Goal: Task Accomplishment & Management: Manage account settings

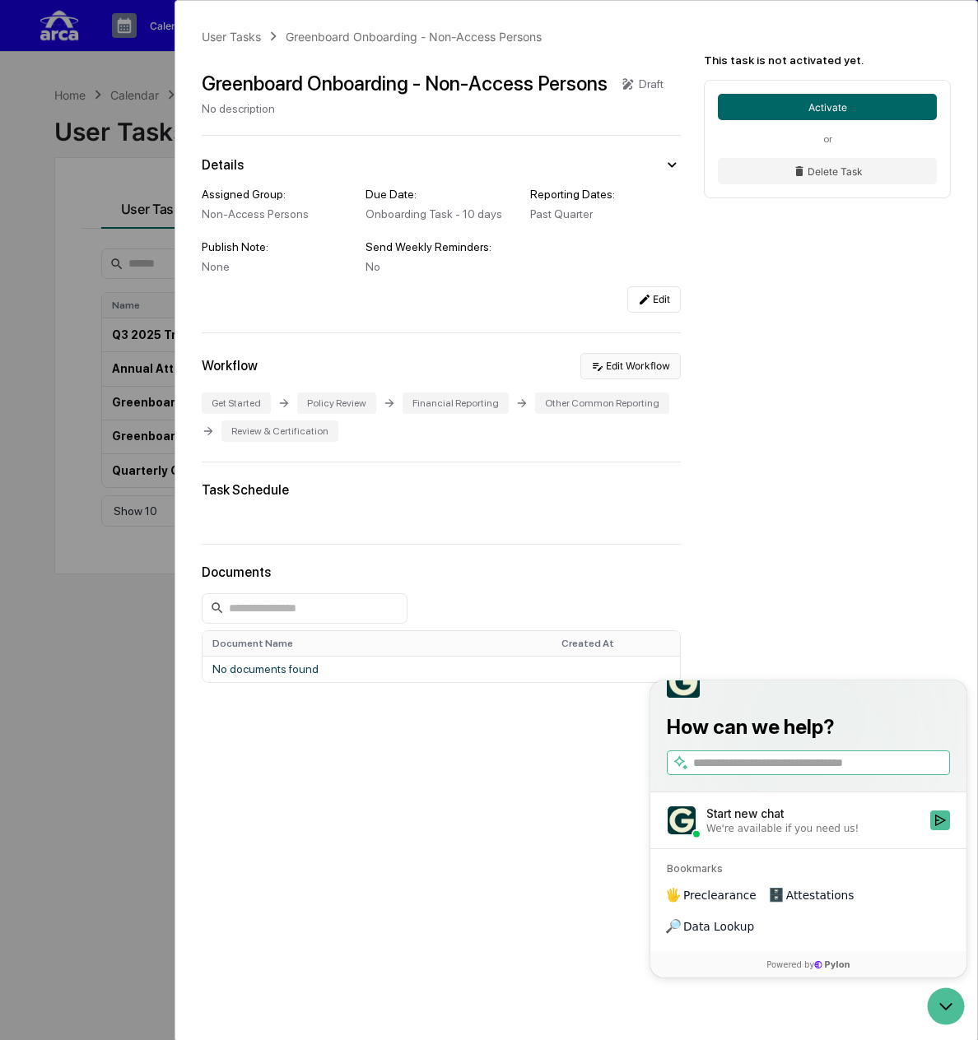
click at [655, 370] on button "Edit Workflow" at bounding box center [630, 366] width 100 height 26
click at [162, 251] on div "User Tasks Greenboard Onboarding - Non-Access Persons Greenboard Onboarding - N…" at bounding box center [489, 520] width 978 height 1040
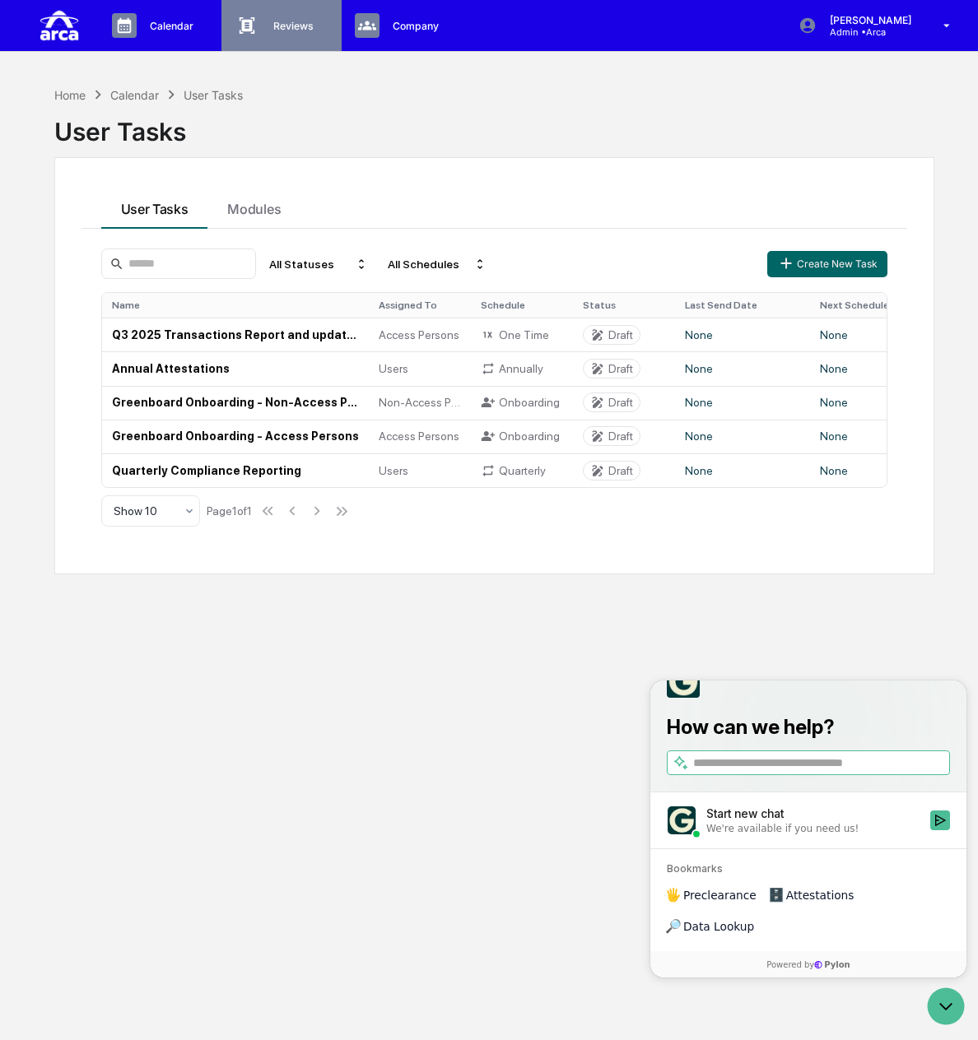
click at [275, 26] on p "Reviews" at bounding box center [291, 26] width 62 height 12
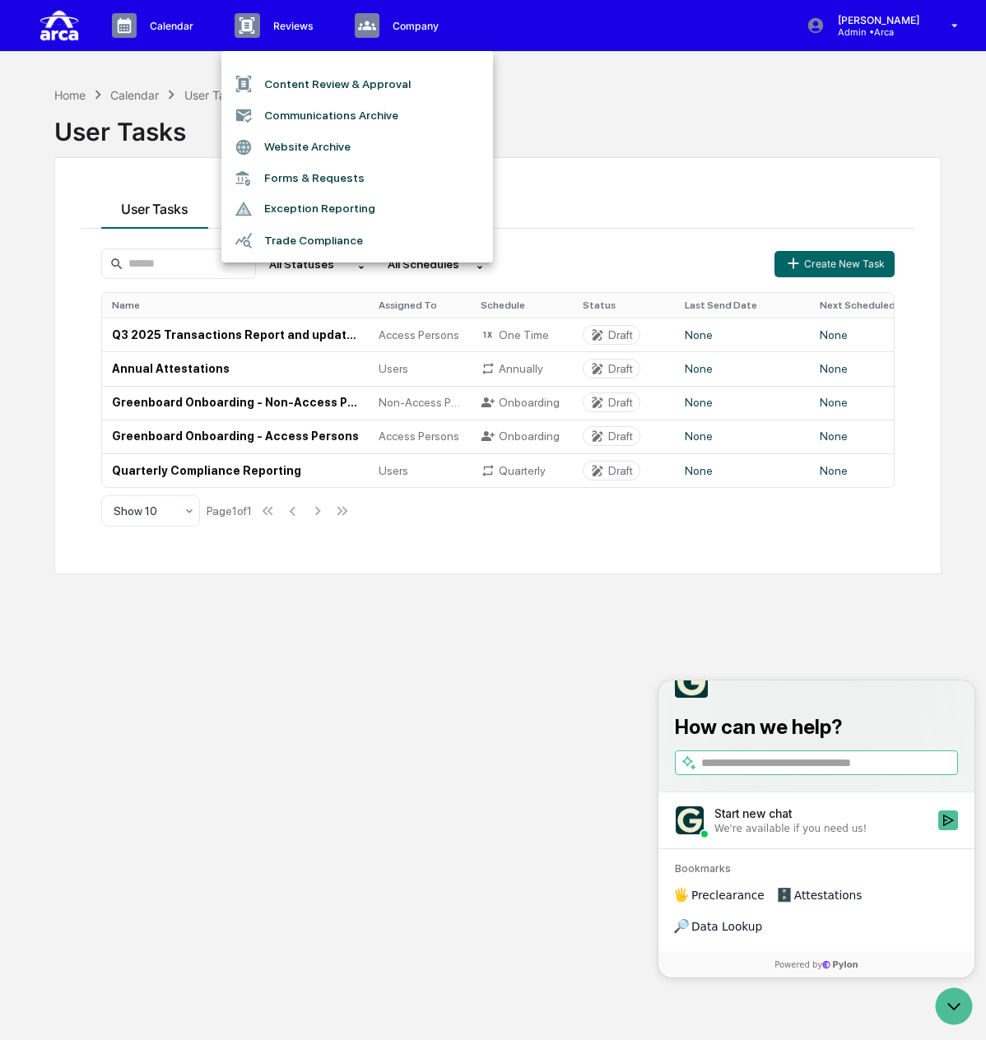
click at [179, 26] on div at bounding box center [493, 520] width 986 height 1040
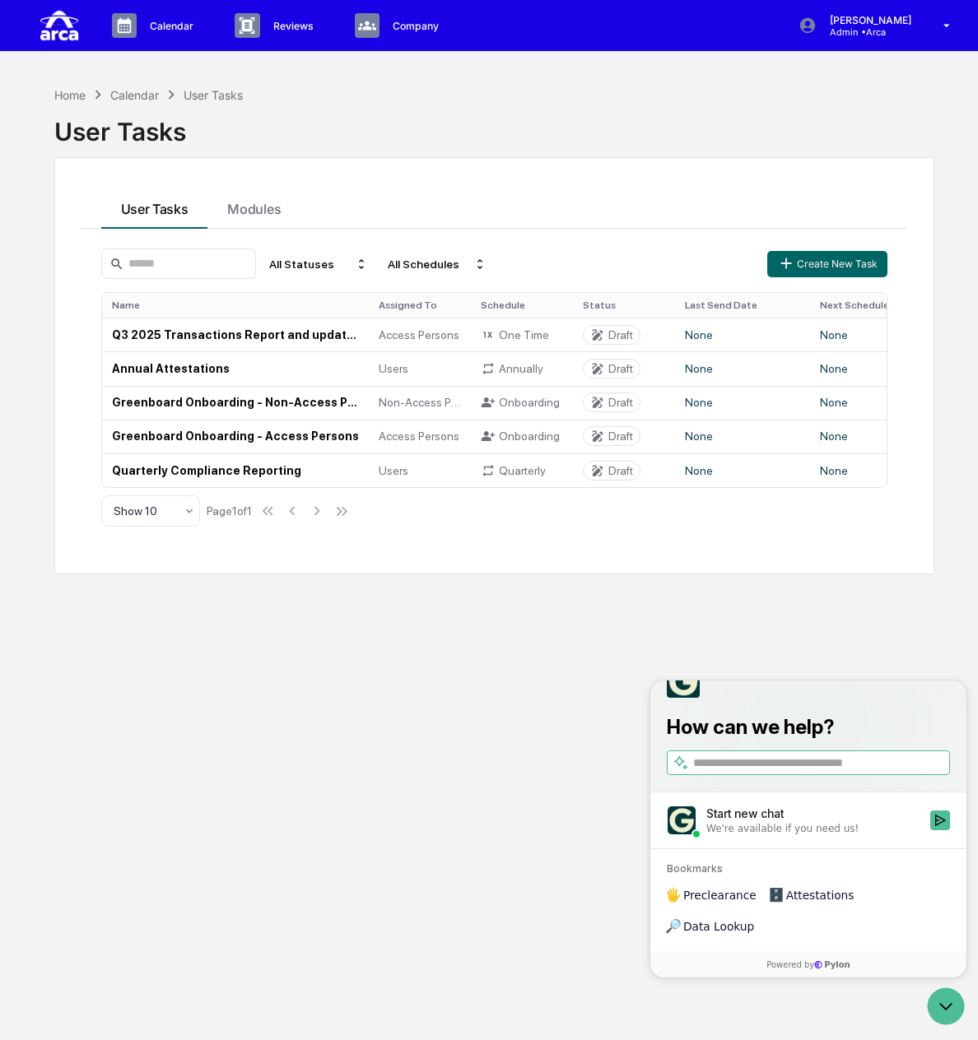
click at [179, 26] on p "Calendar" at bounding box center [169, 26] width 65 height 12
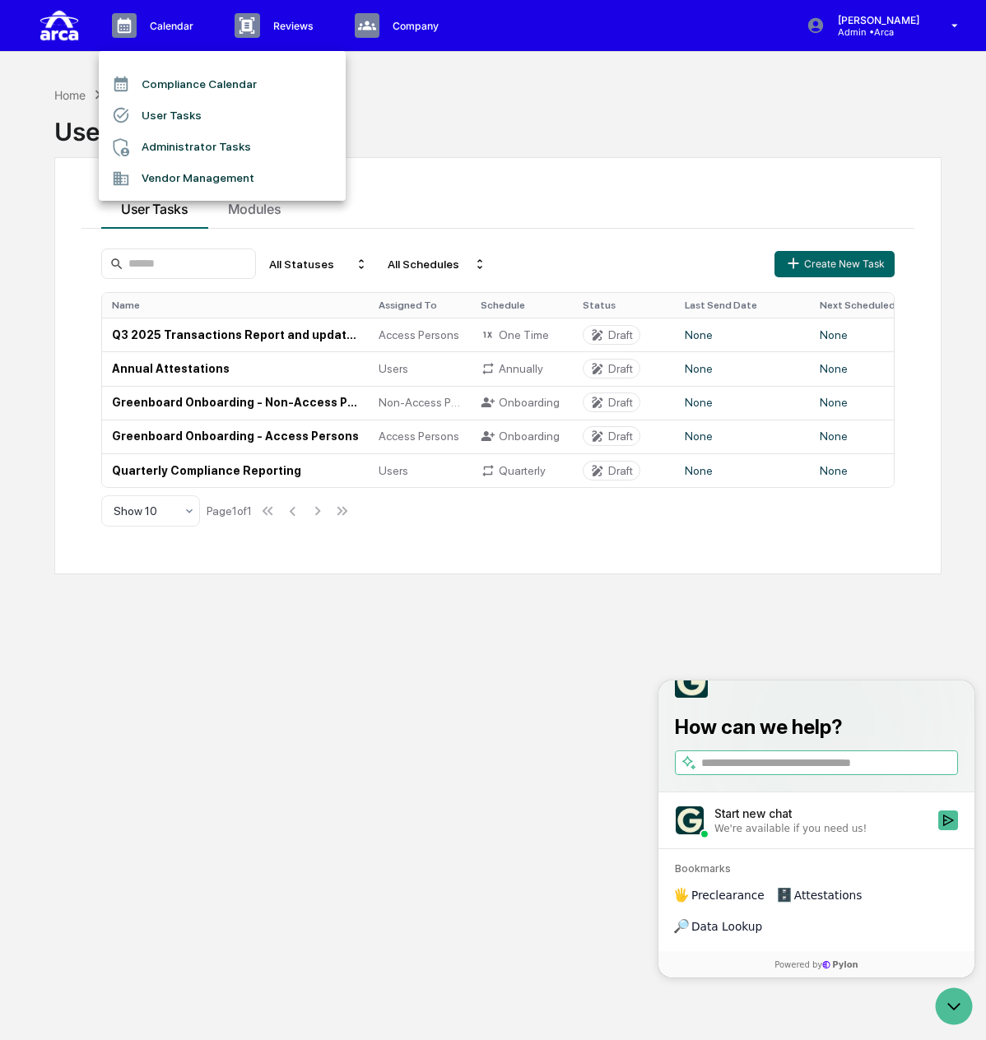
click at [190, 113] on li "User Tasks" at bounding box center [222, 115] width 247 height 31
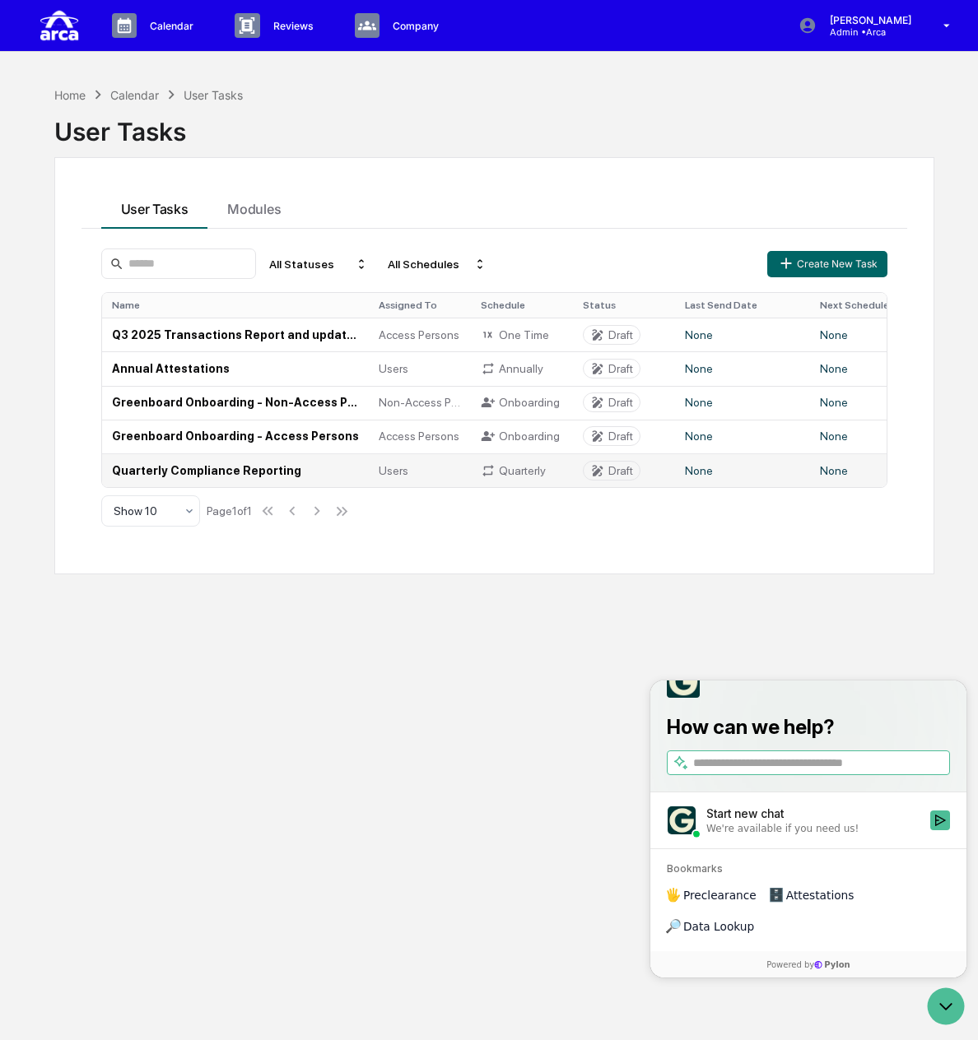
click at [217, 466] on td "Quarterly Compliance Reporting" at bounding box center [235, 470] width 267 height 34
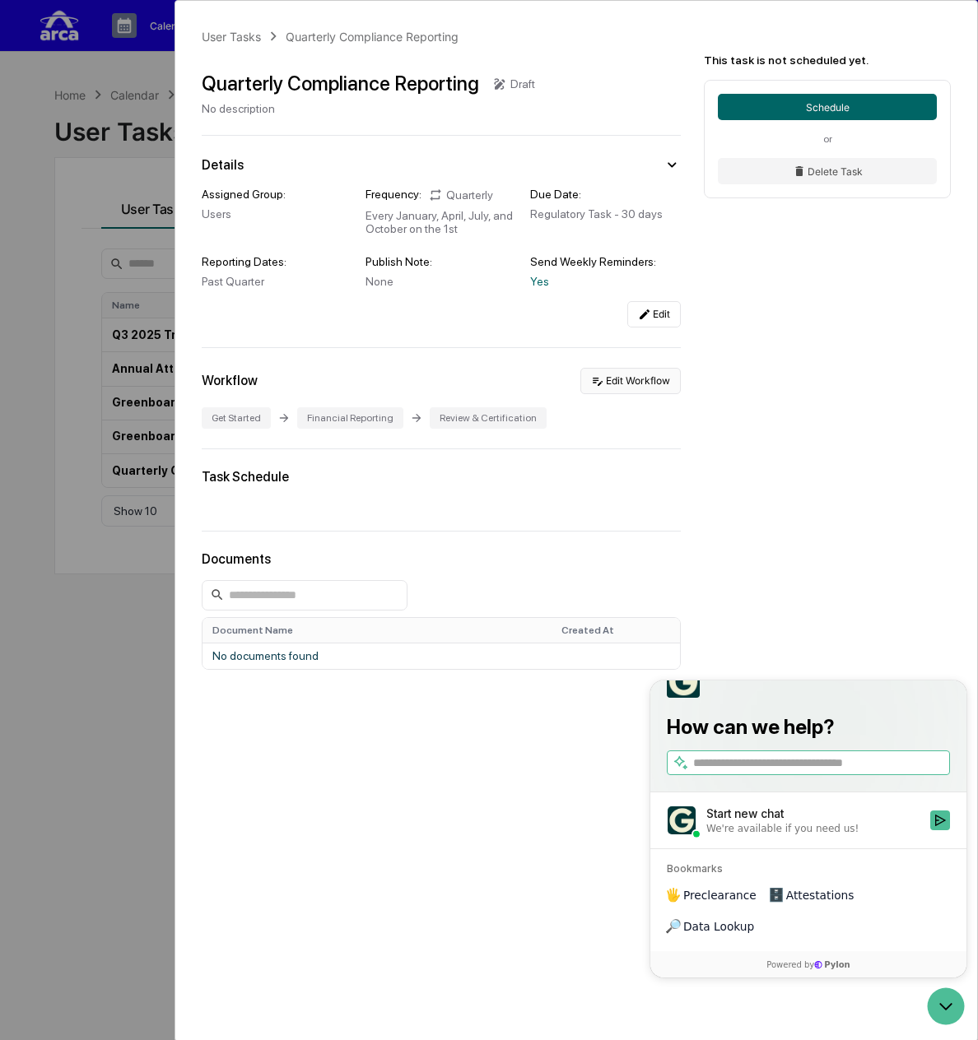
click at [643, 383] on button "Edit Workflow" at bounding box center [630, 381] width 100 height 26
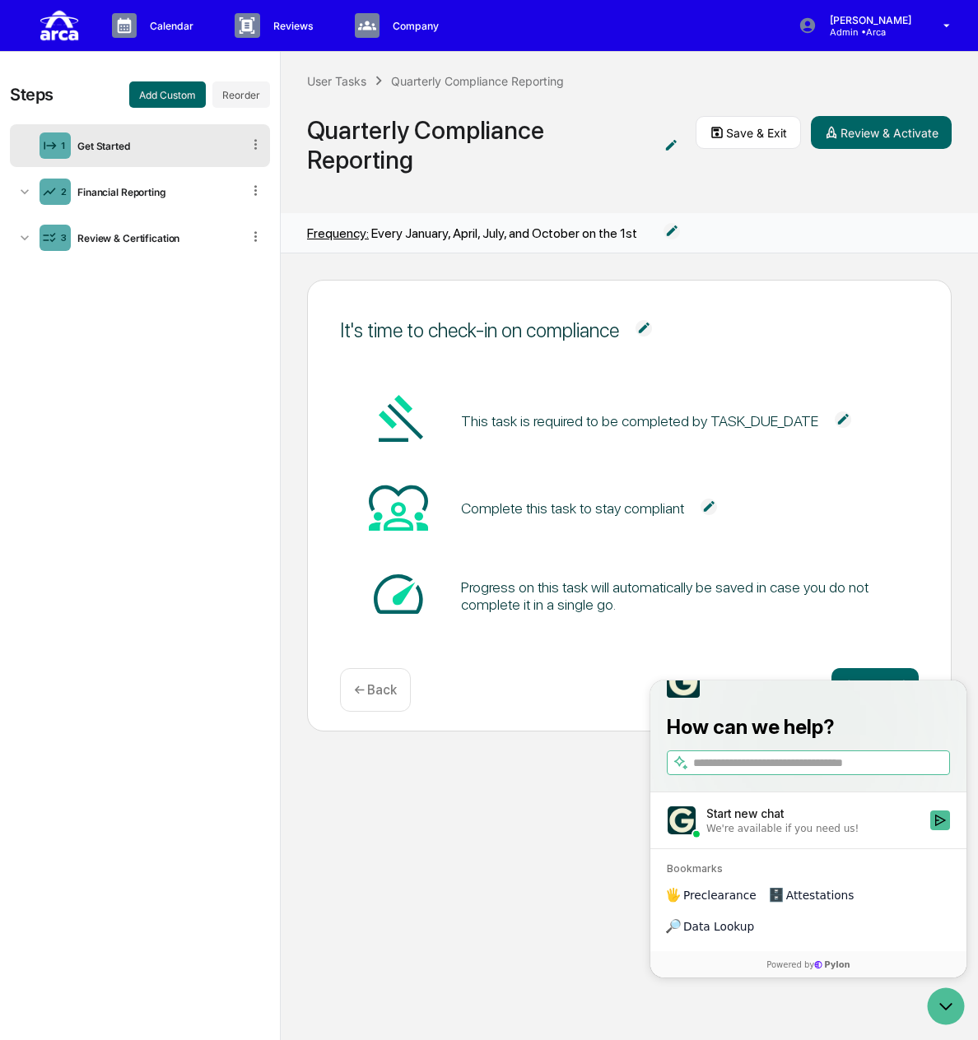
click at [800, 774] on label at bounding box center [808, 762] width 283 height 25
click at [800, 771] on input "search" at bounding box center [819, 762] width 253 height 17
type input "**********"
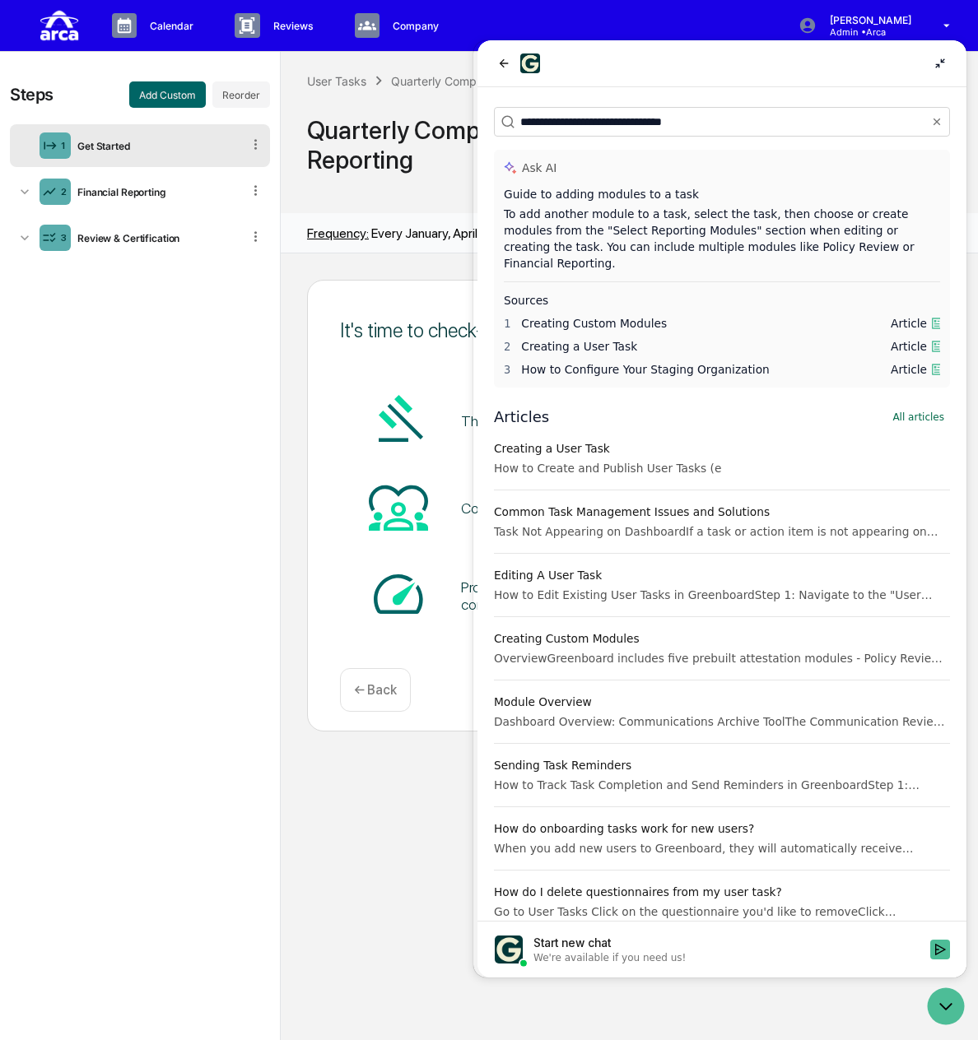
click at [570, 567] on div "Editing A User Task" at bounding box center [722, 575] width 456 height 16
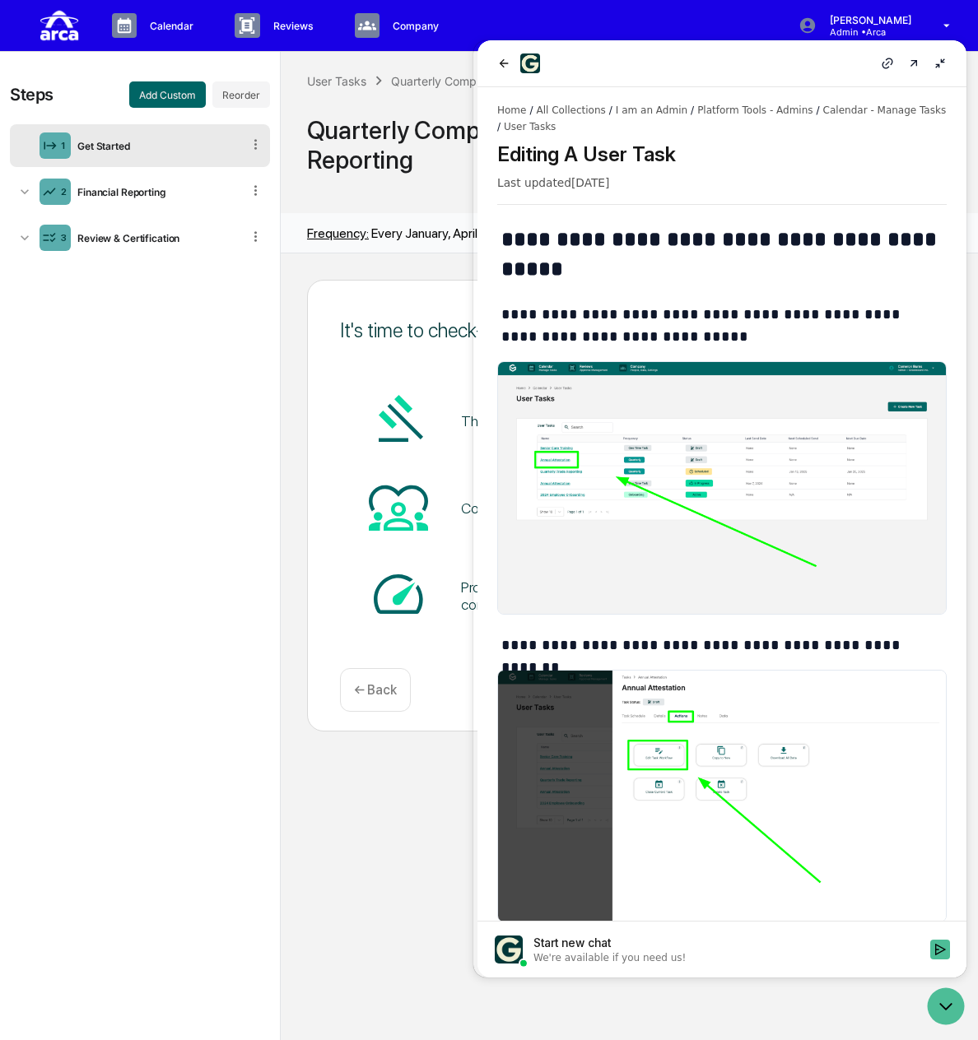
click at [616, 465] on img at bounding box center [721, 487] width 449 height 253
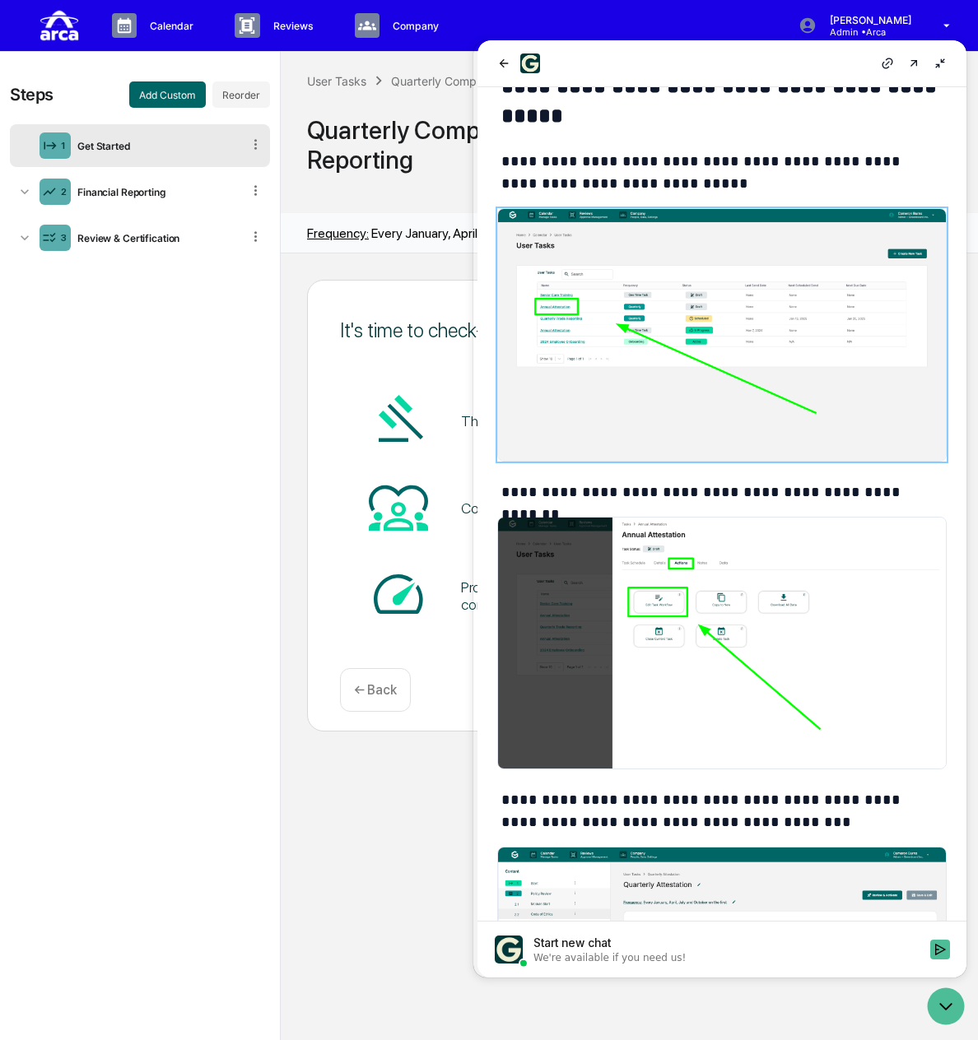
scroll to position [165, 0]
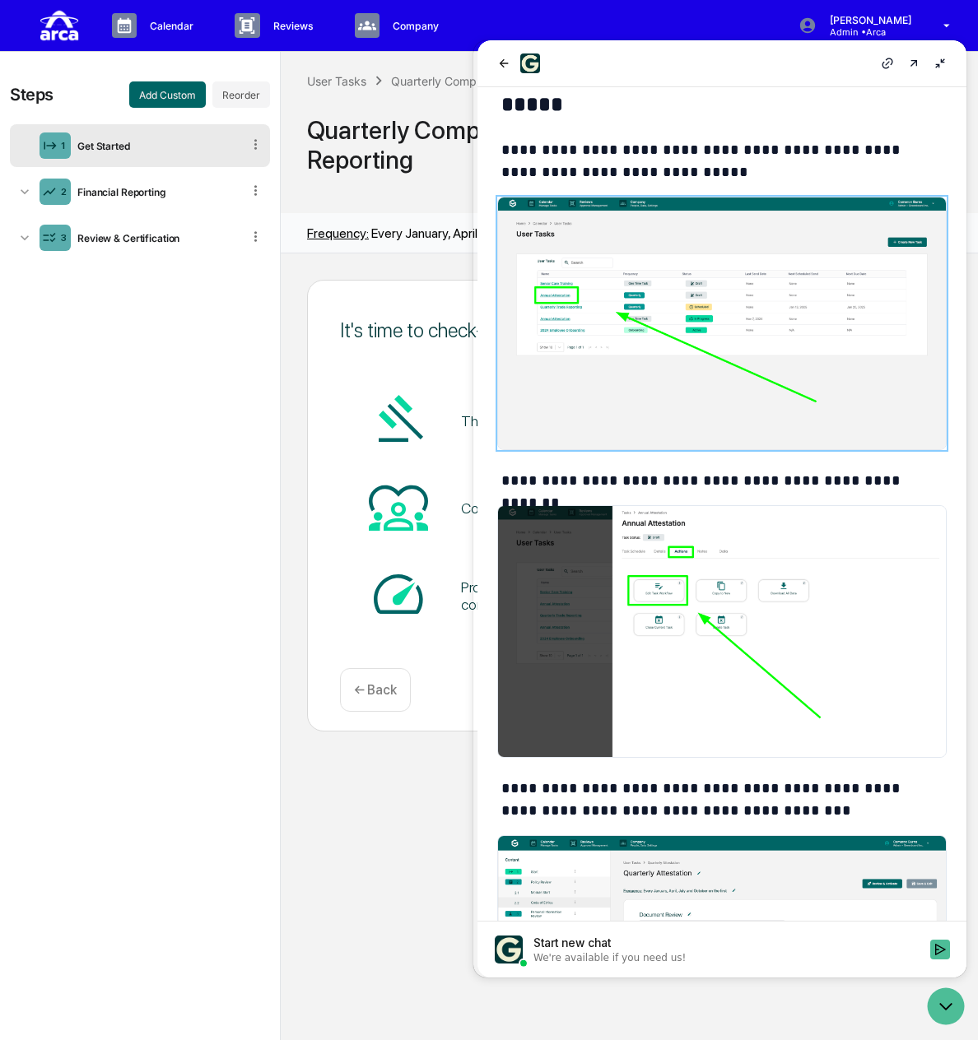
click at [370, 267] on div "It's time to check-in on compliance This task is required to be completed by TA…" at bounding box center [629, 647] width 697 height 788
click at [202, 193] on div "Financial Reporting" at bounding box center [156, 192] width 170 height 12
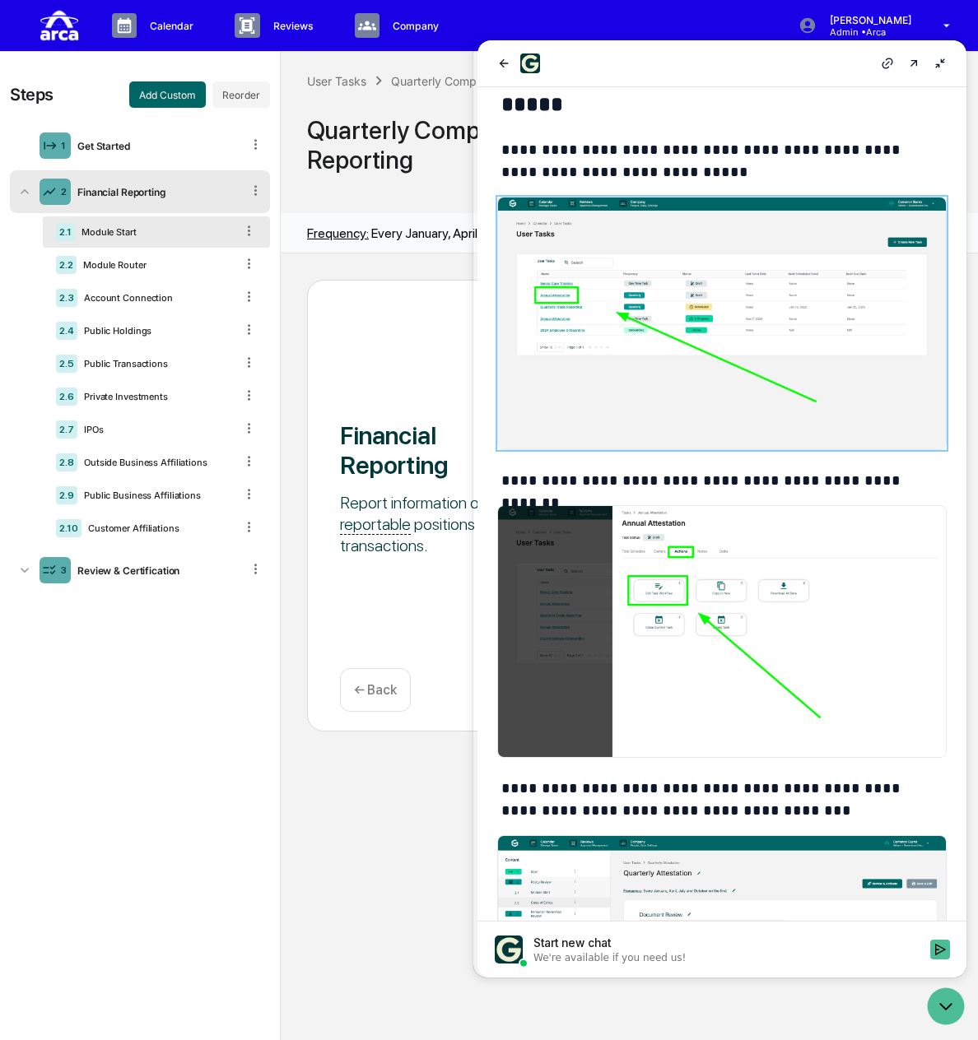
click at [202, 193] on div "Financial Reporting" at bounding box center [156, 192] width 170 height 12
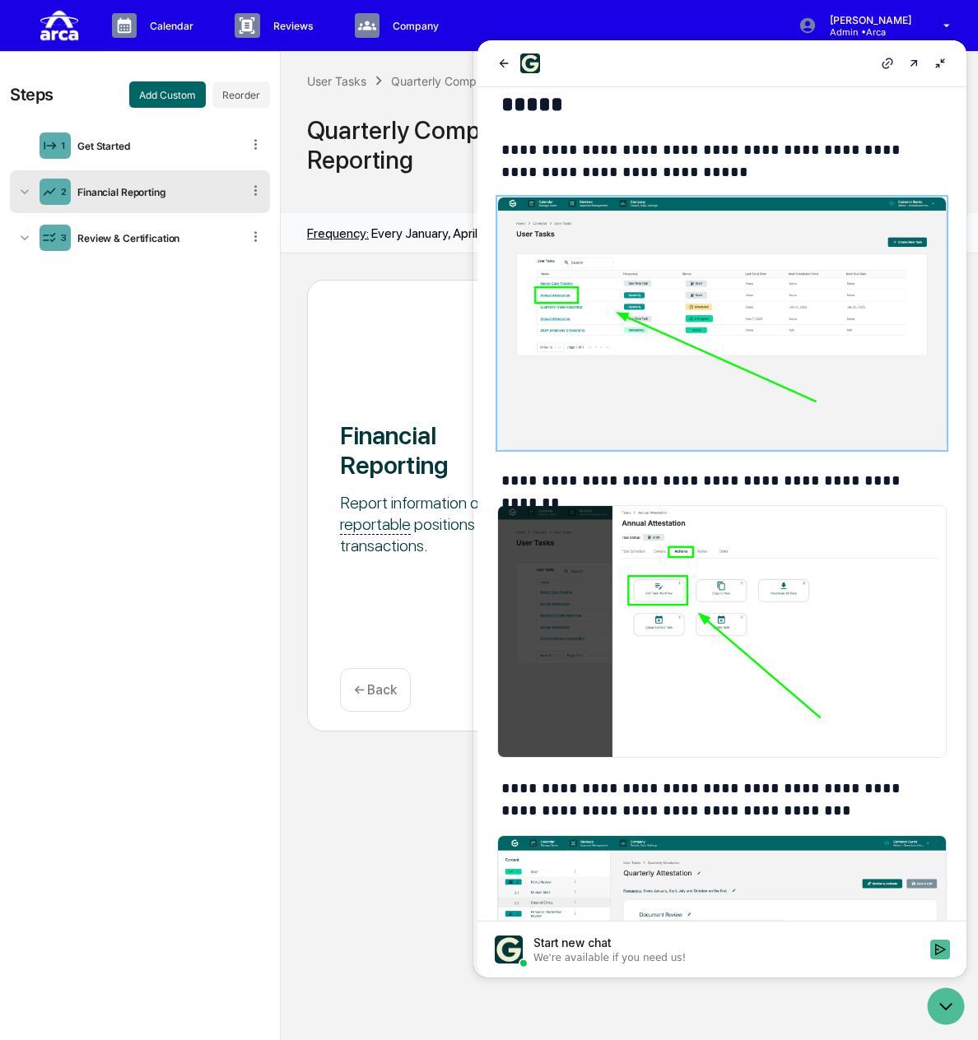
click at [369, 182] on span "Quarterly Compliance Reporting" at bounding box center [476, 145] width 339 height 84
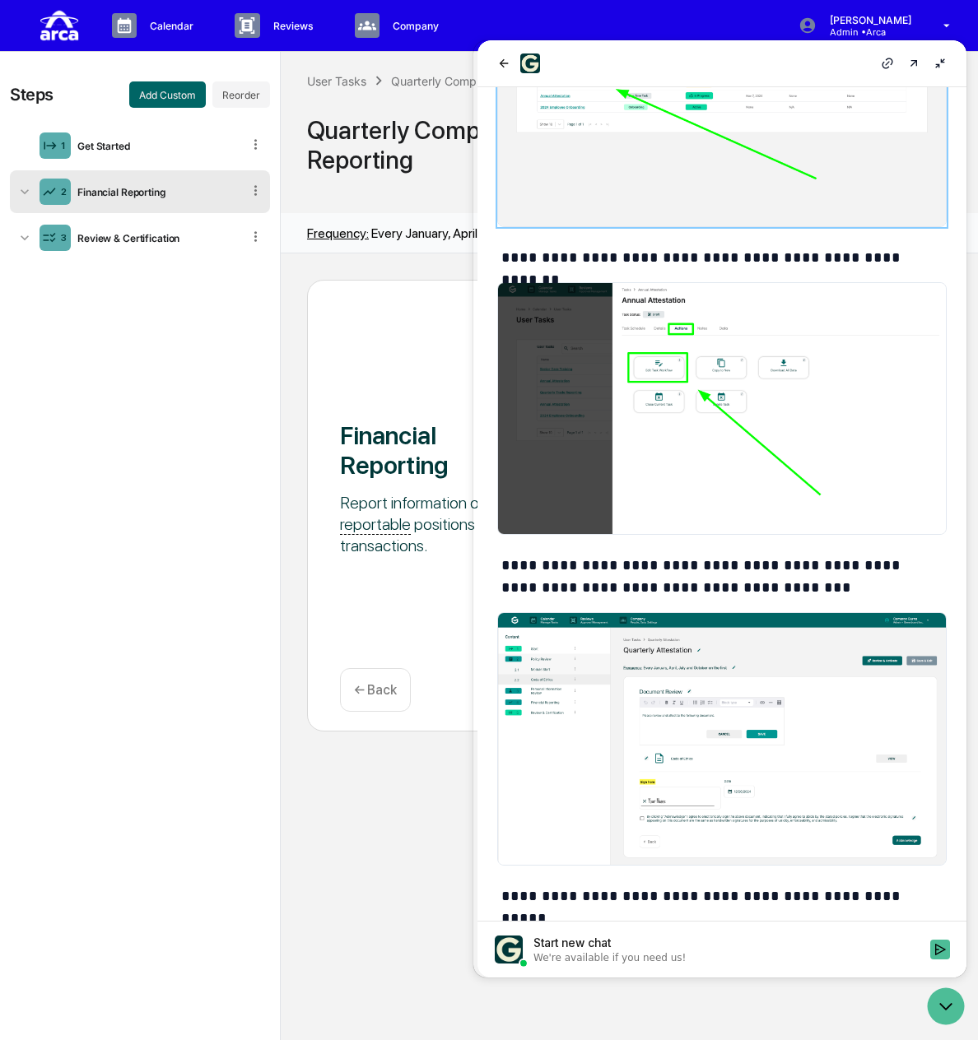
scroll to position [412, 0]
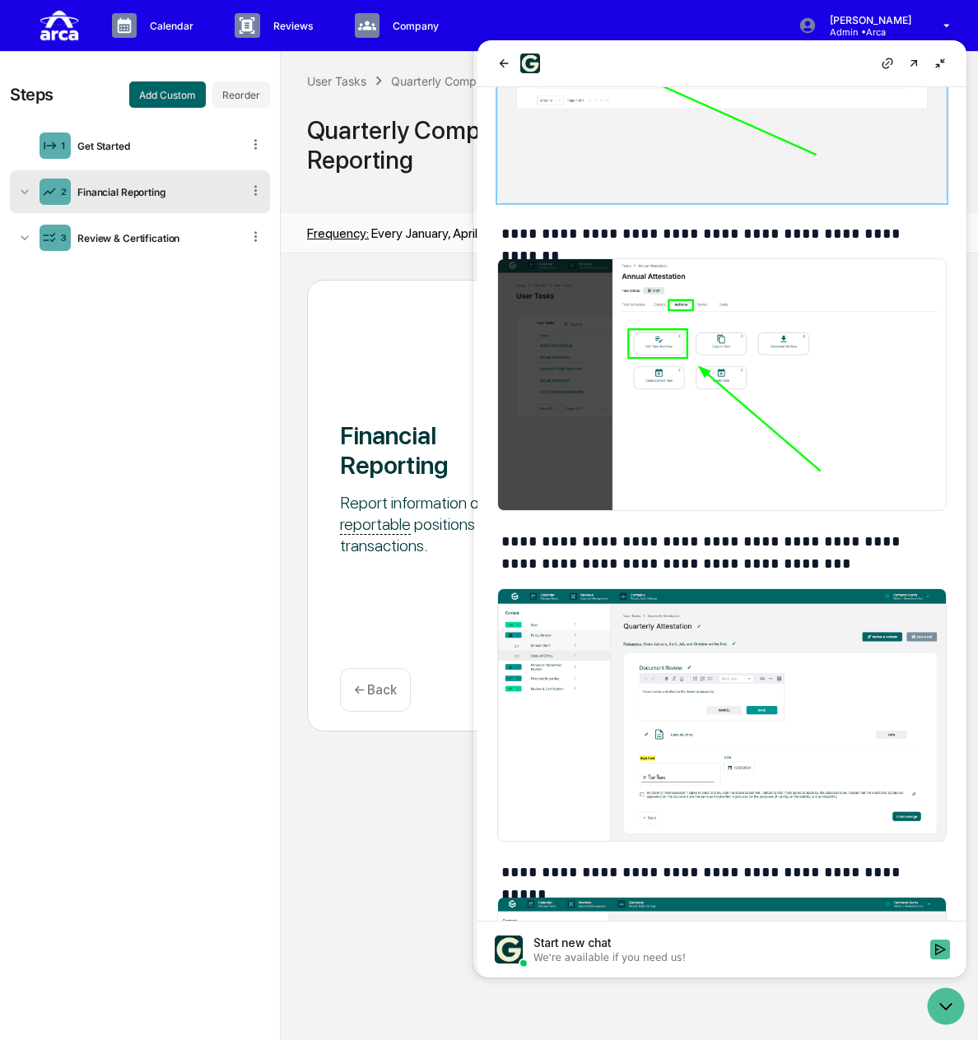
click at [377, 408] on span "Financial Reporting" at bounding box center [431, 450] width 182 height 84
click at [356, 256] on div "Financial Reporting Report information on all reportable positions and transact…" at bounding box center [629, 647] width 697 height 788
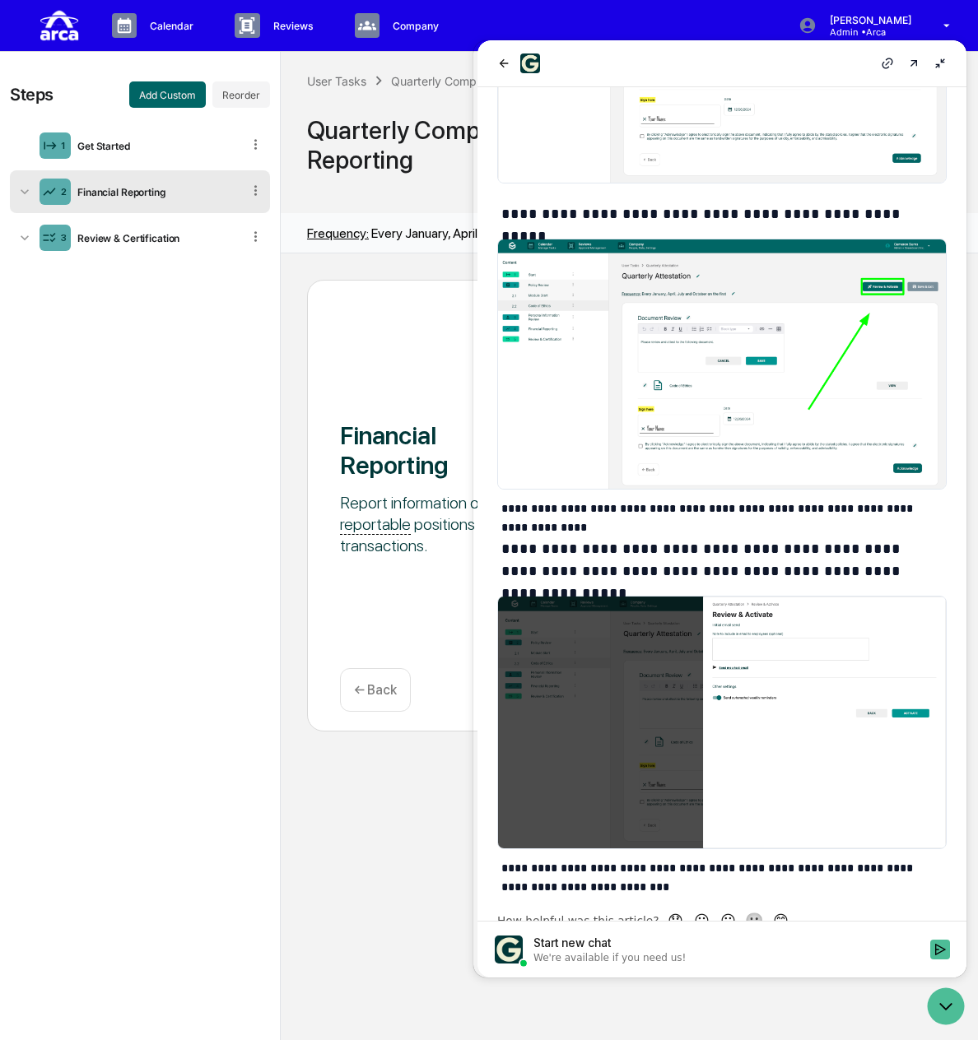
scroll to position [1070, 0]
click at [349, 628] on div "Financial Reporting Report information on all reportable positions and transact…" at bounding box center [629, 506] width 644 height 452
click at [956, 62] on div at bounding box center [721, 63] width 489 height 47
drag, startPoint x: 950, startPoint y: 65, endPoint x: 1422, endPoint y: 105, distance: 474.1
click at [946, 65] on icon at bounding box center [939, 63] width 13 height 13
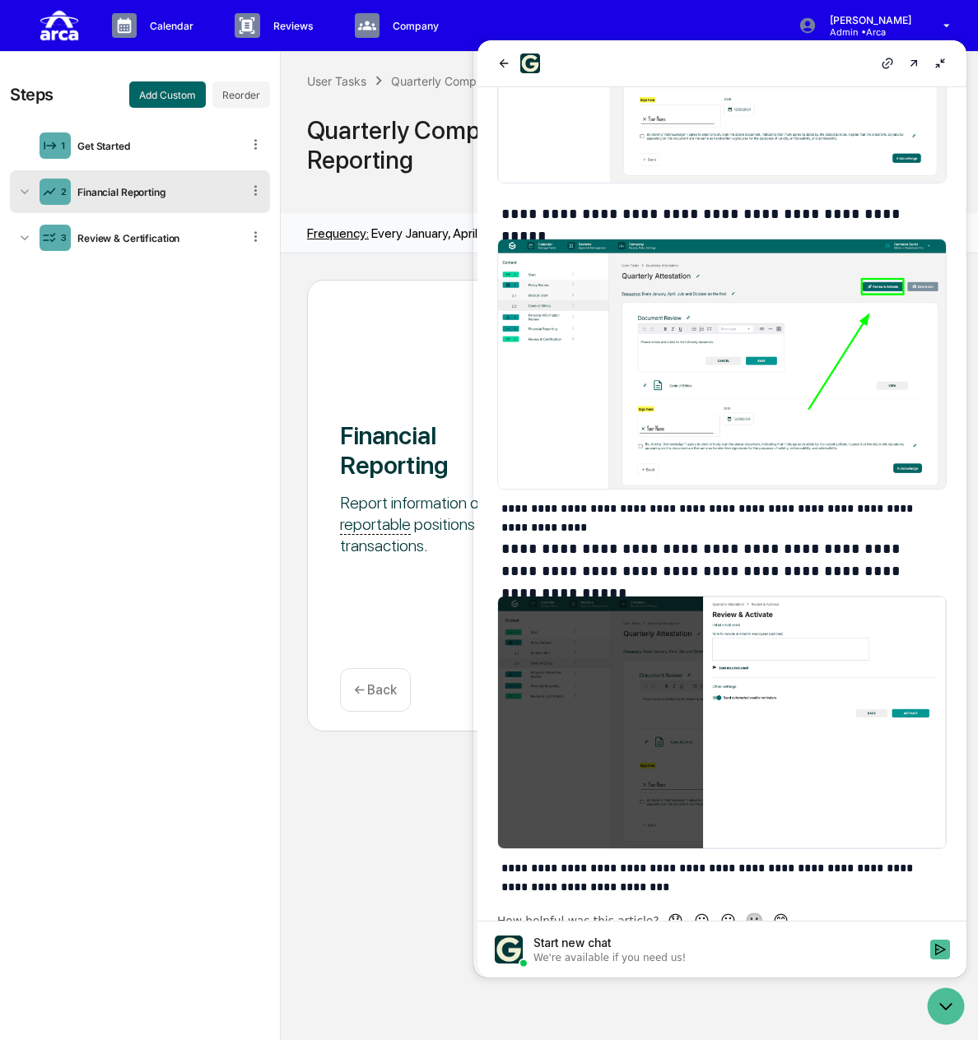
scroll to position [954, 0]
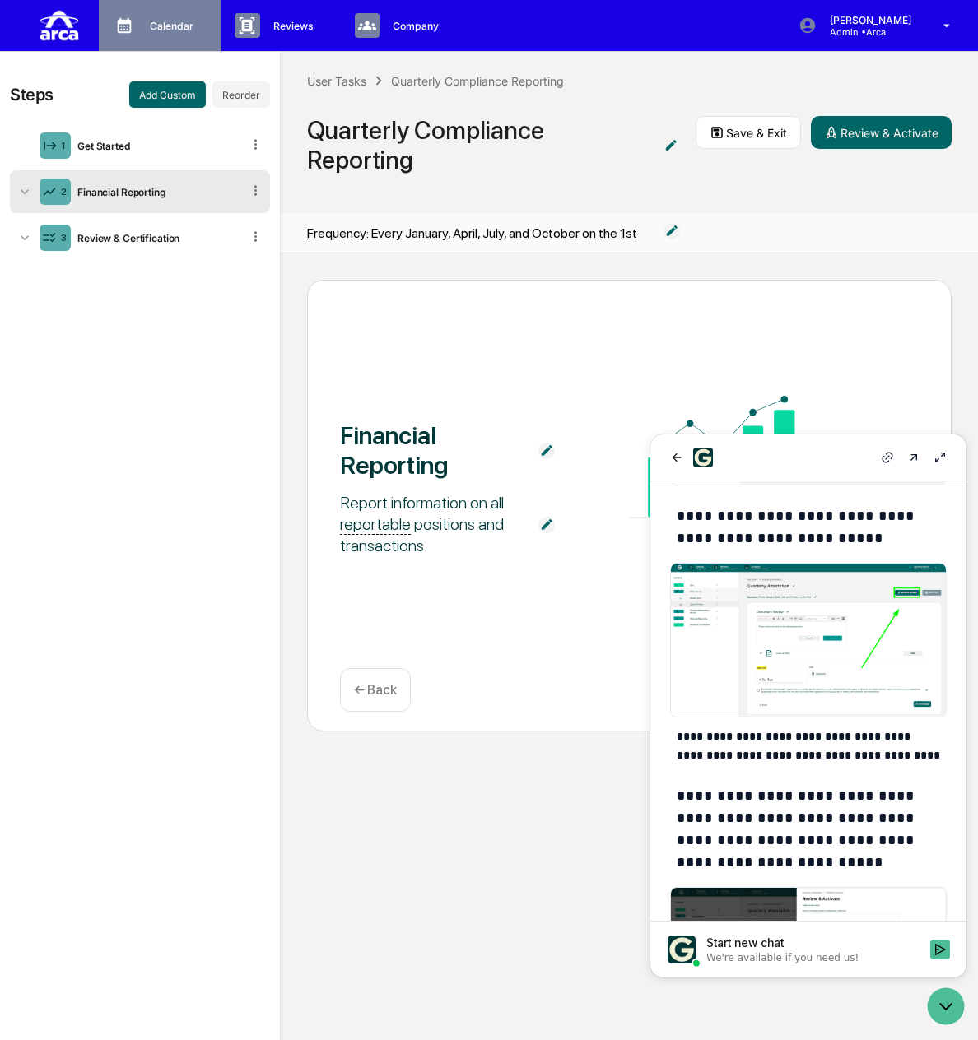
click at [179, 30] on p "Calendar" at bounding box center [169, 26] width 65 height 12
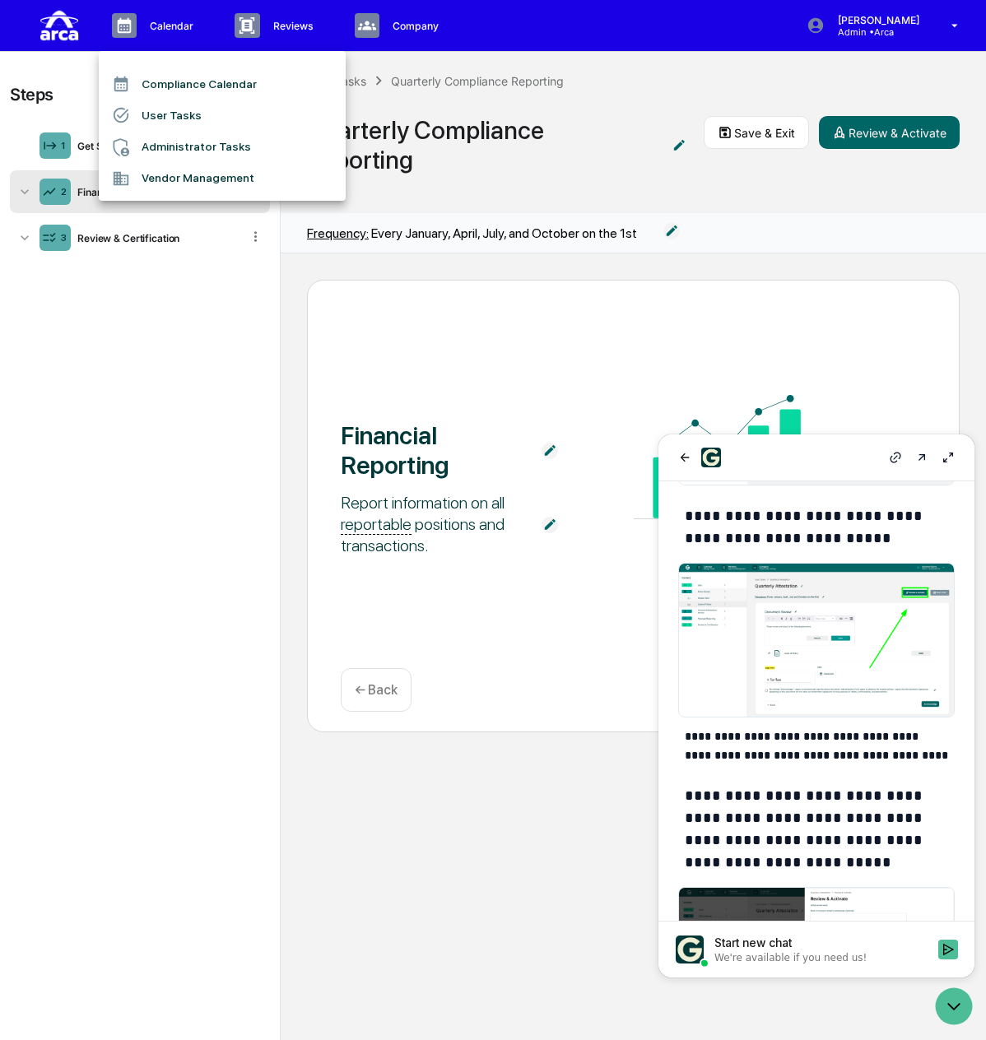
click at [199, 102] on li "User Tasks" at bounding box center [222, 115] width 247 height 31
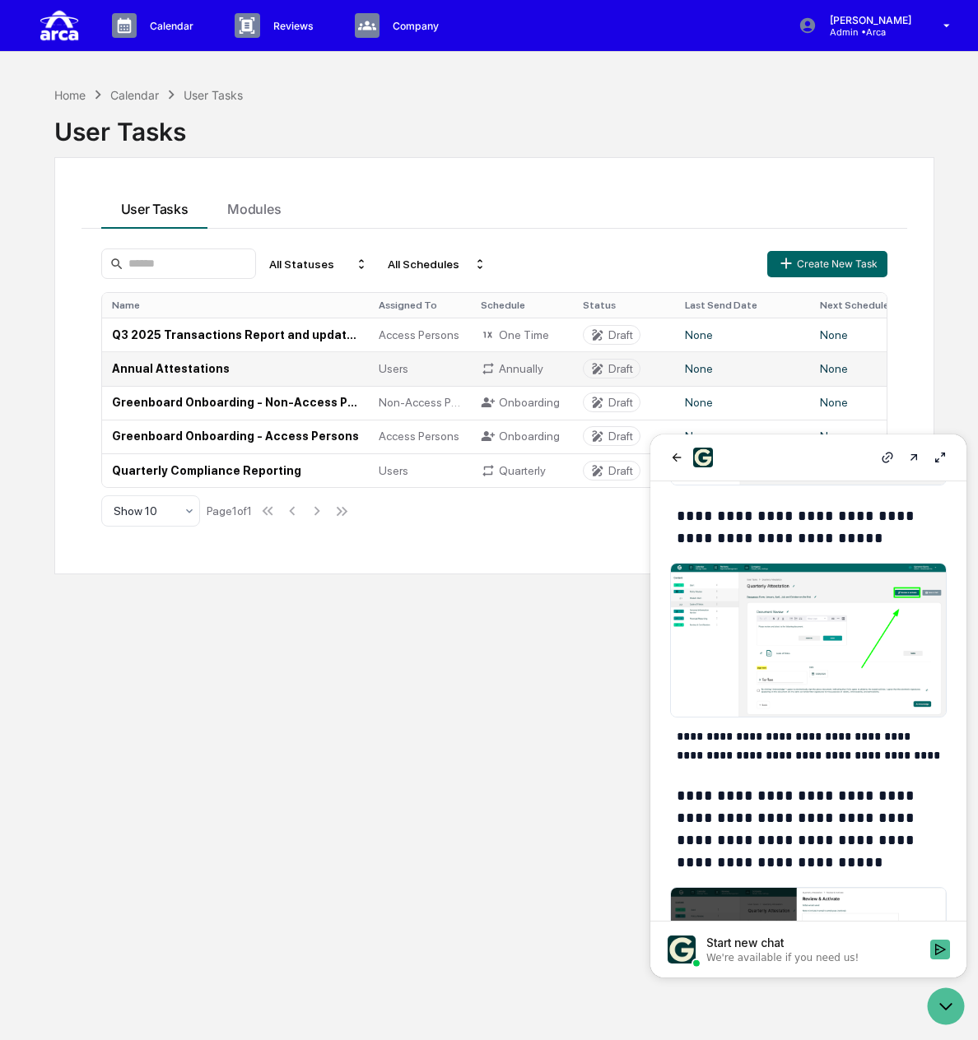
click at [182, 364] on td "Annual Attestations" at bounding box center [235, 368] width 267 height 34
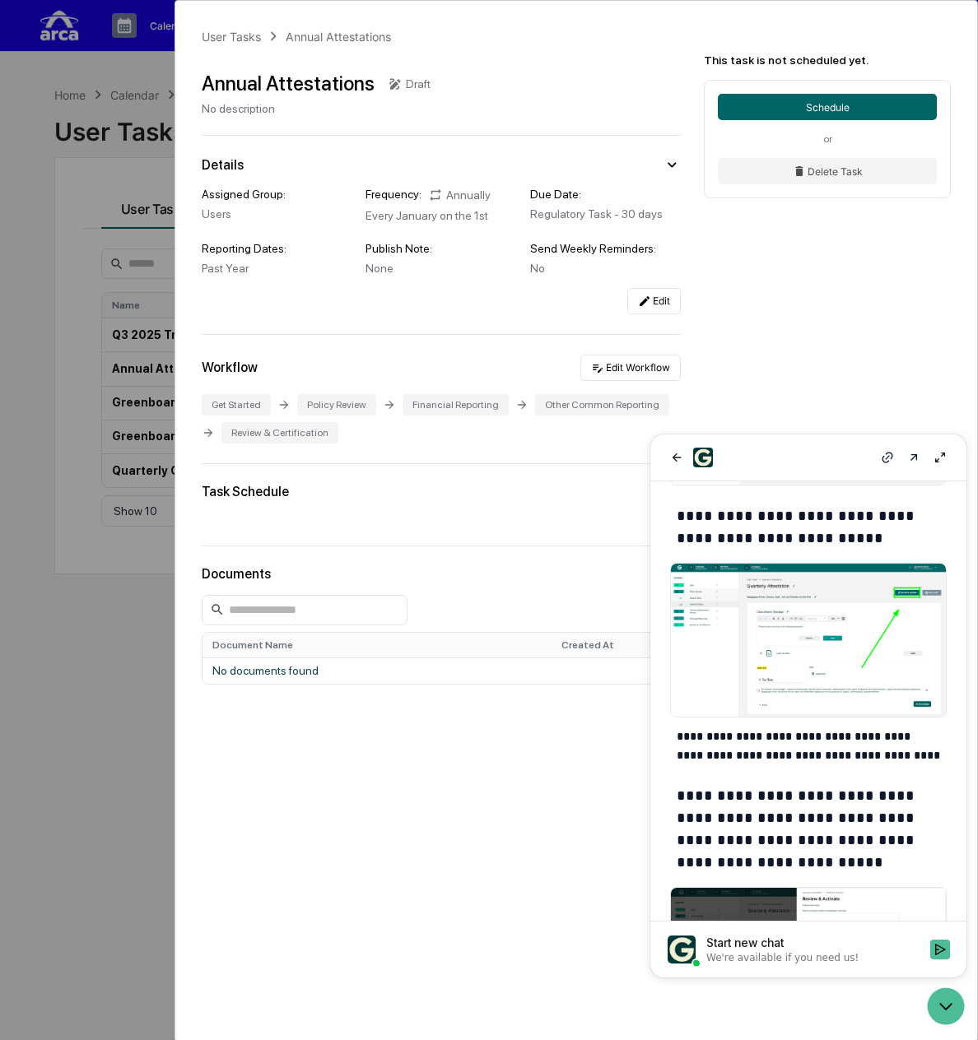
click at [102, 274] on div "User Tasks Annual Attestations Annual Attestations Draft No description Details…" at bounding box center [489, 520] width 978 height 1040
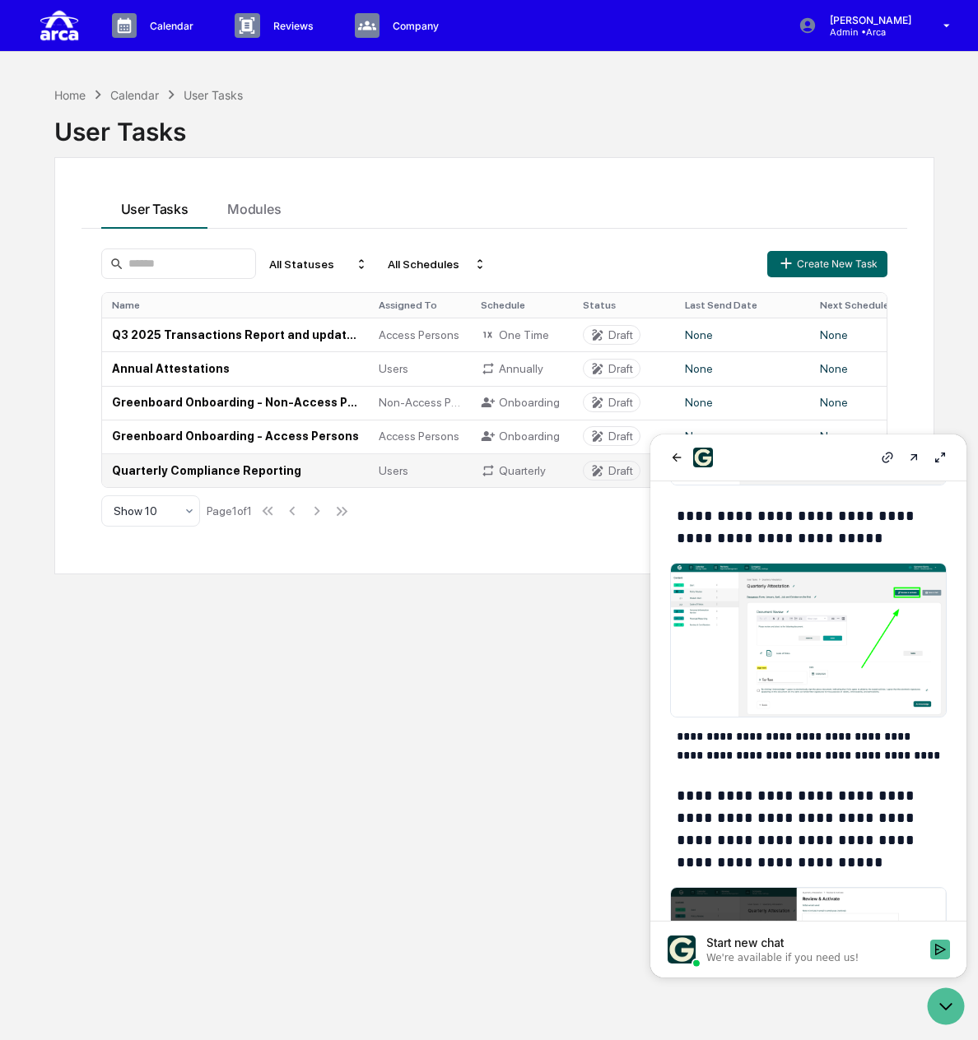
click at [161, 468] on td "Quarterly Compliance Reporting" at bounding box center [235, 470] width 267 height 34
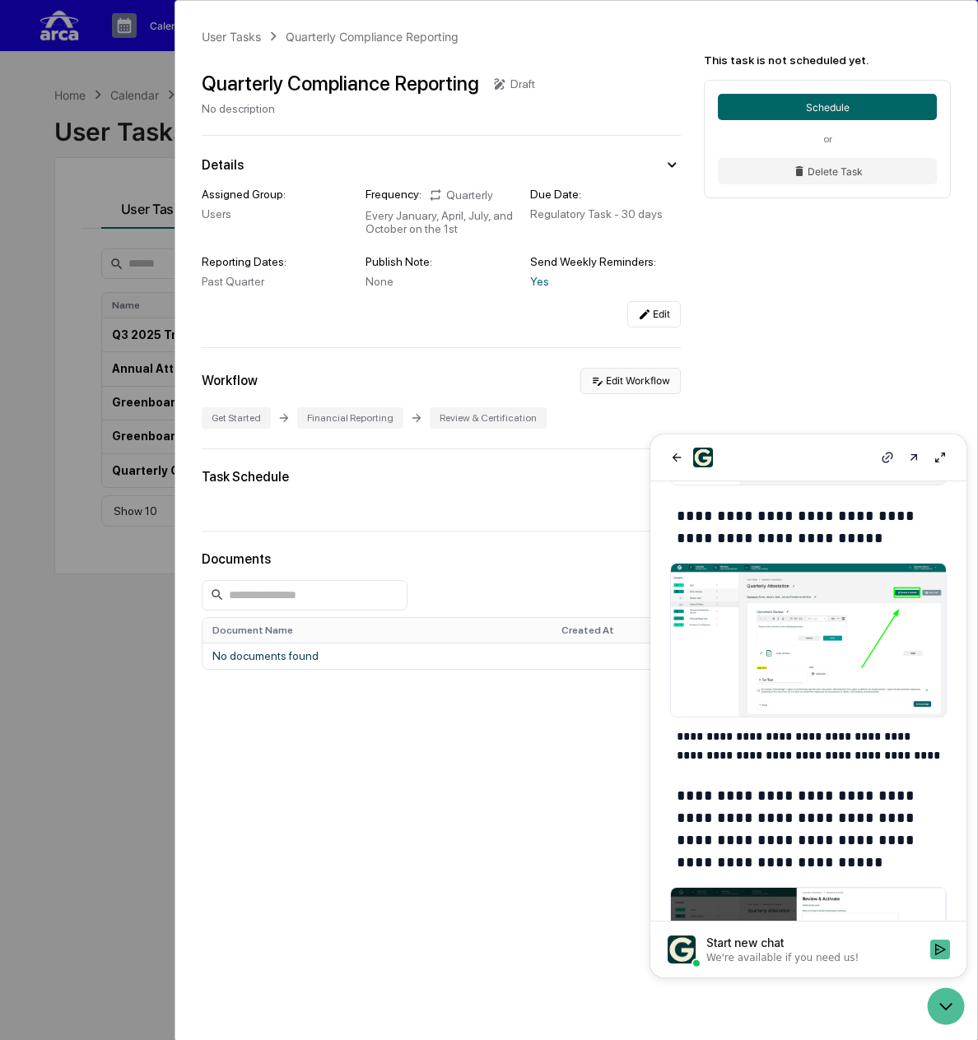
click at [637, 386] on button "Edit Workflow" at bounding box center [630, 381] width 100 height 26
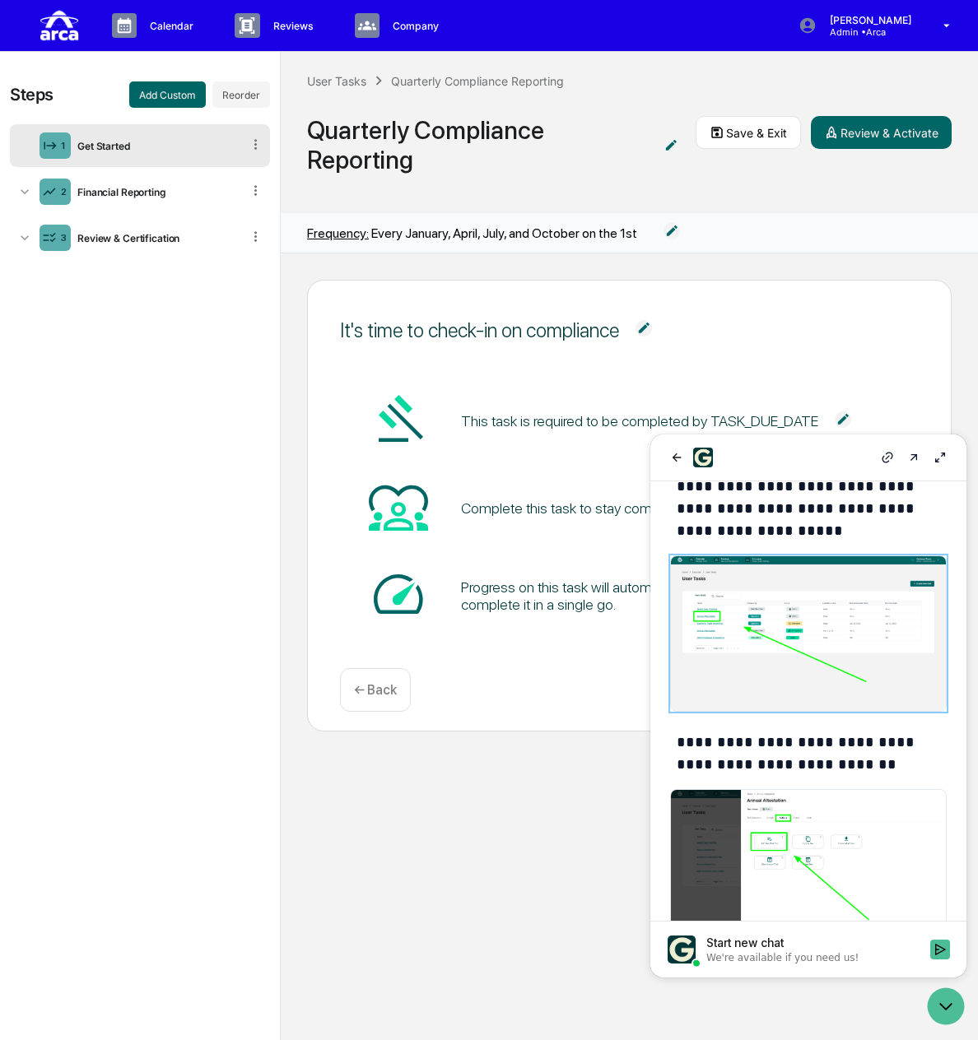
scroll to position [213, 0]
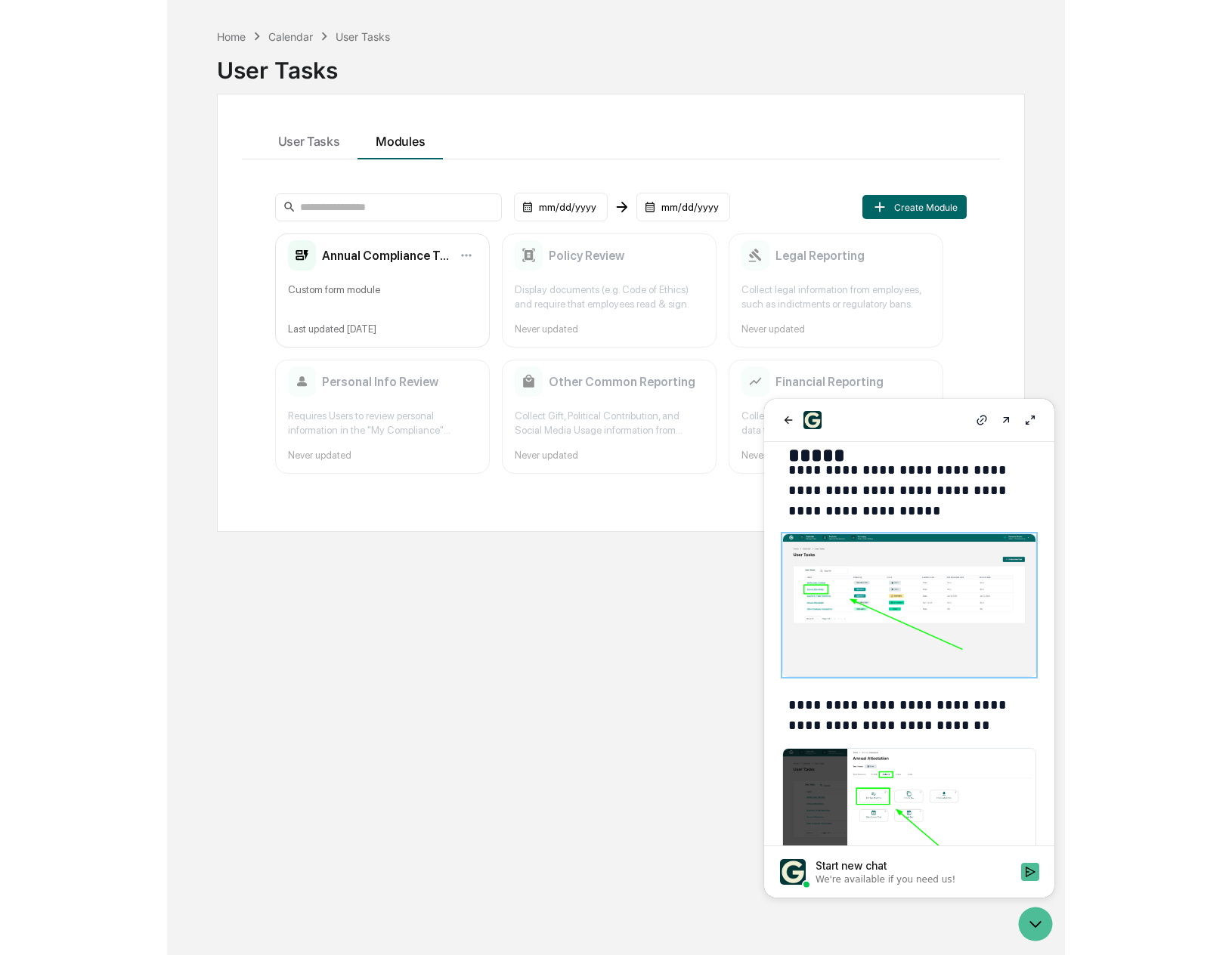
scroll to position [71, 0]
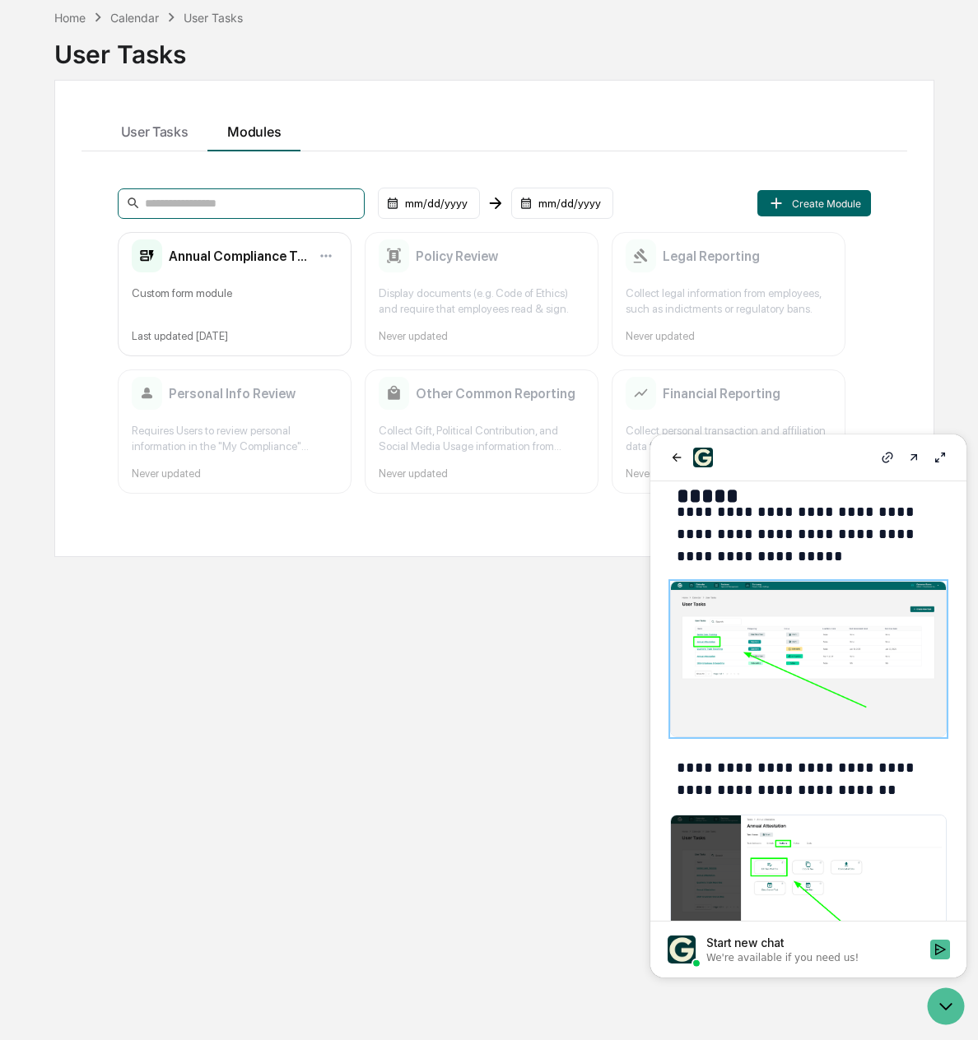
click at [214, 199] on input at bounding box center [241, 203] width 247 height 30
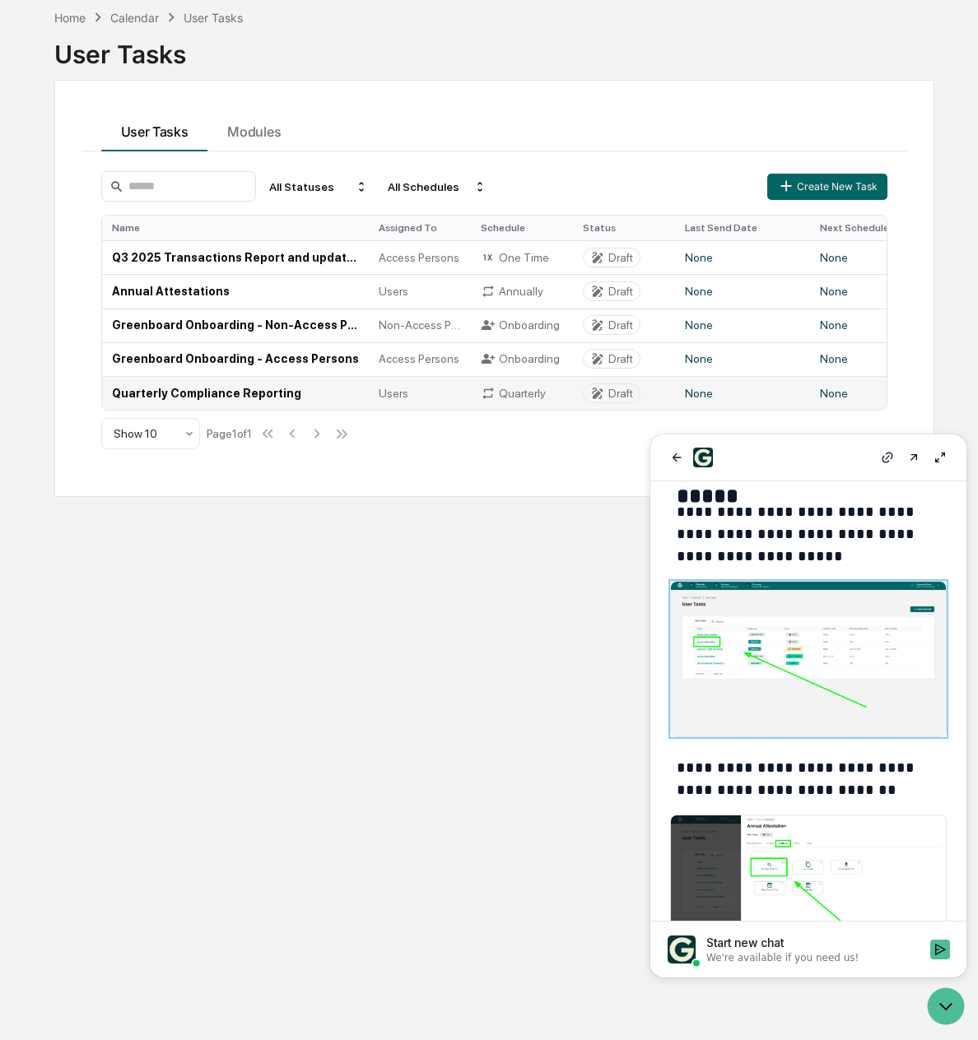
click at [165, 393] on td "Quarterly Compliance Reporting" at bounding box center [235, 393] width 267 height 34
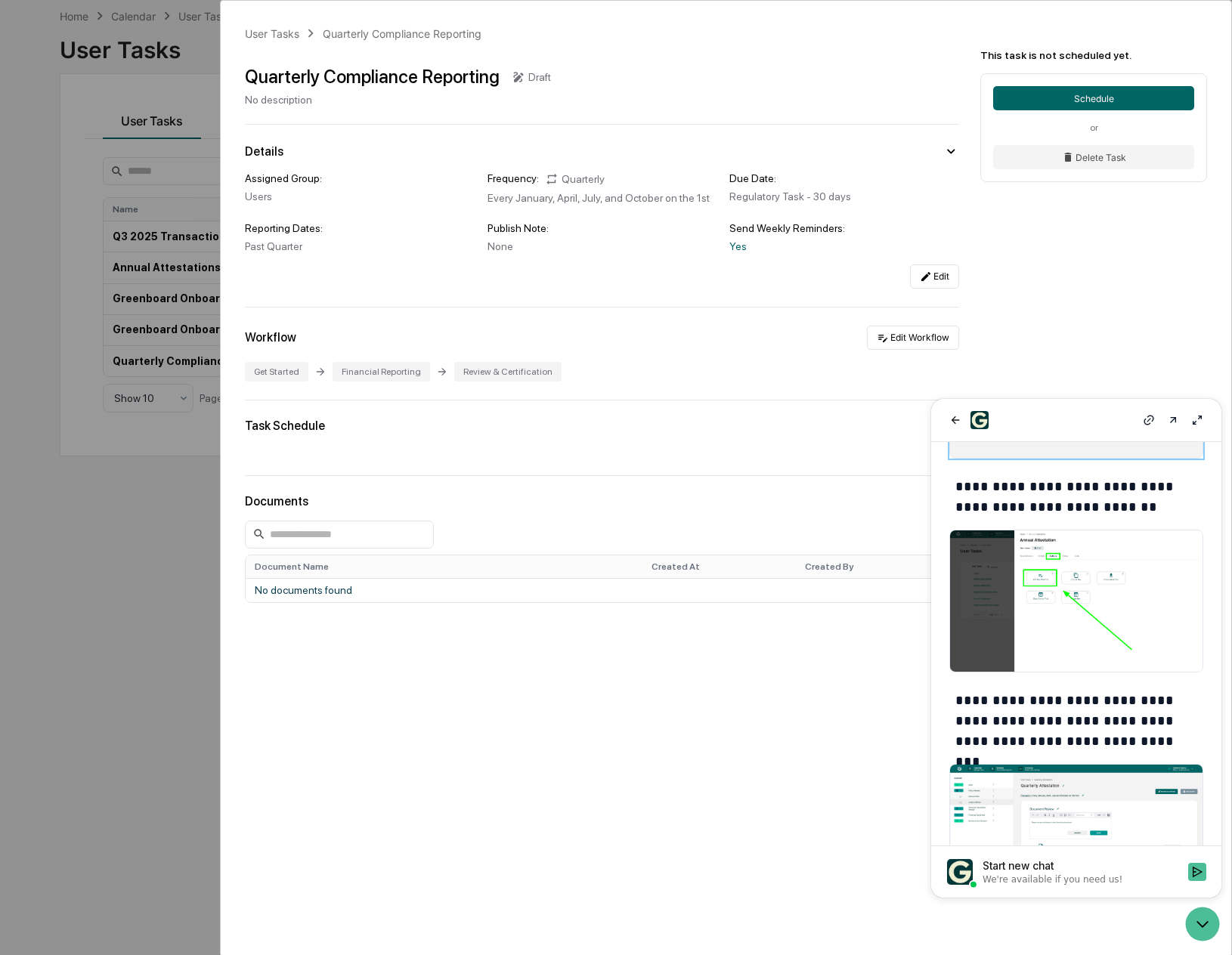
scroll to position [422, 0]
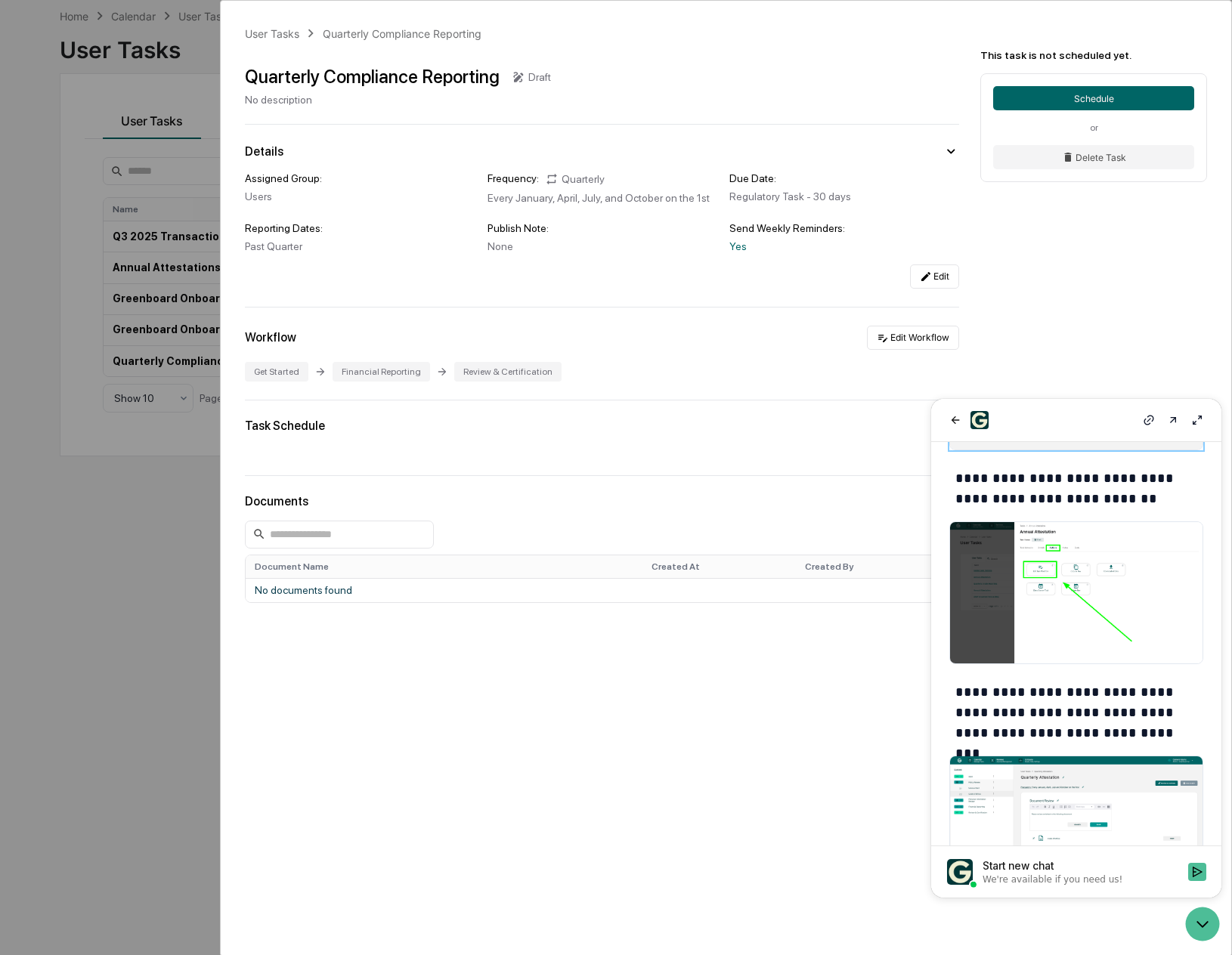
click at [897, 549] on img at bounding box center [1076, 593] width 254 height 143
click at [897, 546] on img at bounding box center [1076, 593] width 254 height 143
click at [897, 537] on img at bounding box center [1076, 593] width 254 height 143
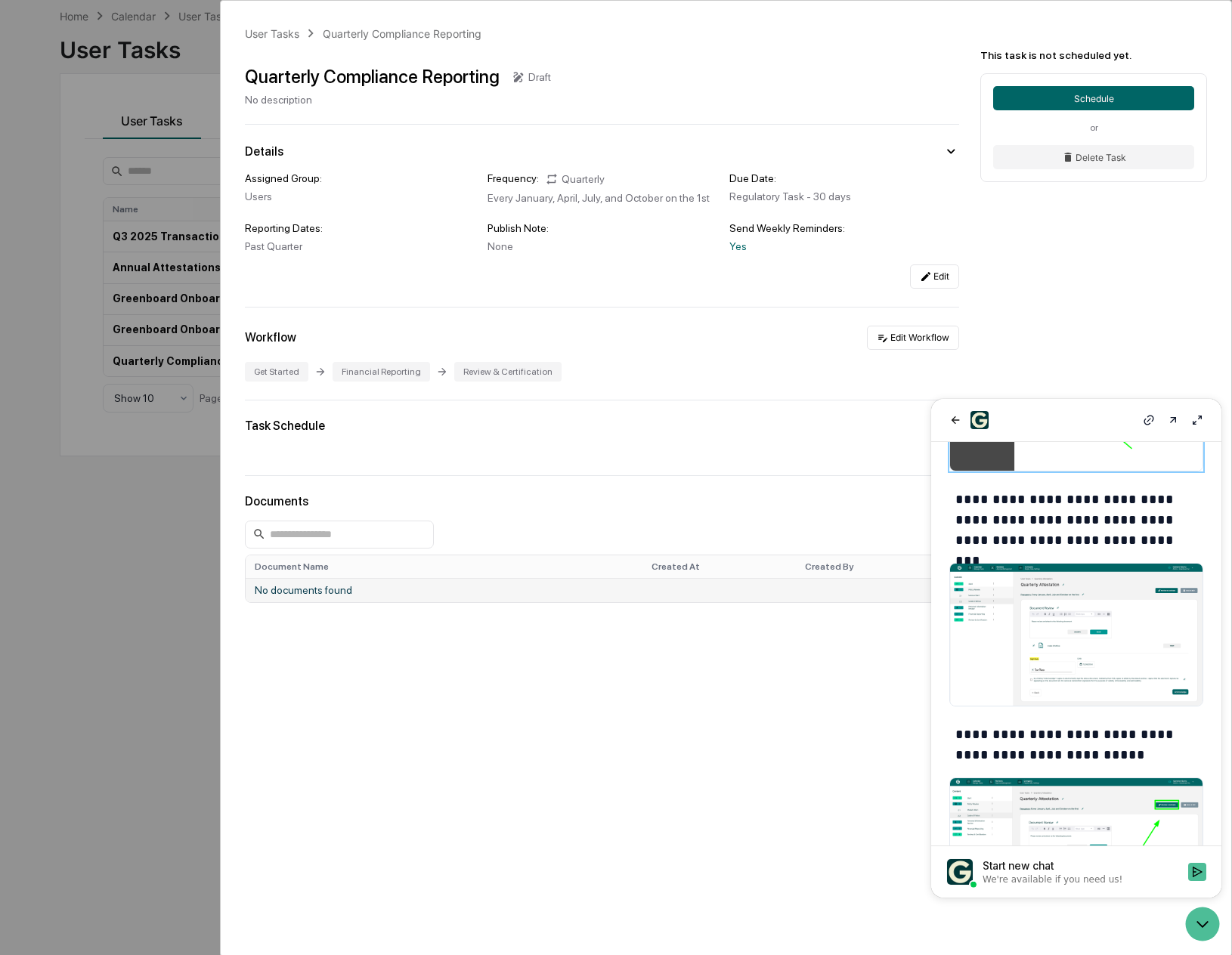
scroll to position [649, 0]
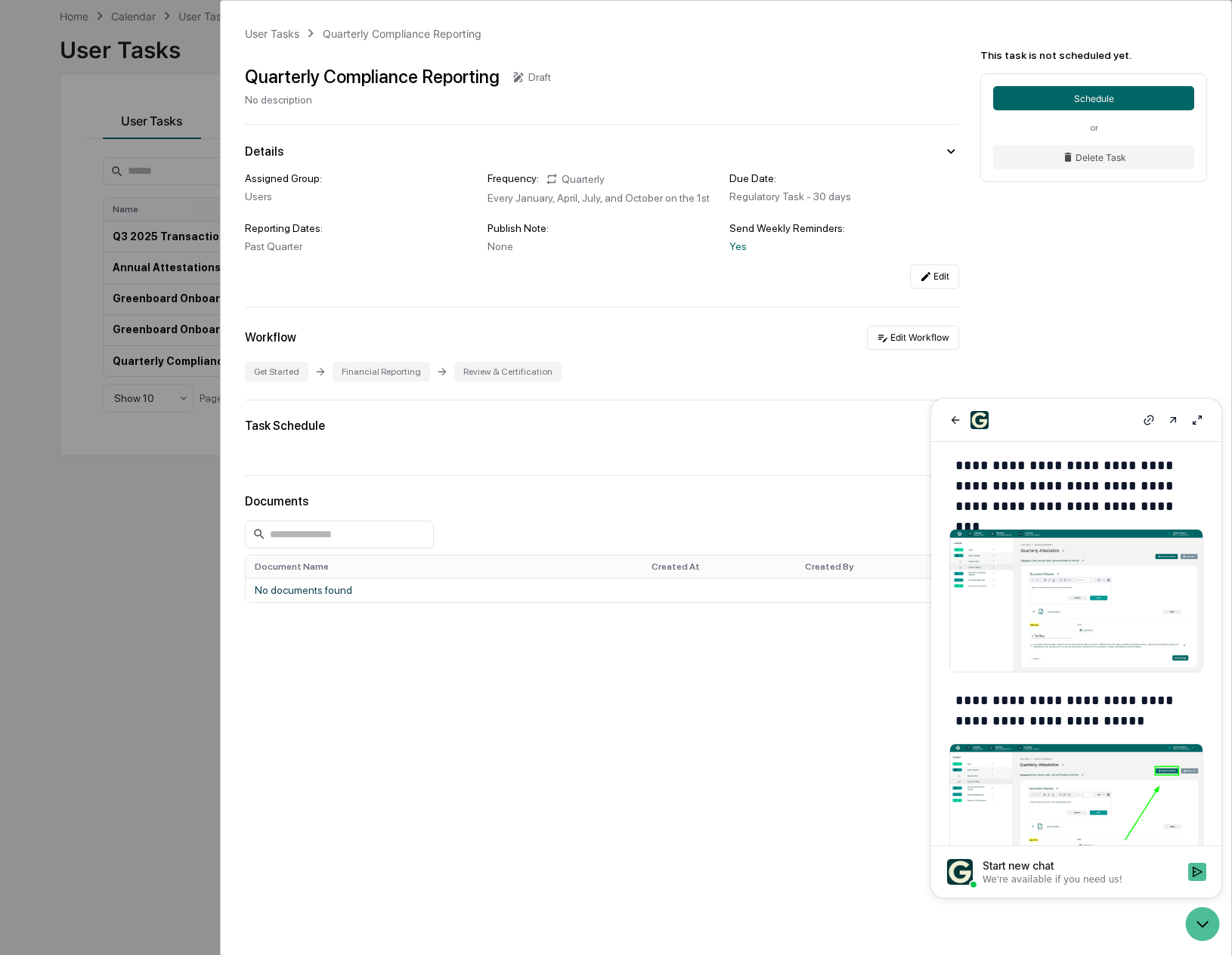
click at [669, 497] on div "Documents" at bounding box center [602, 501] width 714 height 15
click at [897, 421] on icon at bounding box center [1196, 420] width 12 height 12
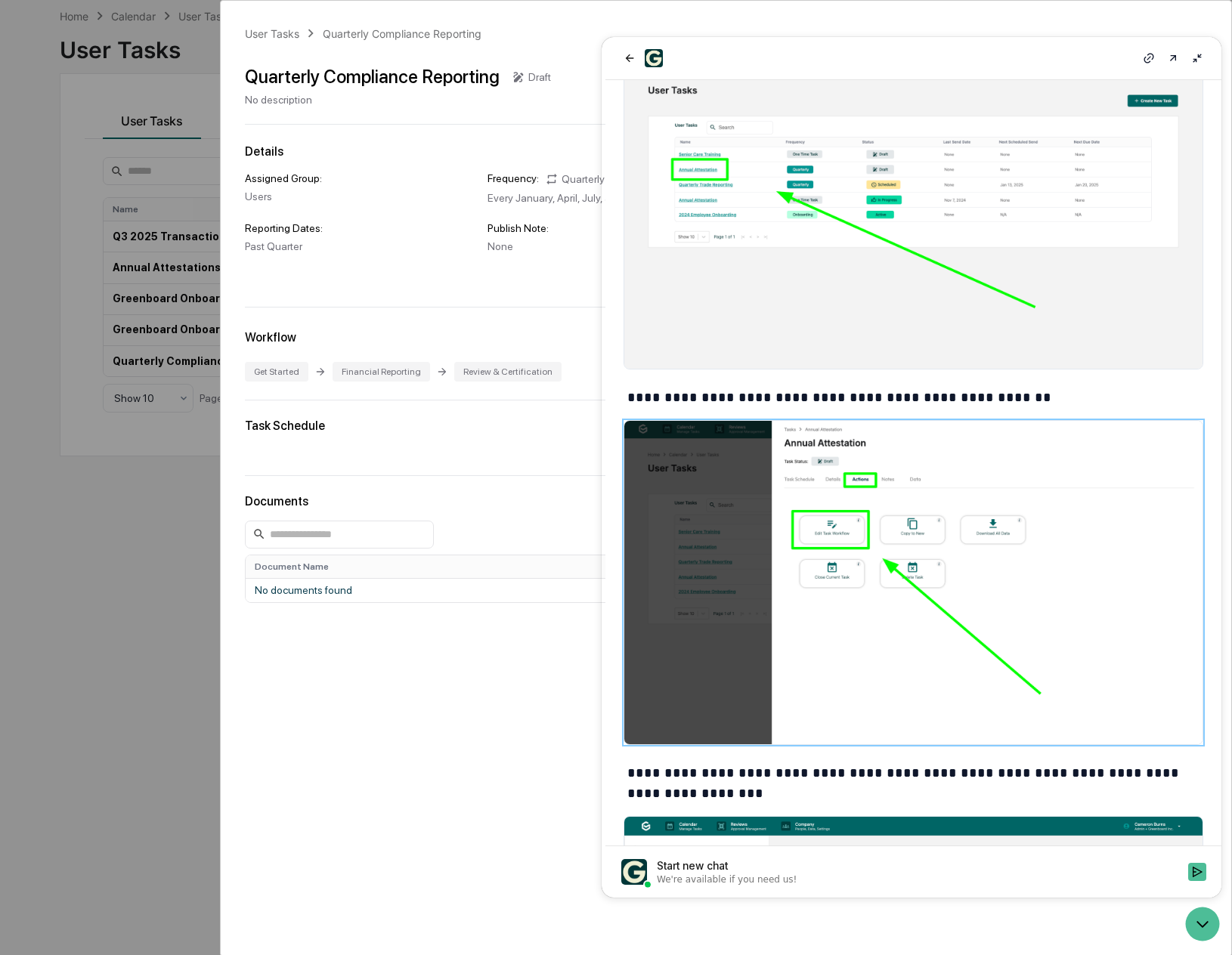
scroll to position [220, 0]
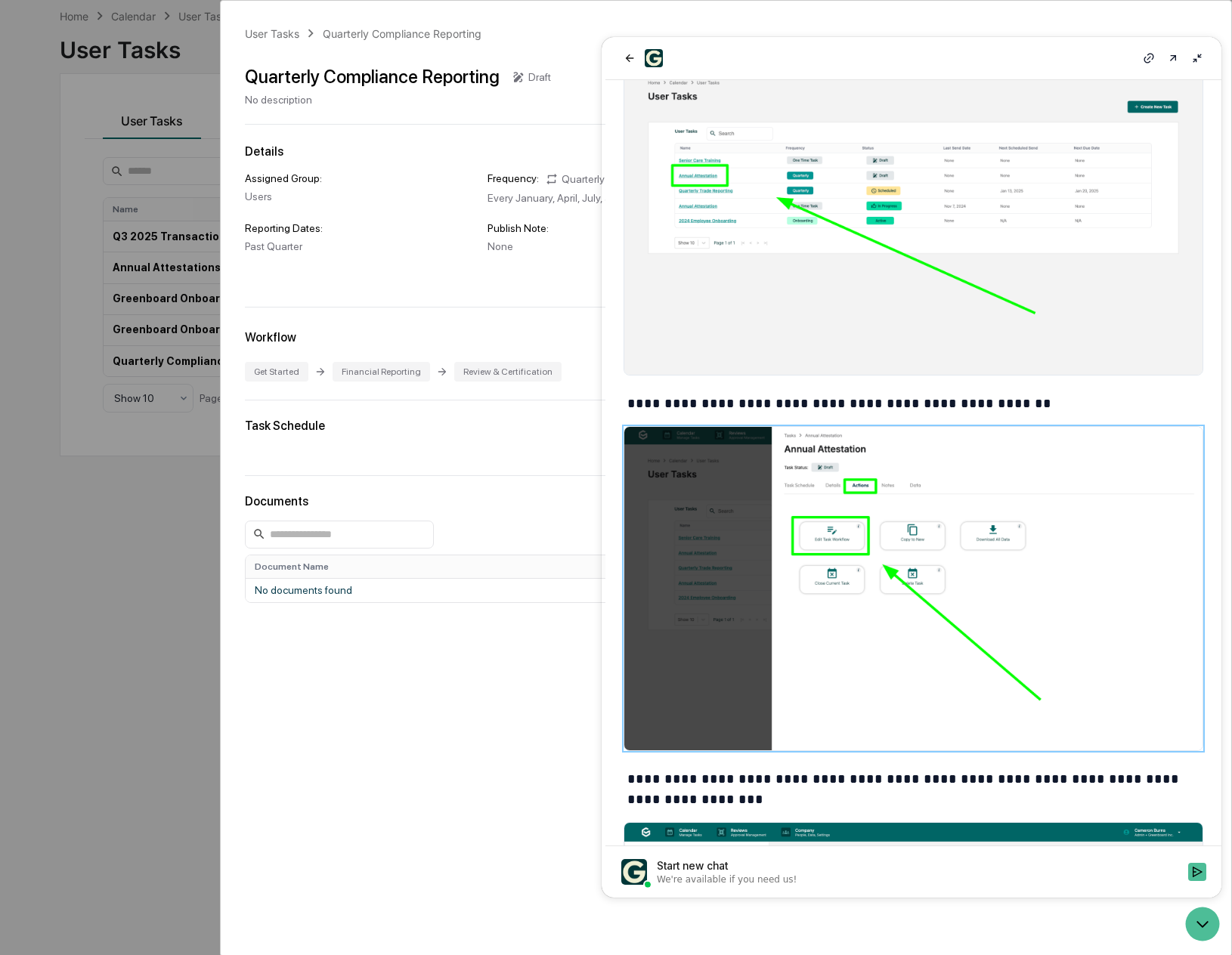
click at [897, 59] on icon at bounding box center [1196, 58] width 12 height 12
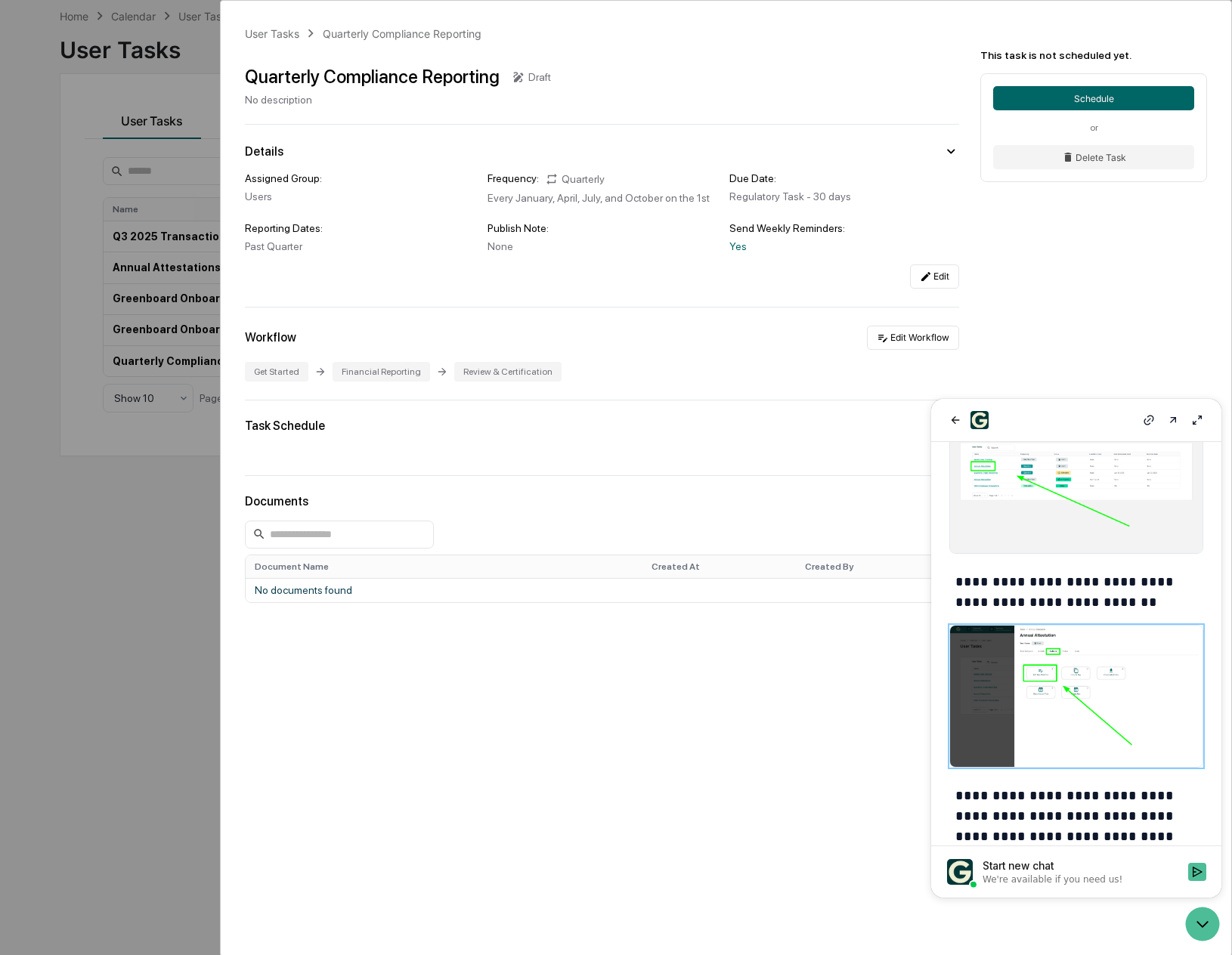
scroll to position [0, 0]
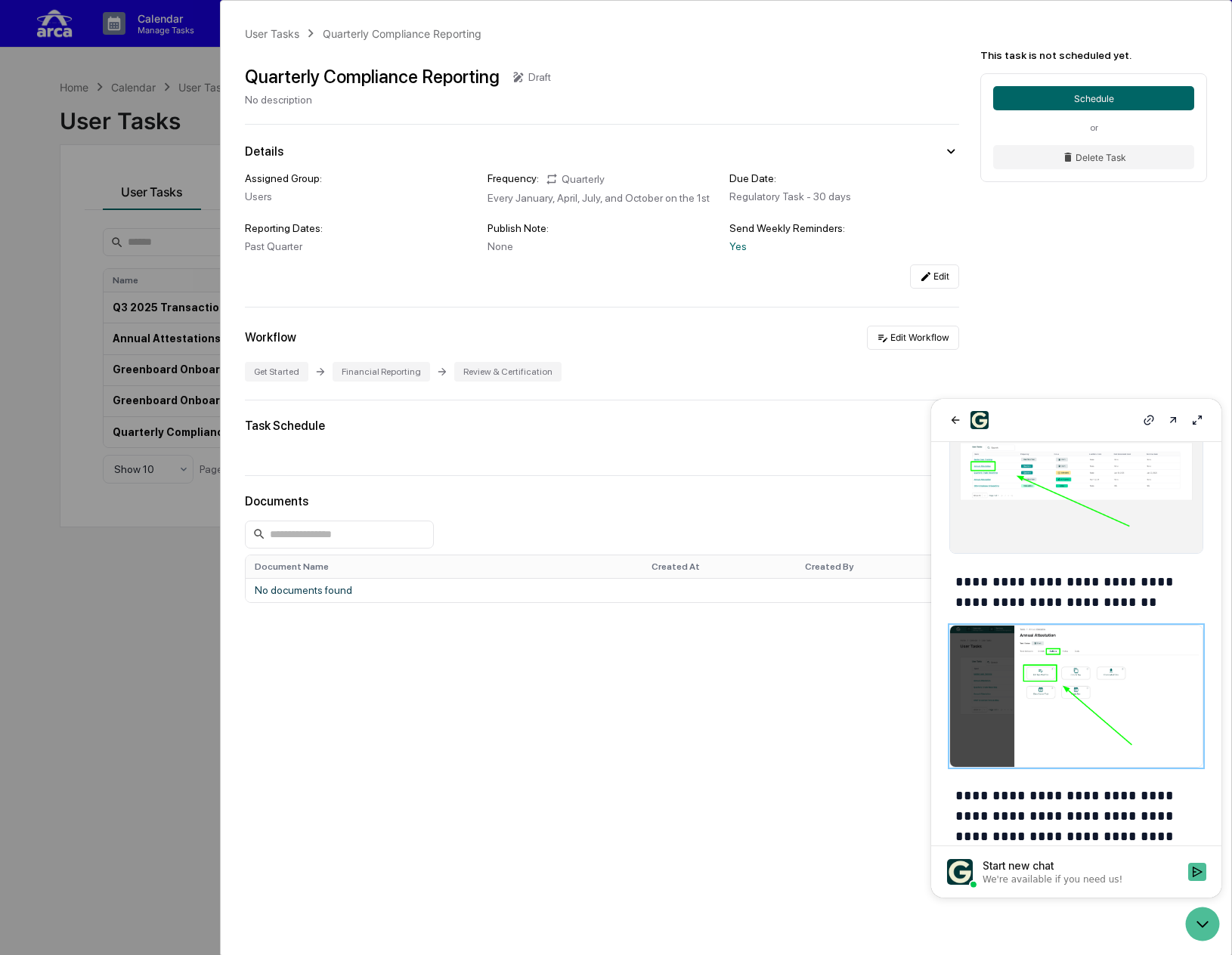
click at [897, 423] on icon at bounding box center [1196, 420] width 12 height 12
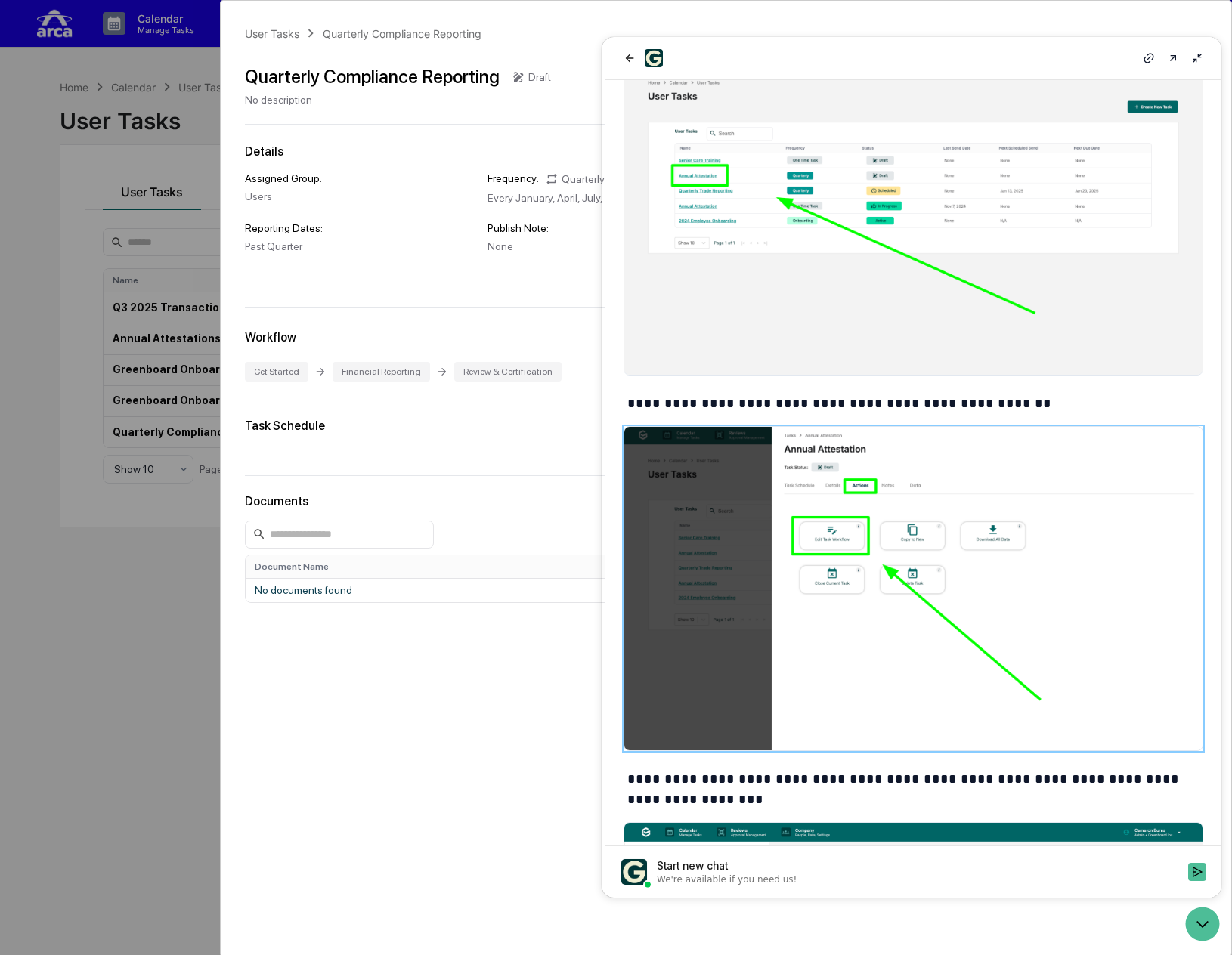
click at [573, 403] on div "User Tasks Quarterly Compliance Reporting Quarterly Compliance Reporting Draft …" at bounding box center [725, 380] width 1010 height 759
click at [897, 63] on icon at bounding box center [1196, 58] width 12 height 12
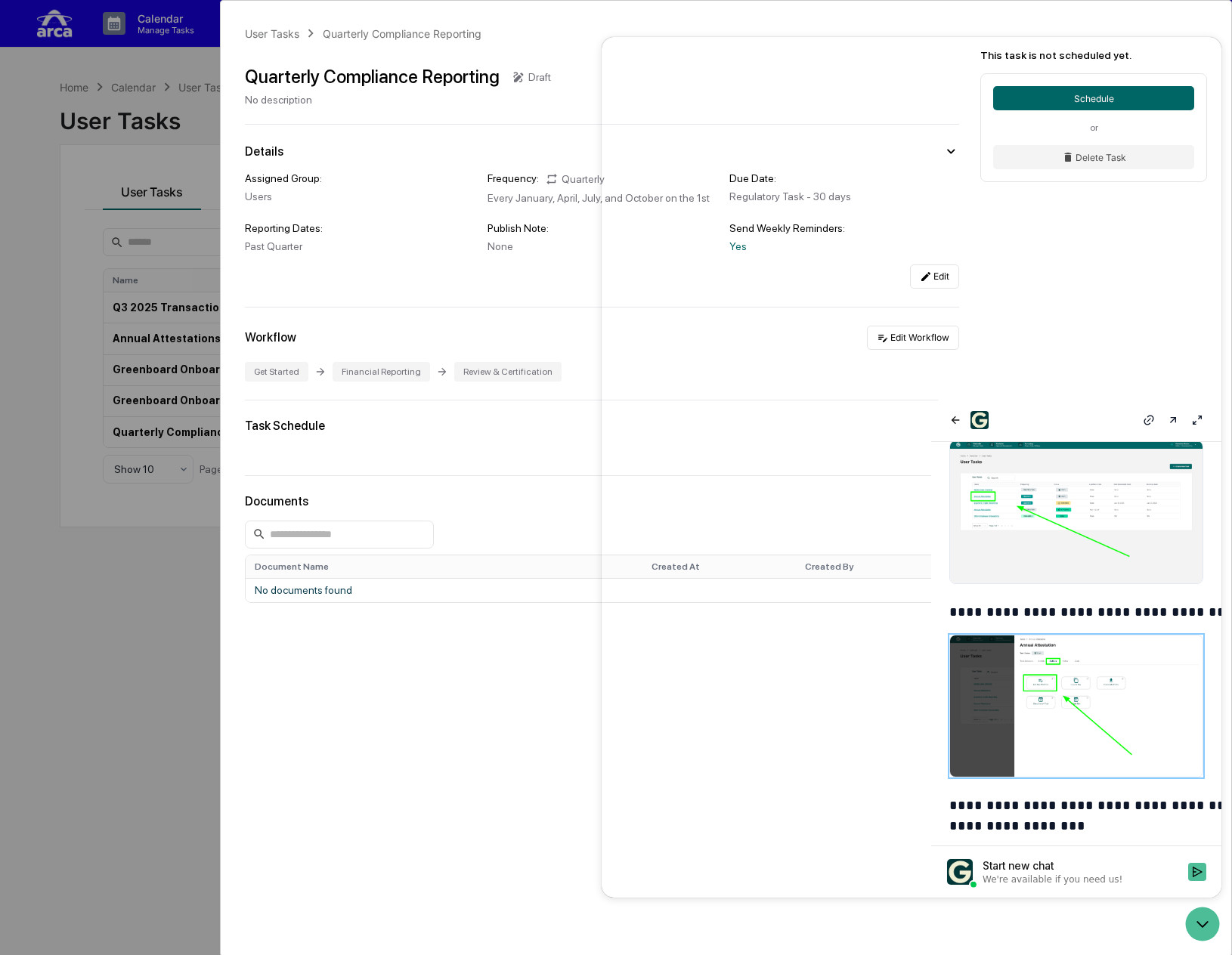
scroll to position [319, 0]
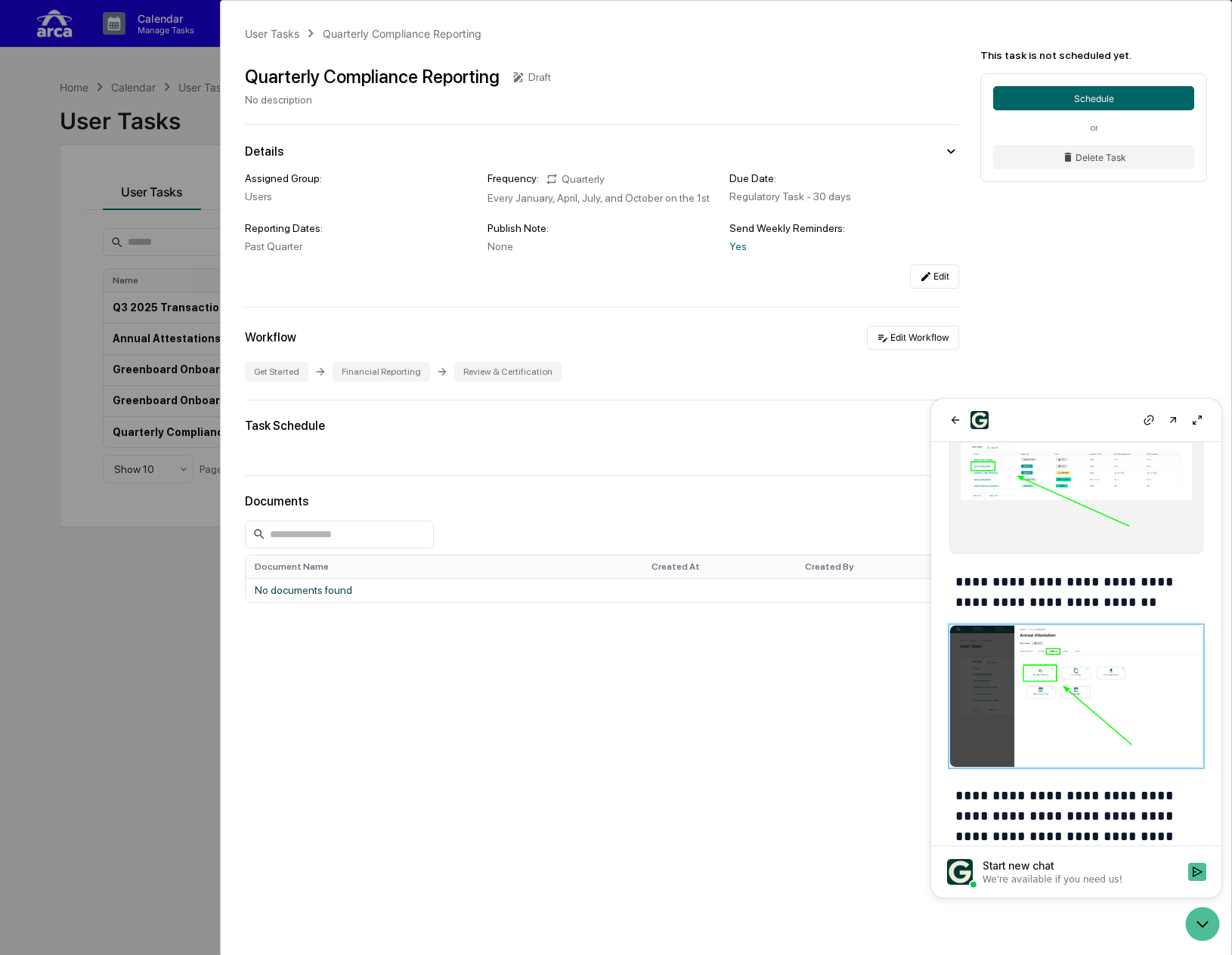
click at [316, 446] on div "Task Schedule" at bounding box center [602, 438] width 714 height 39
click at [897, 919] on icon "Open customer support" at bounding box center [1202, 924] width 38 height 38
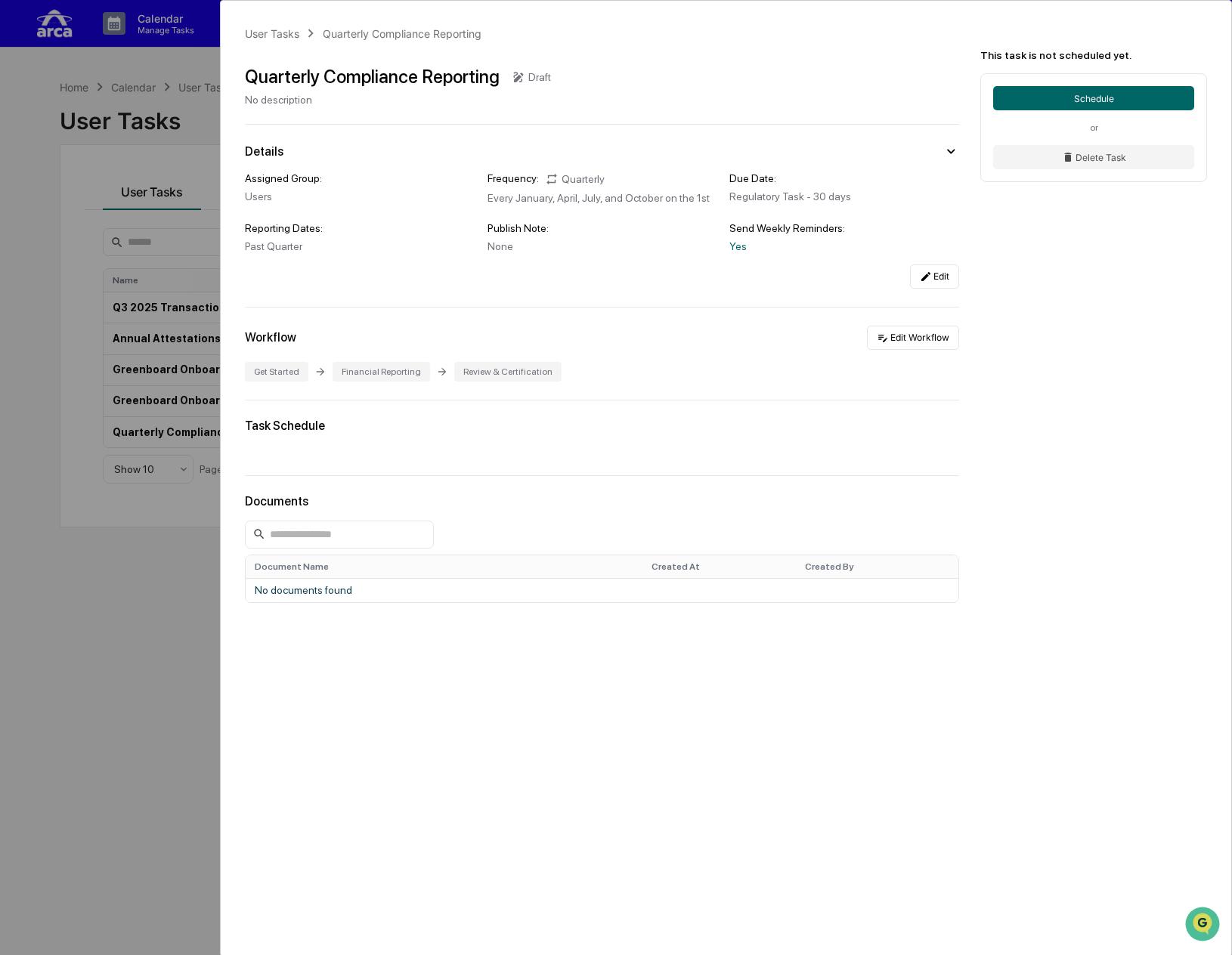
click at [267, 445] on div "Task Schedule" at bounding box center [602, 438] width 714 height 39
click at [314, 582] on td "No documents found" at bounding box center [601, 590] width 712 height 24
click at [897, 280] on button "Edit" at bounding box center [934, 276] width 49 height 24
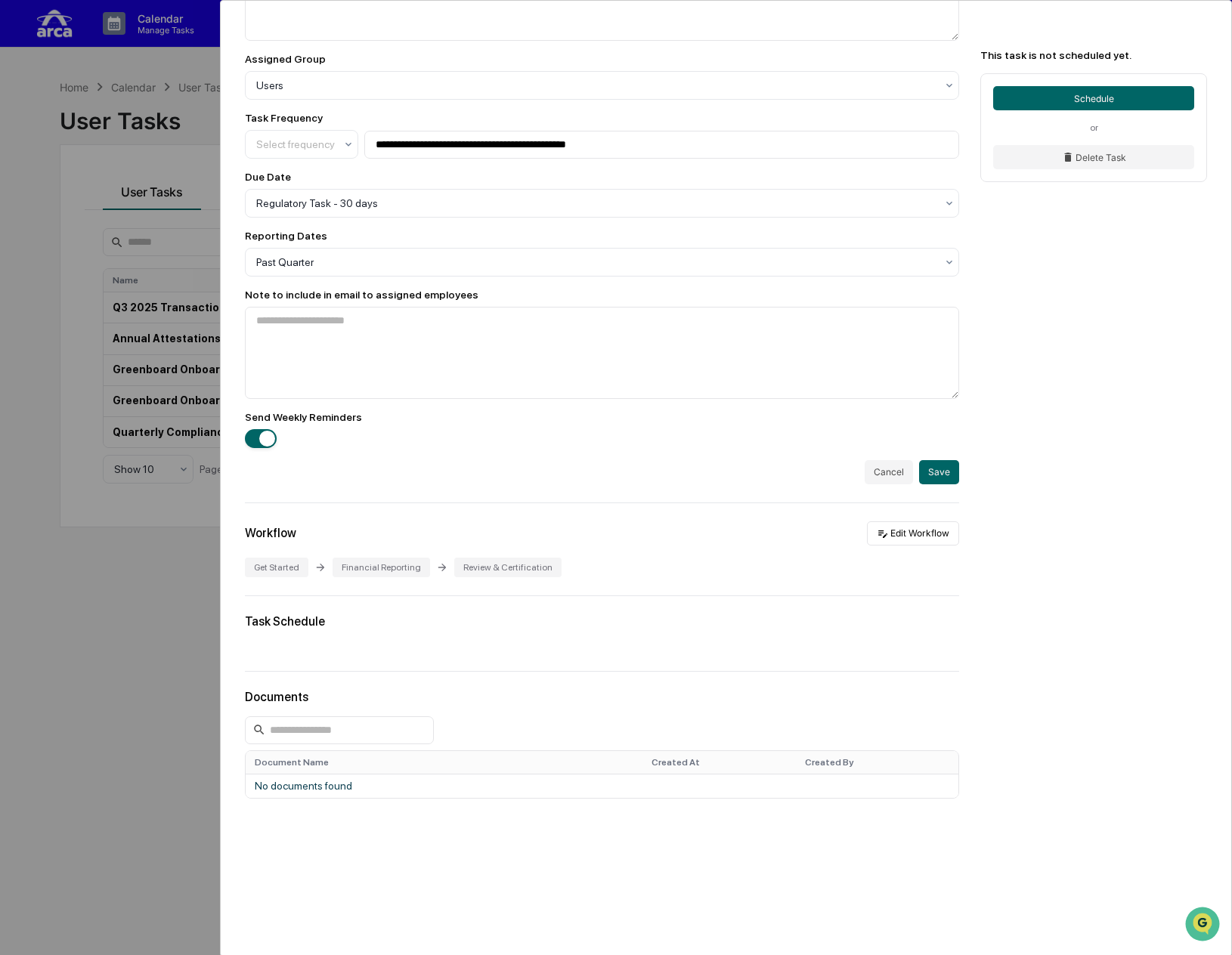
scroll to position [304, 0]
click at [882, 477] on button "Cancel" at bounding box center [889, 472] width 49 height 24
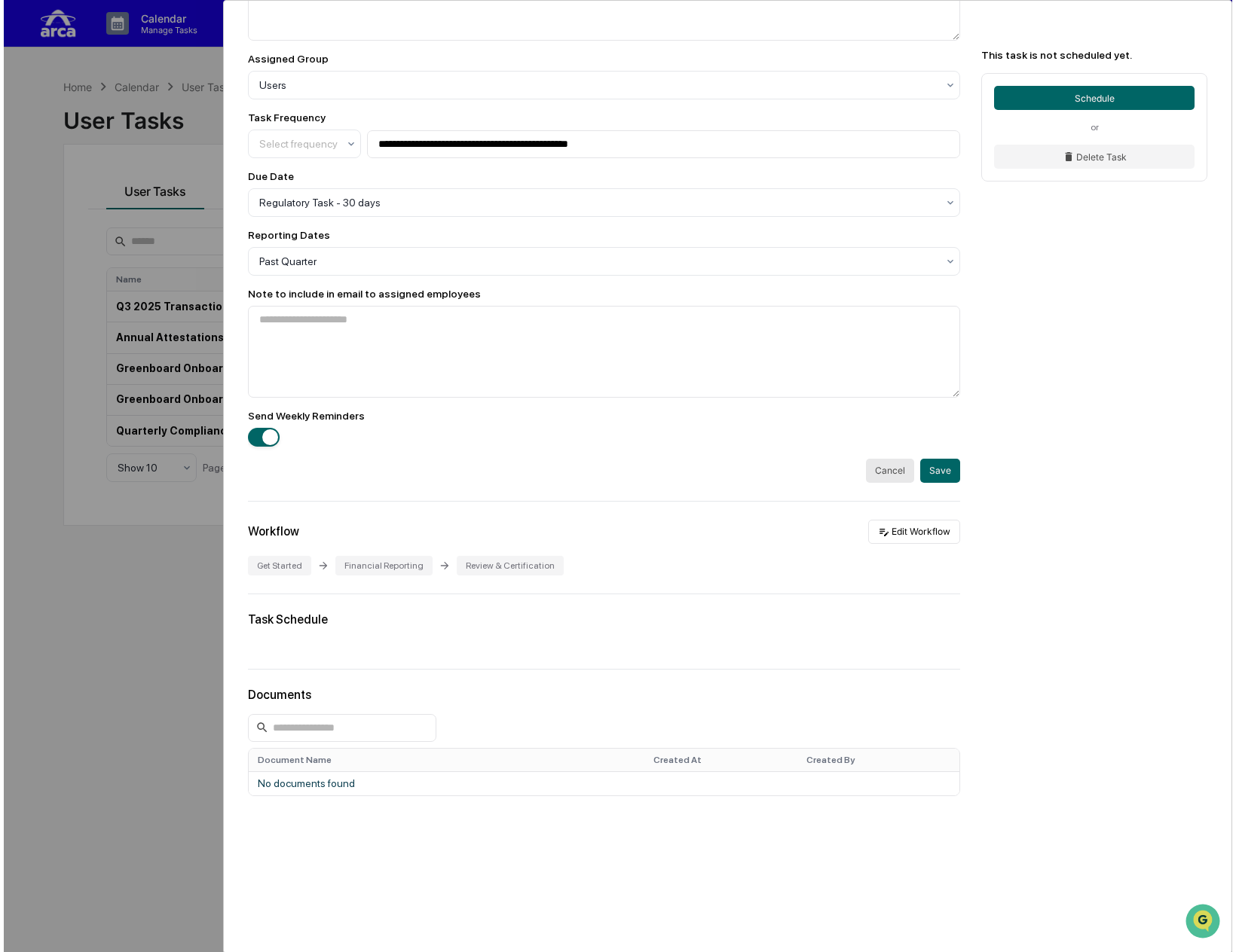
scroll to position [0, 0]
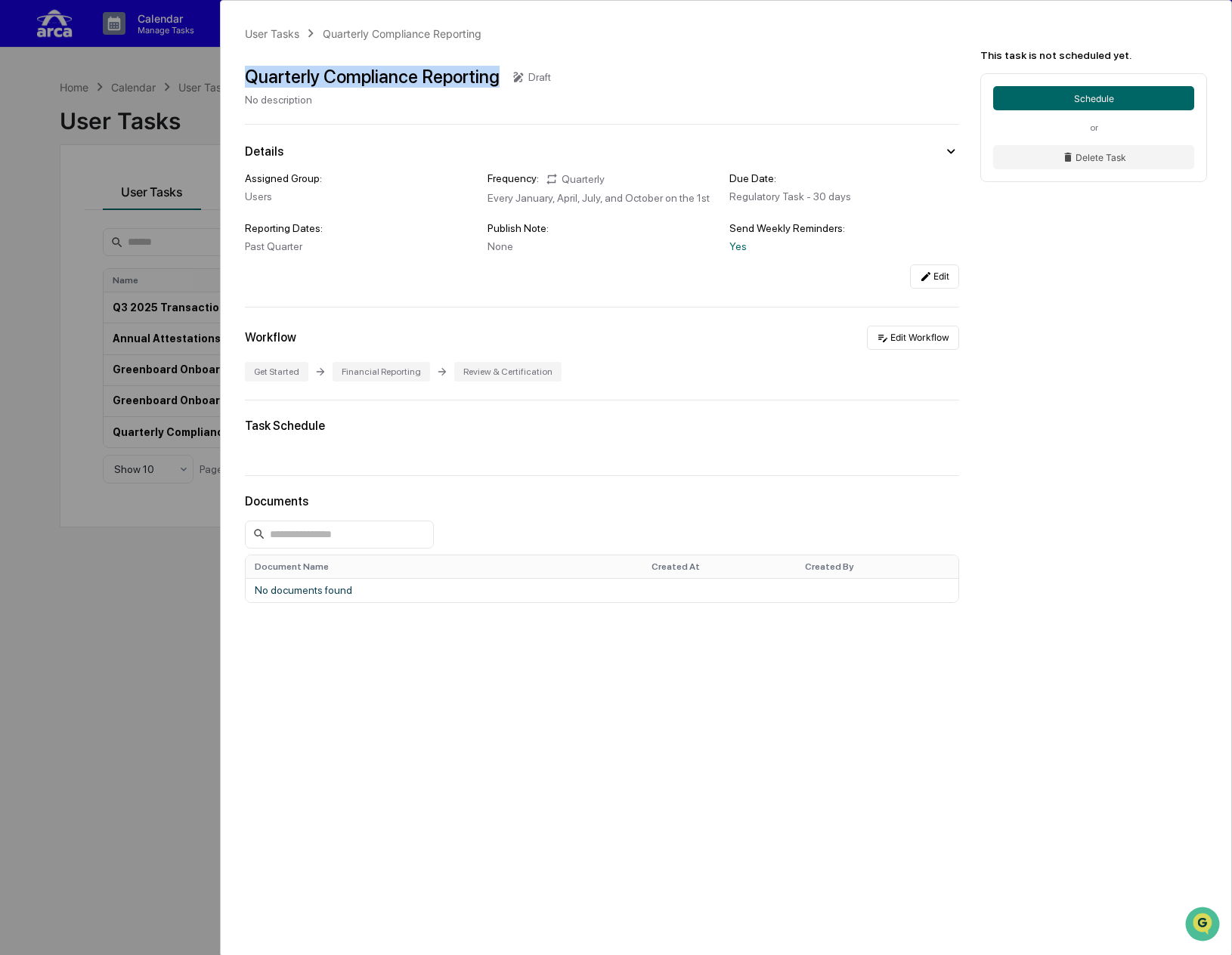
drag, startPoint x: 500, startPoint y: 84, endPoint x: 245, endPoint y: 87, distance: 255.0
click at [245, 87] on div "User Tasks Quarterly Compliance Reporting Quarterly Compliance Reporting Draft …" at bounding box center [725, 380] width 1010 height 759
click at [265, 35] on div "User Tasks" at bounding box center [272, 34] width 54 height 13
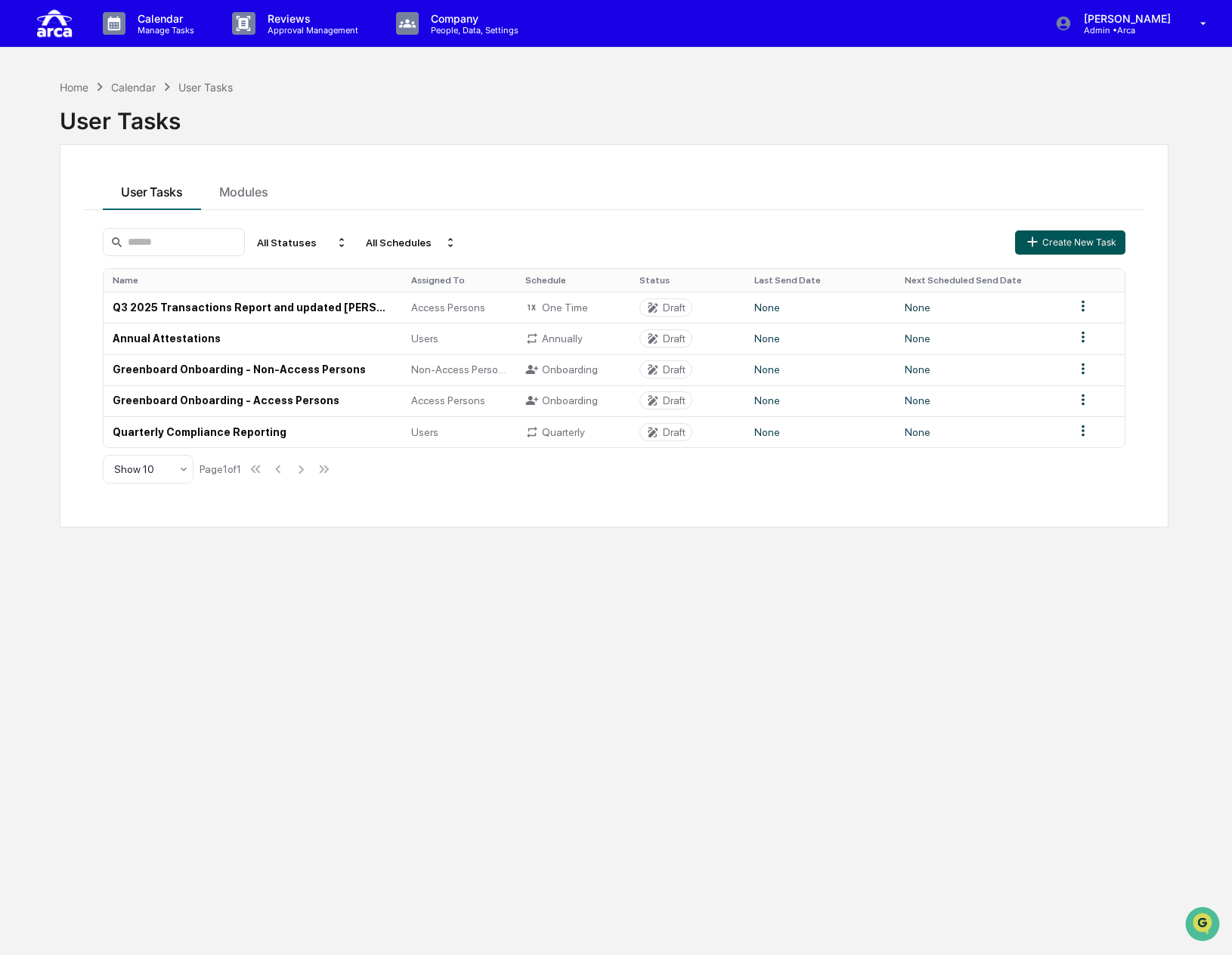
click at [897, 244] on button "Create New Task" at bounding box center [1070, 242] width 110 height 24
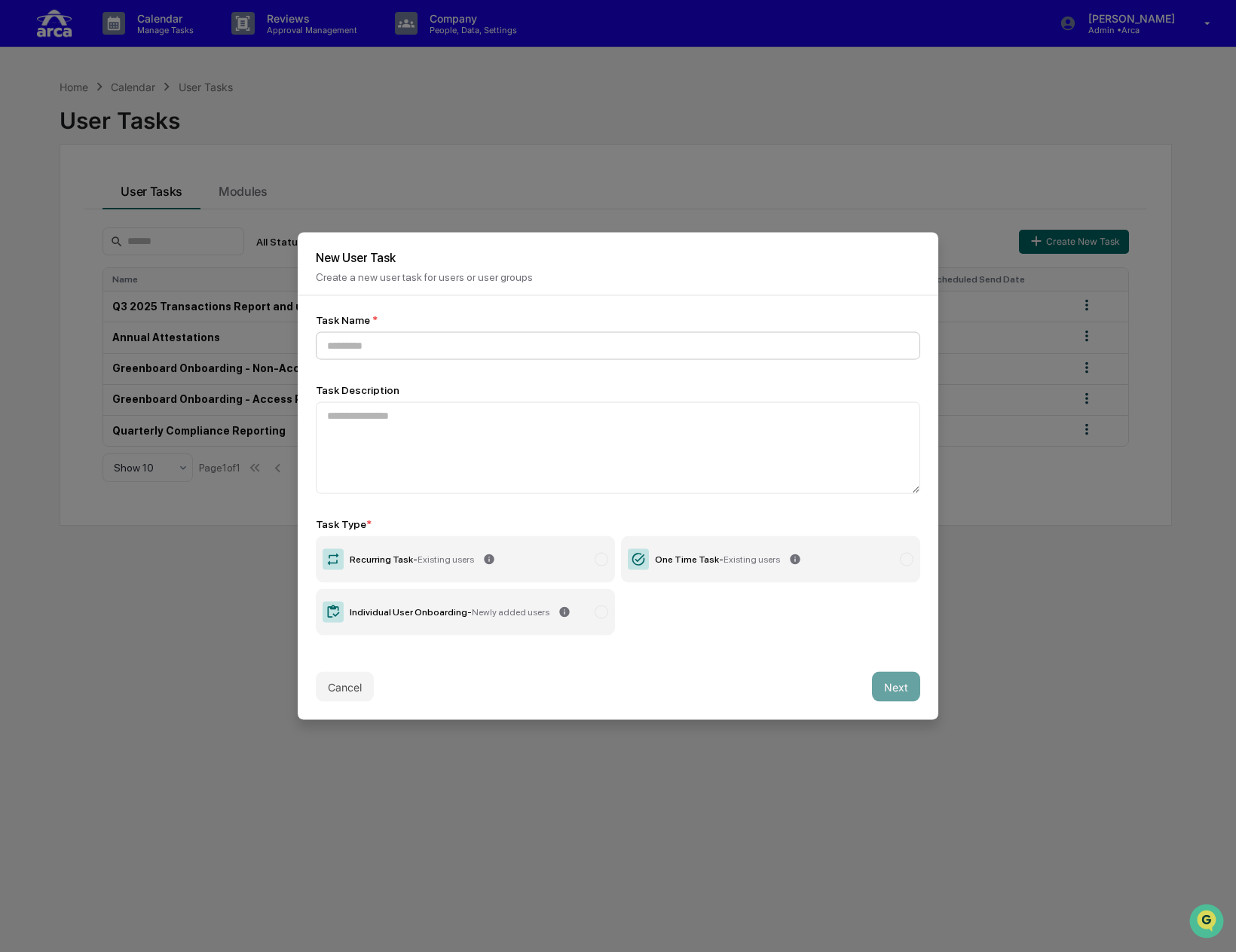
type input "**********"
drag, startPoint x: 647, startPoint y: 347, endPoint x: 238, endPoint y: 346, distance: 409.0
click at [238, 346] on body "**********" at bounding box center [618, 512] width 1236 height 1023
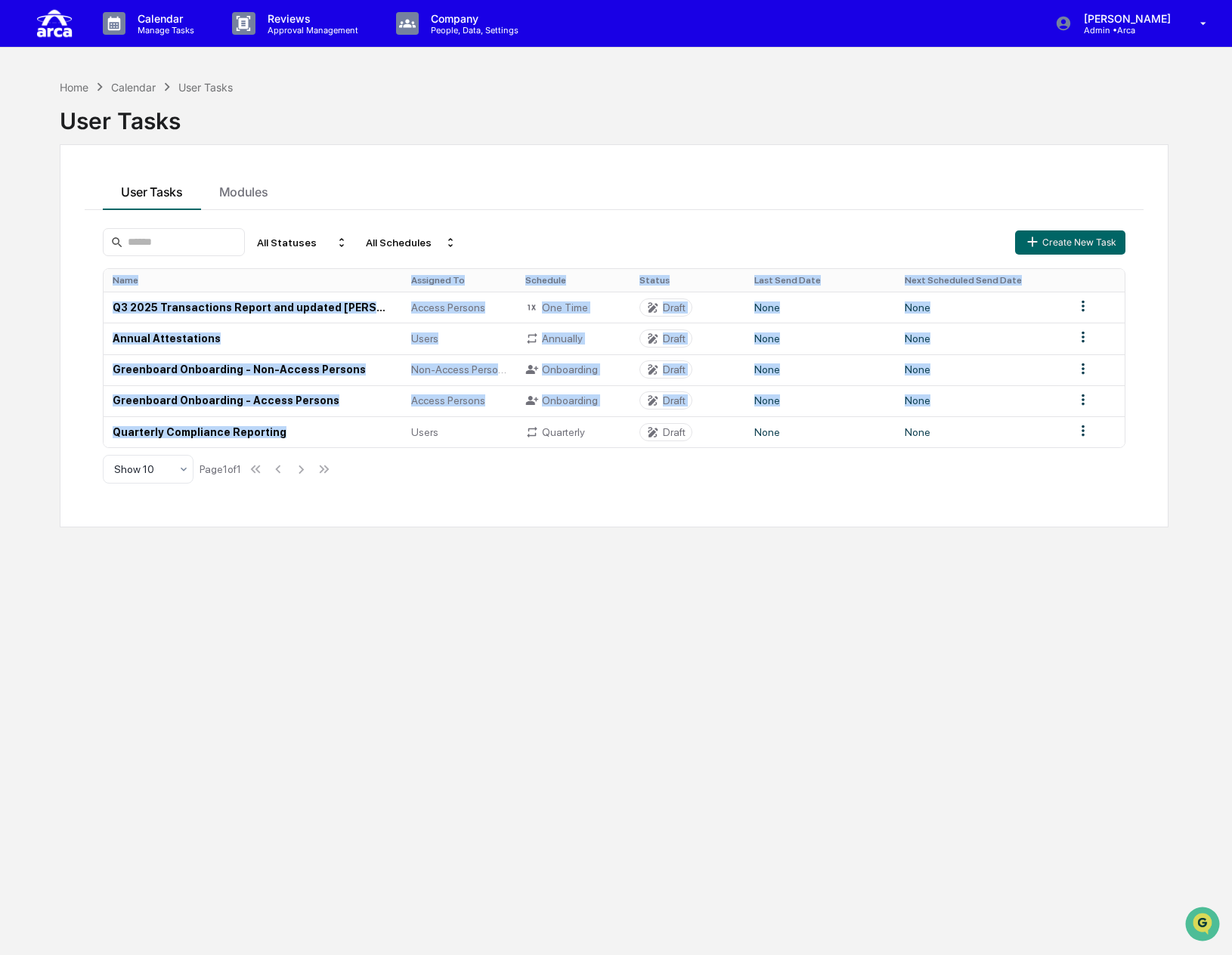
drag, startPoint x: 311, startPoint y: 425, endPoint x: 87, endPoint y: 425, distance: 224.0
click at [77, 429] on div "User Tasks Modules All Statuses All Schedules Create New Task Name Assigned To …" at bounding box center [613, 335] width 1108 height 383
click at [271, 426] on td "Quarterly Compliance Reporting" at bounding box center [252, 432] width 298 height 31
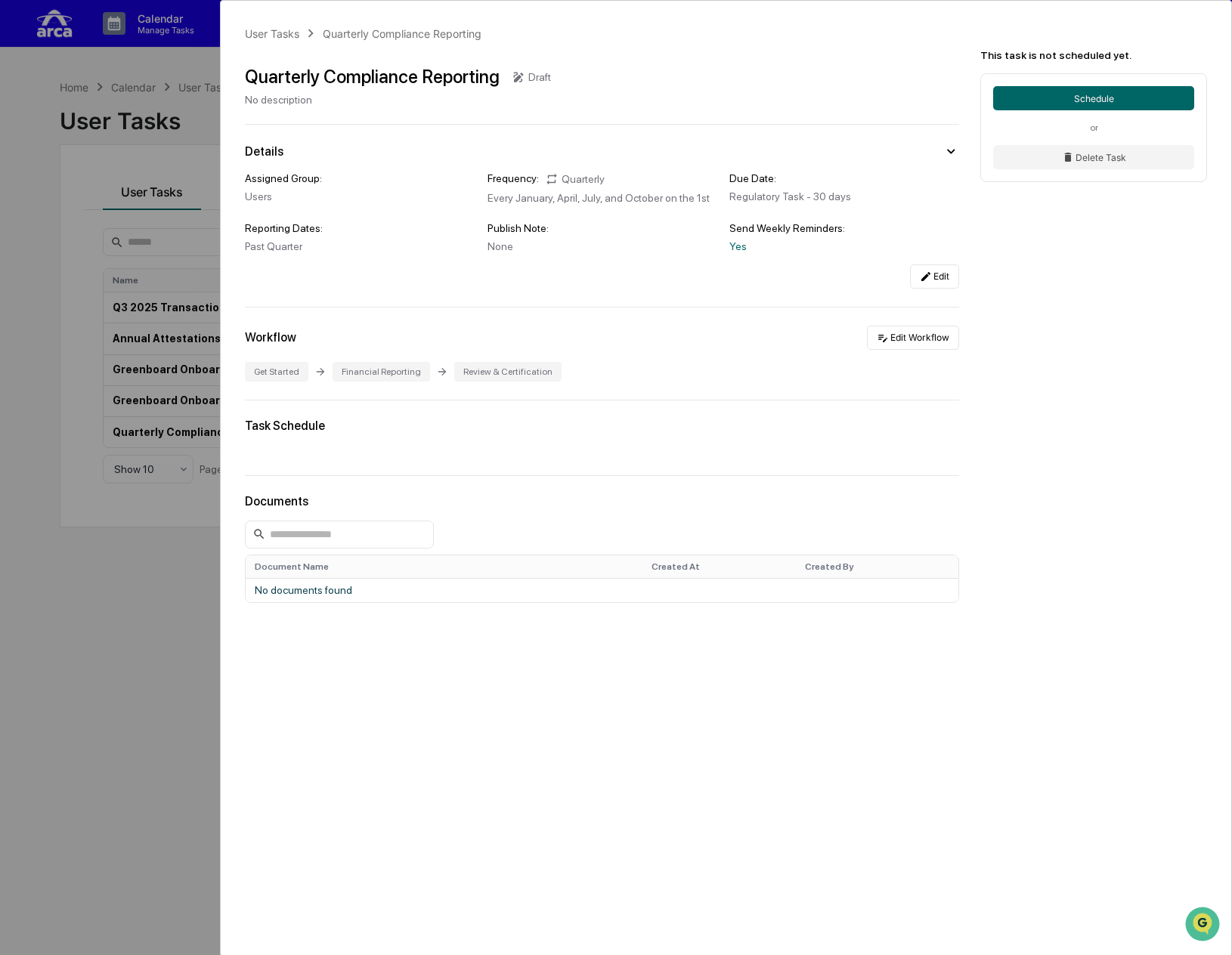
click at [897, 312] on div "User Tasks Quarterly Compliance Reporting Quarterly Compliance Reporting Draft …" at bounding box center [725, 380] width 1010 height 759
click at [94, 332] on div "User Tasks Quarterly Compliance Reporting Quarterly Compliance Reporting Draft …" at bounding box center [616, 478] width 1232 height 955
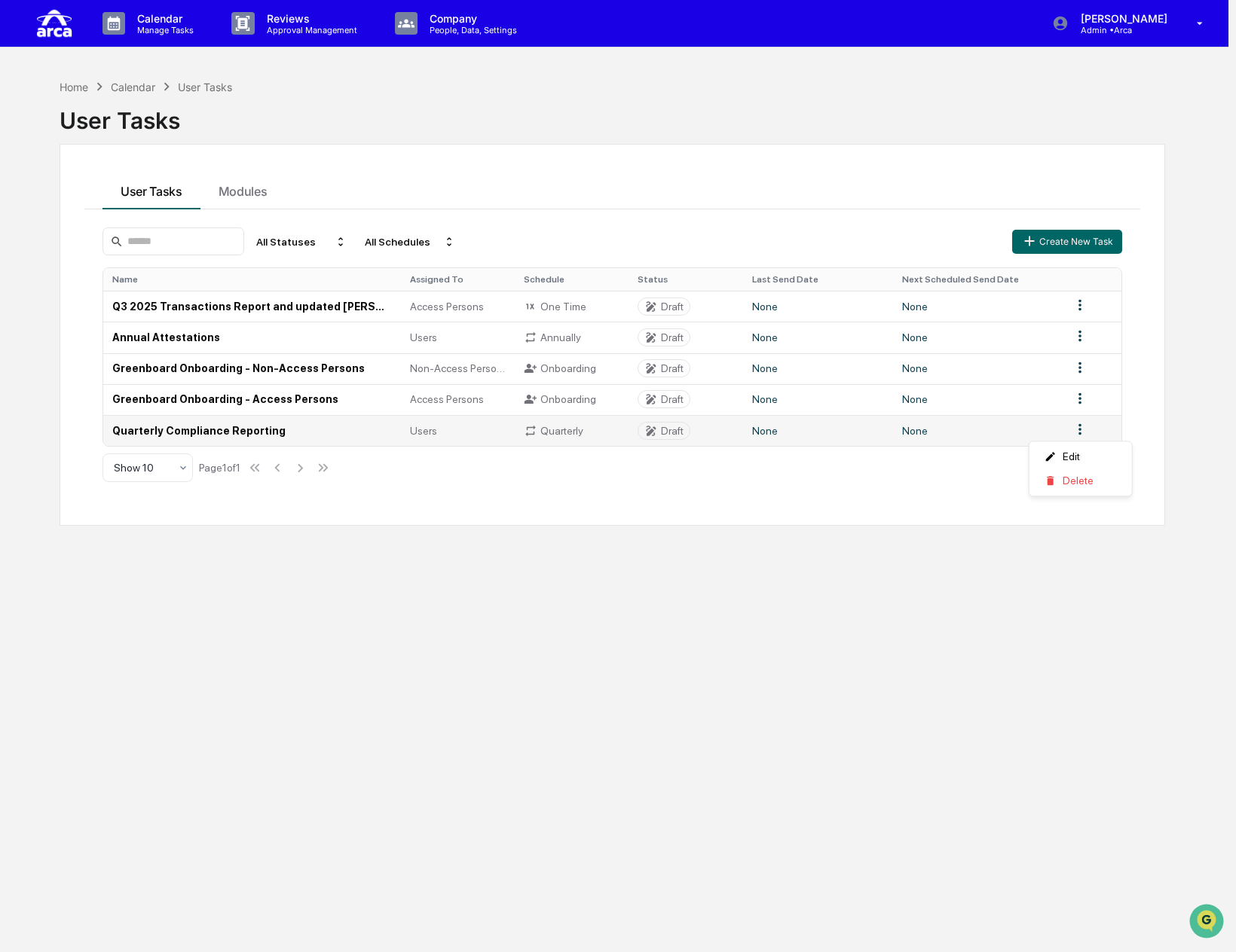
click at [894, 423] on html "Calendar Manage Tasks Reviews Approval Management Company People, Data, Setting…" at bounding box center [618, 476] width 1236 height 952
click at [894, 445] on div "Edit" at bounding box center [1080, 457] width 96 height 24
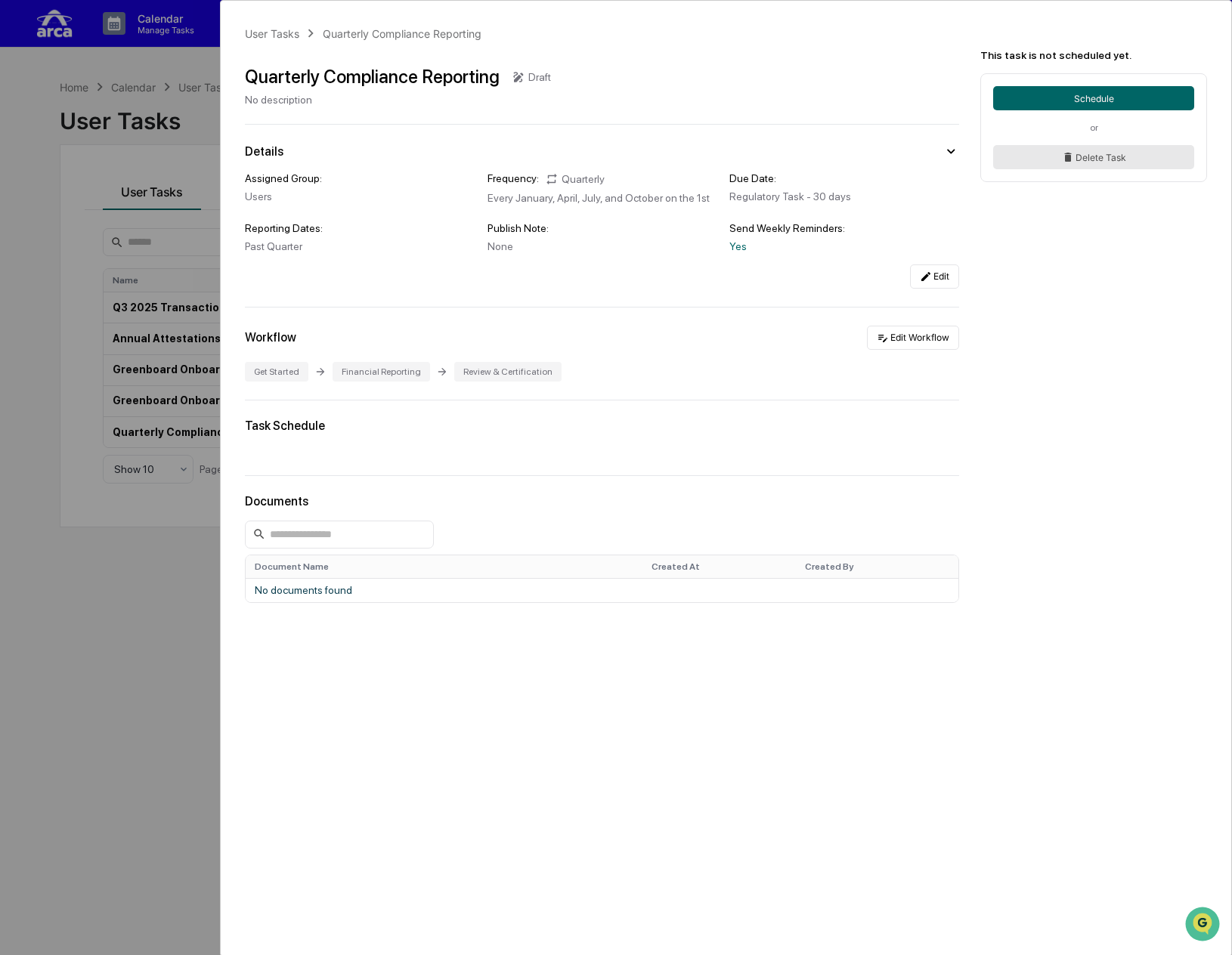
click at [897, 154] on button "Delete Task" at bounding box center [1092, 157] width 201 height 24
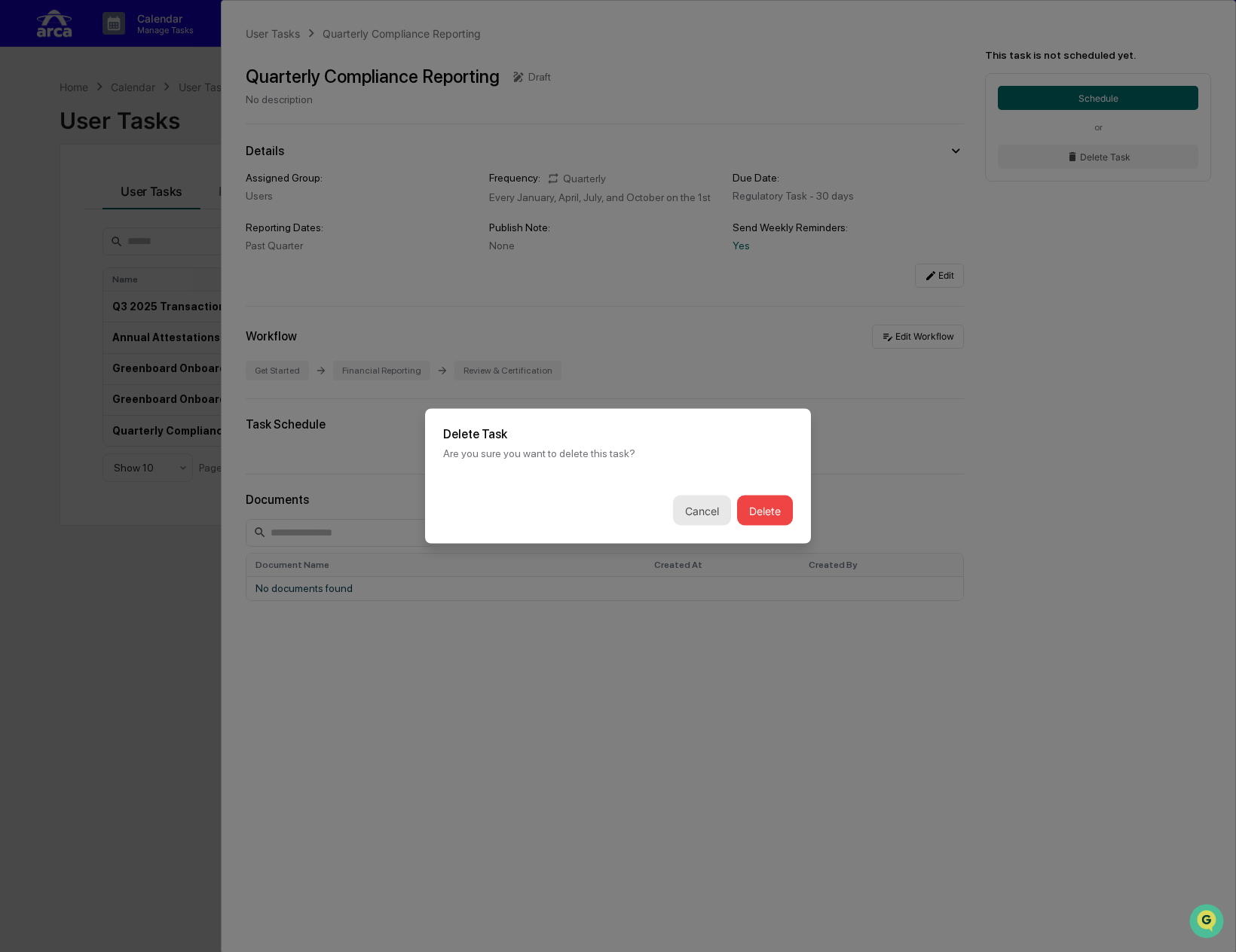
click at [687, 512] on button "Cancel" at bounding box center [701, 511] width 58 height 30
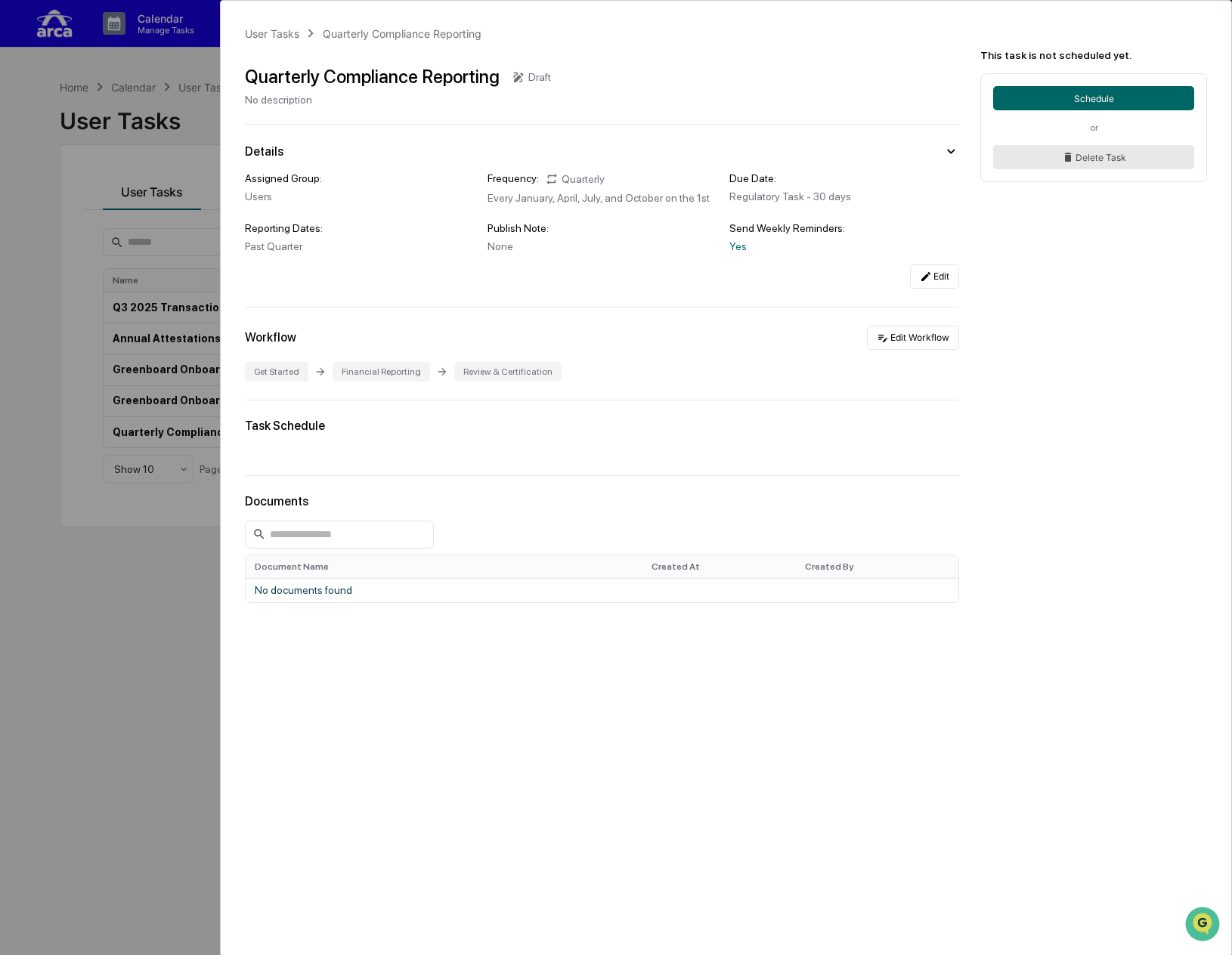
click at [897, 161] on button "Delete Task" at bounding box center [1092, 157] width 201 height 24
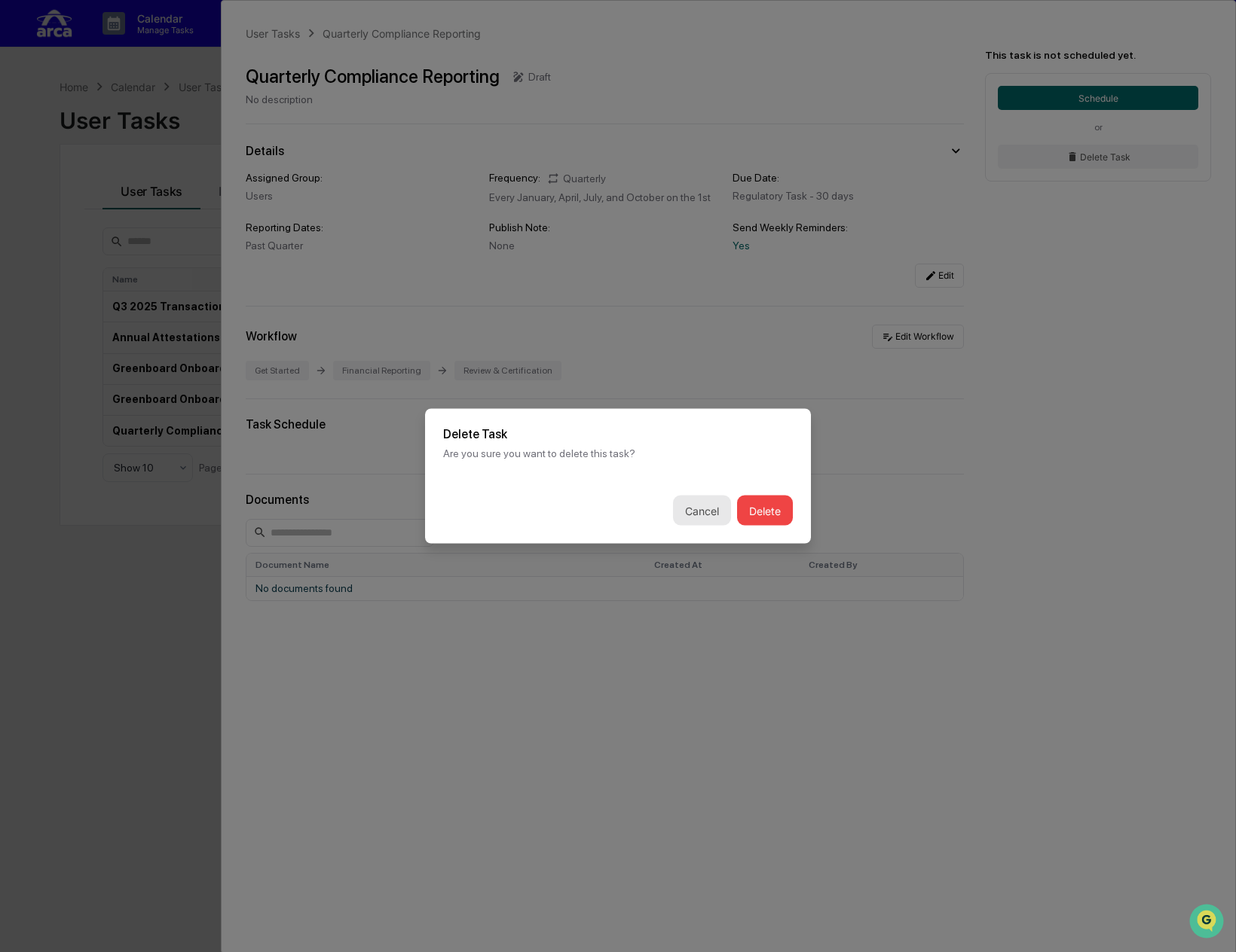
click at [679, 508] on button "Cancel" at bounding box center [701, 511] width 58 height 30
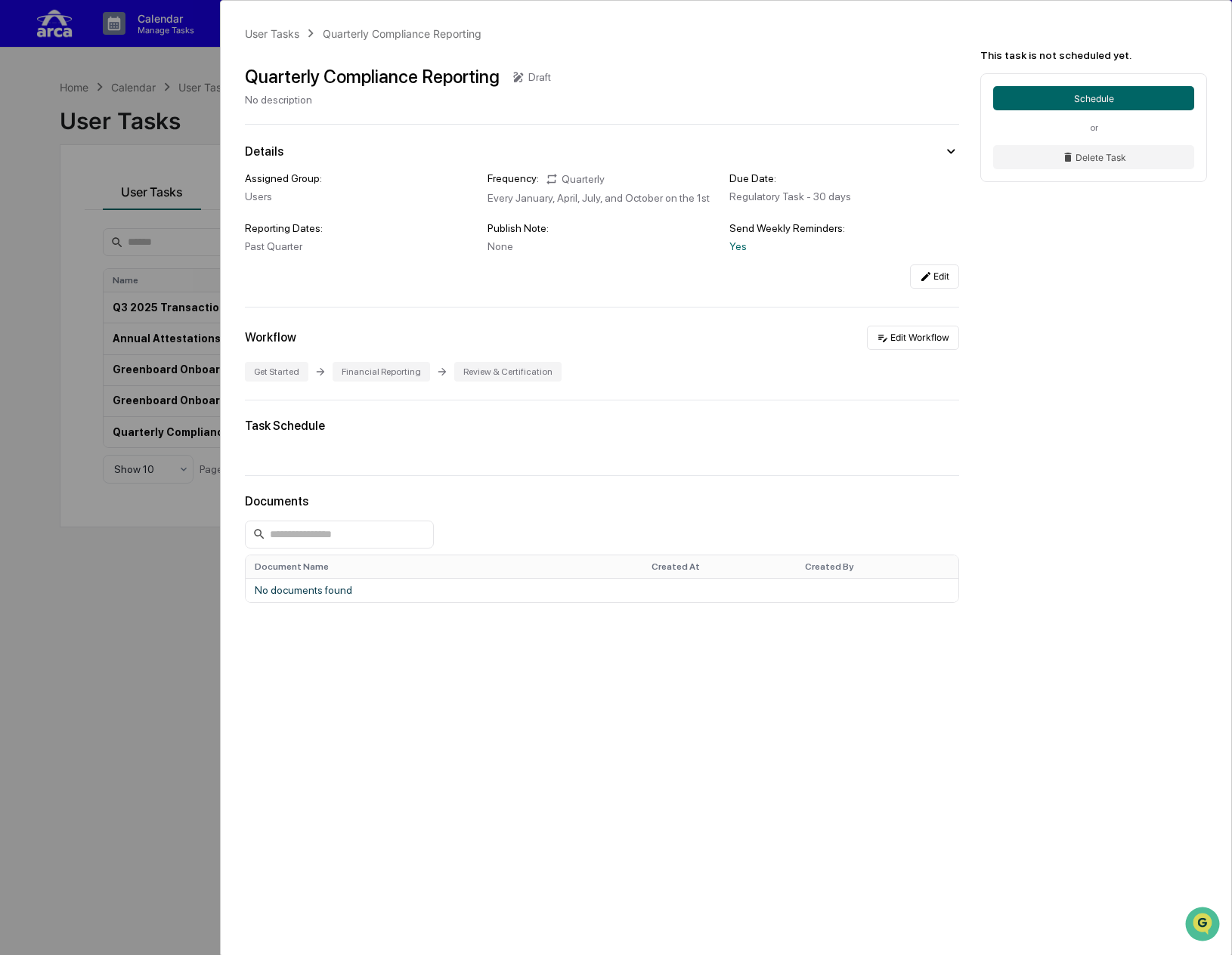
click at [177, 514] on div "User Tasks Quarterly Compliance Reporting Quarterly Compliance Reporting Draft …" at bounding box center [616, 478] width 1232 height 955
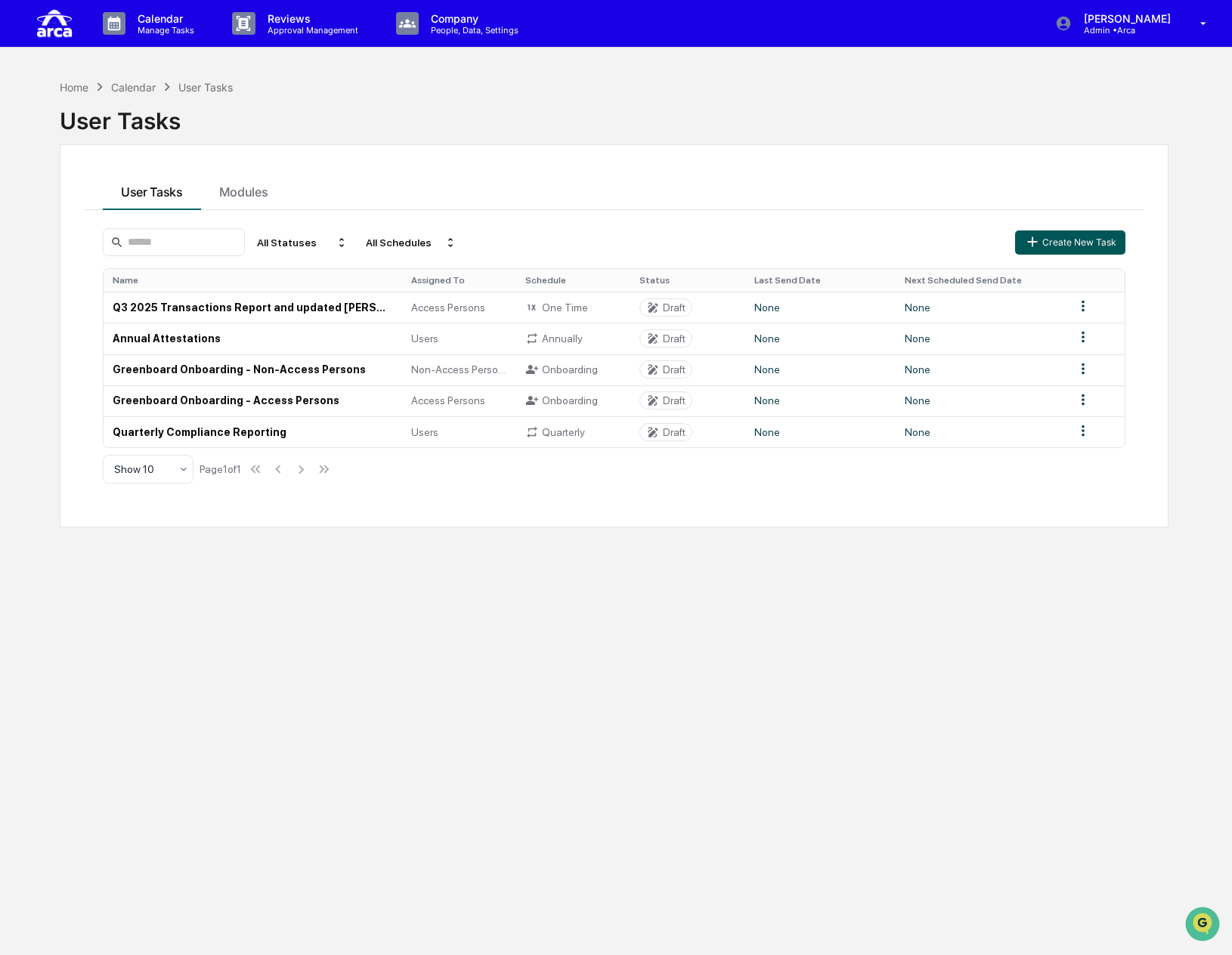
click at [897, 247] on button "Create New Task" at bounding box center [1070, 242] width 110 height 24
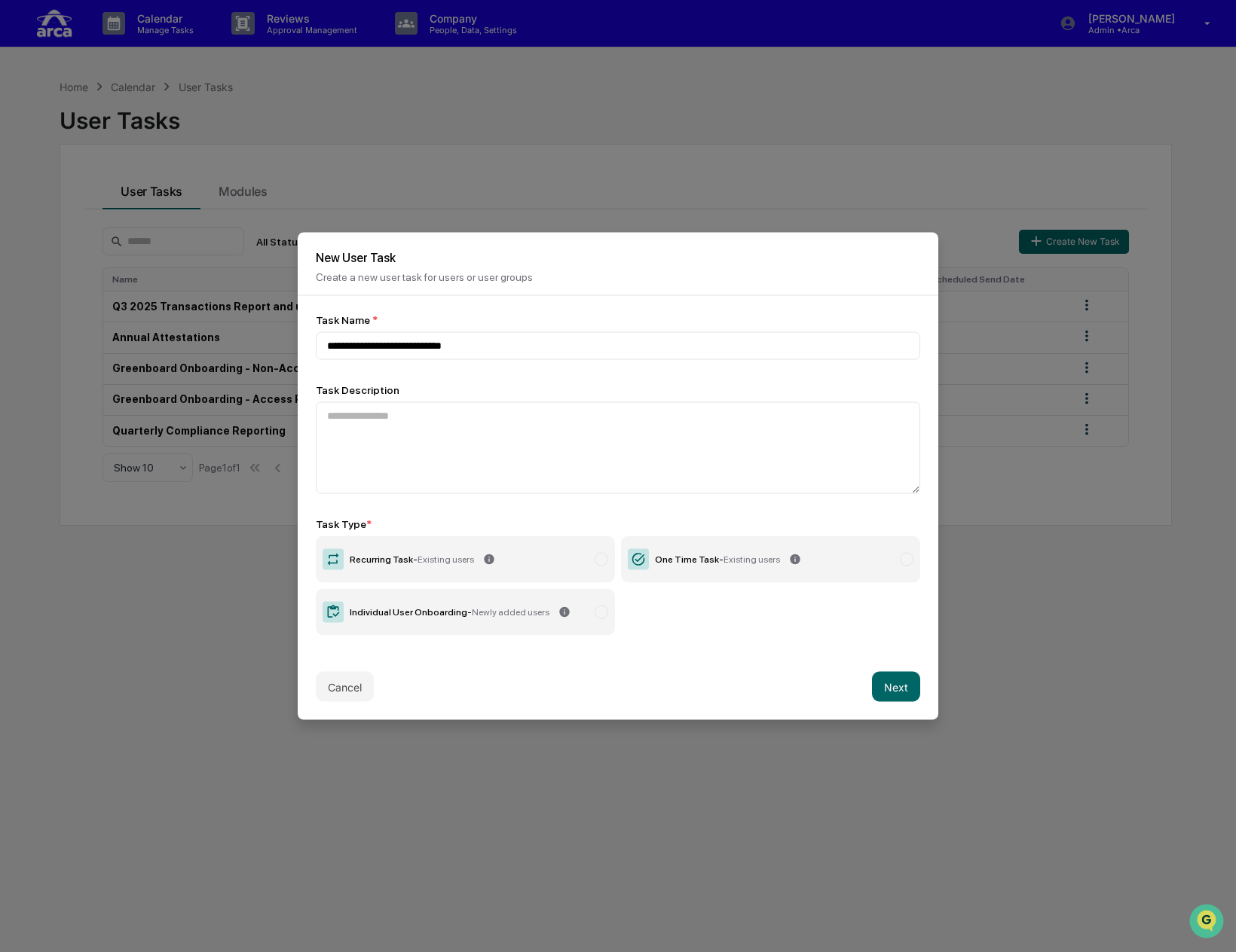
type input "**********"
click at [462, 568] on label "Recurring Task - Existing users" at bounding box center [465, 559] width 299 height 47
click at [884, 679] on button "Next" at bounding box center [895, 687] width 49 height 30
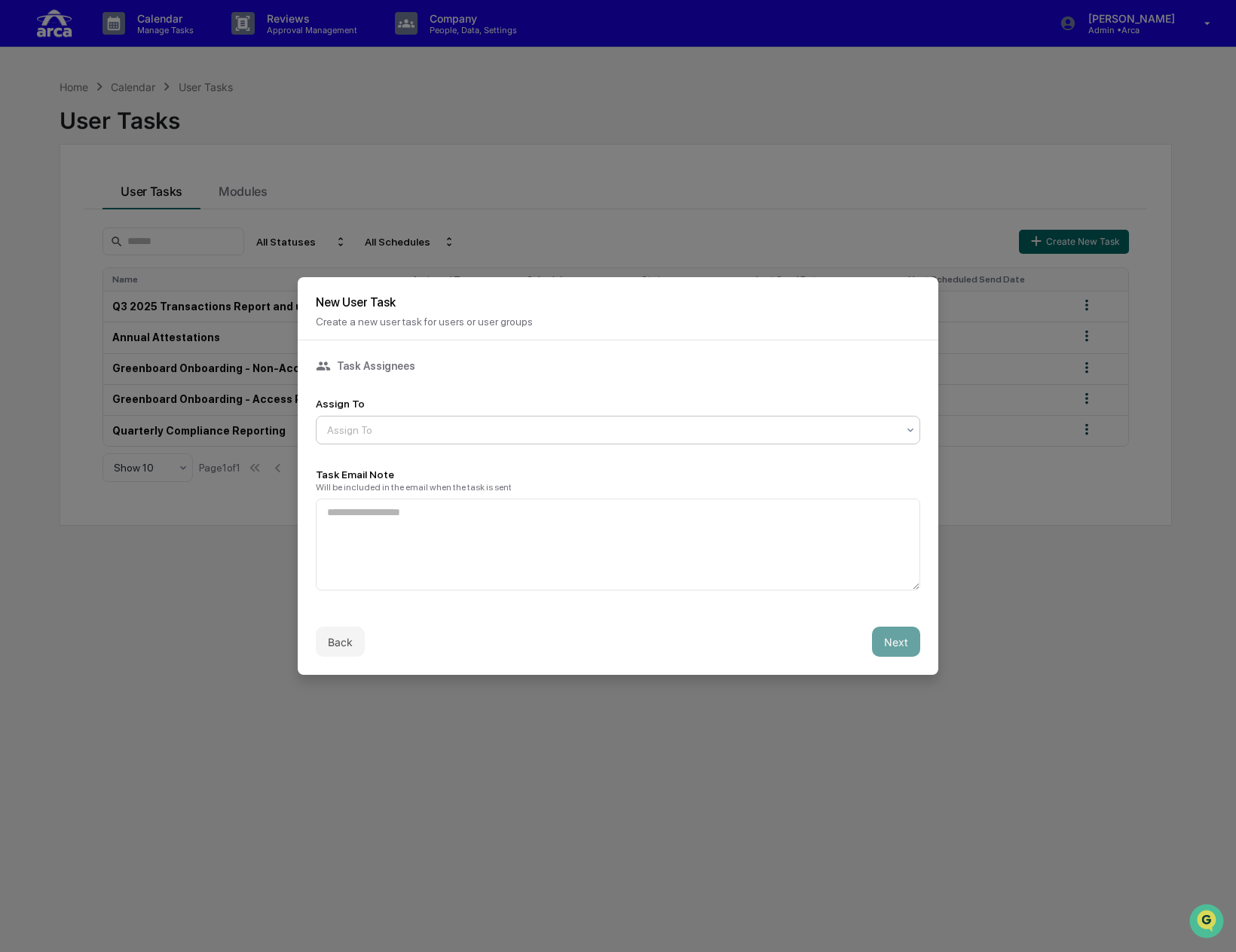
click at [483, 423] on div at bounding box center [612, 430] width 569 height 15
click at [888, 640] on button "Next" at bounding box center [895, 642] width 49 height 30
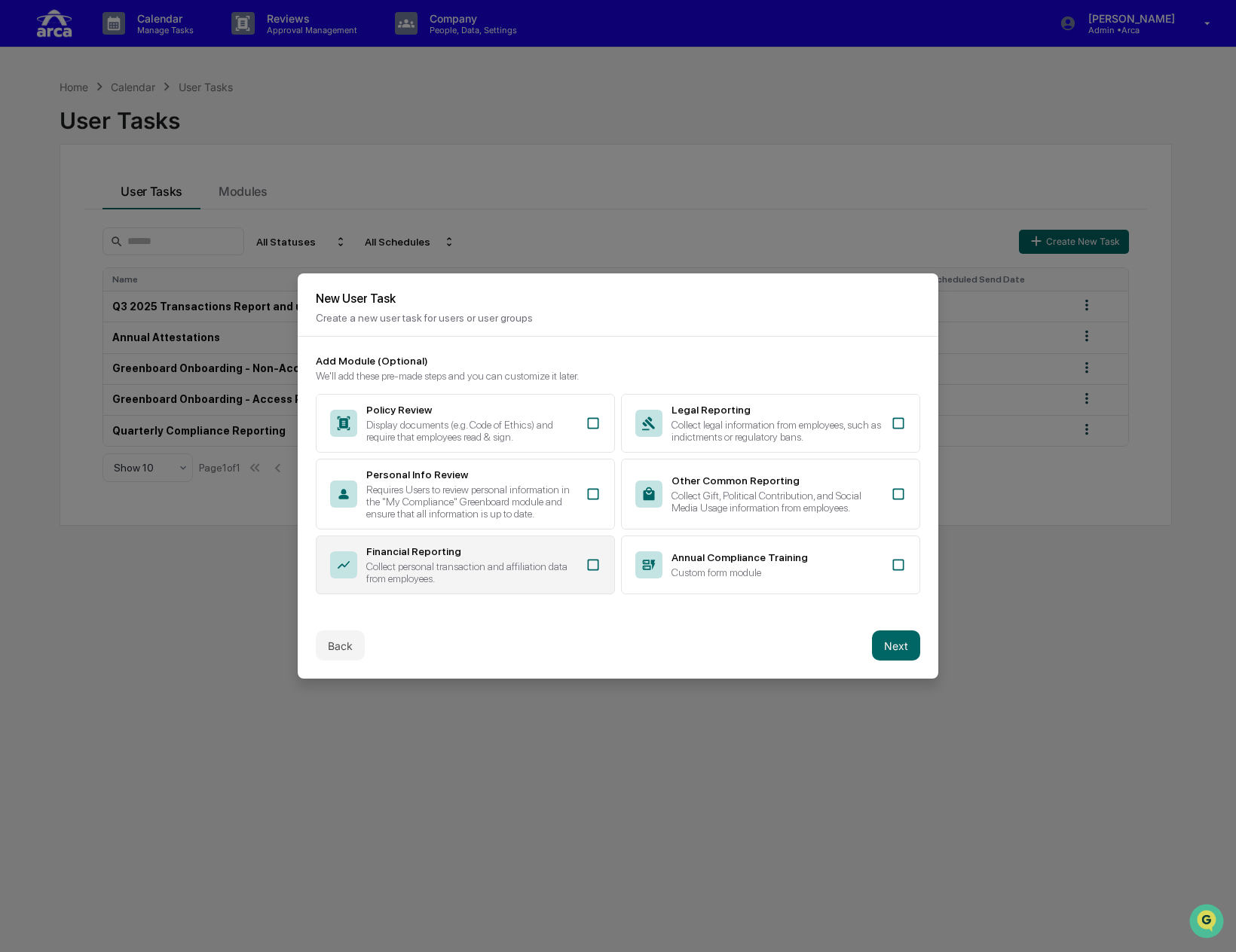
click at [494, 561] on div "Collect personal transaction and affiliation data from employees." at bounding box center [472, 572] width 211 height 24
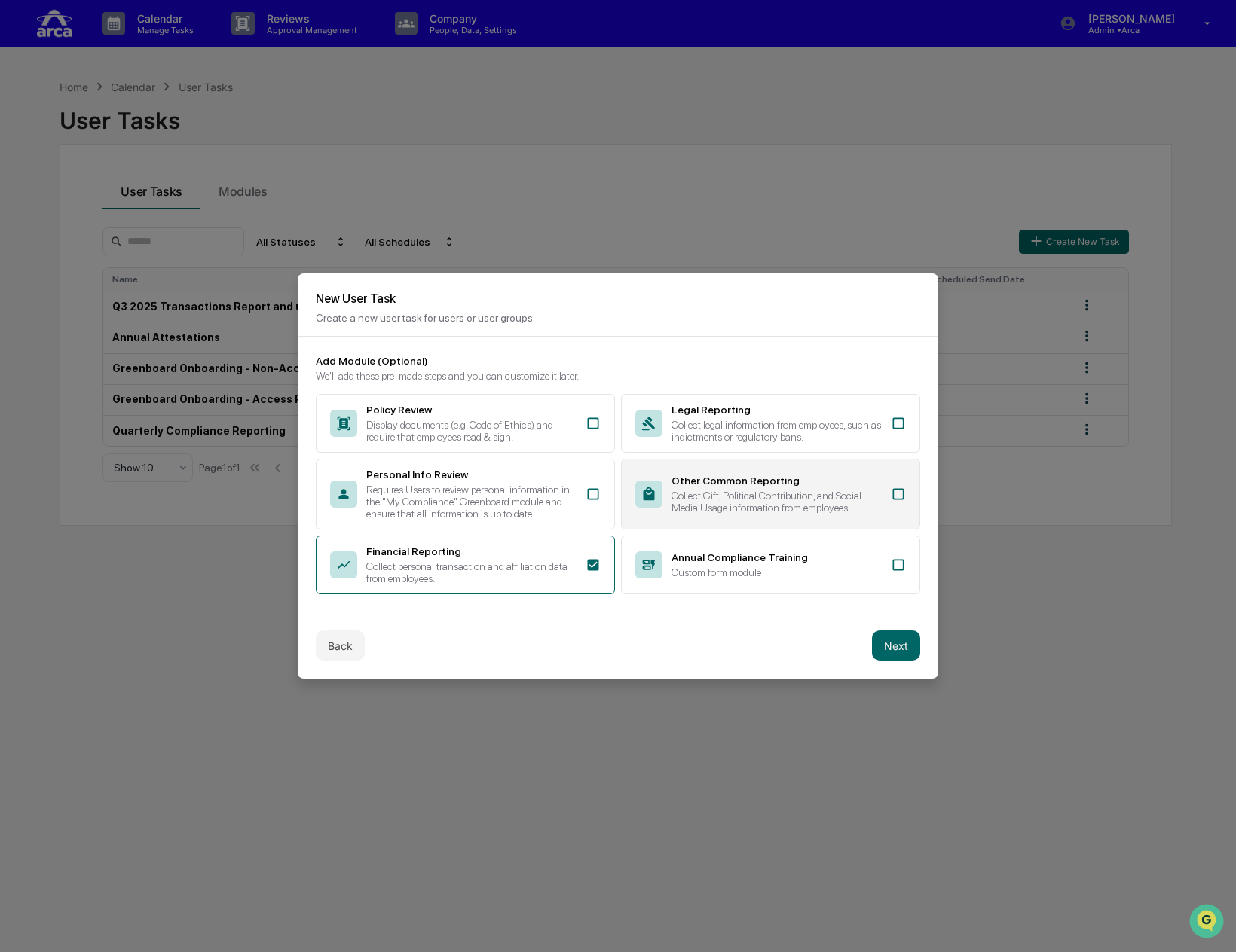
click at [759, 491] on div "Collect Gift, Political Contribution, and Social Media Usage information from e…" at bounding box center [776, 502] width 211 height 24
click at [888, 644] on button "Next" at bounding box center [895, 645] width 49 height 30
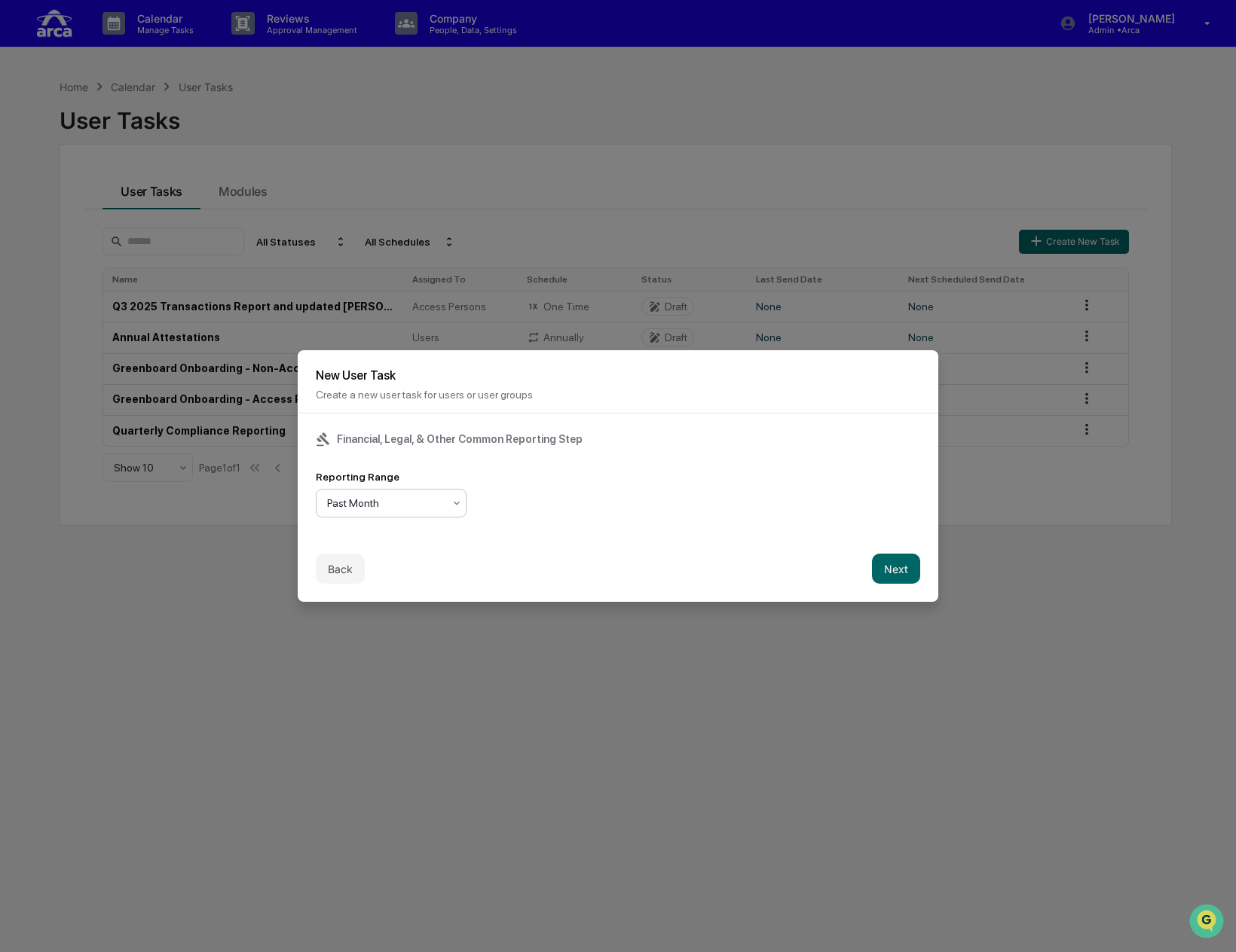
click at [394, 504] on div at bounding box center [385, 503] width 116 height 15
click at [888, 563] on button "Next" at bounding box center [895, 568] width 49 height 30
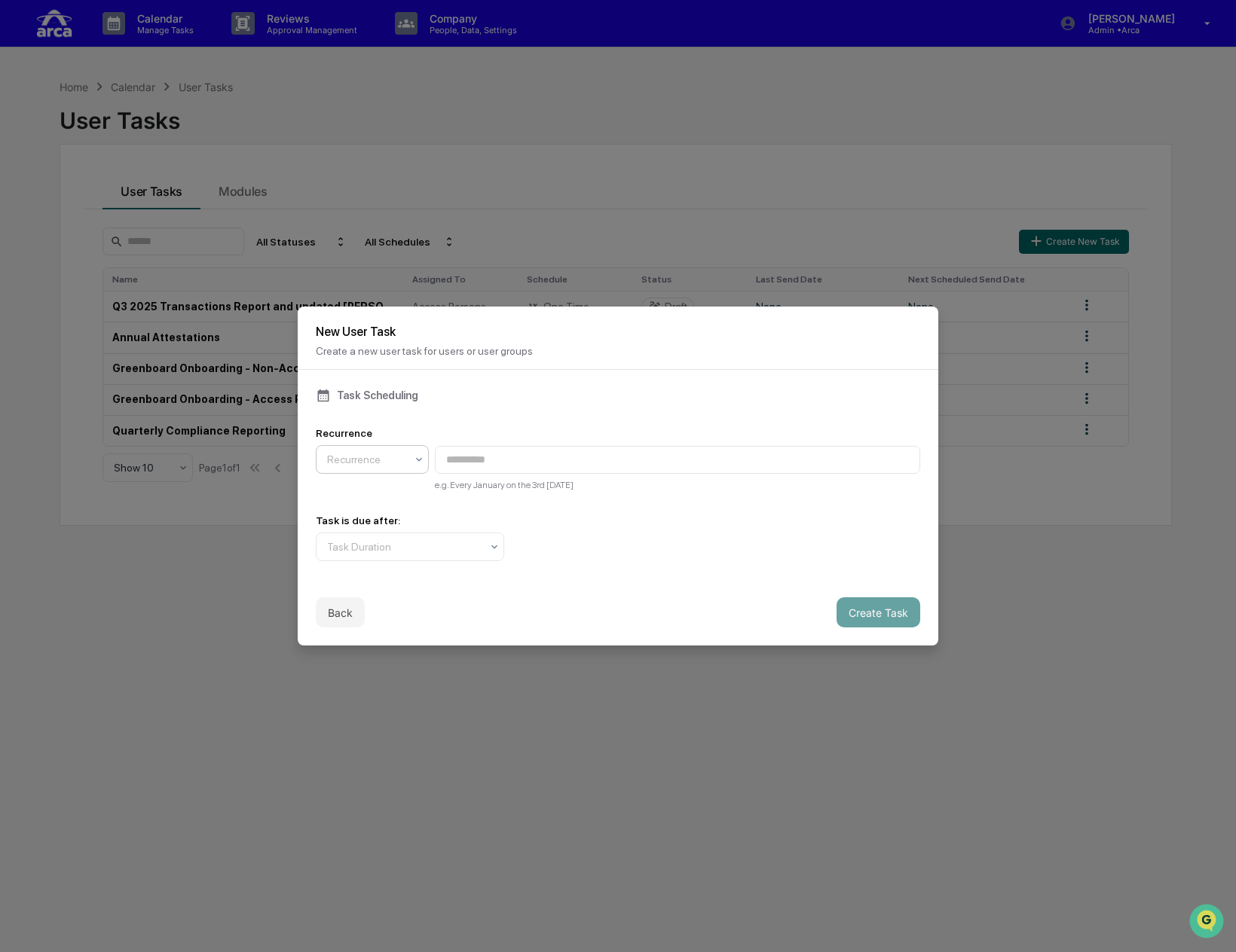
click at [402, 453] on div at bounding box center [366, 460] width 79 height 15
type input "**********"
click at [360, 542] on div at bounding box center [404, 546] width 154 height 15
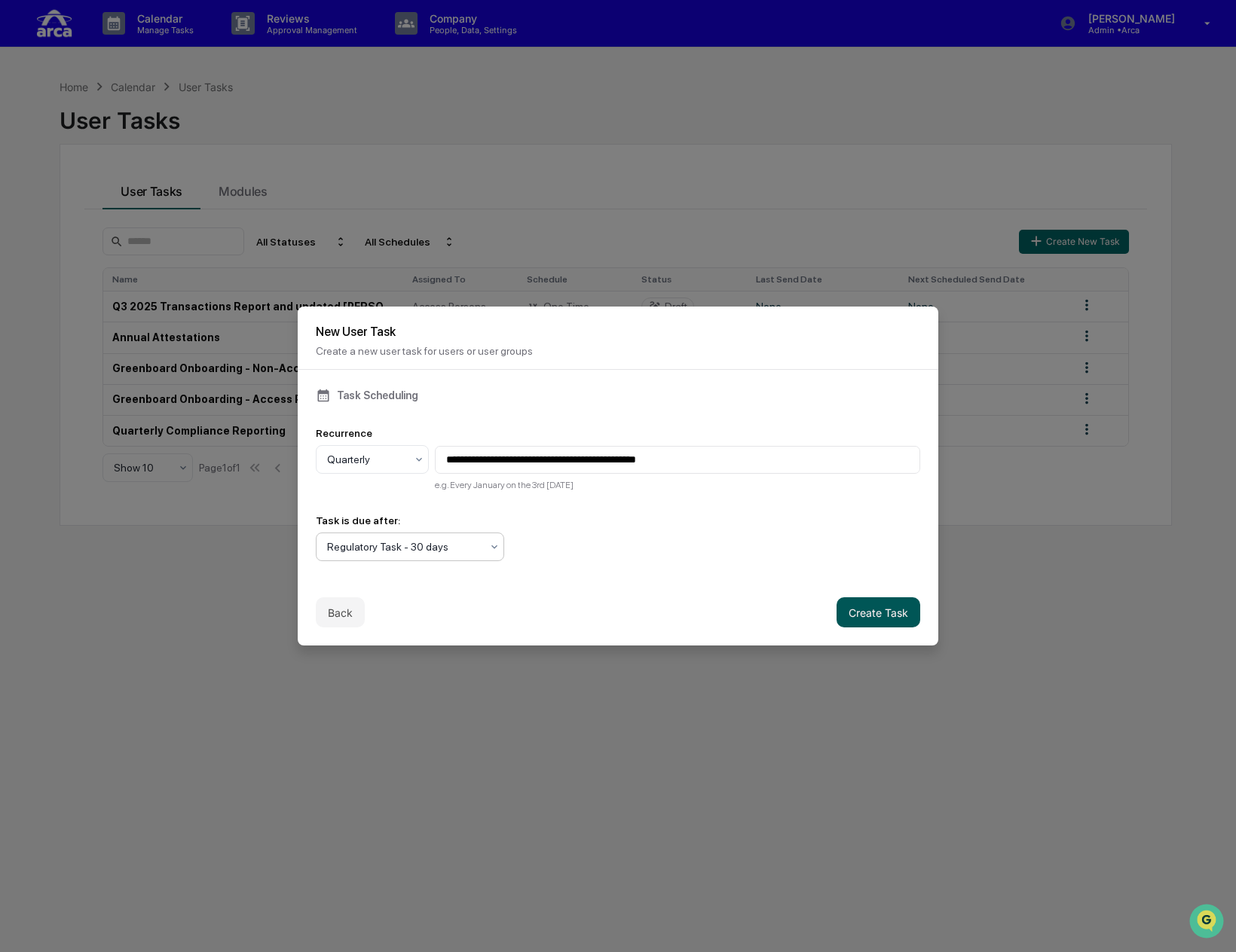
click at [858, 604] on button "Create Task" at bounding box center [878, 612] width 83 height 30
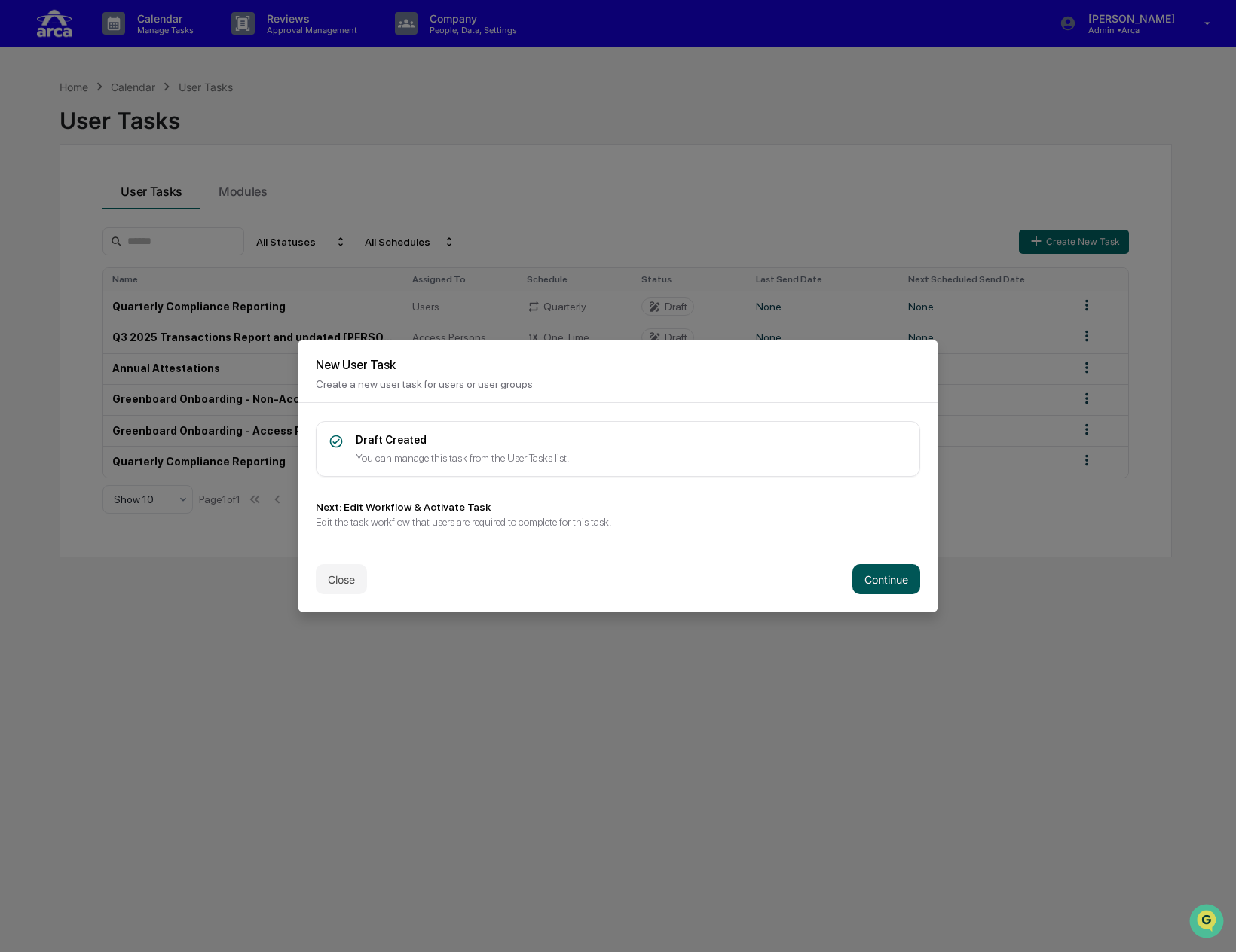
click at [883, 575] on button "Continue" at bounding box center [886, 579] width 68 height 30
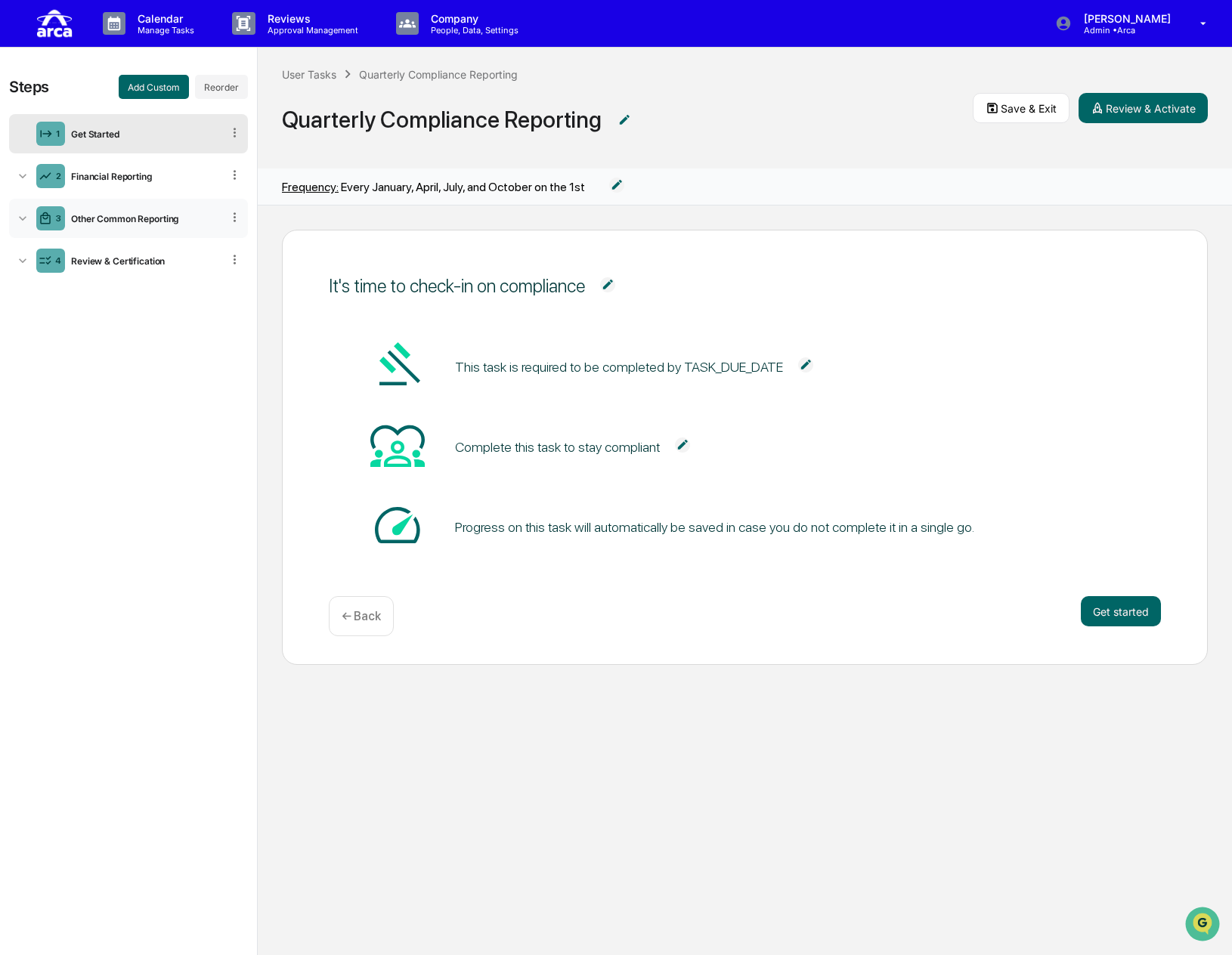
click at [159, 223] on div "Other Common Reporting" at bounding box center [143, 219] width 156 height 11
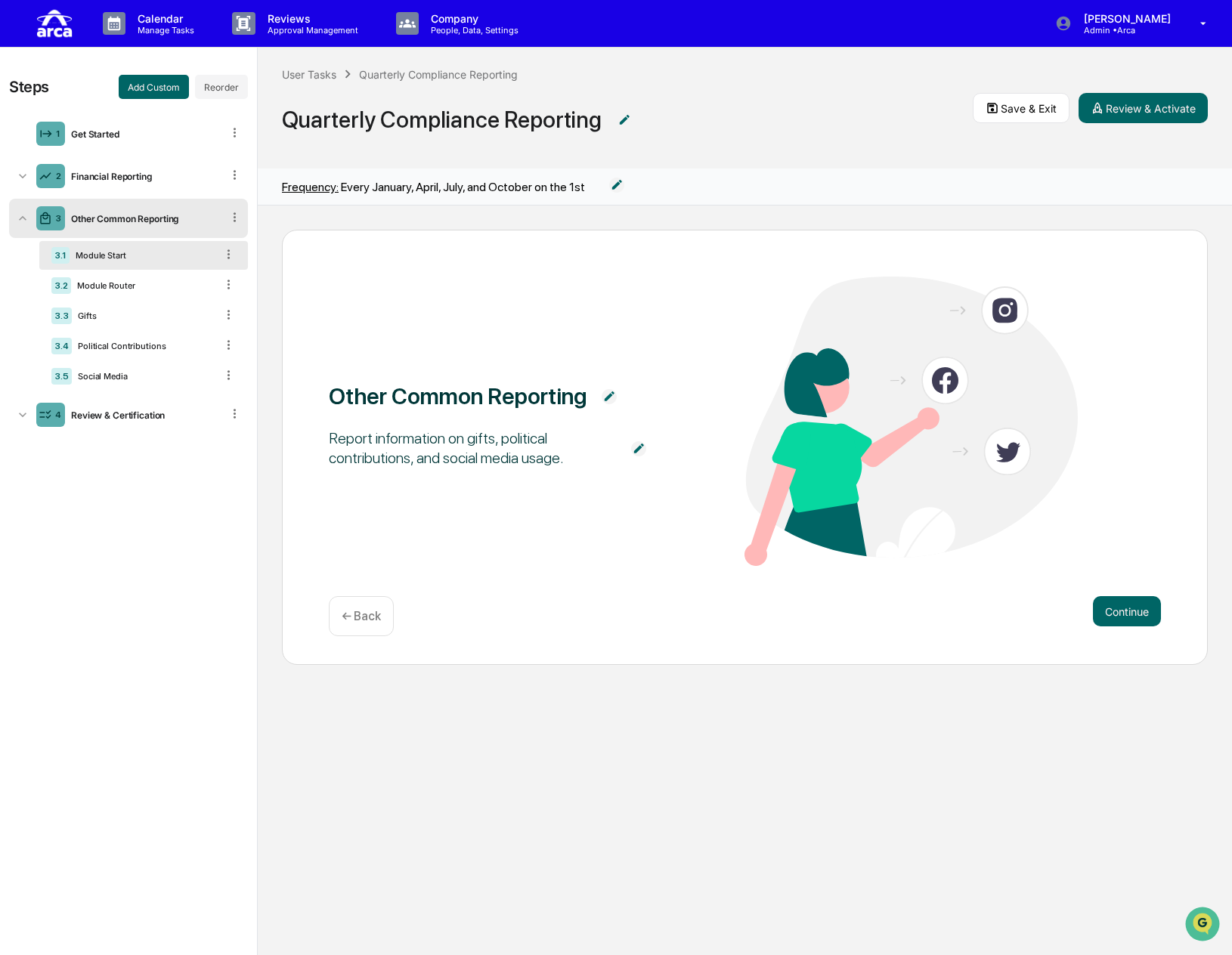
click at [232, 216] on icon at bounding box center [235, 218] width 15 height 15
click at [162, 169] on div "2 Financial Reporting" at bounding box center [129, 175] width 239 height 39
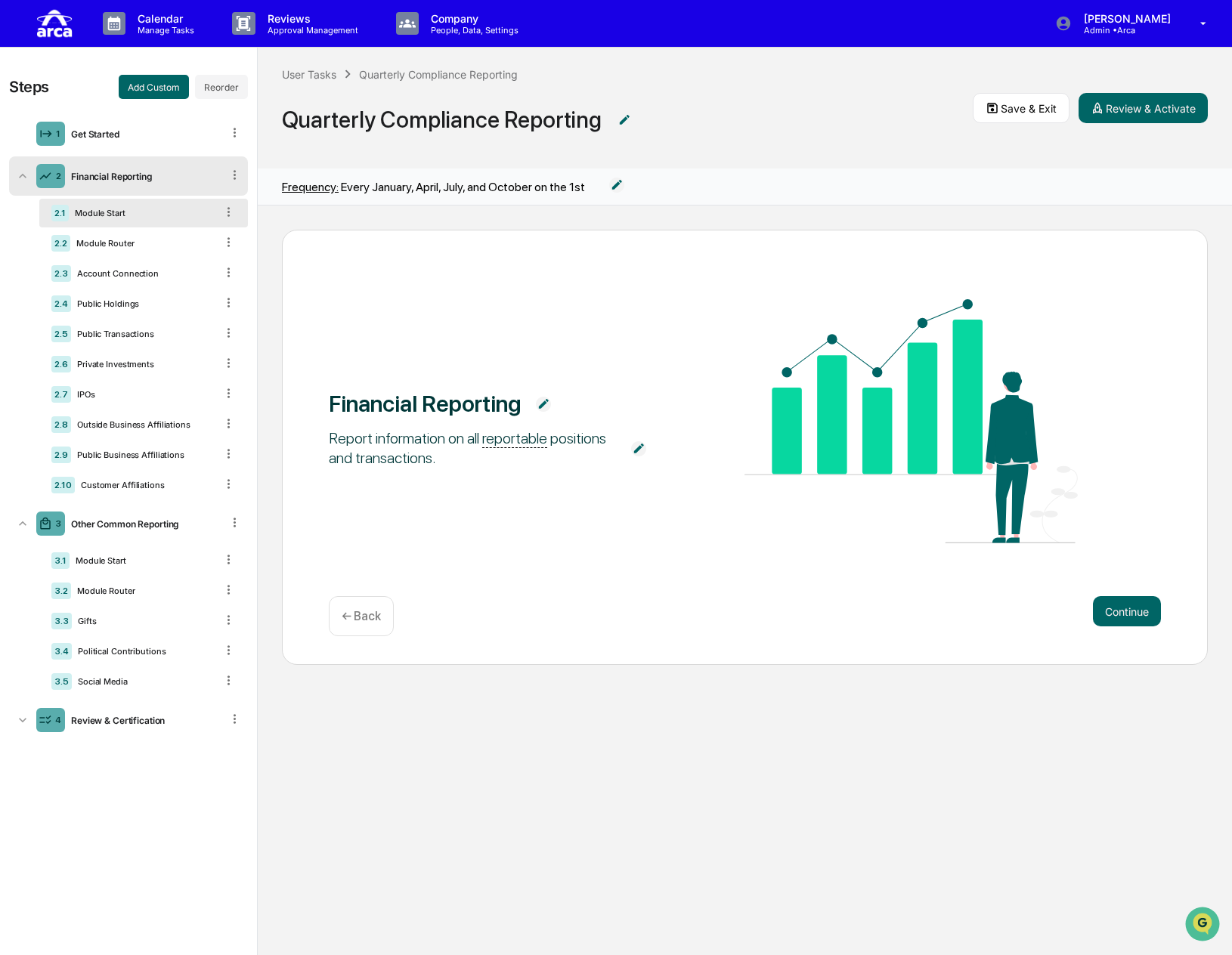
click at [233, 169] on icon at bounding box center [235, 175] width 15 height 15
click at [154, 171] on div "Financial Reporting" at bounding box center [143, 176] width 156 height 11
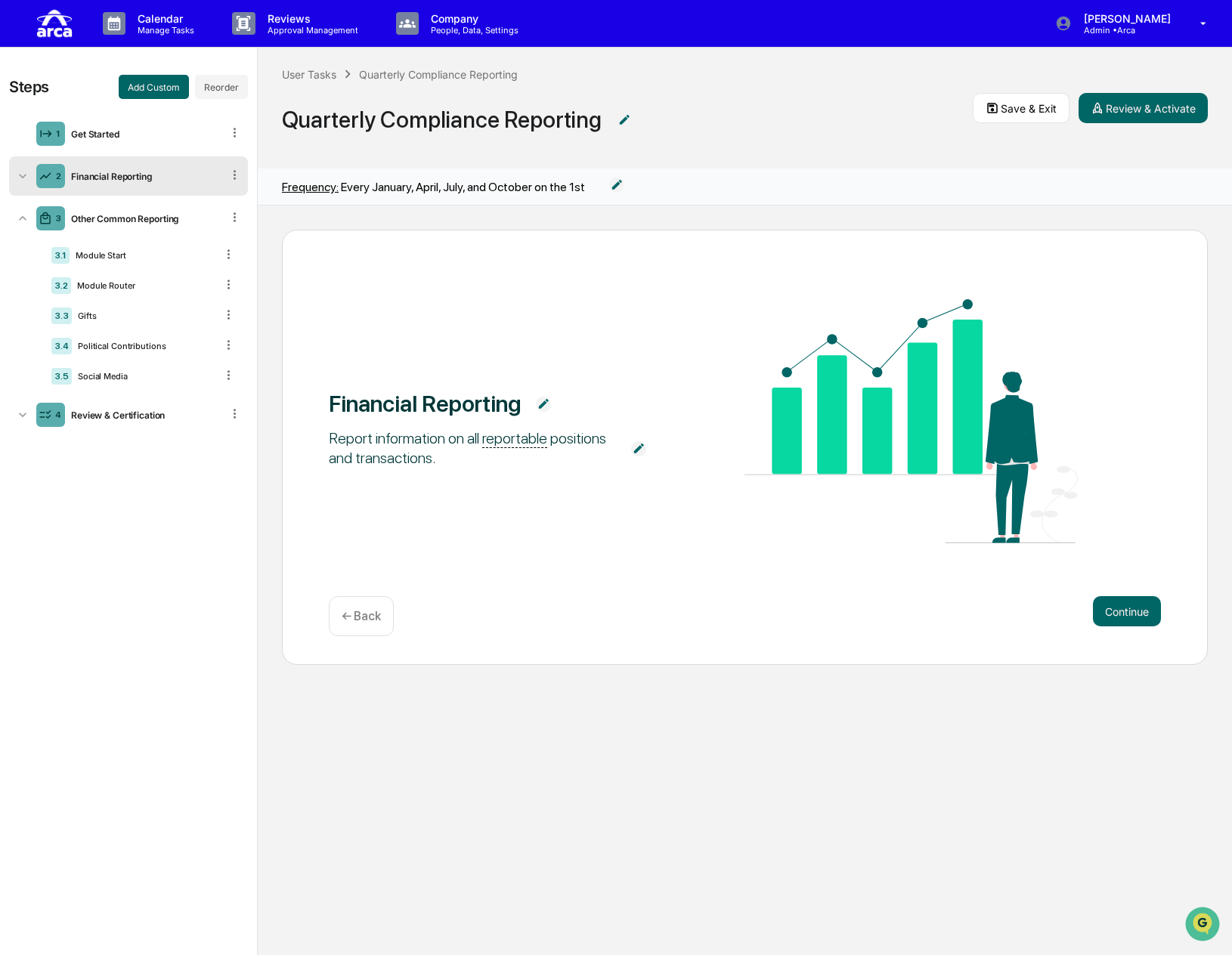
click at [154, 171] on div "Financial Reporting" at bounding box center [143, 176] width 156 height 11
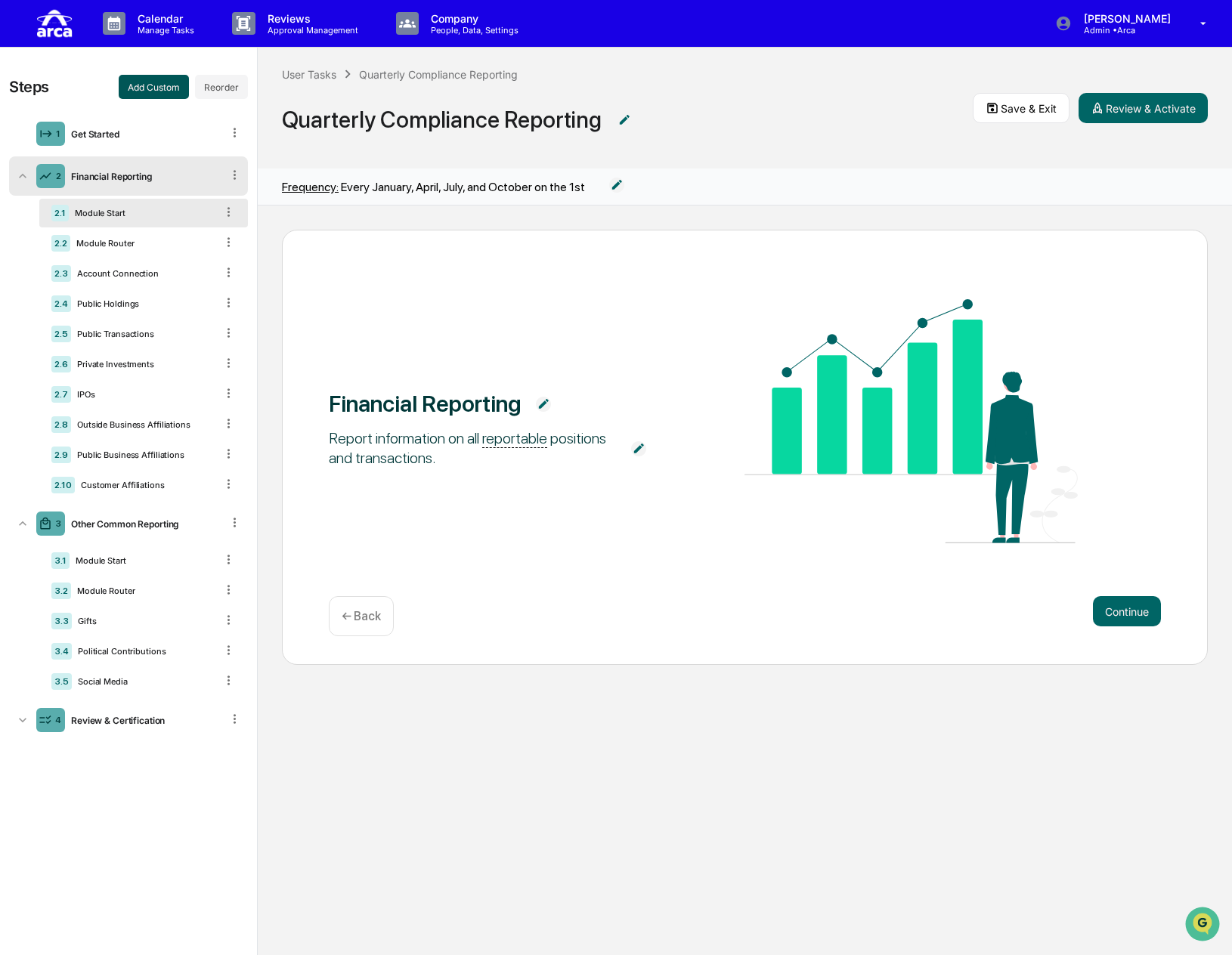
click at [139, 90] on button "Add Custom" at bounding box center [153, 86] width 71 height 24
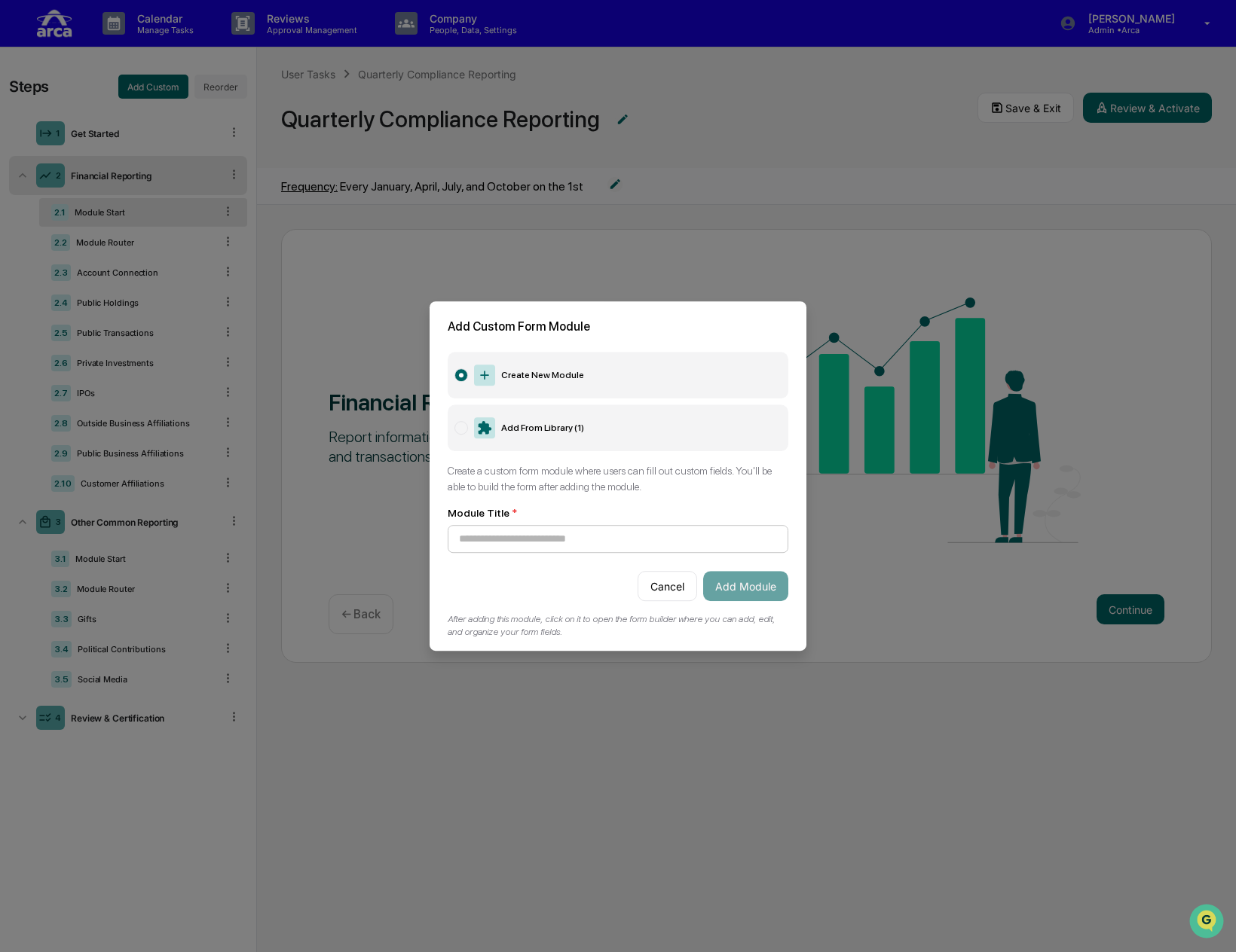
click at [591, 531] on input at bounding box center [618, 539] width 341 height 27
click at [622, 536] on input at bounding box center [618, 539] width 341 height 27
type input "**********"
click at [734, 579] on button "Add Module" at bounding box center [745, 586] width 85 height 30
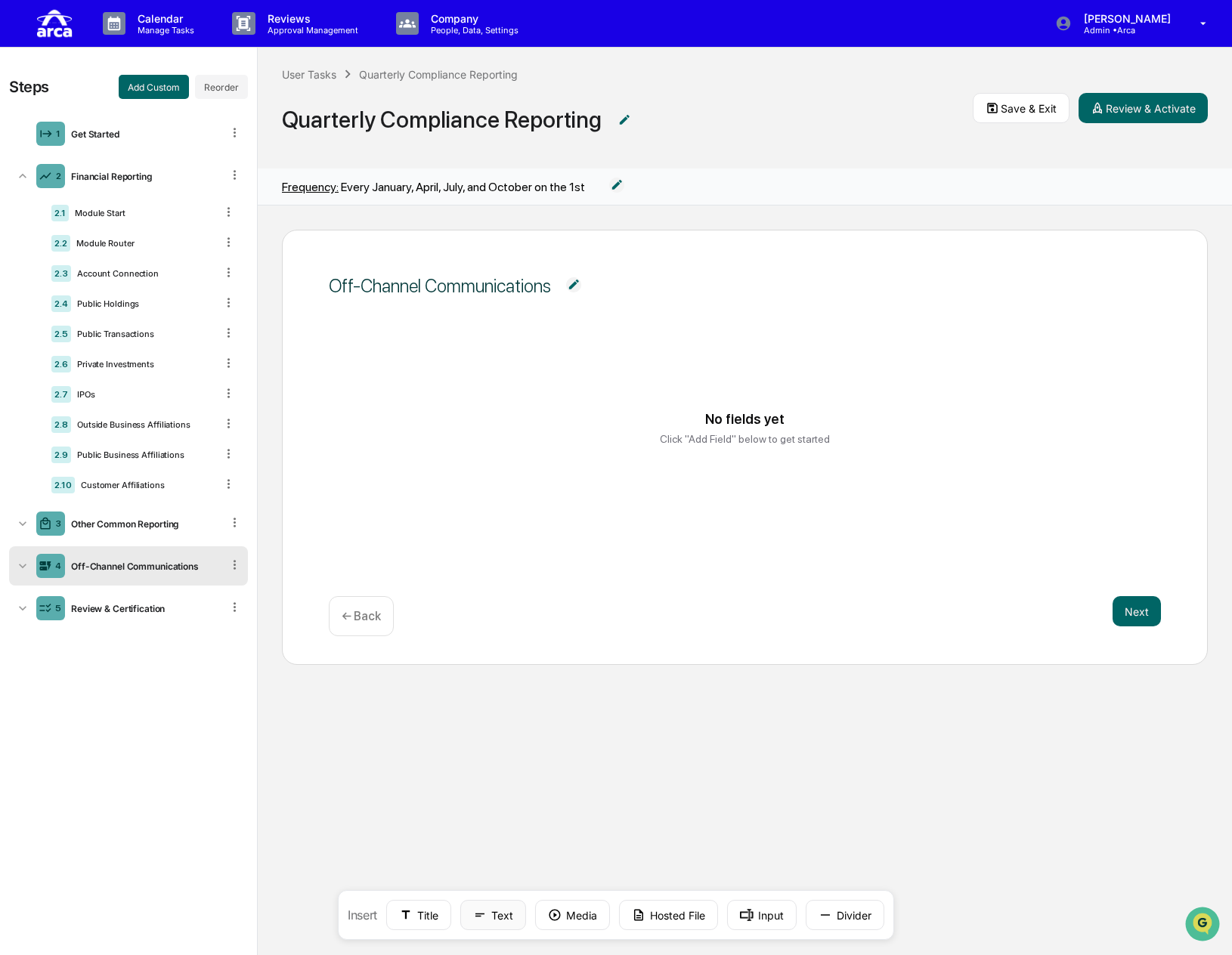
click at [485, 918] on icon at bounding box center [479, 915] width 14 height 14
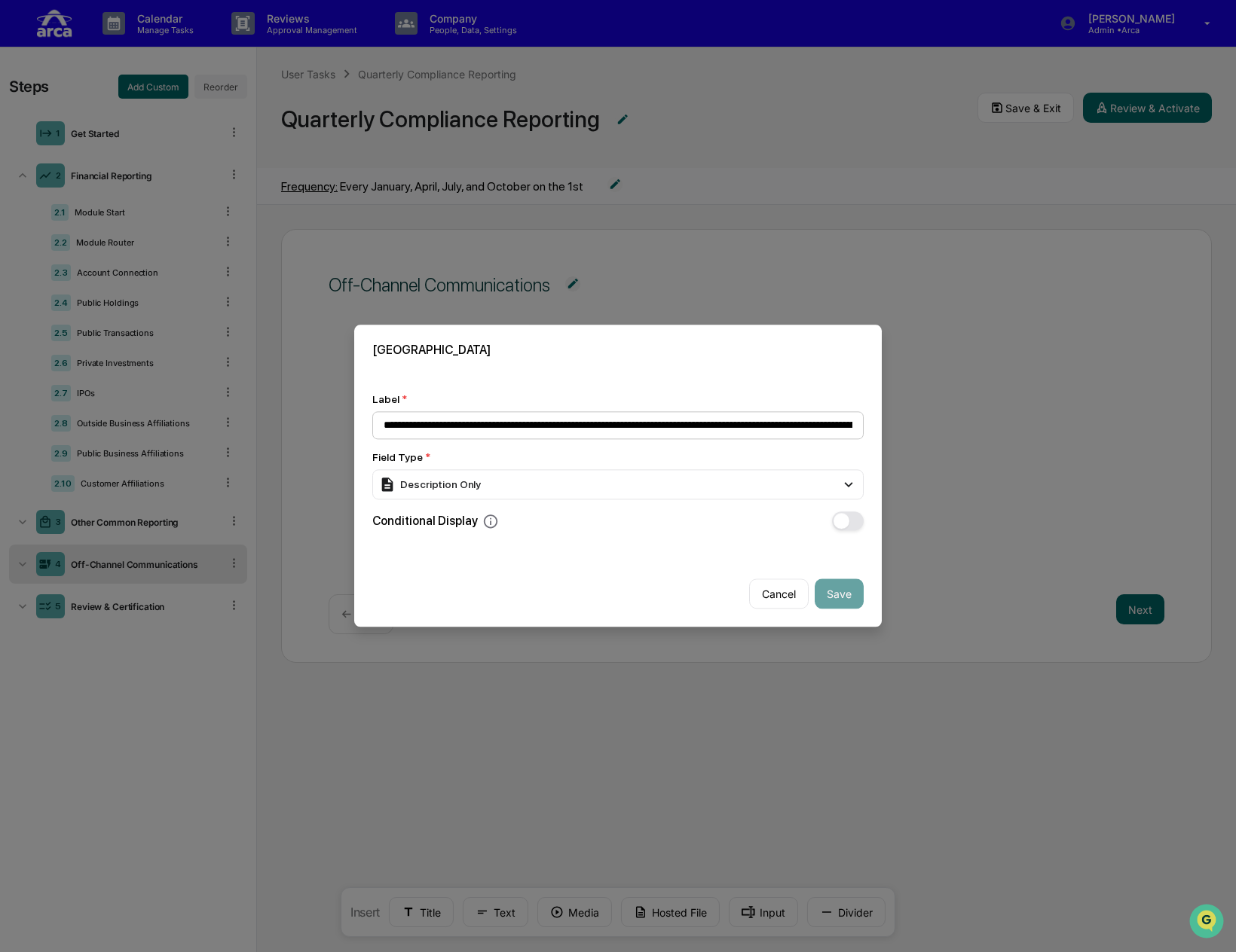
scroll to position [0, 1865]
type input "**********"
click at [520, 483] on div "Description Only" at bounding box center [618, 485] width 492 height 30
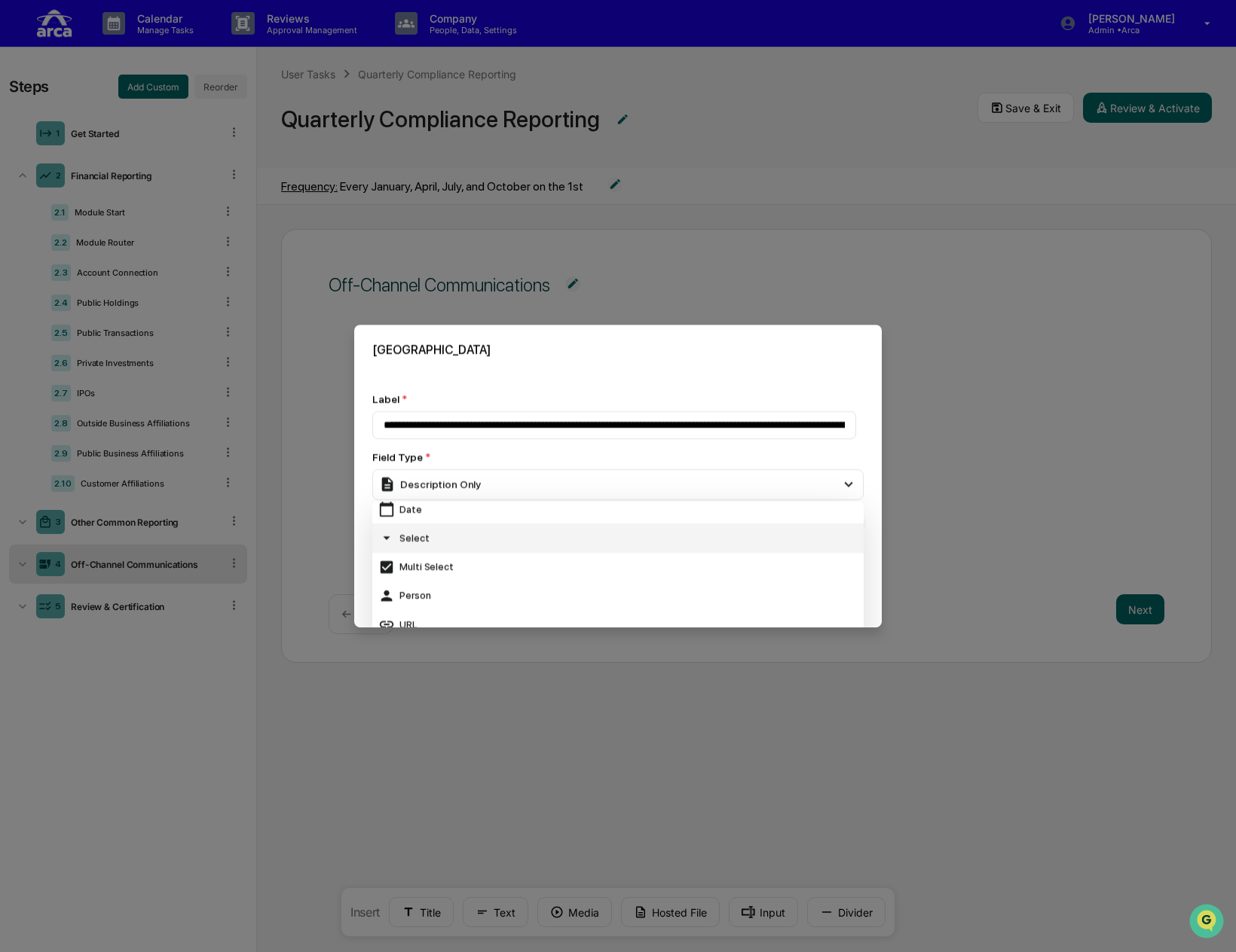
click at [530, 539] on div "Select" at bounding box center [617, 538] width 479 height 16
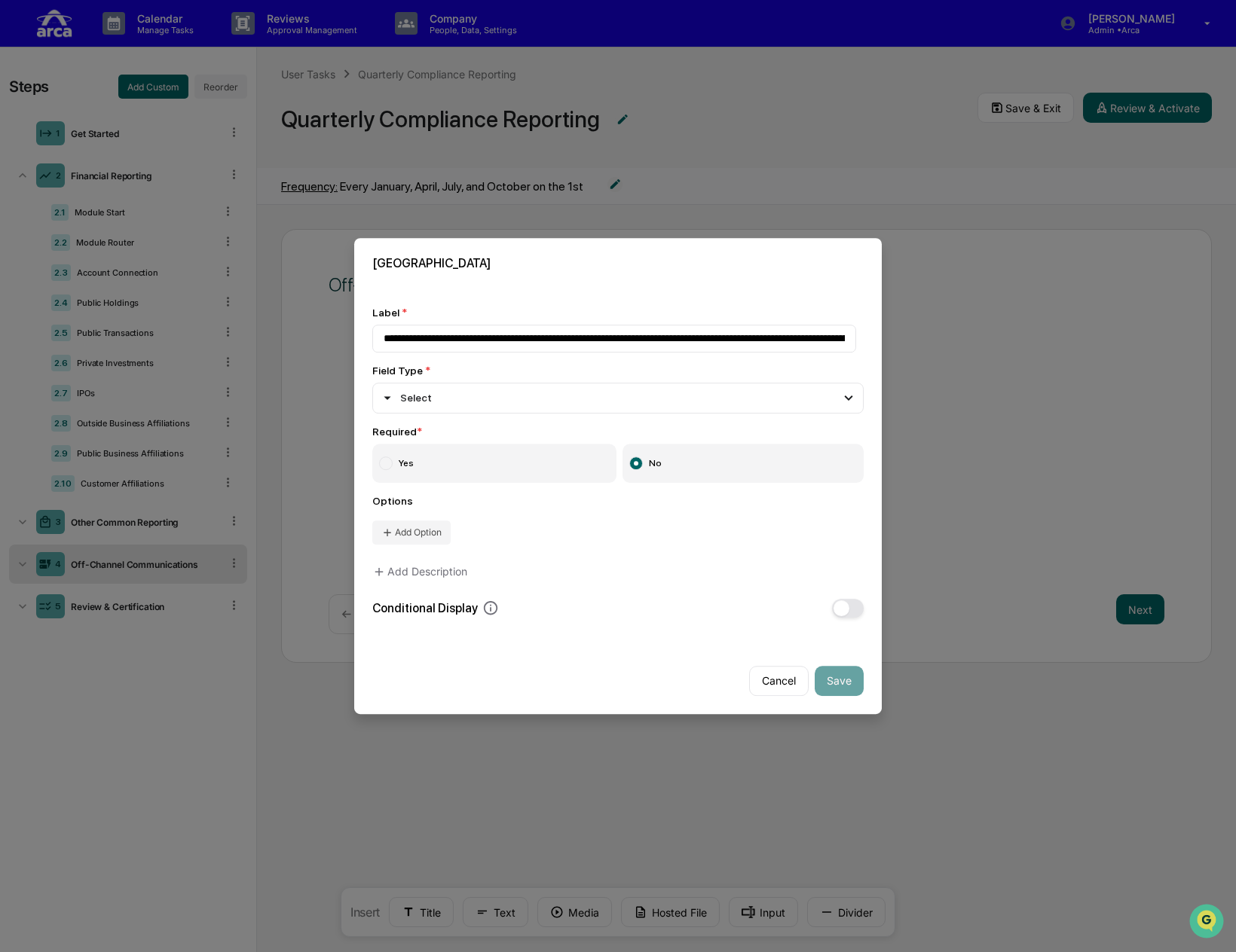
click at [492, 451] on label "Yes" at bounding box center [494, 463] width 244 height 39
click at [396, 529] on button "Add Option" at bounding box center [412, 533] width 79 height 24
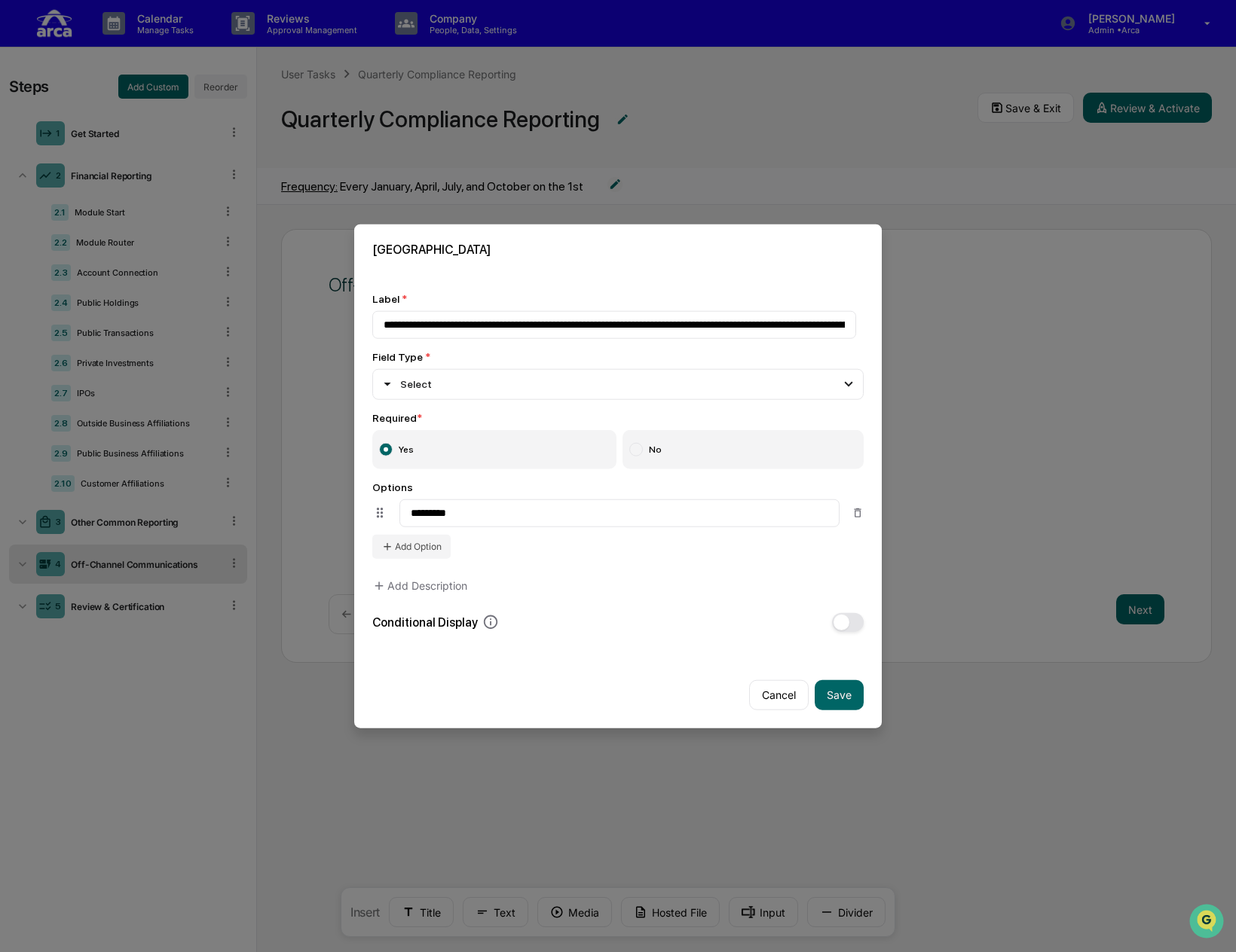
type input "*********"
click at [572, 549] on div "Options ********* Add Option" at bounding box center [618, 519] width 492 height 78
click at [618, 323] on input "**********" at bounding box center [614, 325] width 483 height 27
drag, startPoint x: 472, startPoint y: 514, endPoint x: 402, endPoint y: 511, distance: 70.1
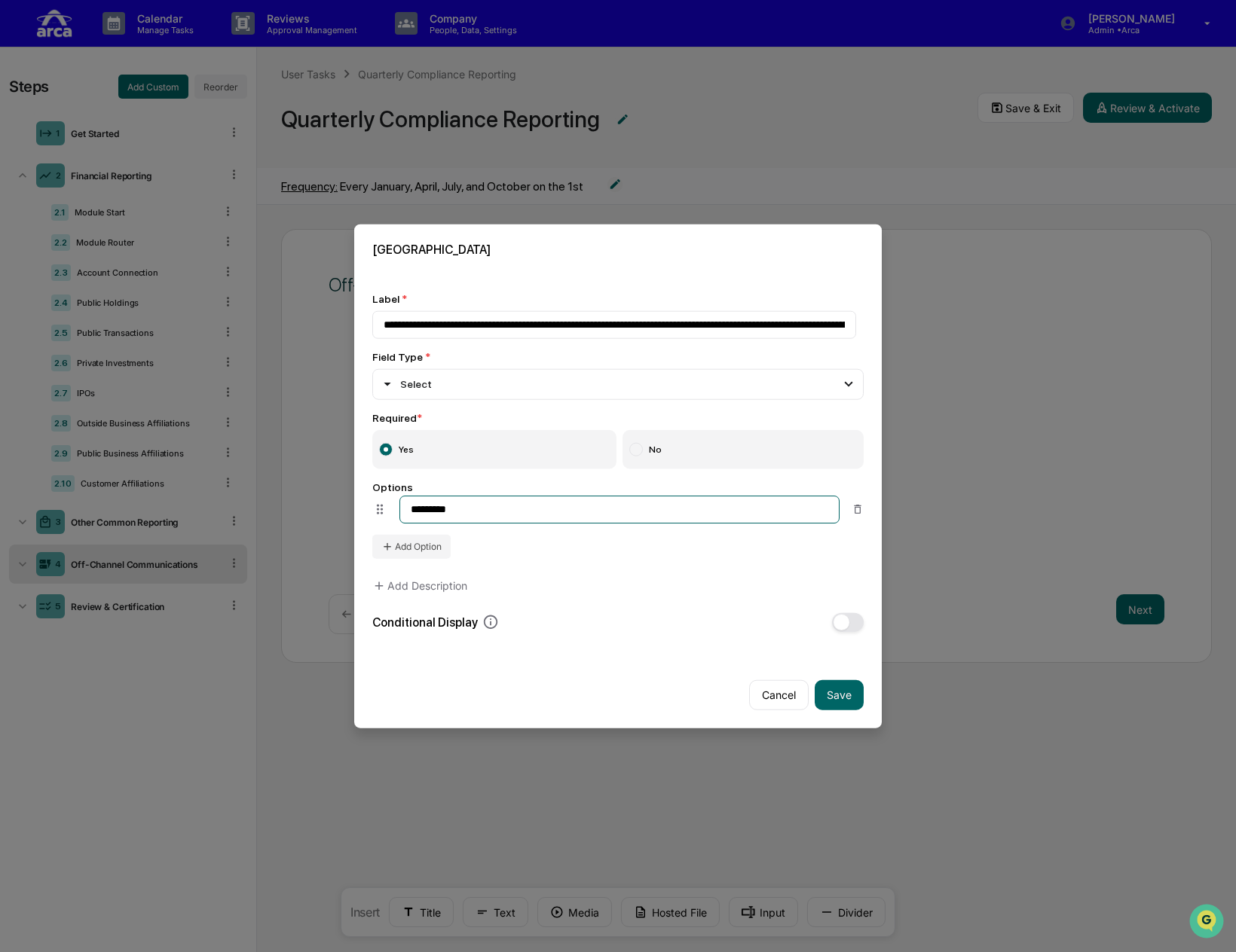
click at [402, 511] on input "*********" at bounding box center [619, 510] width 440 height 27
click at [851, 509] on icon at bounding box center [857, 513] width 12 height 12
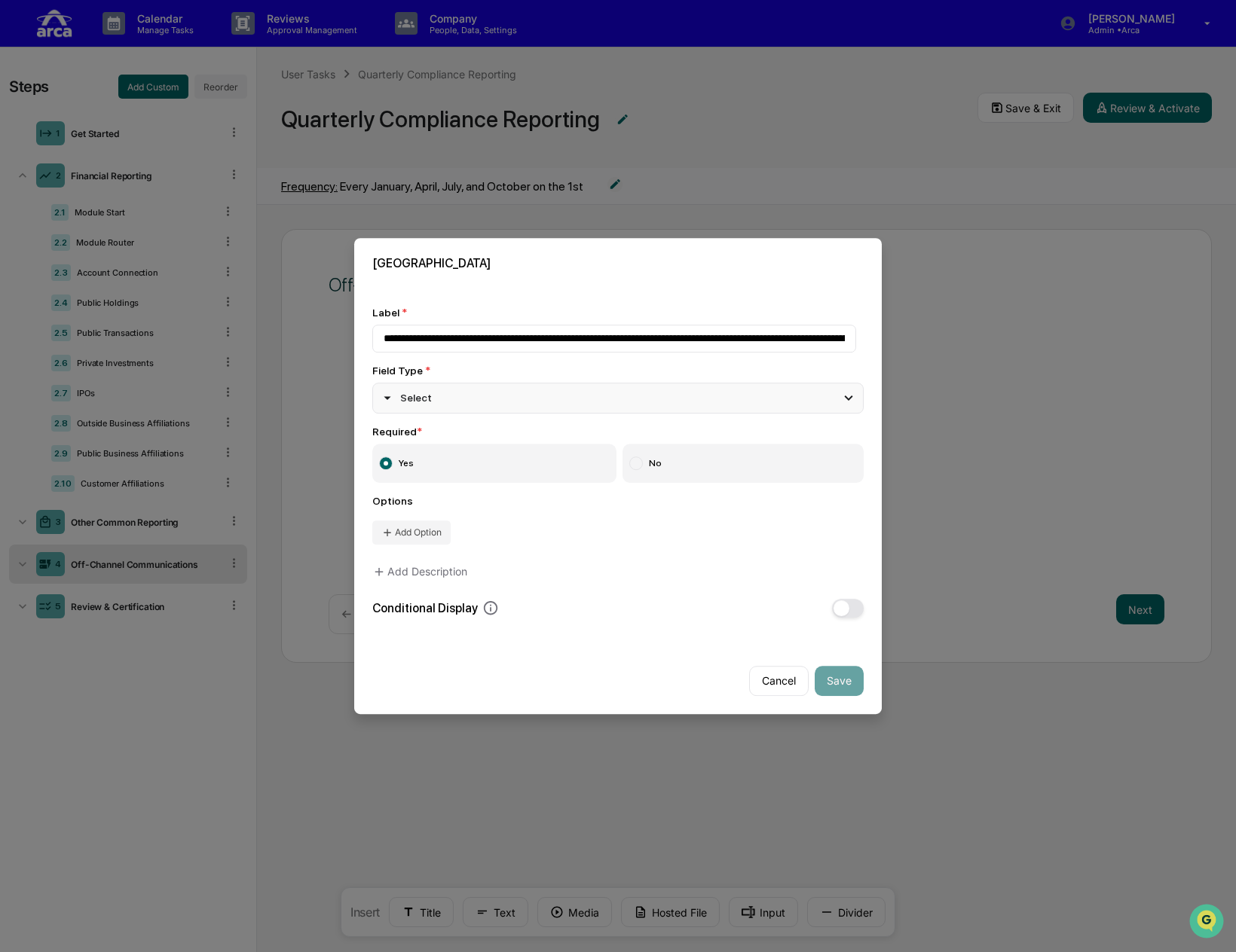
click at [503, 394] on div "Select" at bounding box center [618, 398] width 492 height 30
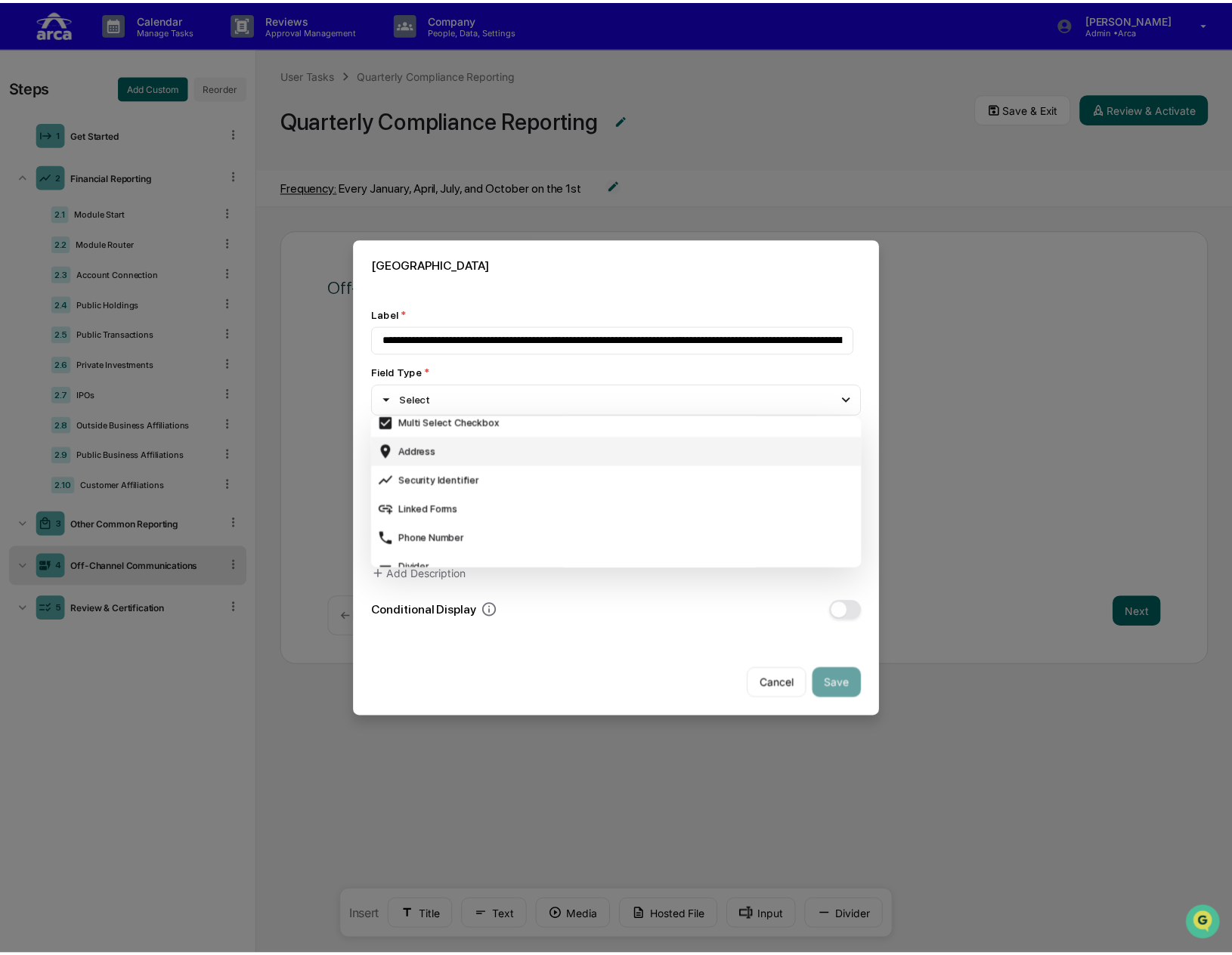
scroll to position [454, 0]
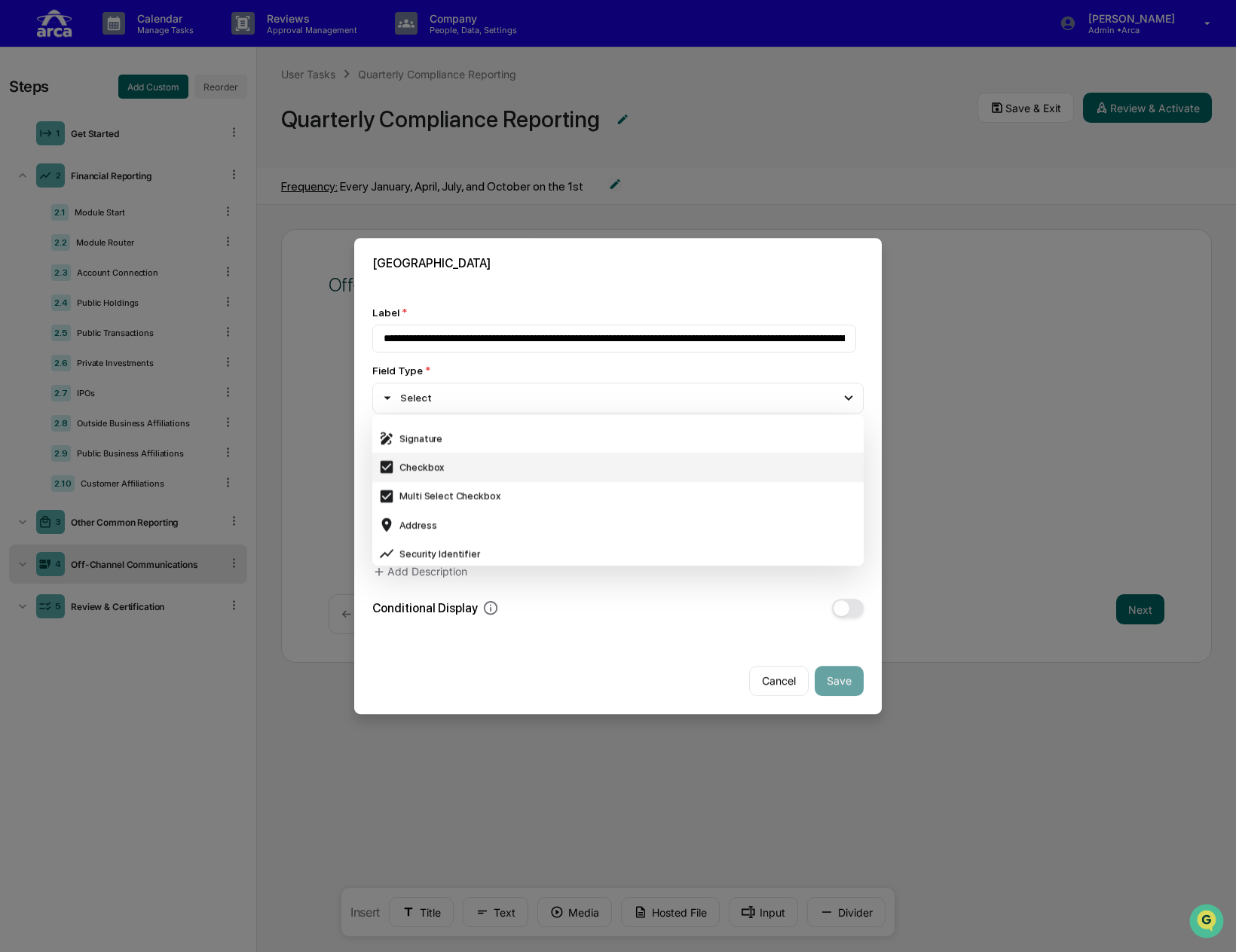
click at [488, 471] on div "Checkbox" at bounding box center [617, 468] width 479 height 16
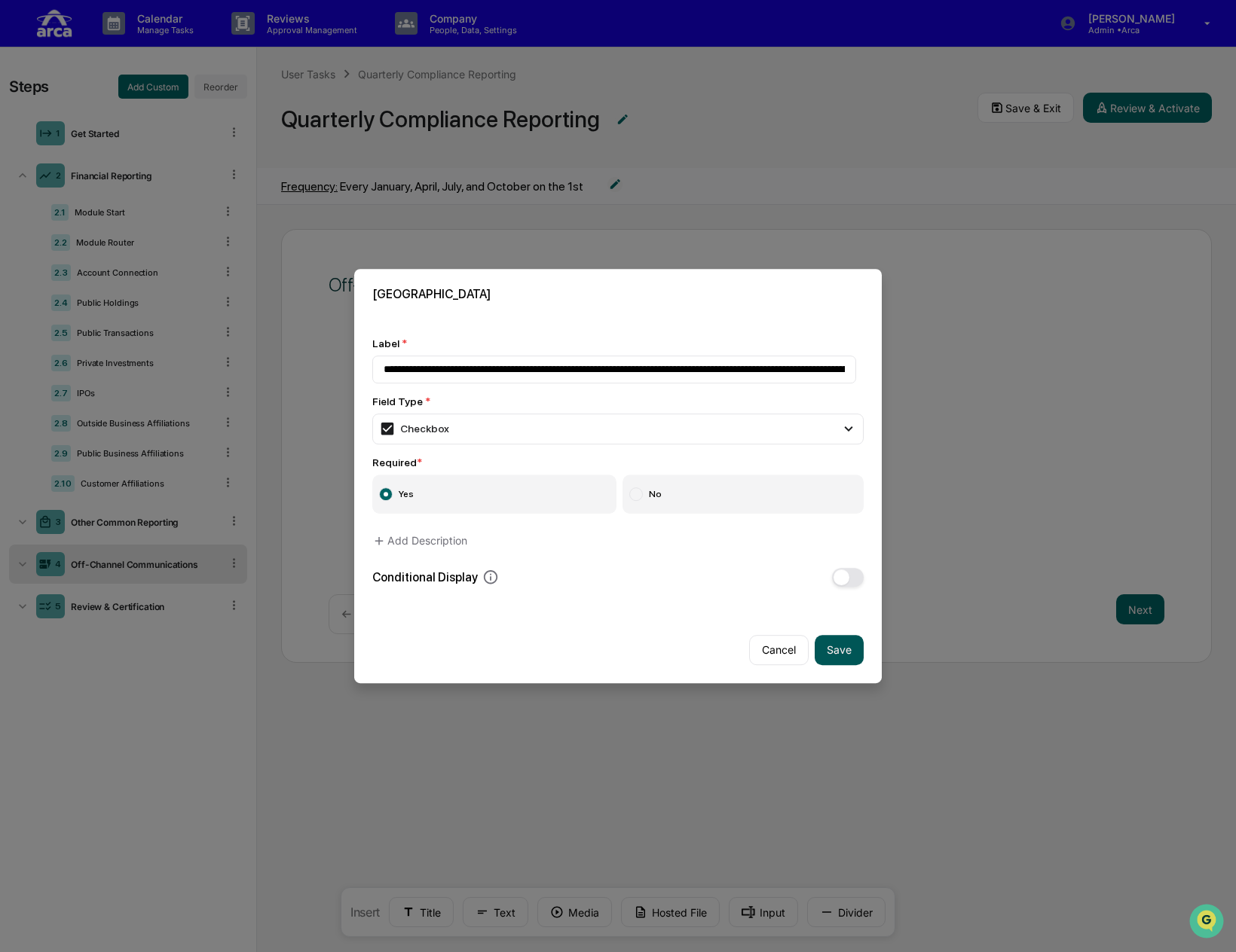
click at [835, 650] on button "Save" at bounding box center [839, 650] width 49 height 30
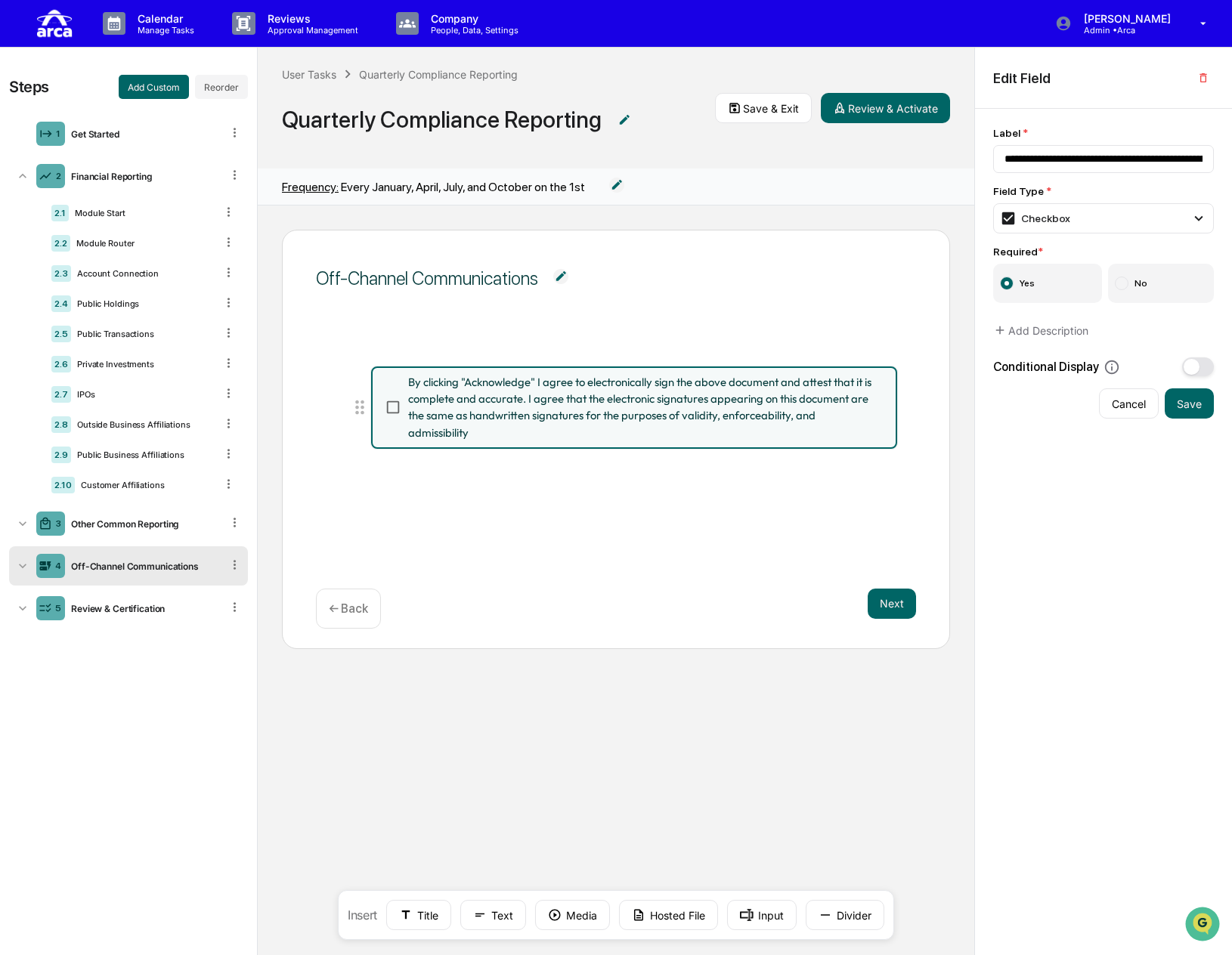
click at [508, 395] on span "By clicking "Acknowledge" I agree to electronically sign the above document and…" at bounding box center [642, 407] width 468 height 67
click at [897, 224] on div "Checkbox" at bounding box center [1103, 218] width 220 height 30
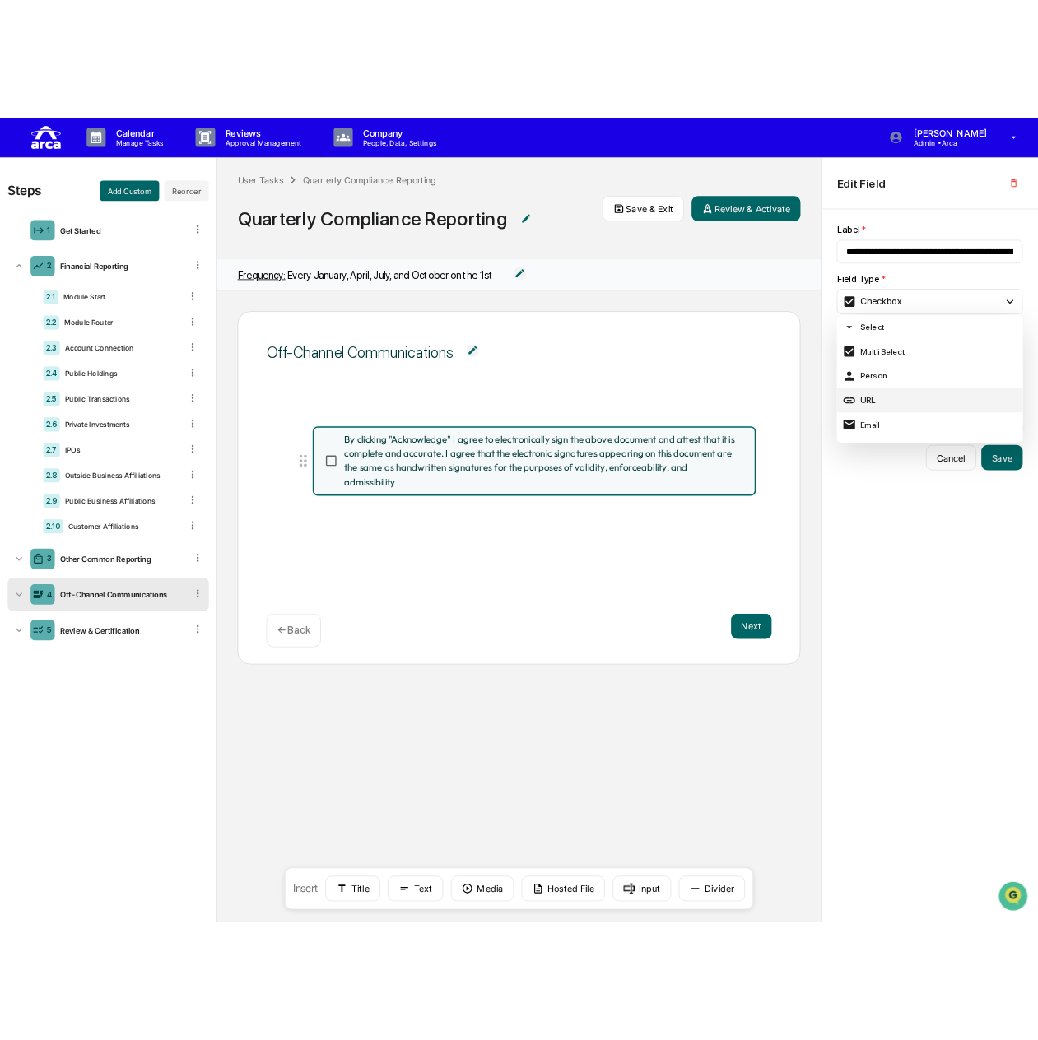
scroll to position [165, 0]
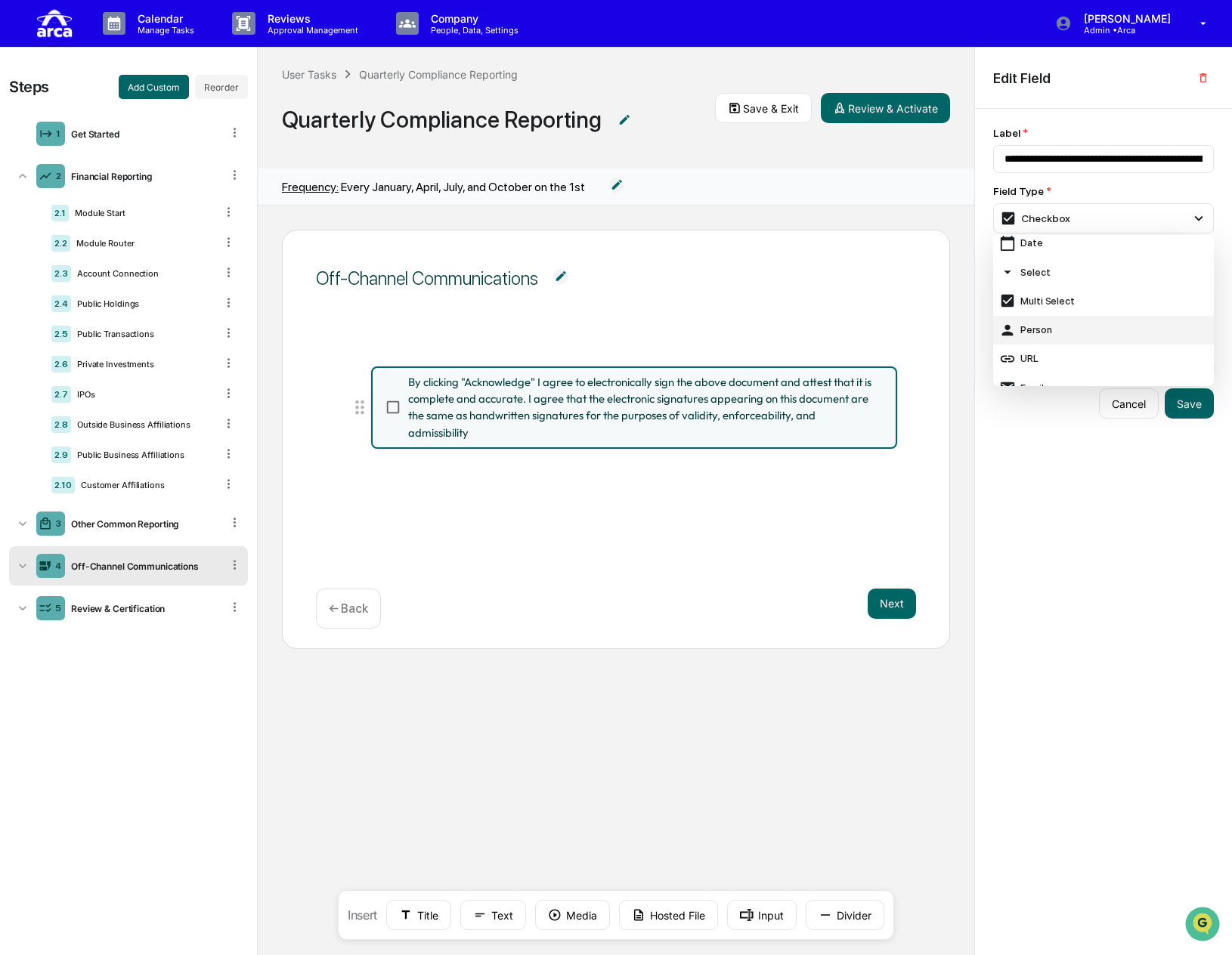
click at [897, 331] on div "Person" at bounding box center [1103, 331] width 208 height 17
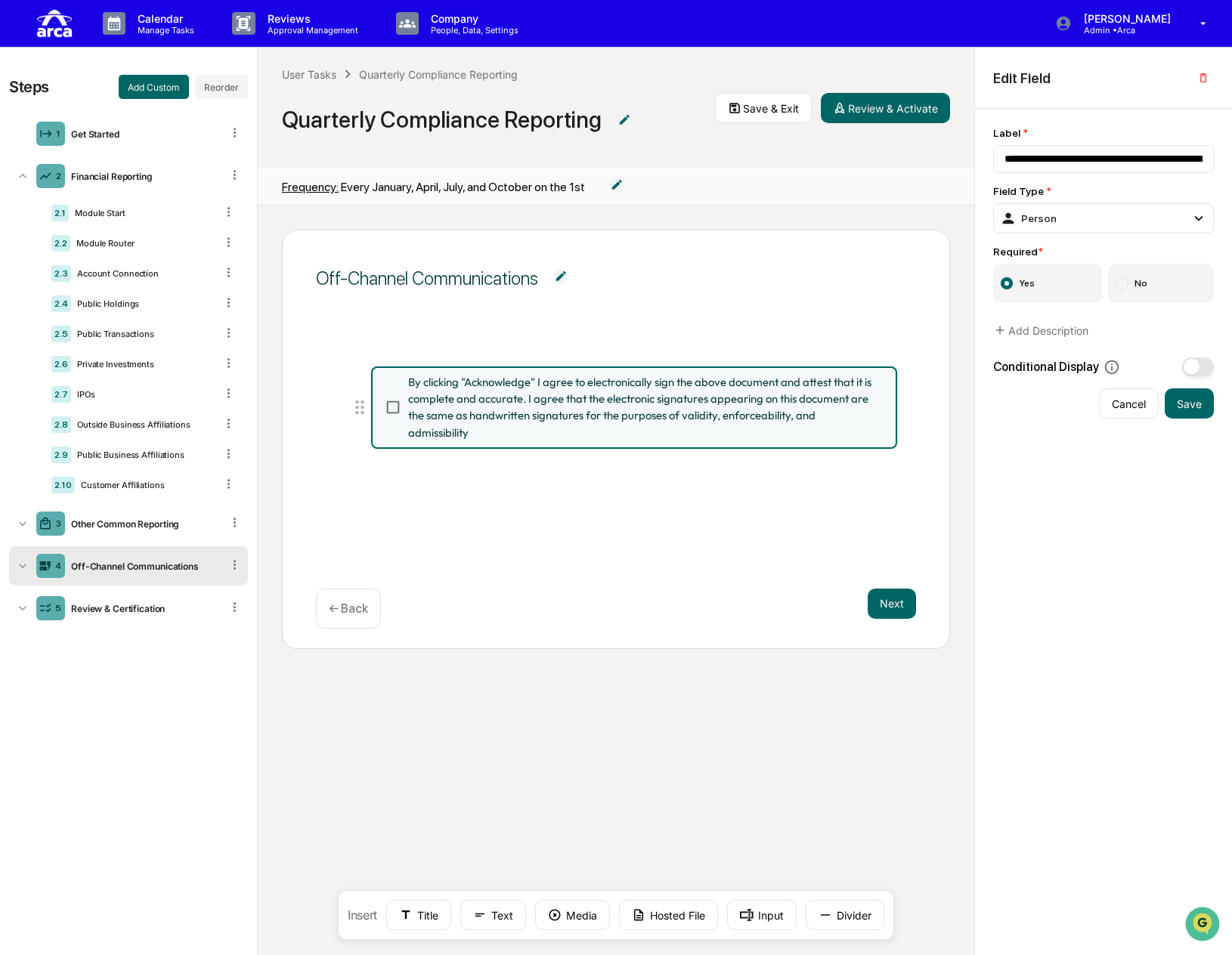
click at [765, 490] on div "By clicking "Acknowledge" I agree to electronically sign the above document and…" at bounding box center [615, 442] width 599 height 187
click at [897, 212] on div "Person" at bounding box center [1103, 218] width 220 height 30
click at [897, 275] on div "Select" at bounding box center [1103, 272] width 208 height 17
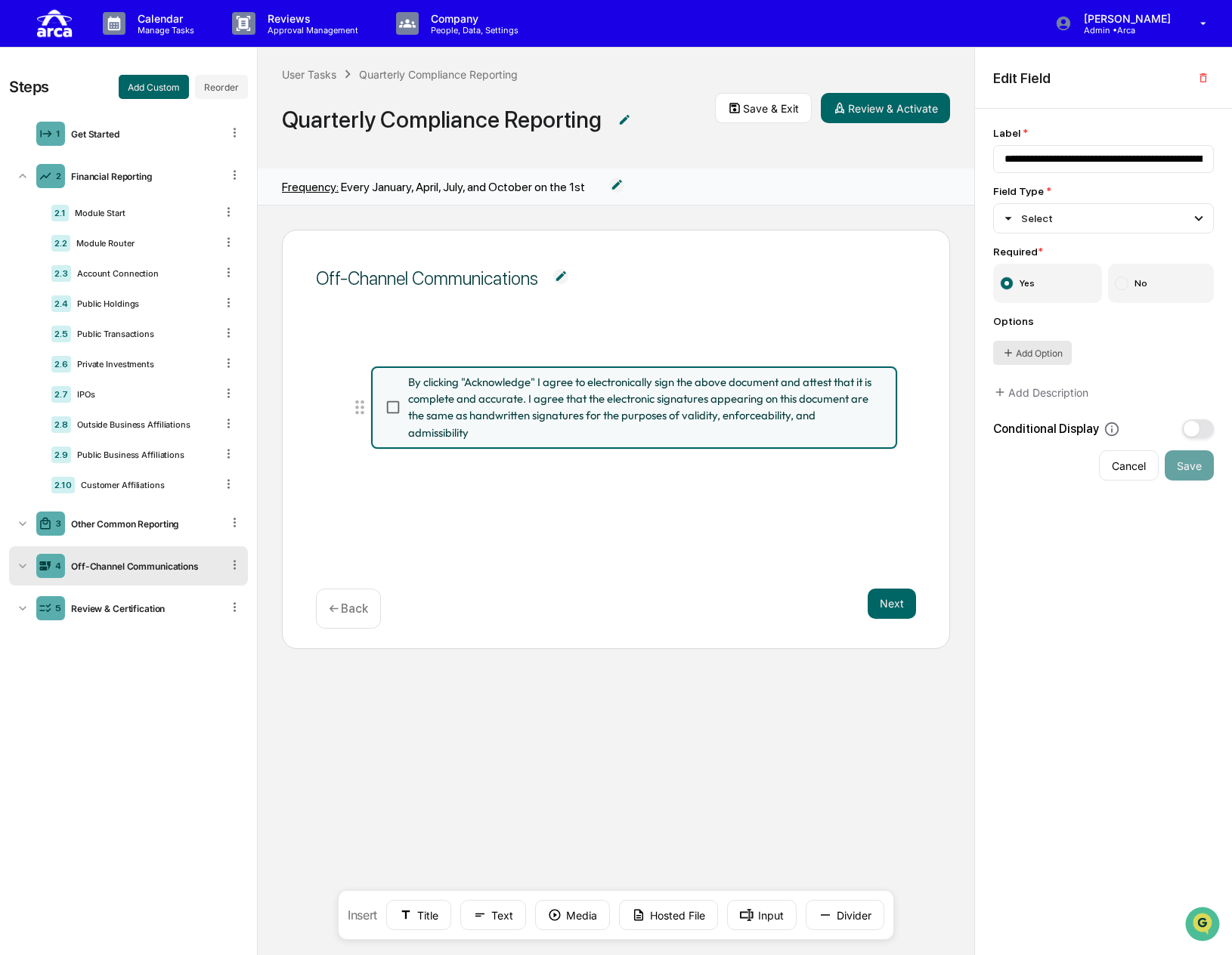
click at [897, 353] on button "Add Option" at bounding box center [1032, 353] width 79 height 24
click at [897, 496] on button "Save" at bounding box center [1188, 493] width 49 height 30
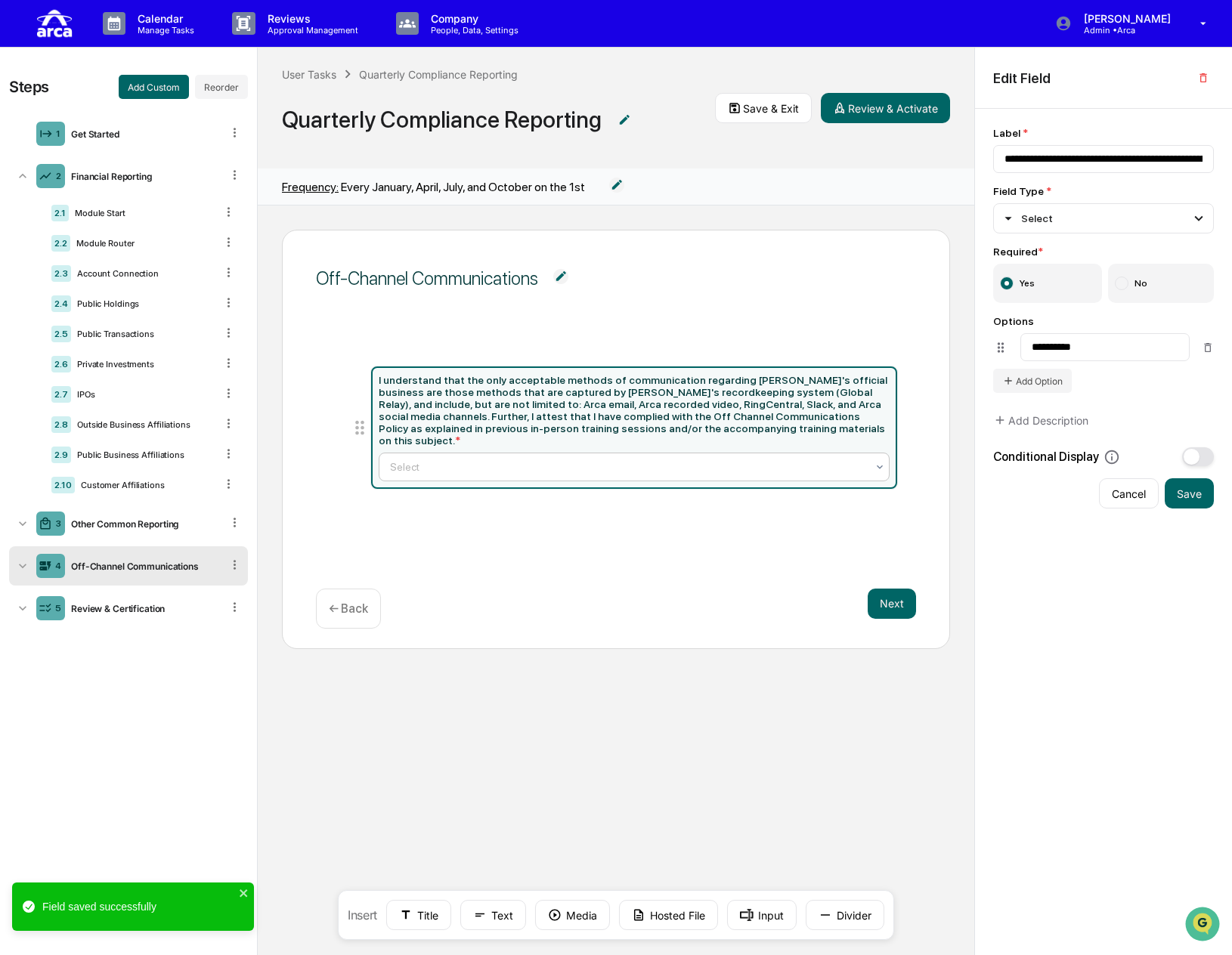
click at [618, 459] on div at bounding box center [628, 466] width 476 height 15
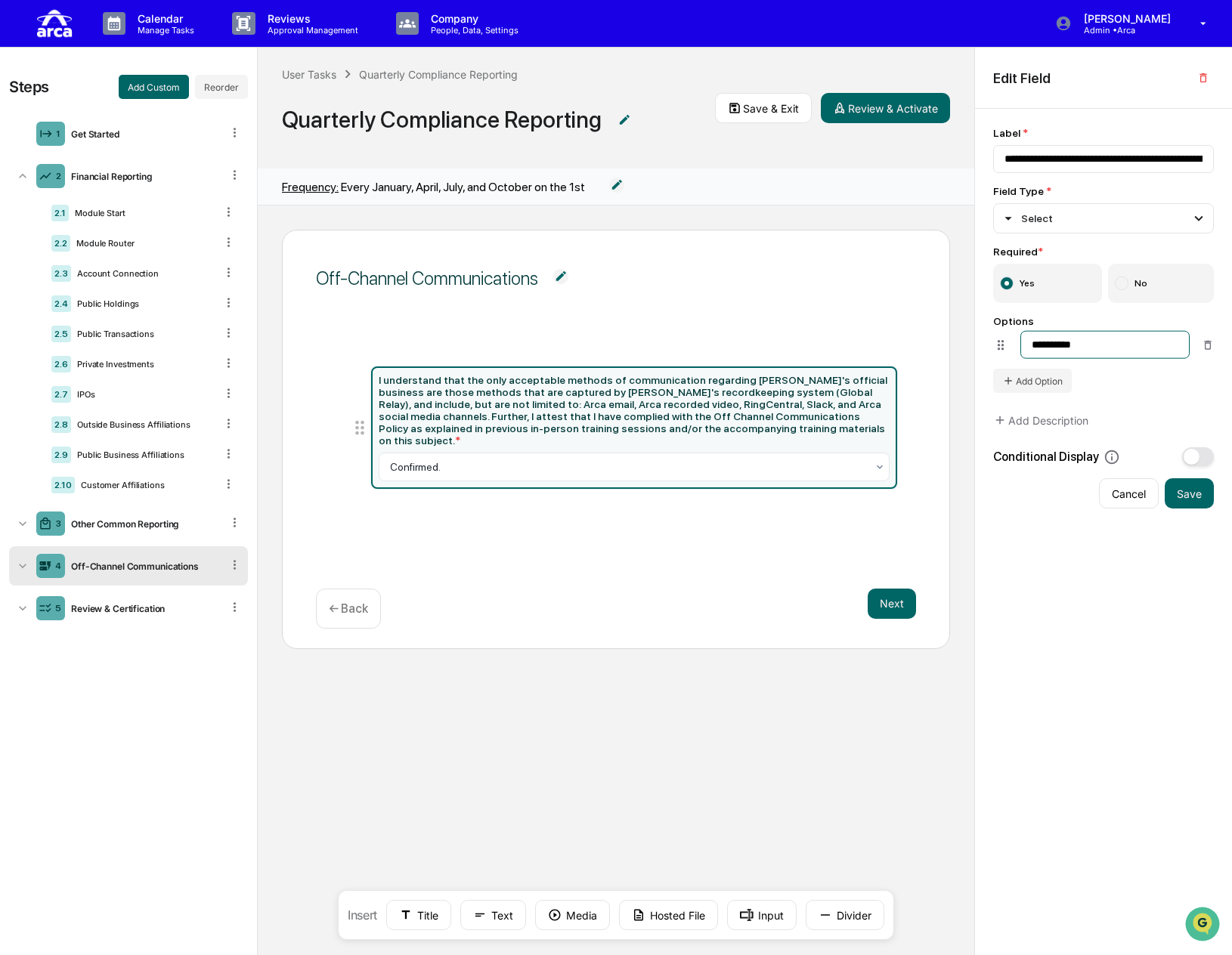
drag, startPoint x: 1114, startPoint y: 345, endPoint x: 1008, endPoint y: 343, distance: 106.0
click at [897, 343] on li "**********" at bounding box center [1103, 344] width 220 height 28
type input "********"
click at [897, 500] on button "Save" at bounding box center [1188, 493] width 49 height 30
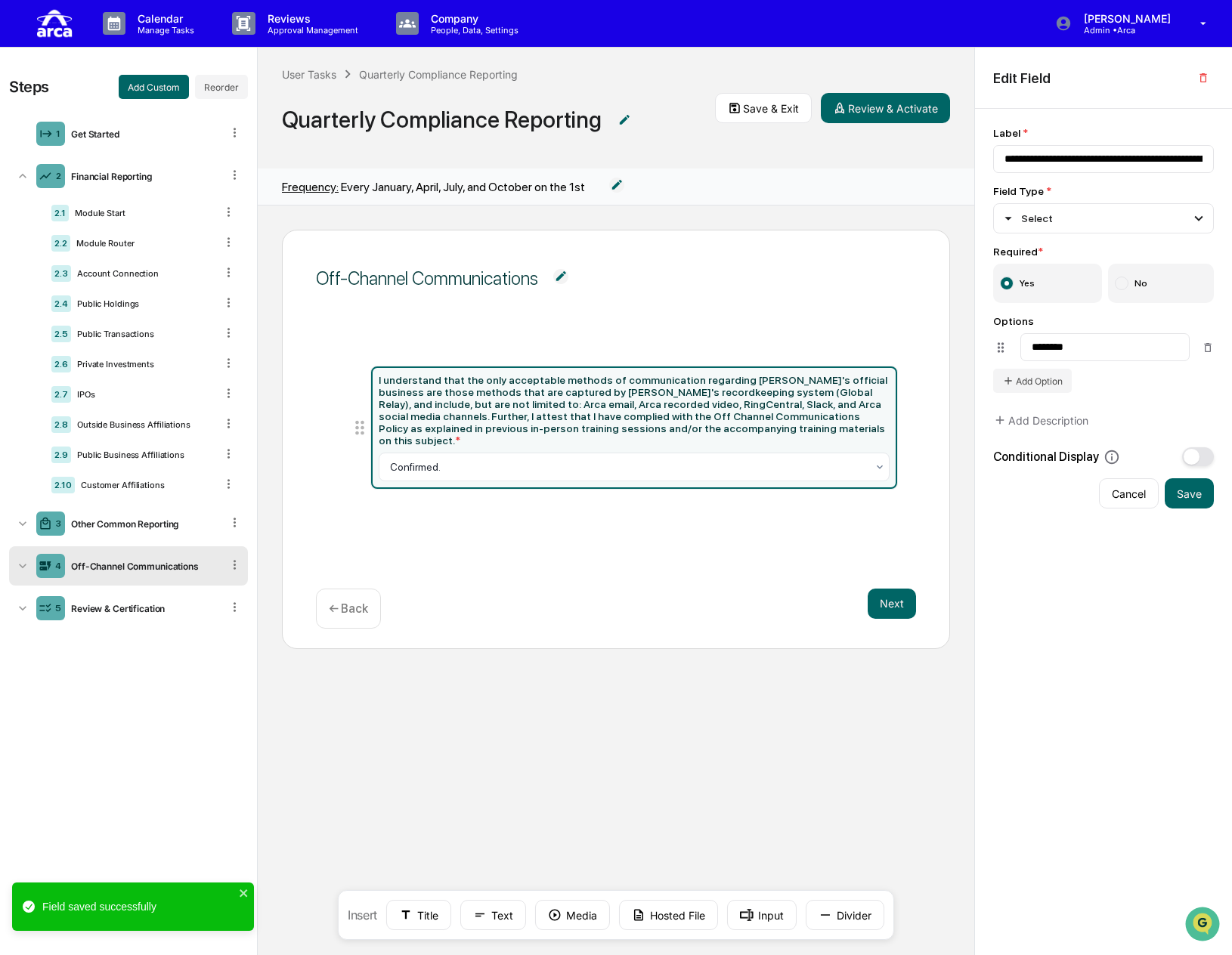
click at [793, 439] on div "I understand that the only acceptable methods of communication regarding [PERSO…" at bounding box center [633, 427] width 510 height 107
click at [788, 459] on div at bounding box center [628, 466] width 476 height 15
click at [696, 503] on div "I understand that the only acceptable methods of communication regarding [PERSO…" at bounding box center [615, 442] width 599 height 187
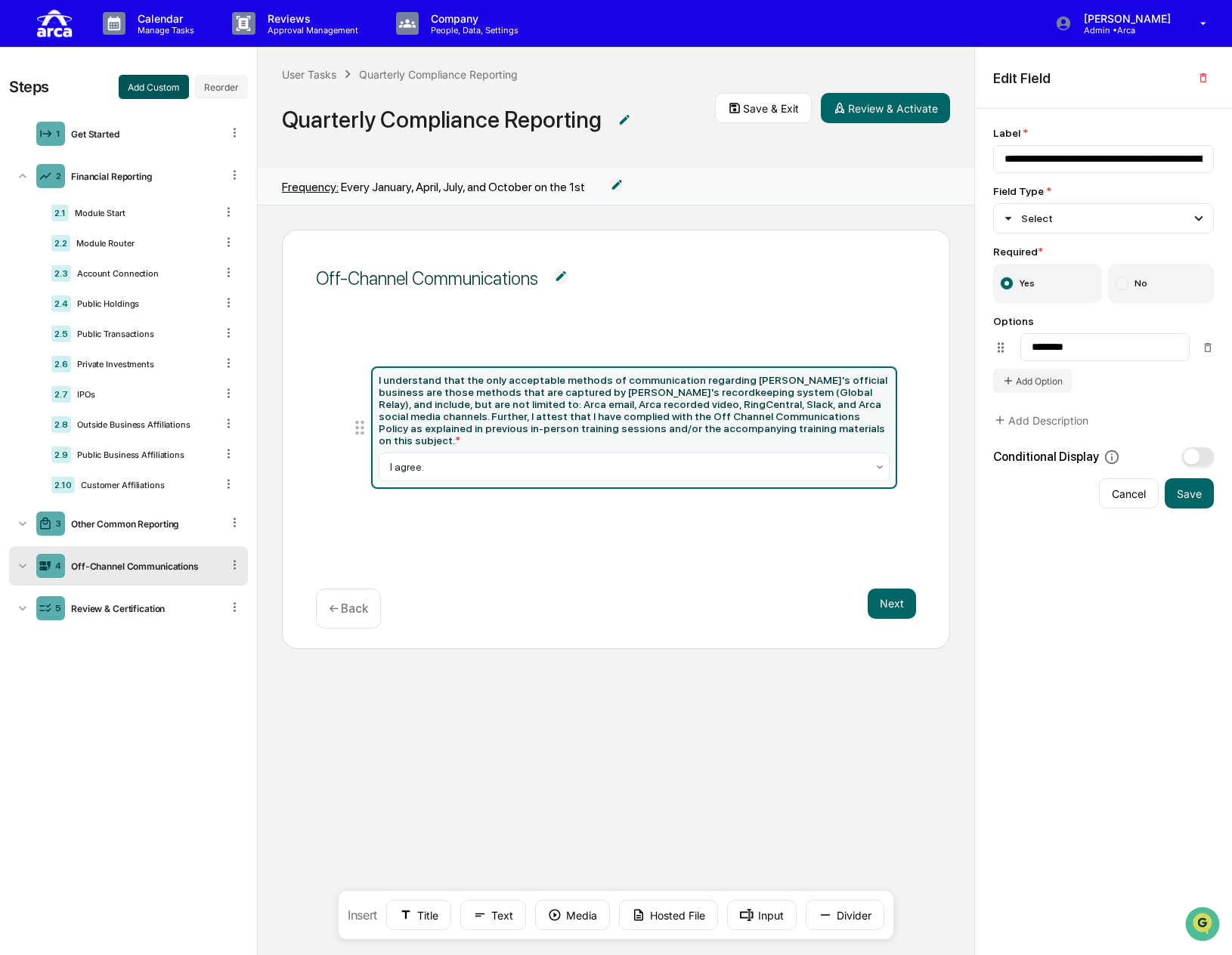
click at [156, 85] on button "Add Custom" at bounding box center [153, 86] width 71 height 24
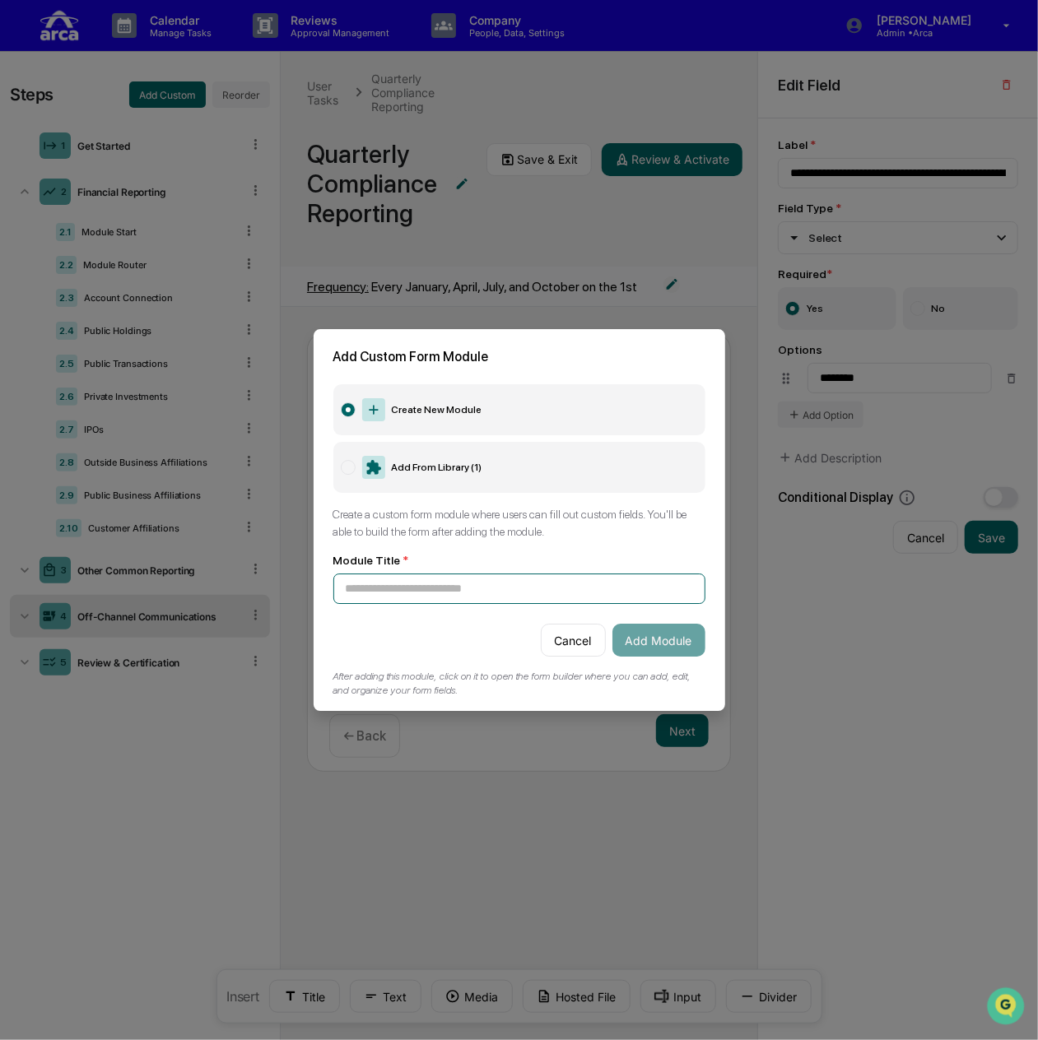
click at [495, 584] on input at bounding box center [519, 589] width 372 height 30
type input "**********"
click at [629, 638] on button "Add Module" at bounding box center [658, 640] width 93 height 33
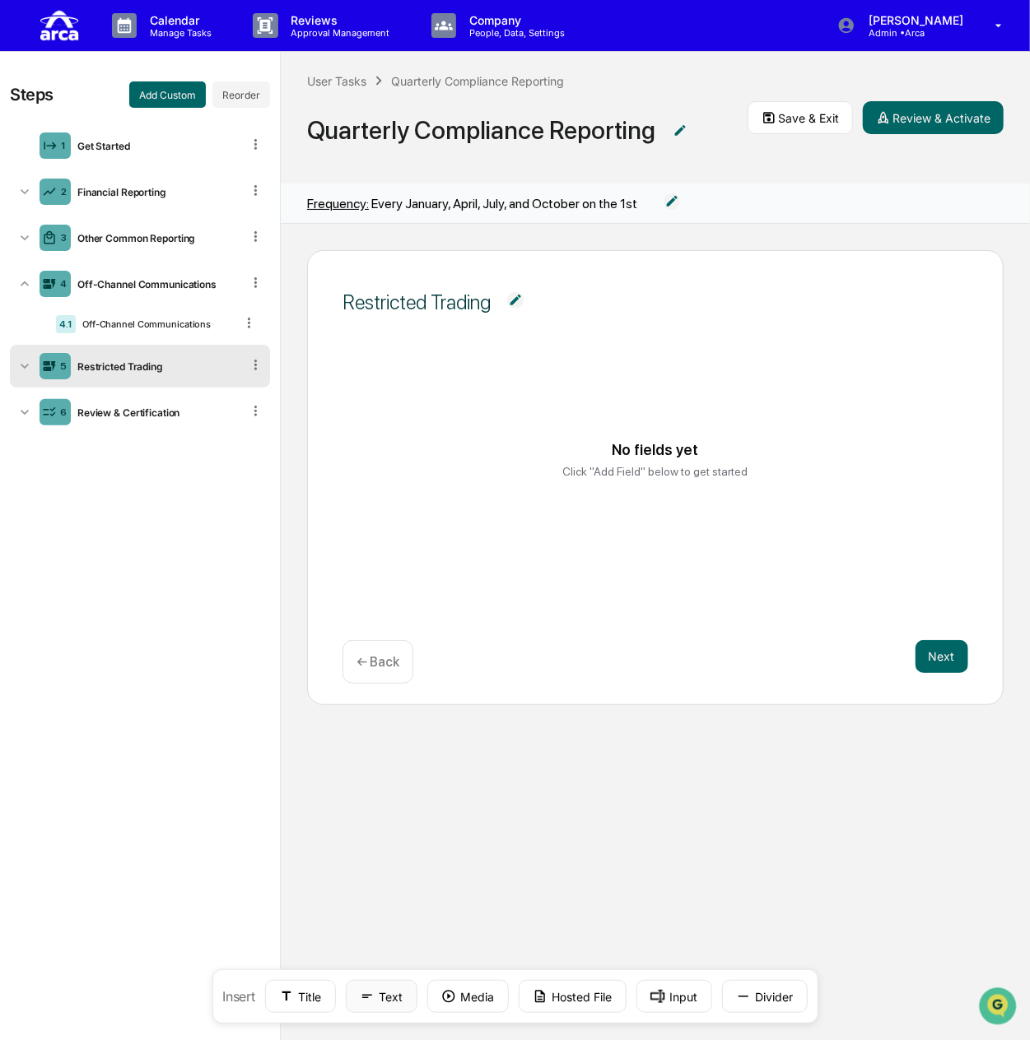
click at [412, 1000] on button "Text" at bounding box center [382, 996] width 72 height 33
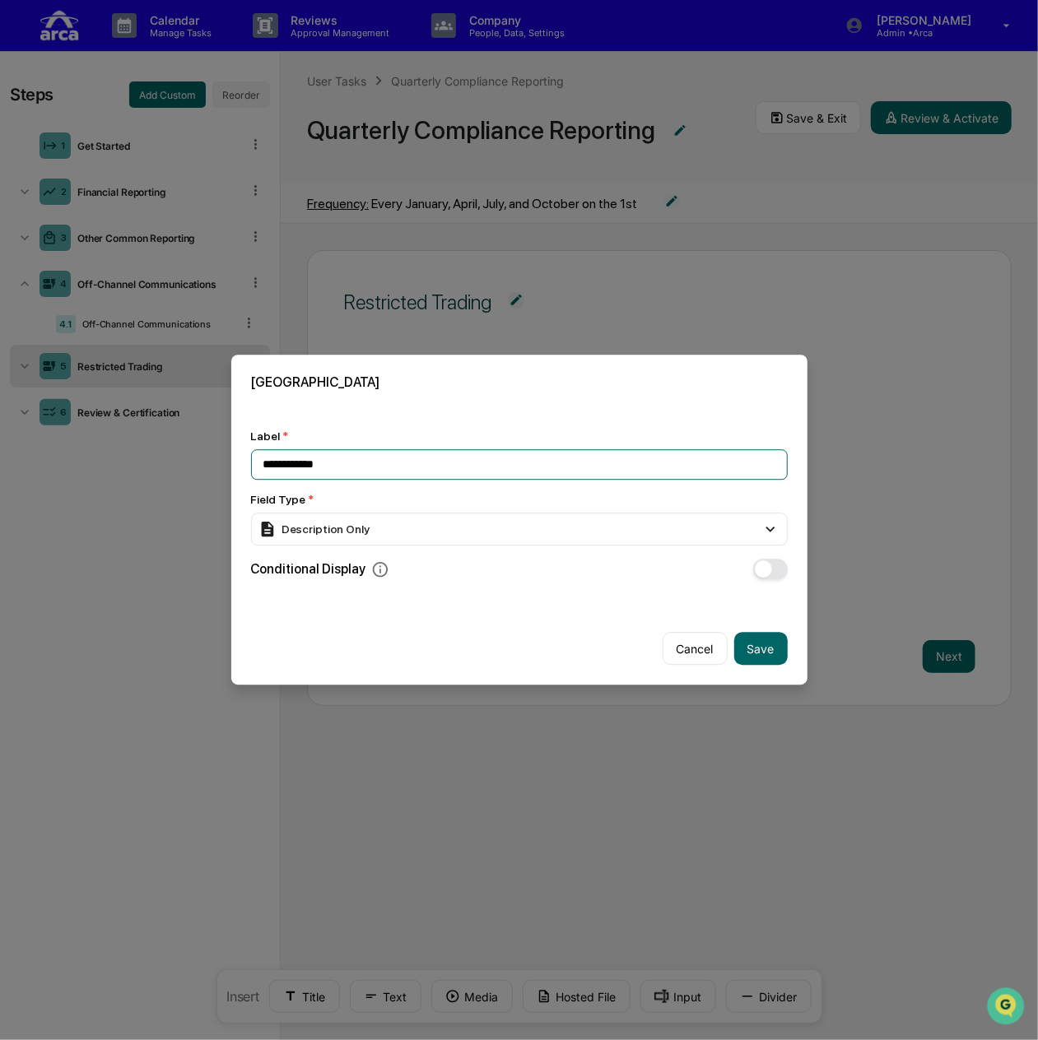
drag, startPoint x: 348, startPoint y: 455, endPoint x: 260, endPoint y: 457, distance: 88.1
click at [260, 457] on input "**********" at bounding box center [519, 464] width 537 height 30
paste input "**********"
click at [728, 457] on input "**********" at bounding box center [515, 464] width 528 height 30
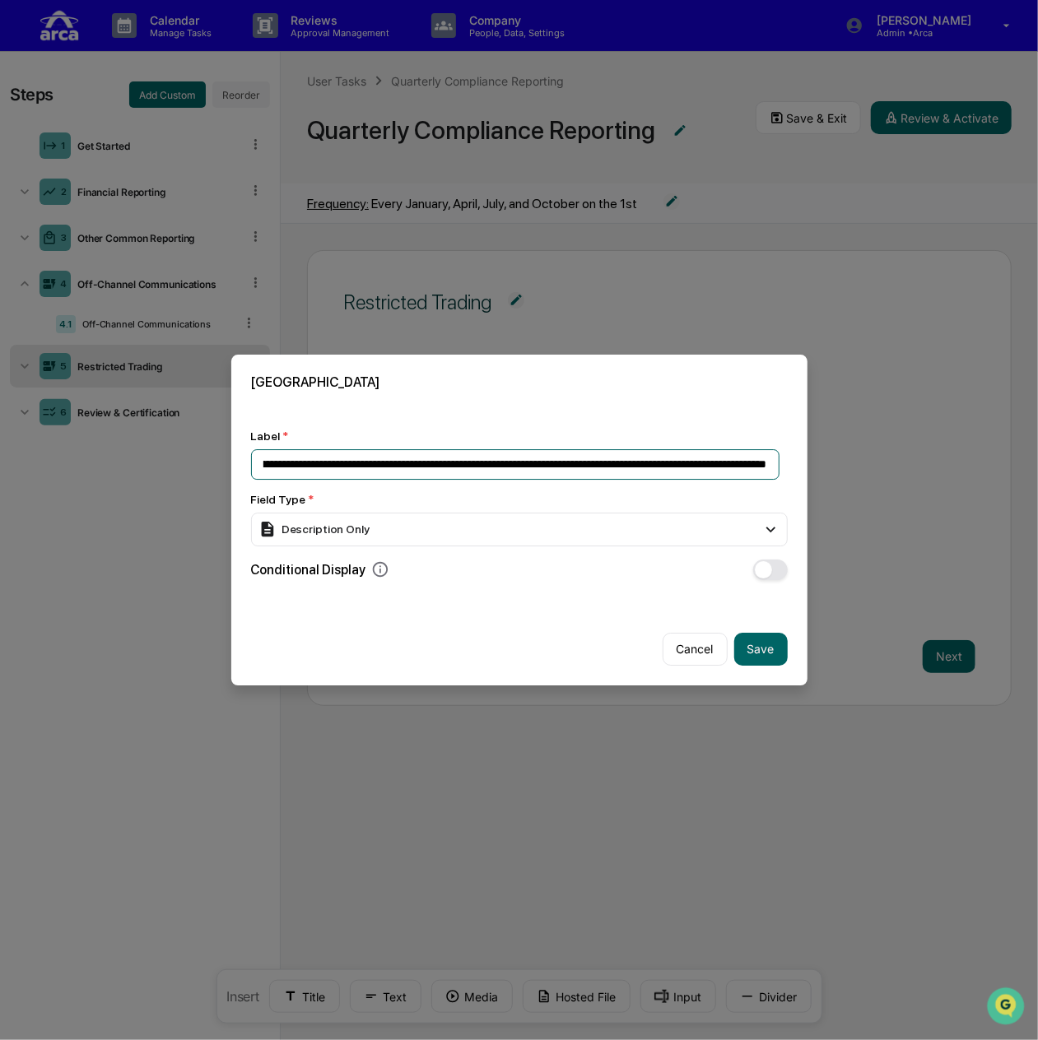
paste input "**********"
type input "**********"
click at [300, 531] on div "Description Only" at bounding box center [313, 530] width 111 height 18
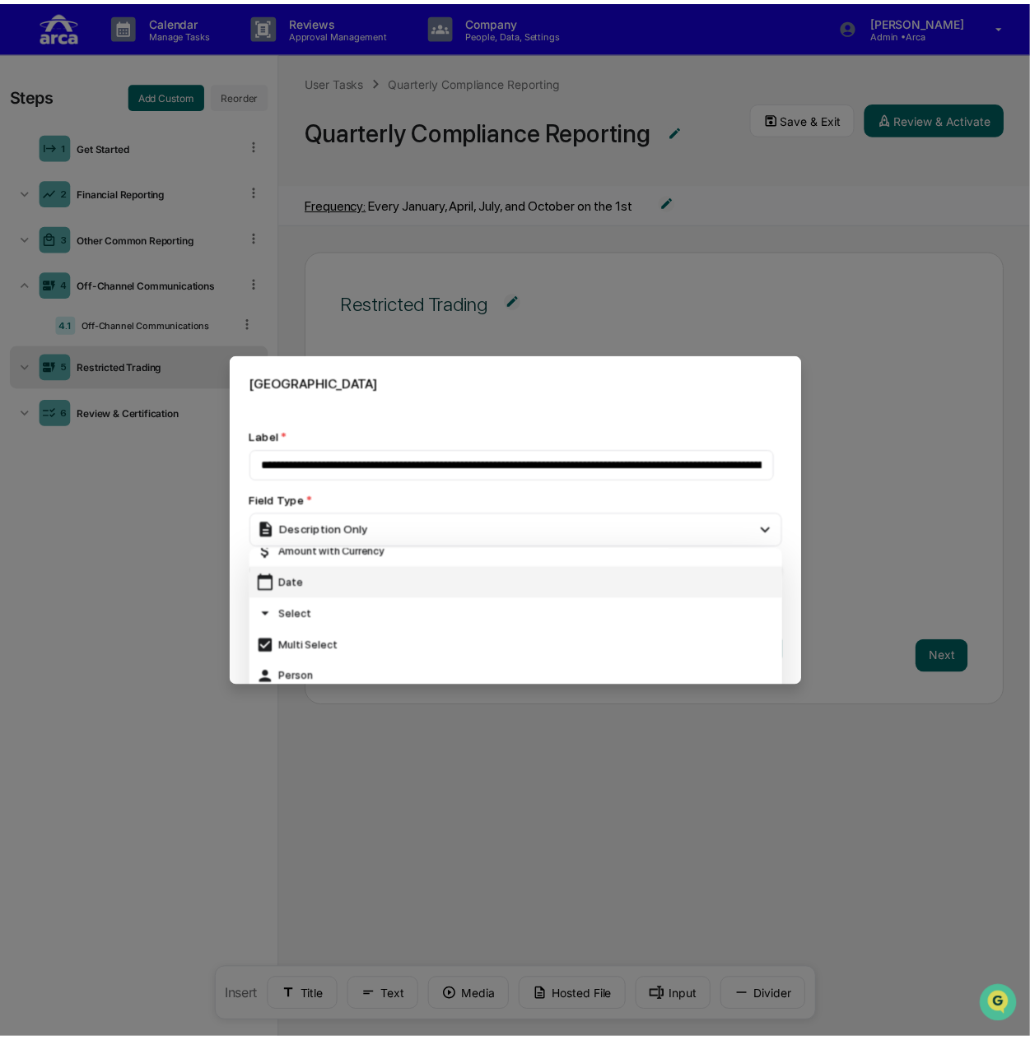
scroll to position [165, 0]
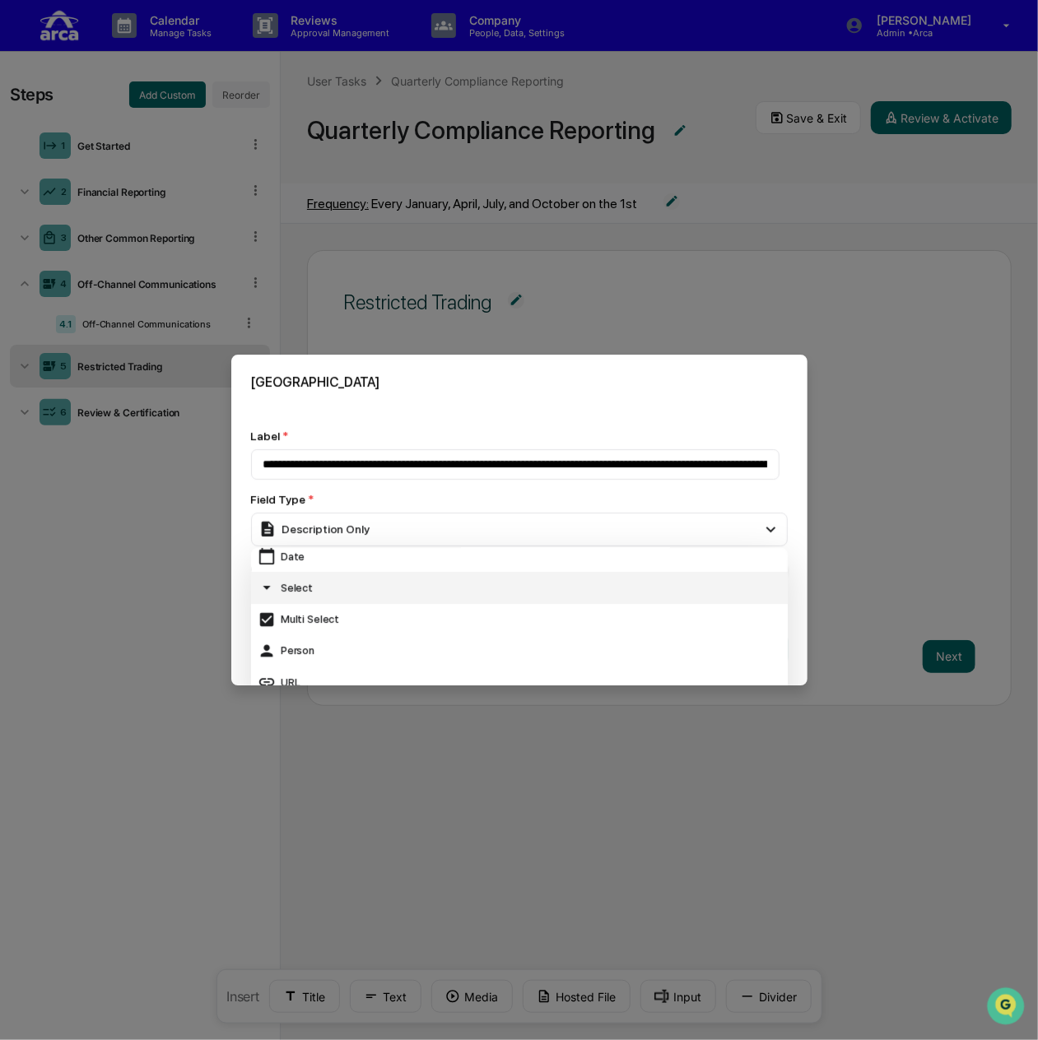
click at [349, 588] on div "Select" at bounding box center [519, 588] width 523 height 18
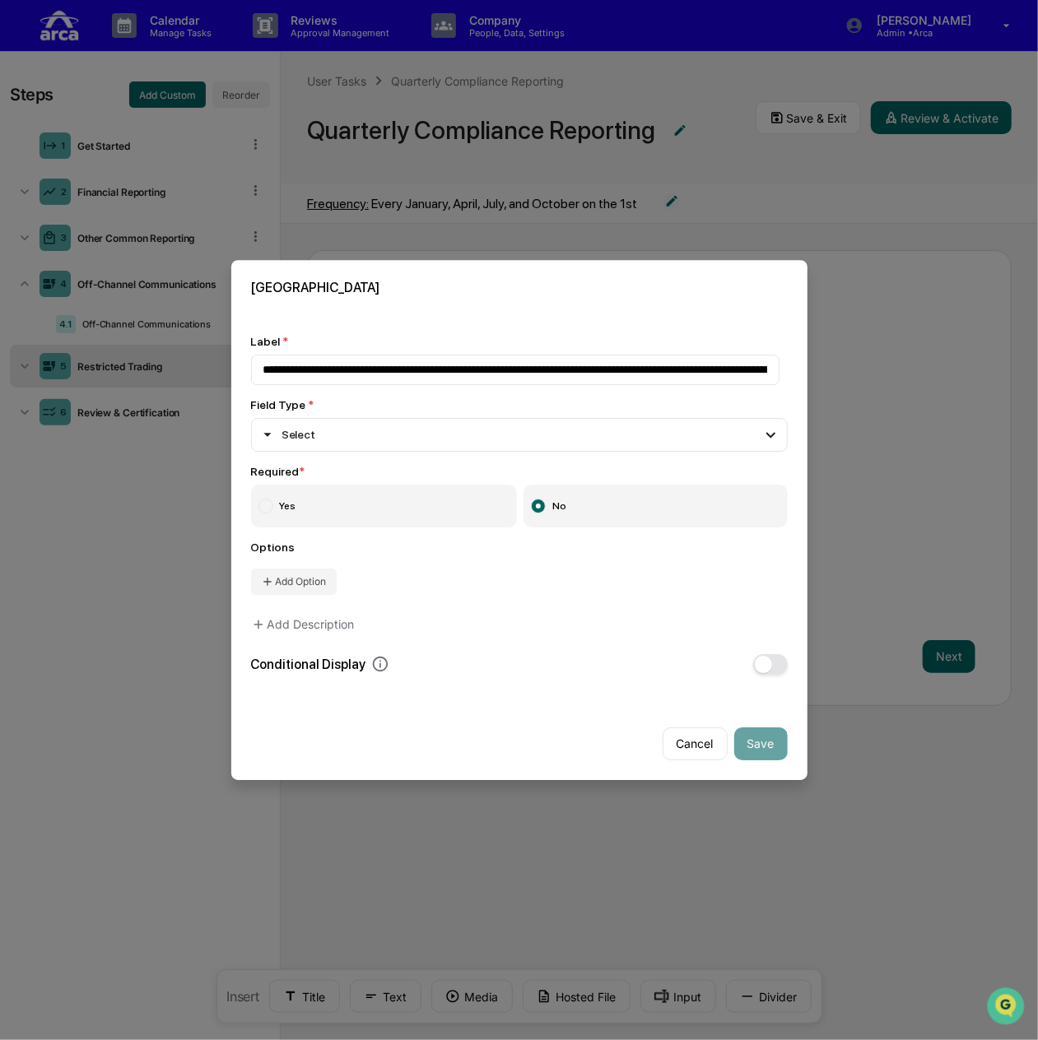
click at [424, 509] on label "Yes" at bounding box center [384, 506] width 267 height 43
click at [407, 437] on div "Select" at bounding box center [519, 435] width 537 height 33
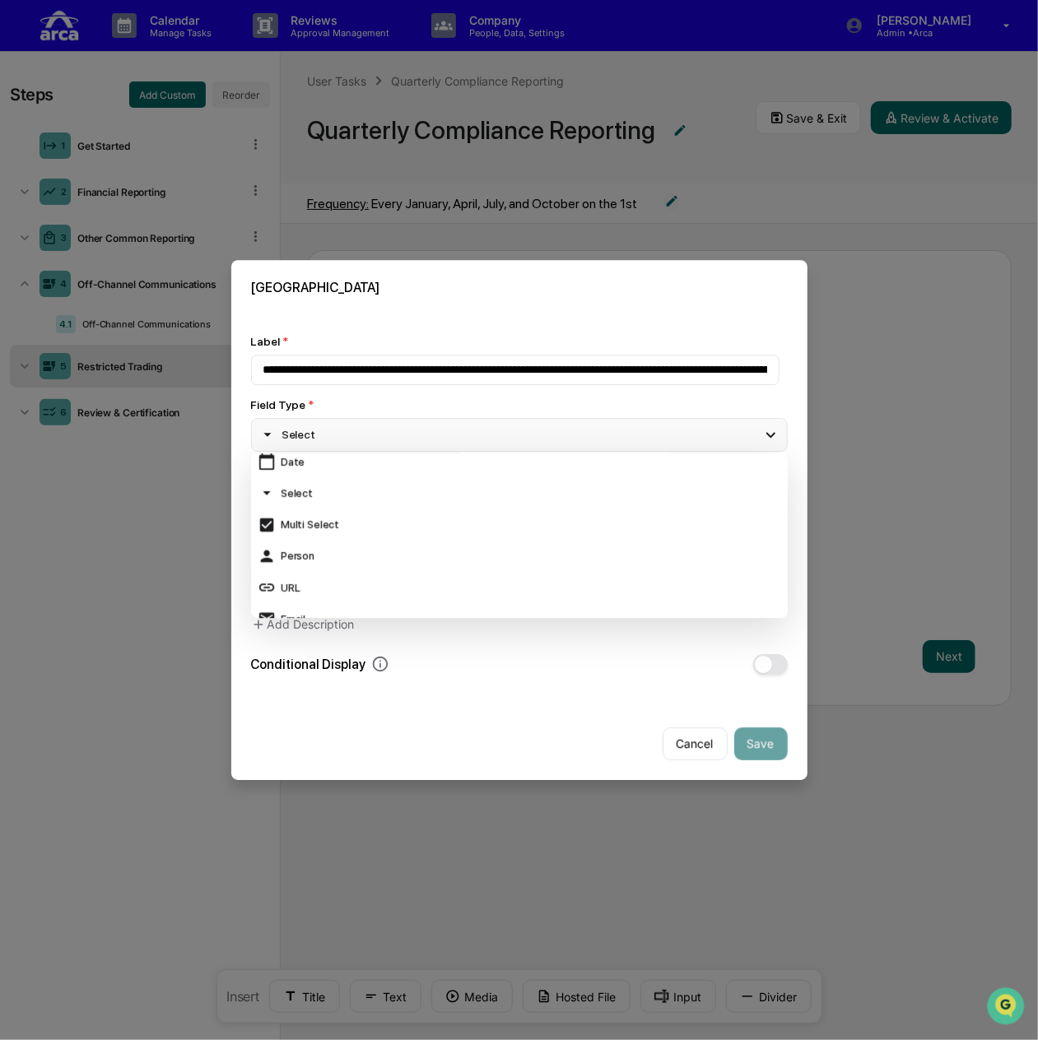
click at [407, 437] on div "Select" at bounding box center [519, 435] width 537 height 33
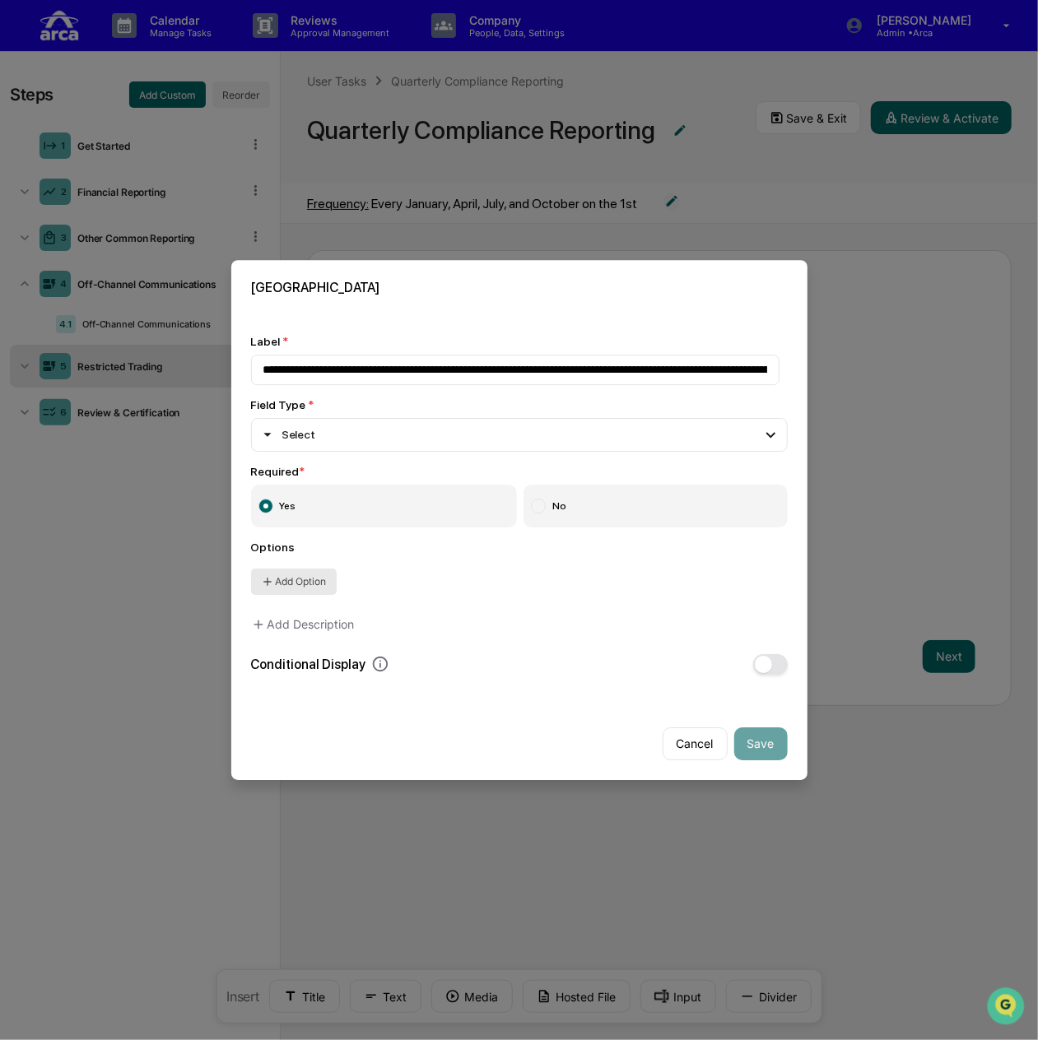
click at [319, 571] on button "Add Option" at bounding box center [294, 582] width 86 height 26
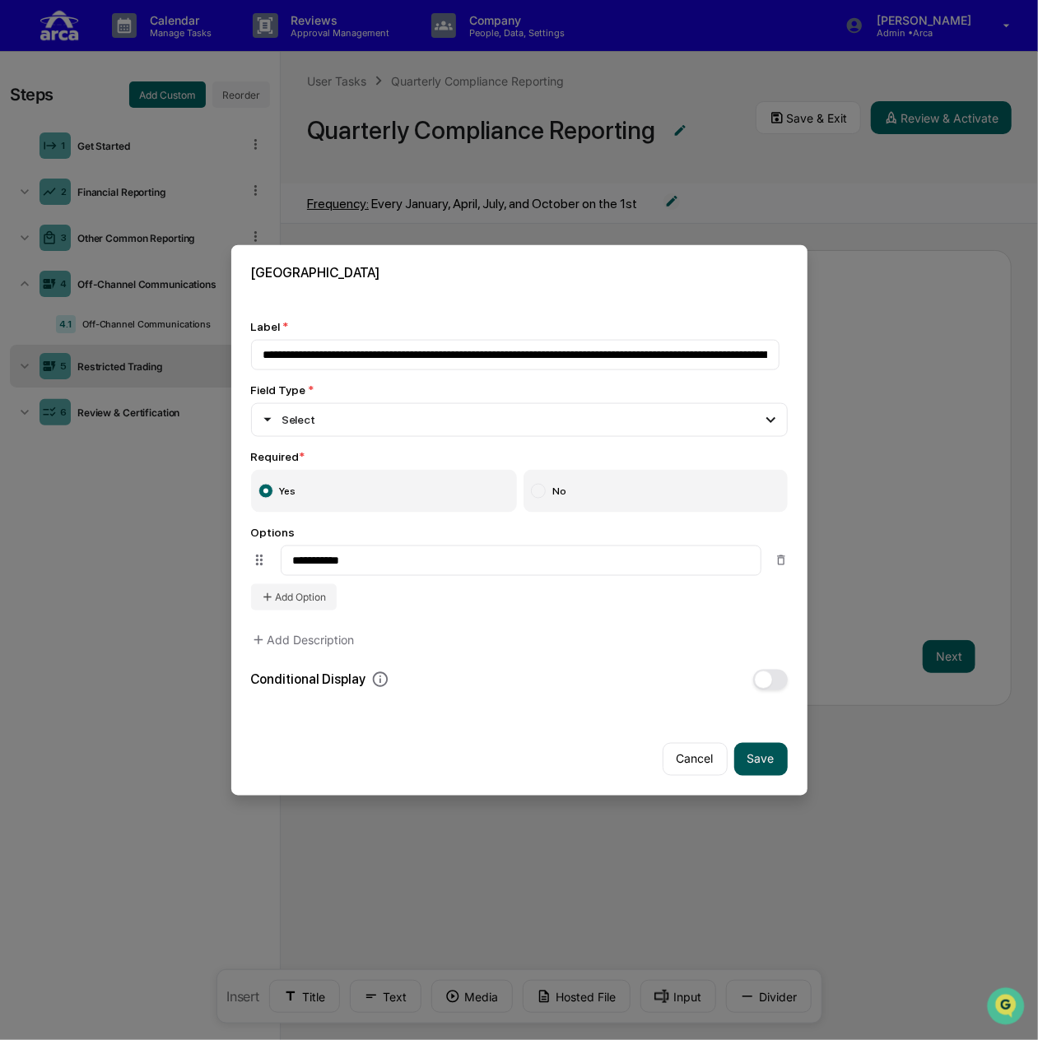
type input "**********"
click at [751, 749] on button "Save" at bounding box center [760, 758] width 53 height 33
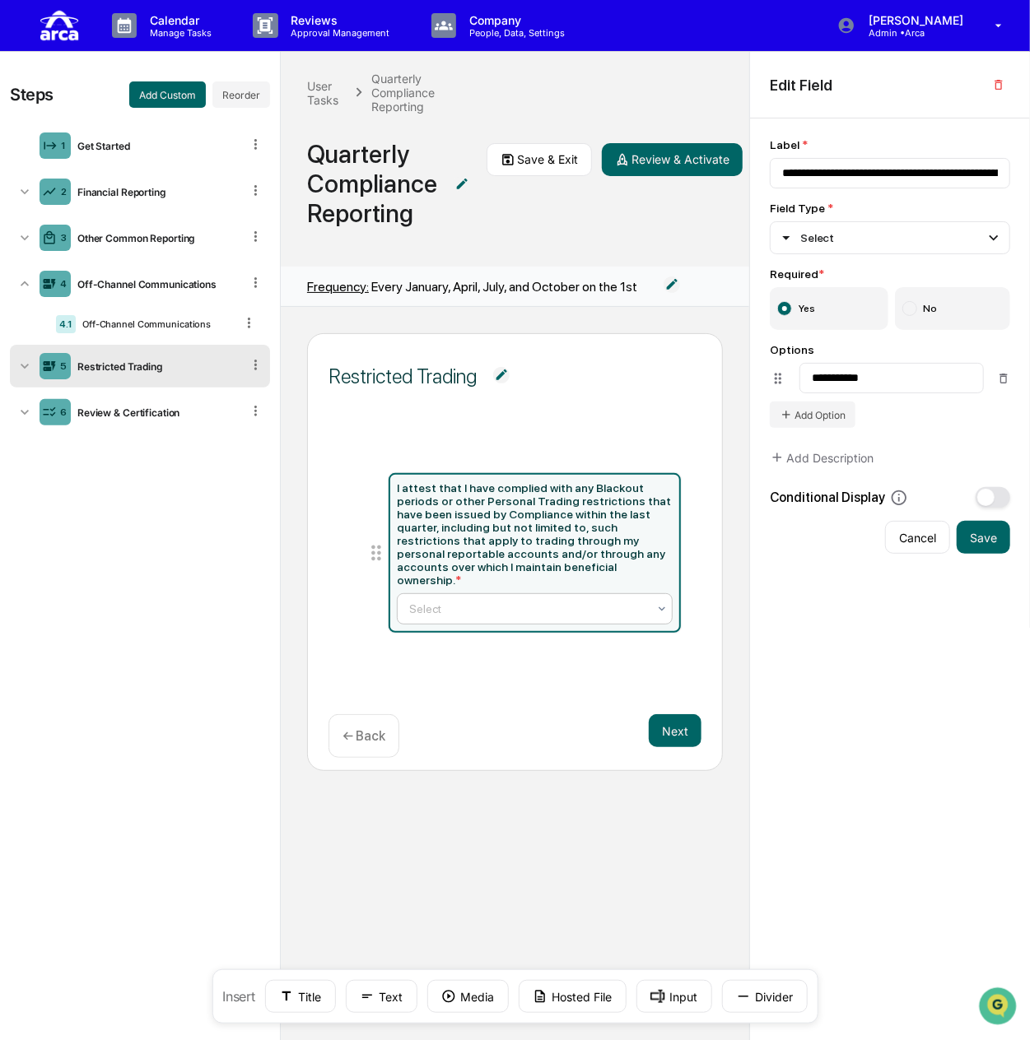
click at [583, 601] on div at bounding box center [528, 609] width 238 height 16
click at [568, 598] on div "Select" at bounding box center [528, 609] width 254 height 23
click at [677, 732] on button "Next" at bounding box center [675, 730] width 53 height 33
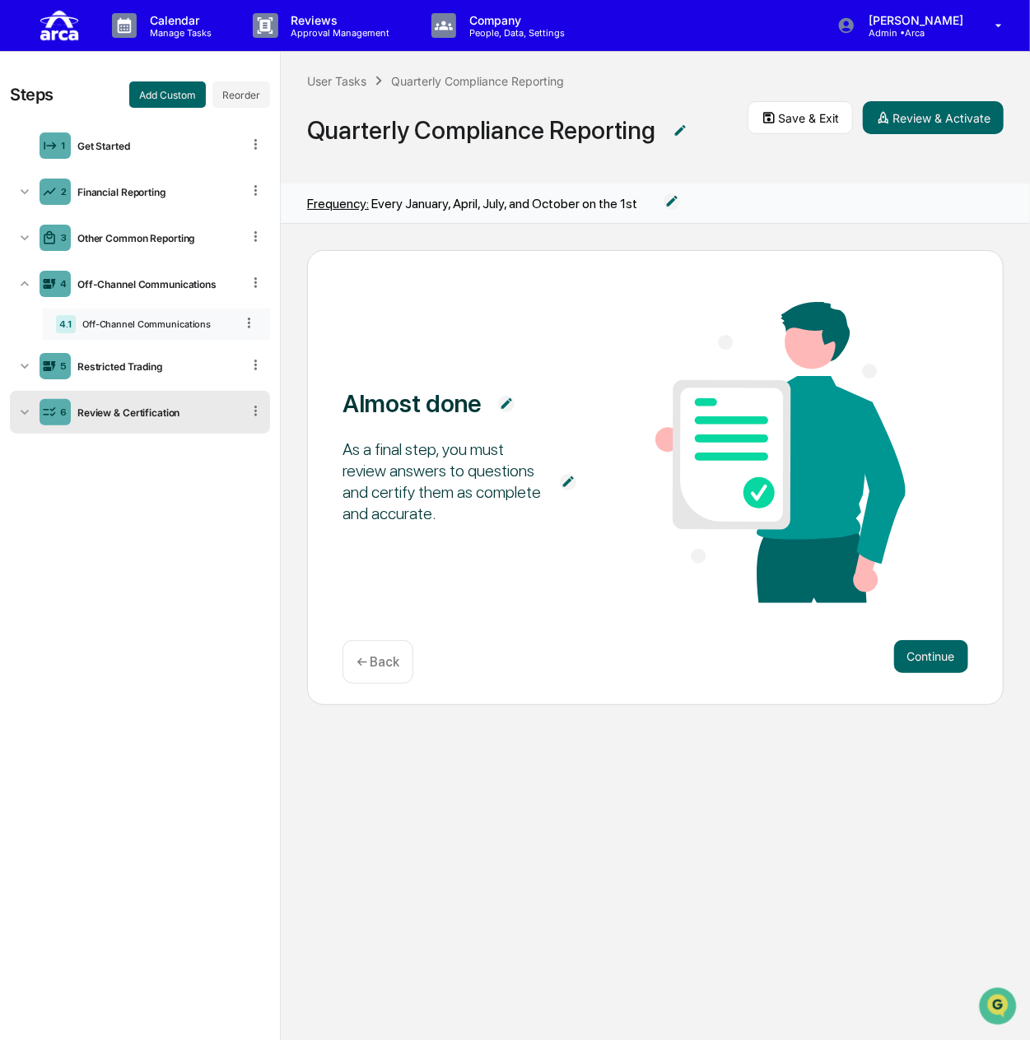
click at [144, 317] on div "4.1 Off-Channel Communications" at bounding box center [156, 324] width 227 height 31
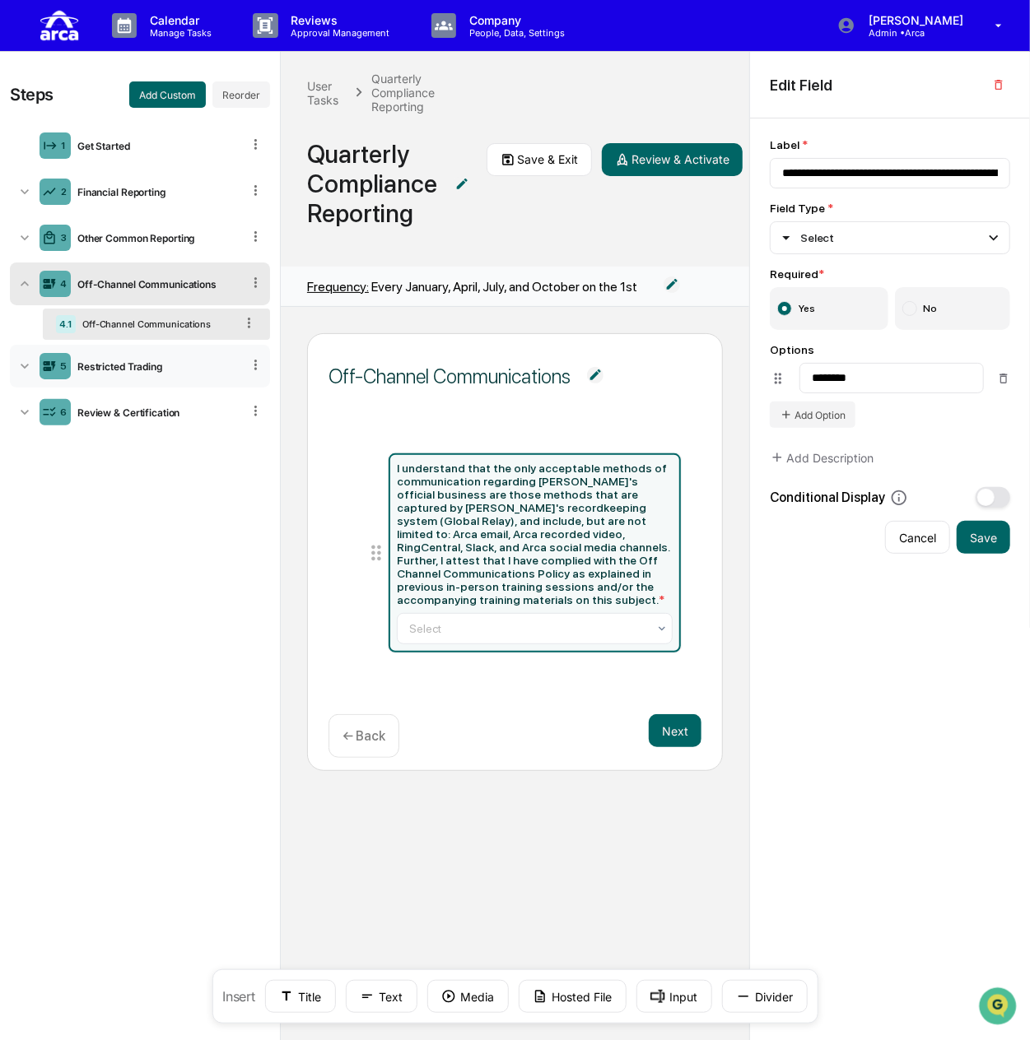
click at [143, 356] on div "5 Restricted Trading" at bounding box center [140, 366] width 260 height 43
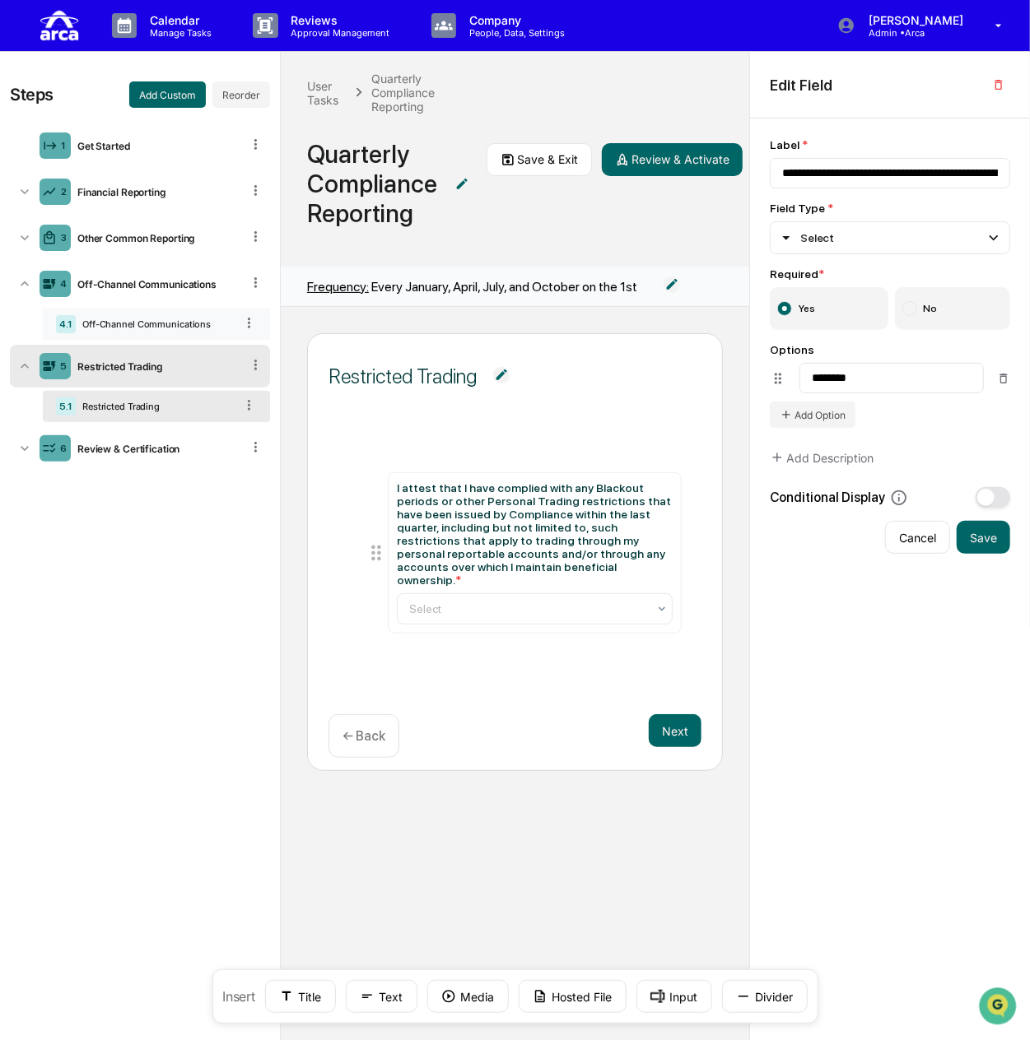
click at [191, 322] on div "Off-Channel Communications" at bounding box center [155, 325] width 159 height 12
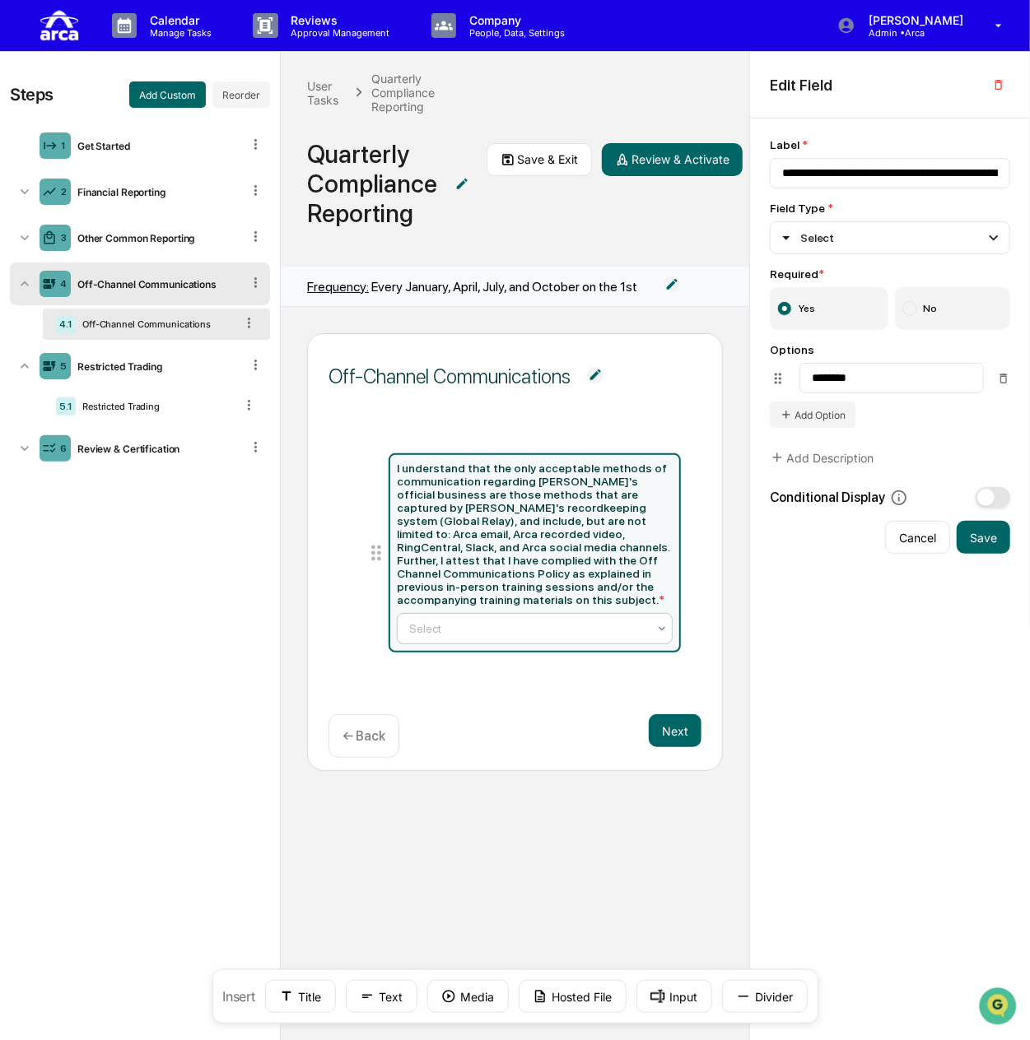
click at [538, 621] on div at bounding box center [528, 629] width 238 height 16
click at [125, 388] on div "5.1 Restricted Trading" at bounding box center [140, 406] width 260 height 36
click at [124, 399] on div "5.1 Restricted Trading" at bounding box center [156, 406] width 227 height 31
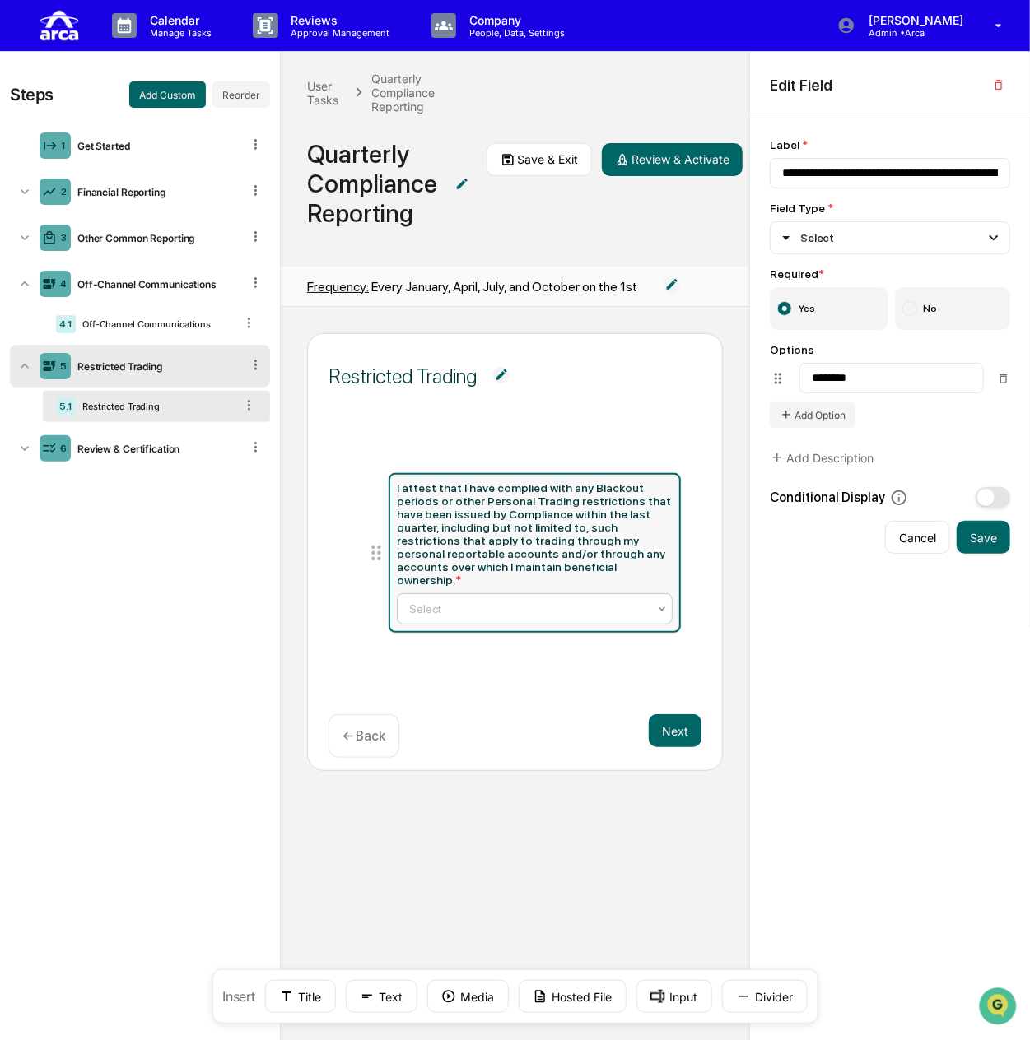
click at [479, 593] on div "Select" at bounding box center [535, 608] width 276 height 31
click at [454, 412] on div "Restricted Trading I attest that I have complied with any Blackout periods or o…" at bounding box center [515, 552] width 416 height 438
click at [164, 325] on div "Off-Channel Communications" at bounding box center [155, 325] width 159 height 12
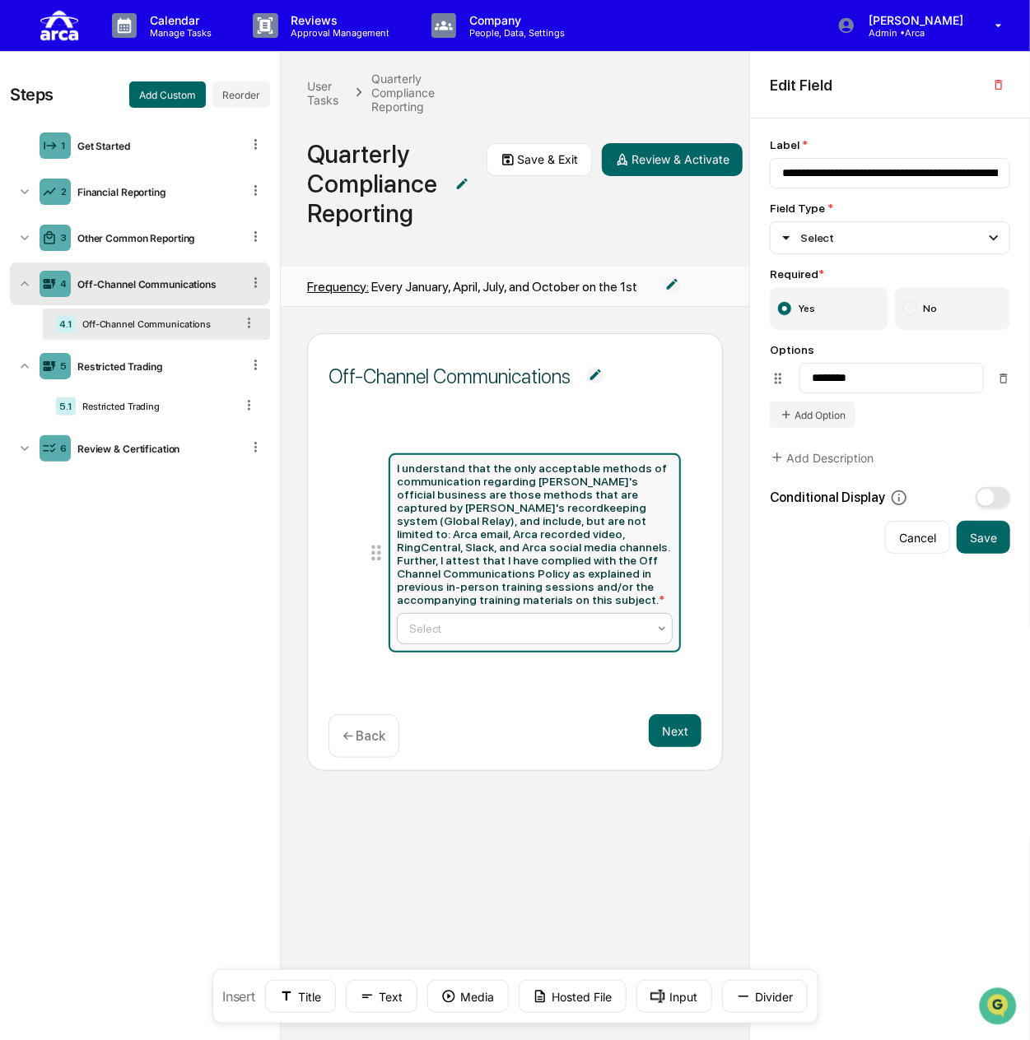
click at [482, 621] on div at bounding box center [528, 629] width 238 height 16
type input "**********"
click at [886, 373] on input "********" at bounding box center [891, 378] width 184 height 30
type input "**********"
click at [977, 545] on button "Save" at bounding box center [982, 537] width 53 height 33
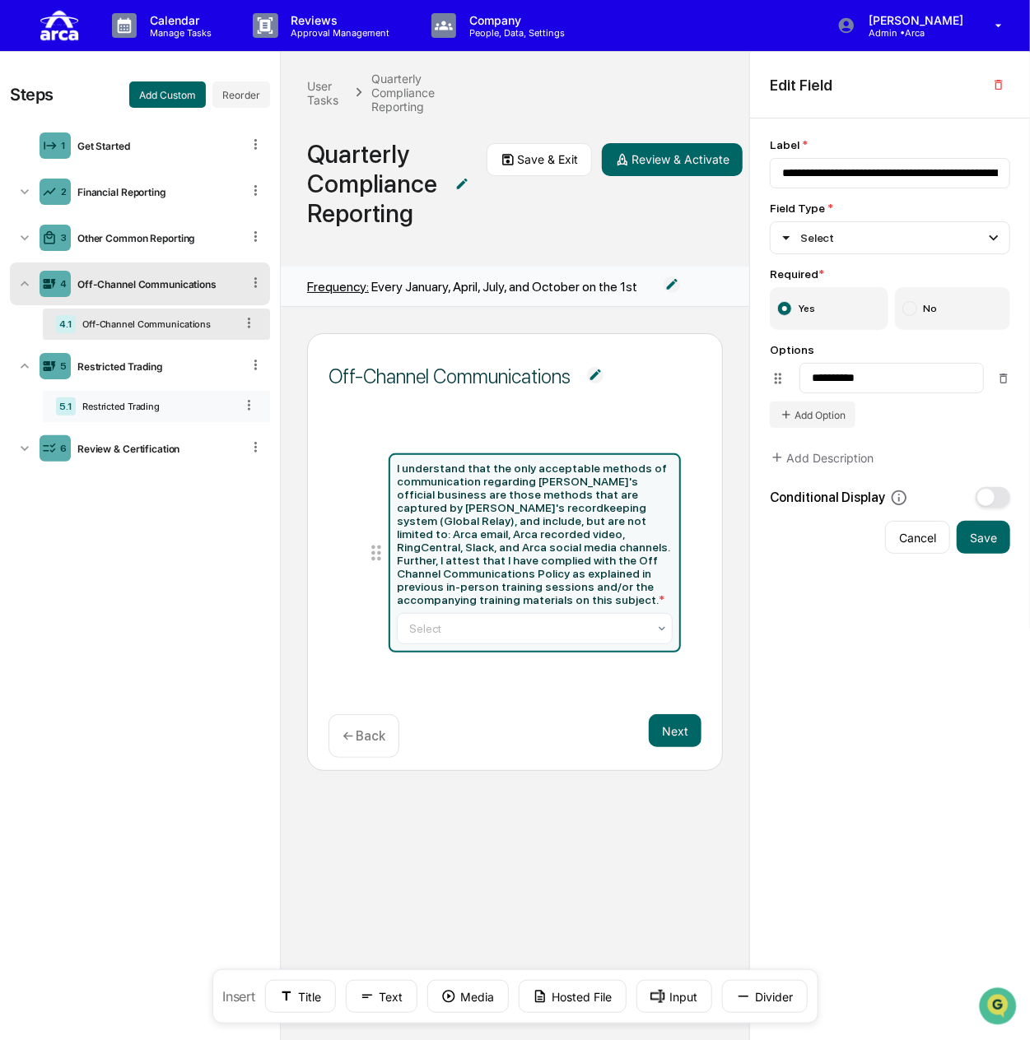
click at [101, 402] on div "Restricted Trading" at bounding box center [155, 407] width 159 height 12
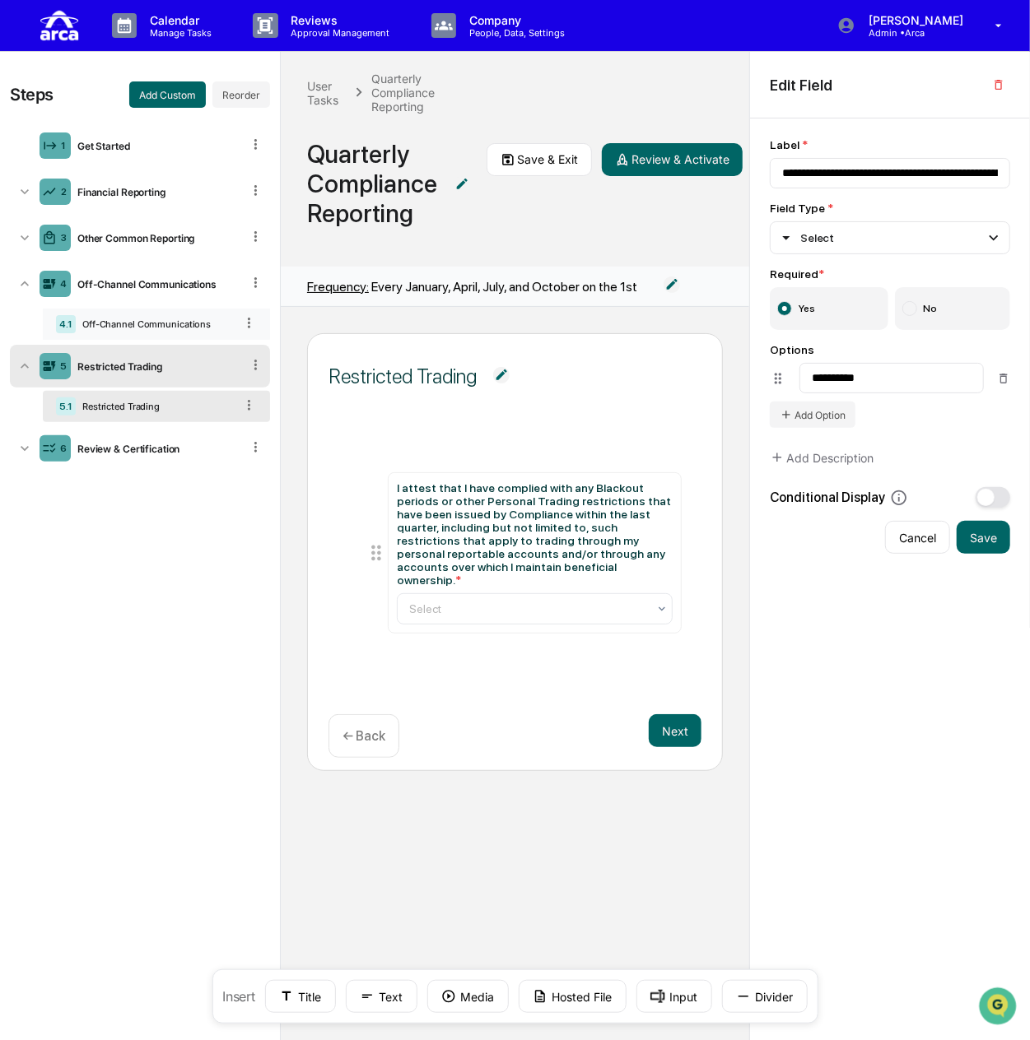
click at [132, 324] on div "Off-Channel Communications" at bounding box center [155, 325] width 159 height 12
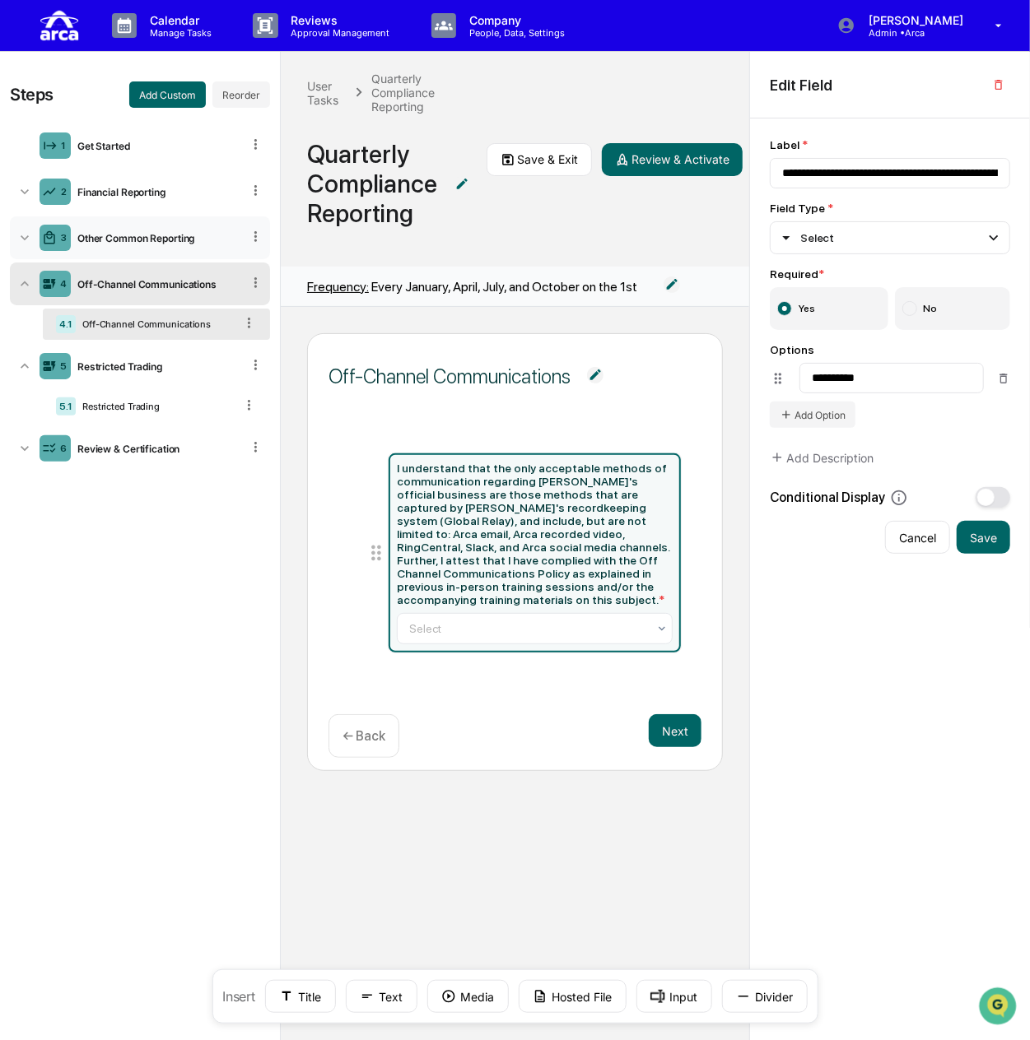
click at [132, 244] on div "3 Other Common Reporting" at bounding box center [140, 237] width 260 height 43
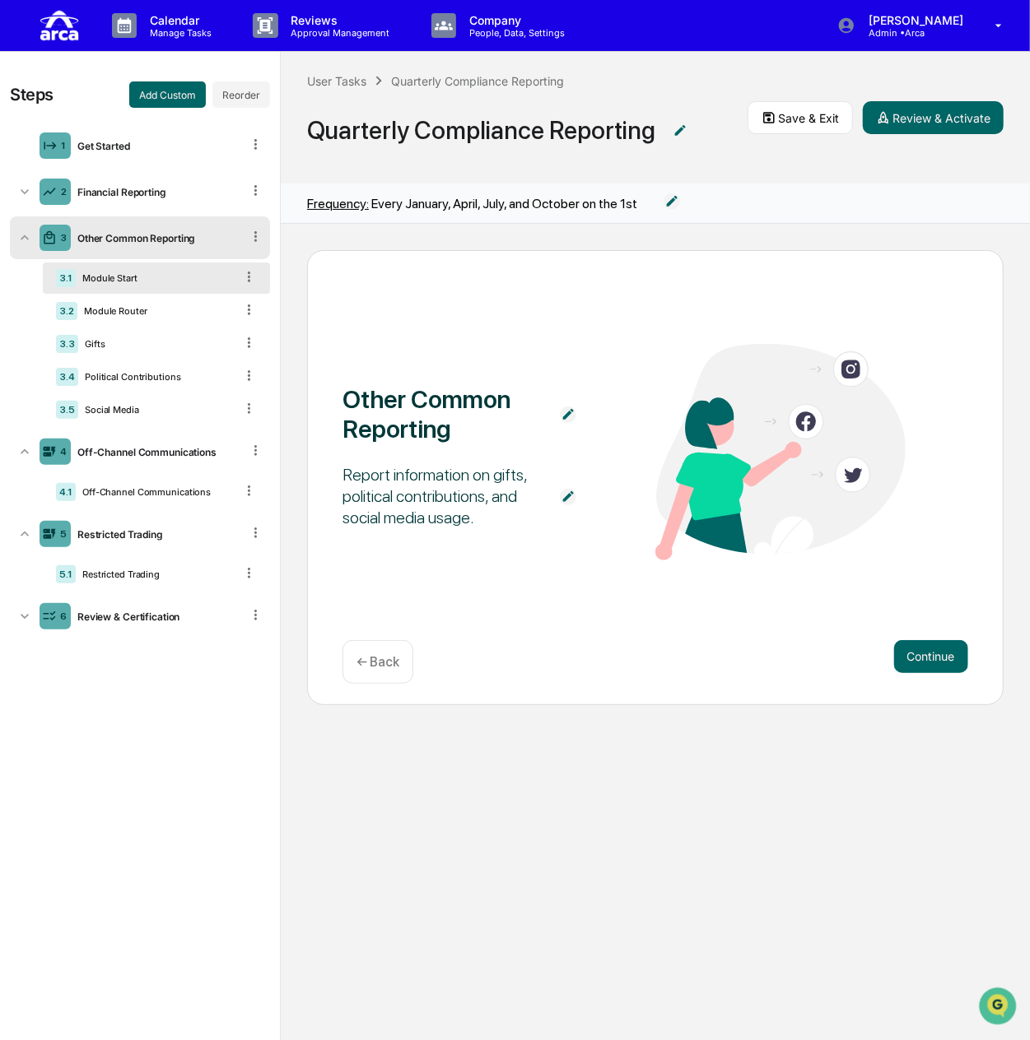
click at [132, 244] on div "3 Other Common Reporting" at bounding box center [140, 237] width 260 height 43
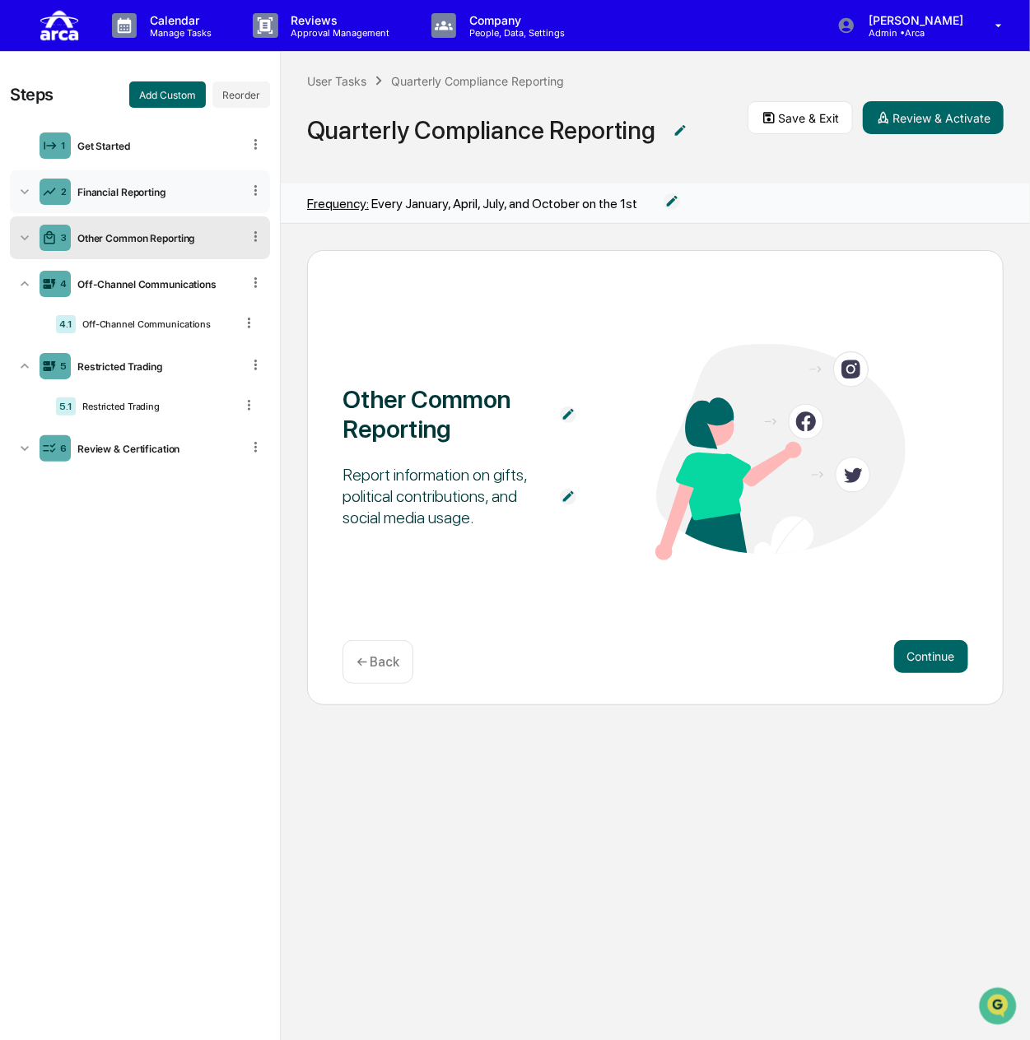
click at [134, 198] on div "2 Financial Reporting" at bounding box center [140, 191] width 260 height 43
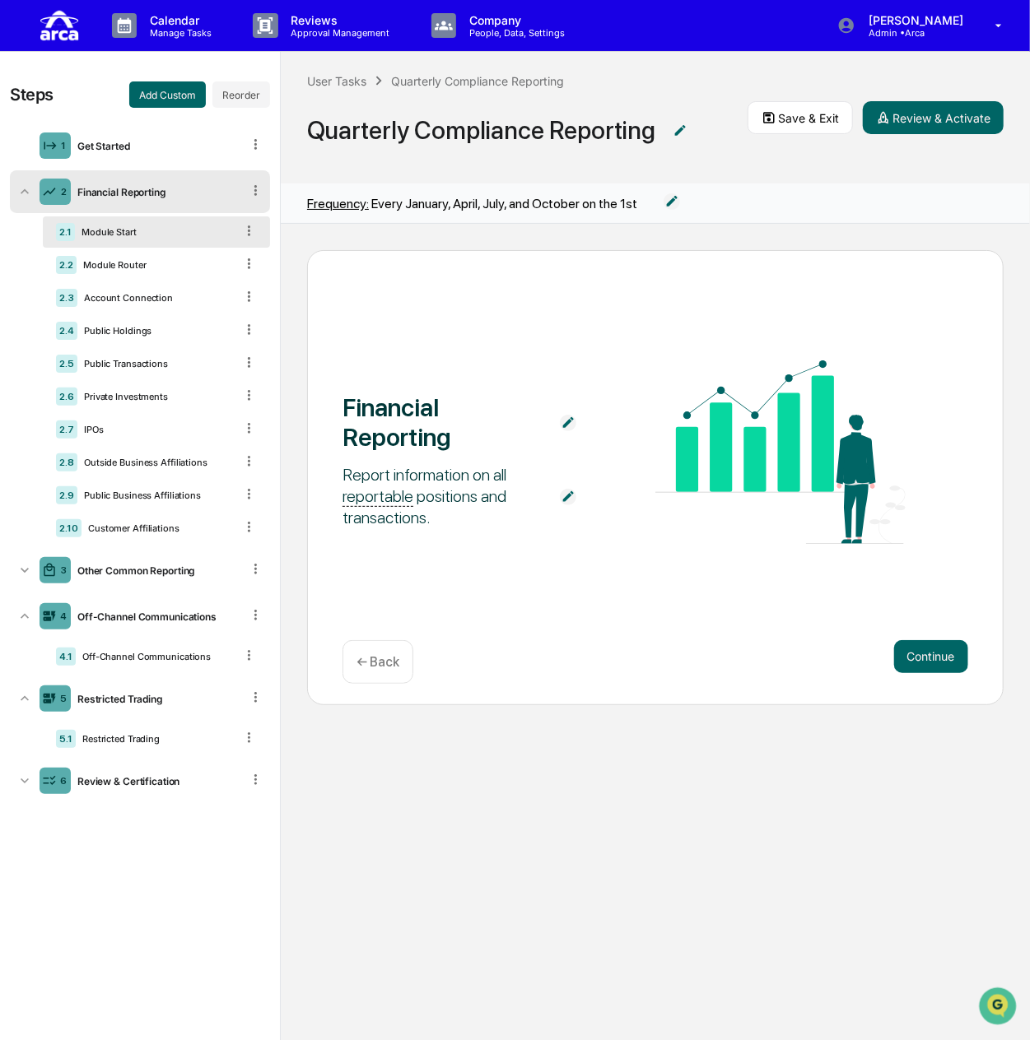
click at [134, 198] on div "2 Financial Reporting" at bounding box center [140, 191] width 260 height 43
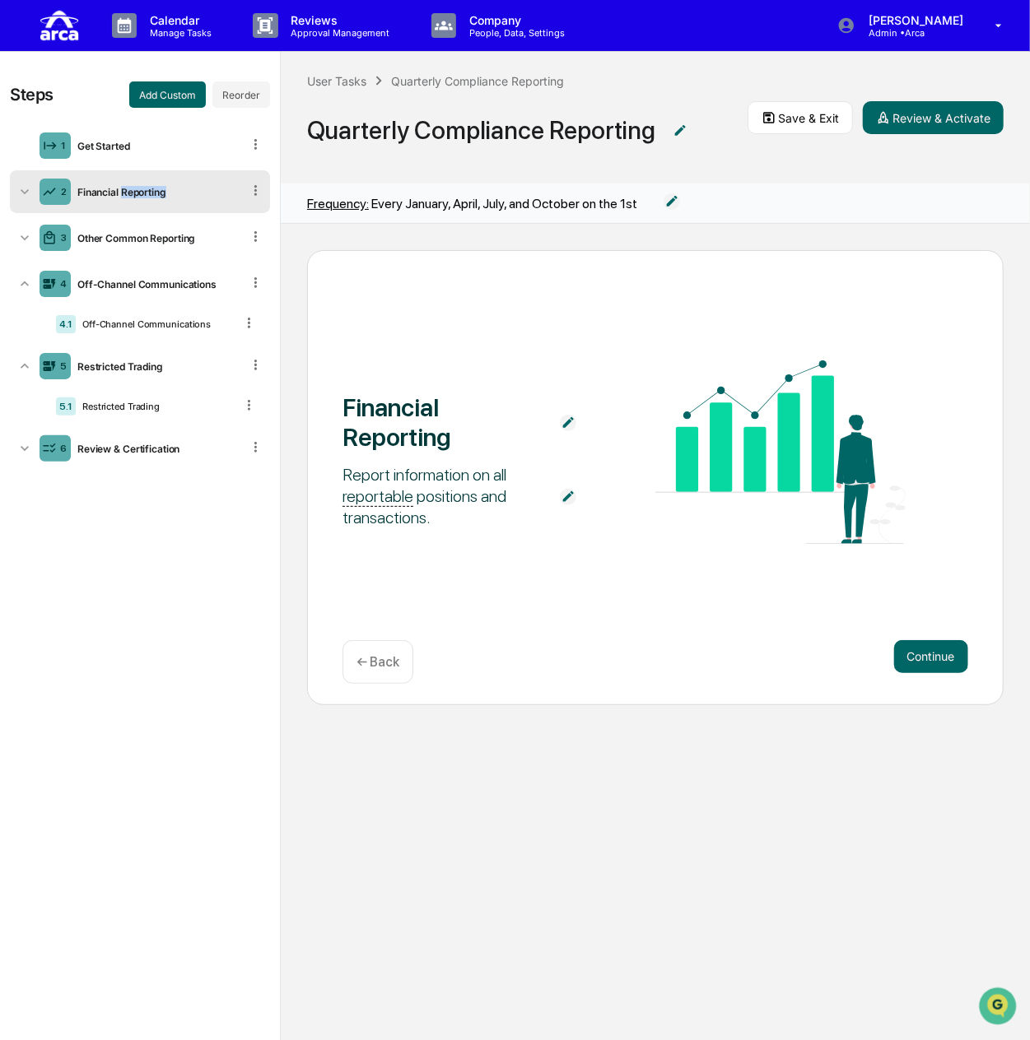
click at [134, 198] on div "2 Financial Reporting" at bounding box center [140, 191] width 260 height 43
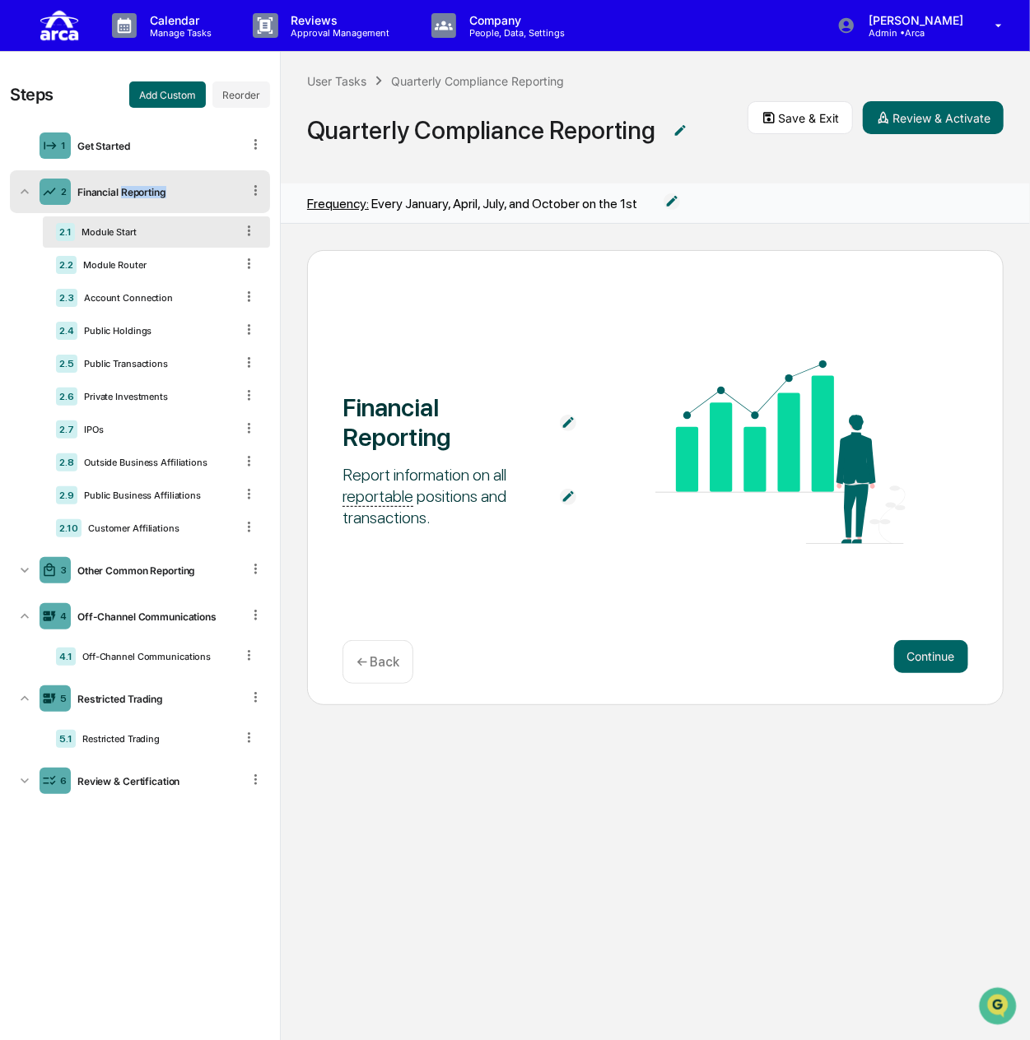
click at [134, 198] on div "2 Financial Reporting" at bounding box center [140, 191] width 260 height 43
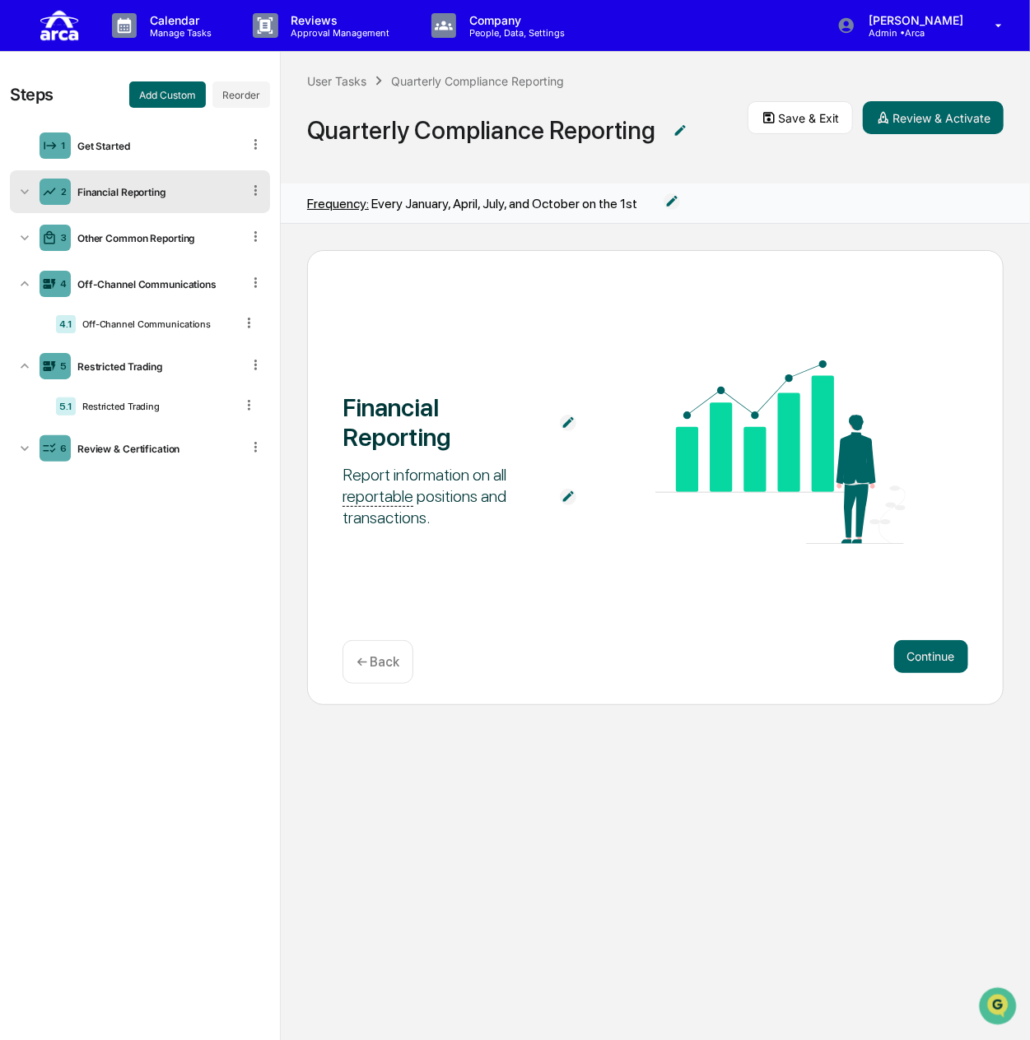
click at [668, 200] on img at bounding box center [671, 201] width 16 height 16
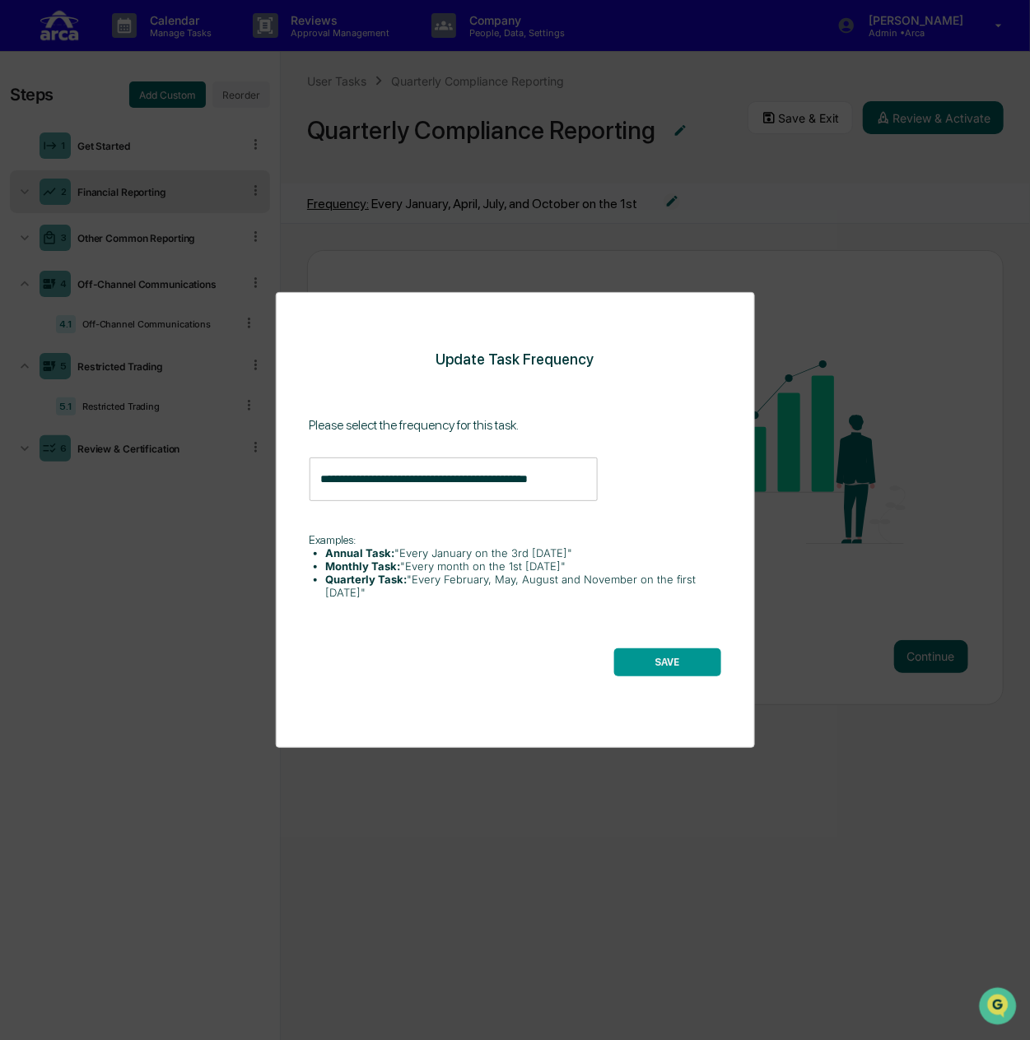
click at [630, 658] on button "SAVE" at bounding box center [667, 663] width 107 height 28
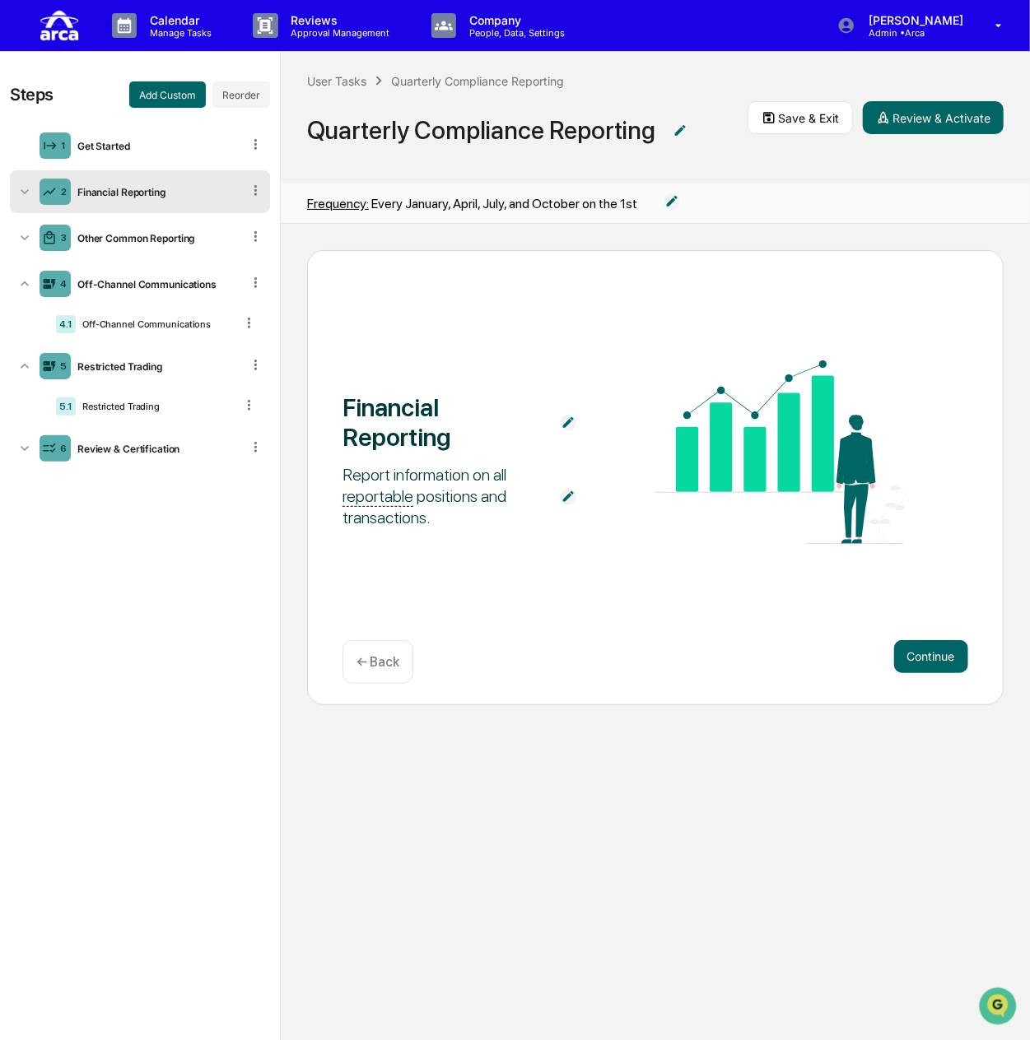
click at [349, 204] on span "Frequency:" at bounding box center [338, 204] width 62 height 16
click at [788, 113] on button "Save & Exit" at bounding box center [799, 117] width 105 height 33
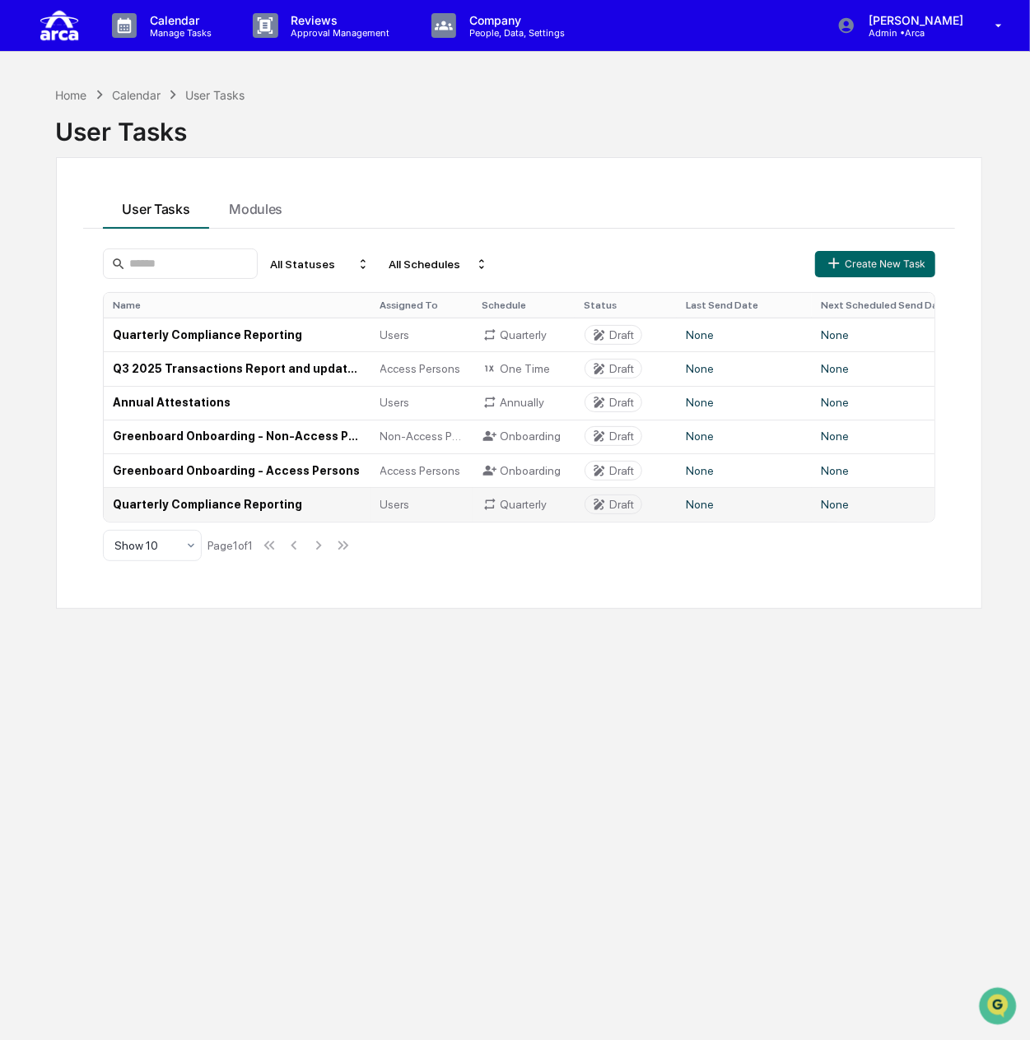
click at [199, 500] on td "Quarterly Compliance Reporting" at bounding box center [237, 504] width 267 height 34
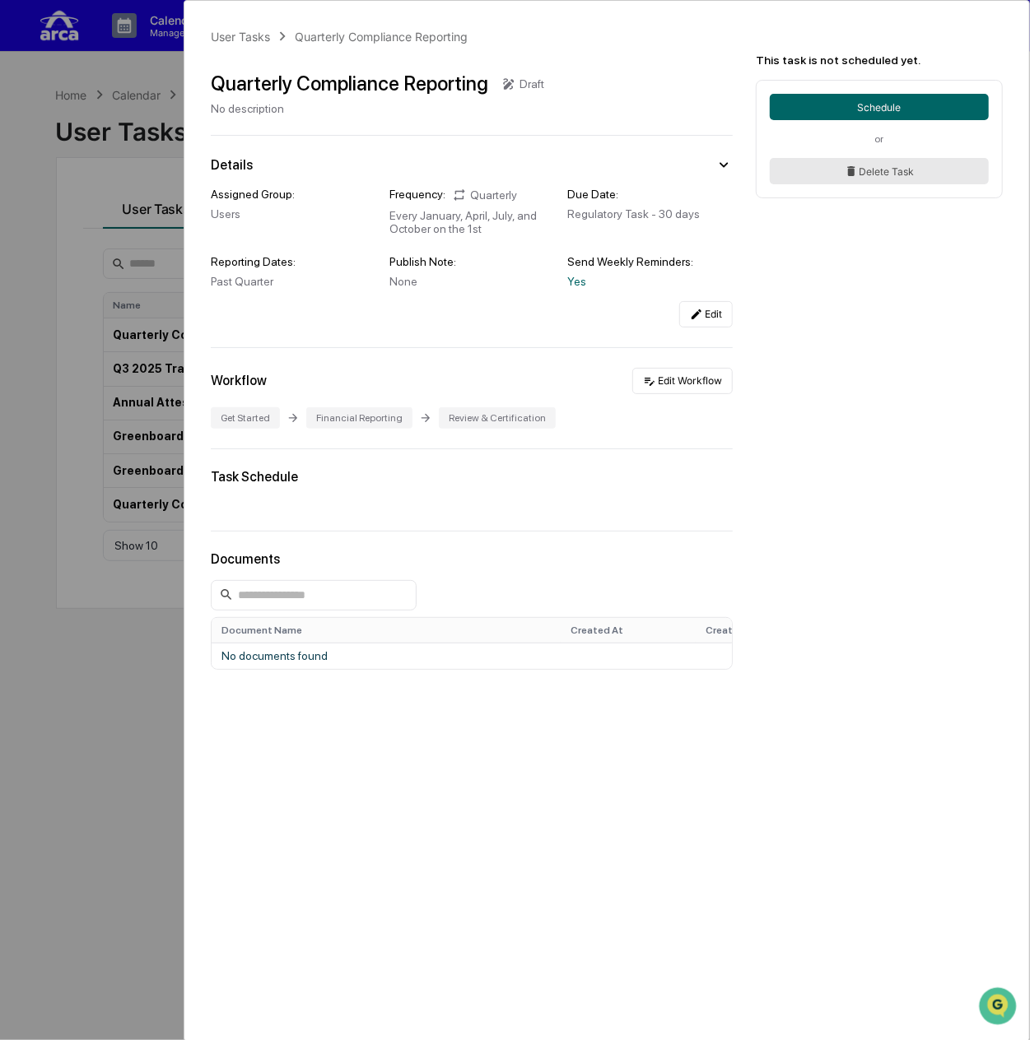
click at [839, 166] on button "Delete Task" at bounding box center [879, 171] width 219 height 26
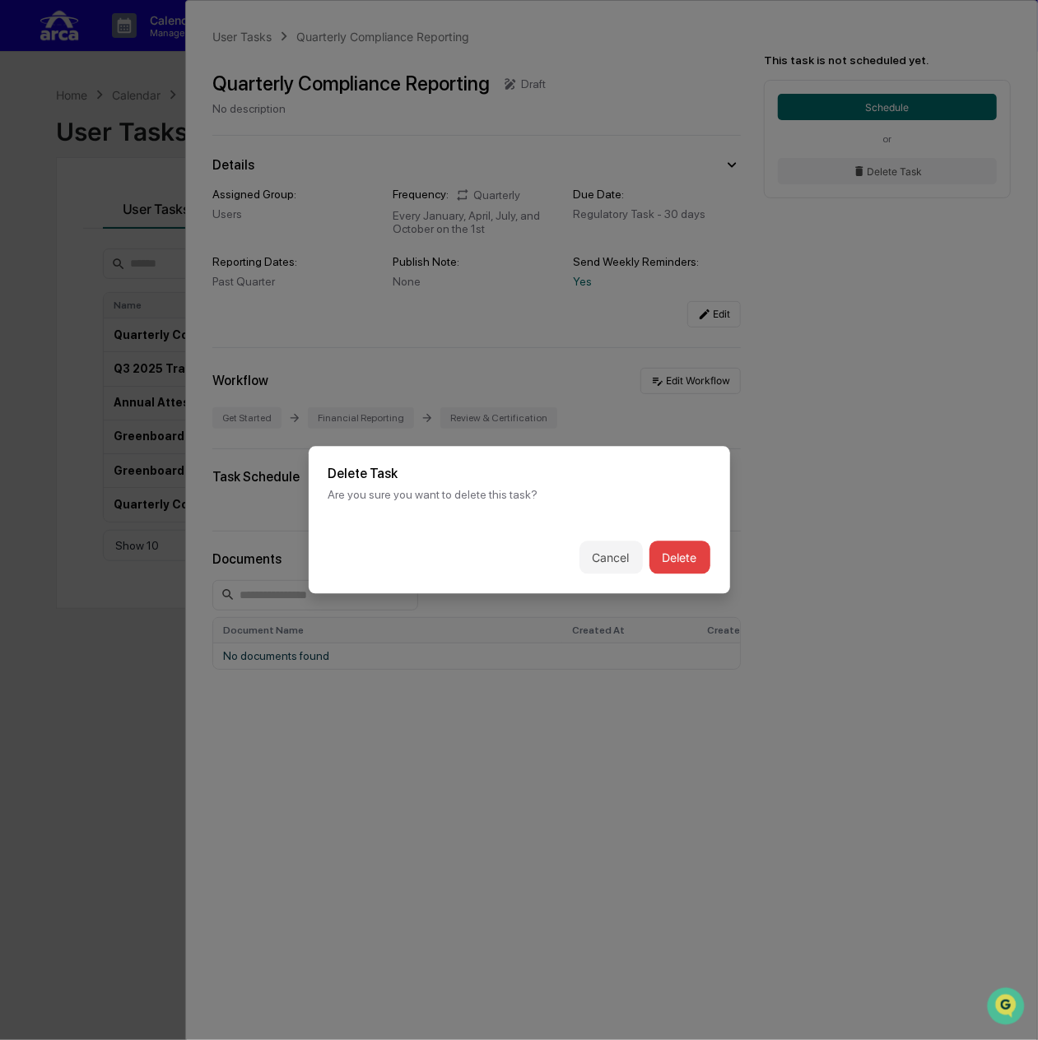
click at [675, 554] on button "Delete" at bounding box center [679, 558] width 61 height 33
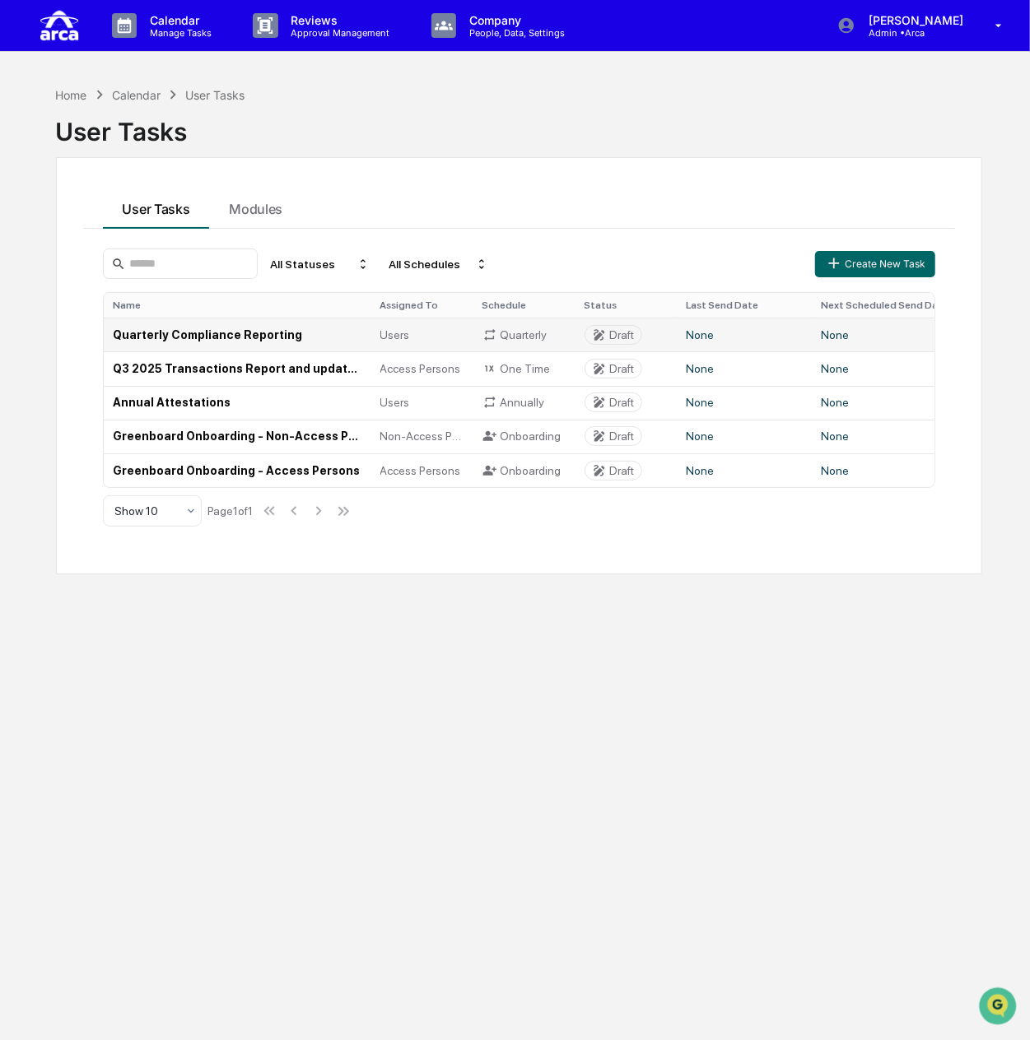
click at [215, 333] on td "Quarterly Compliance Reporting" at bounding box center [237, 335] width 267 height 34
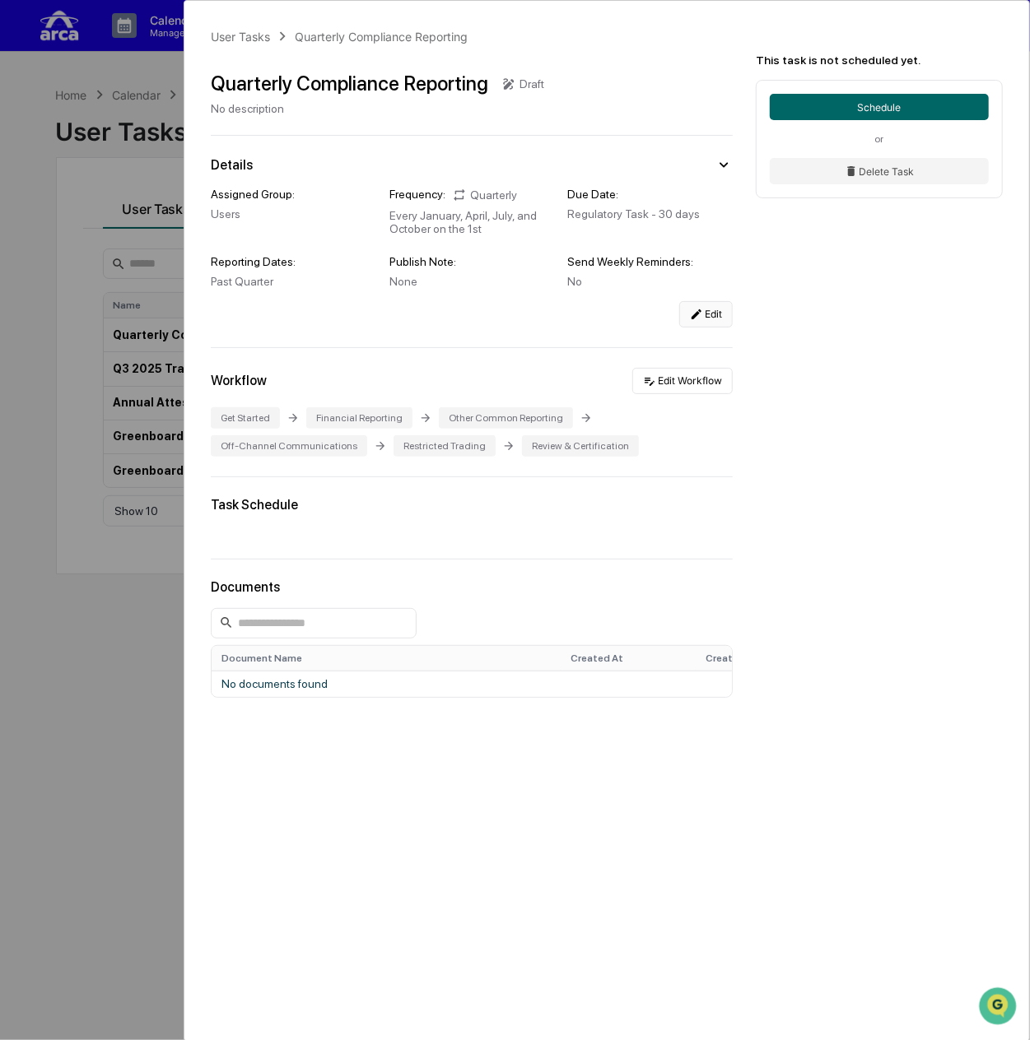
click at [706, 317] on button "Edit" at bounding box center [705, 314] width 53 height 26
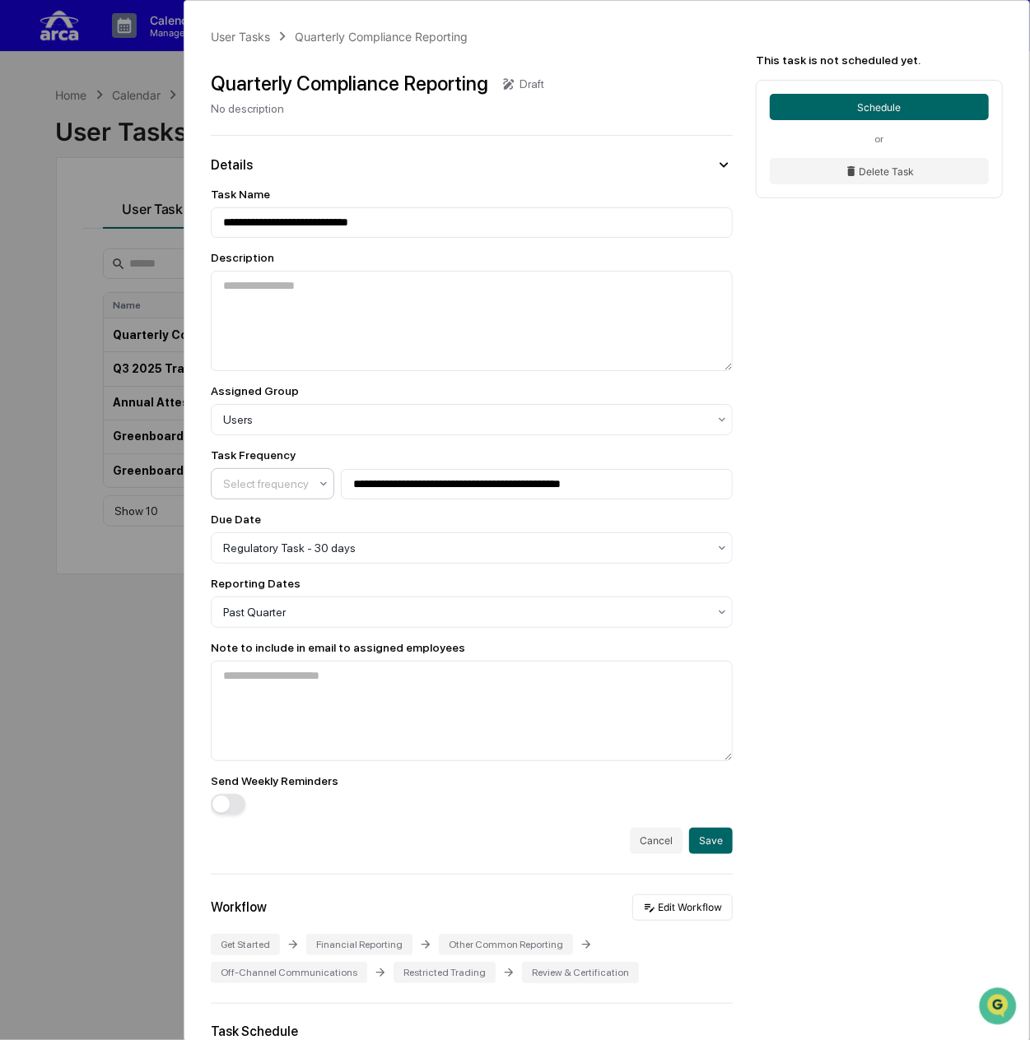
click at [312, 482] on div "Select frequency" at bounding box center [266, 483] width 102 height 23
click at [312, 483] on div "Select frequency" at bounding box center [266, 483] width 102 height 23
click at [232, 815] on button "button" at bounding box center [228, 804] width 35 height 21
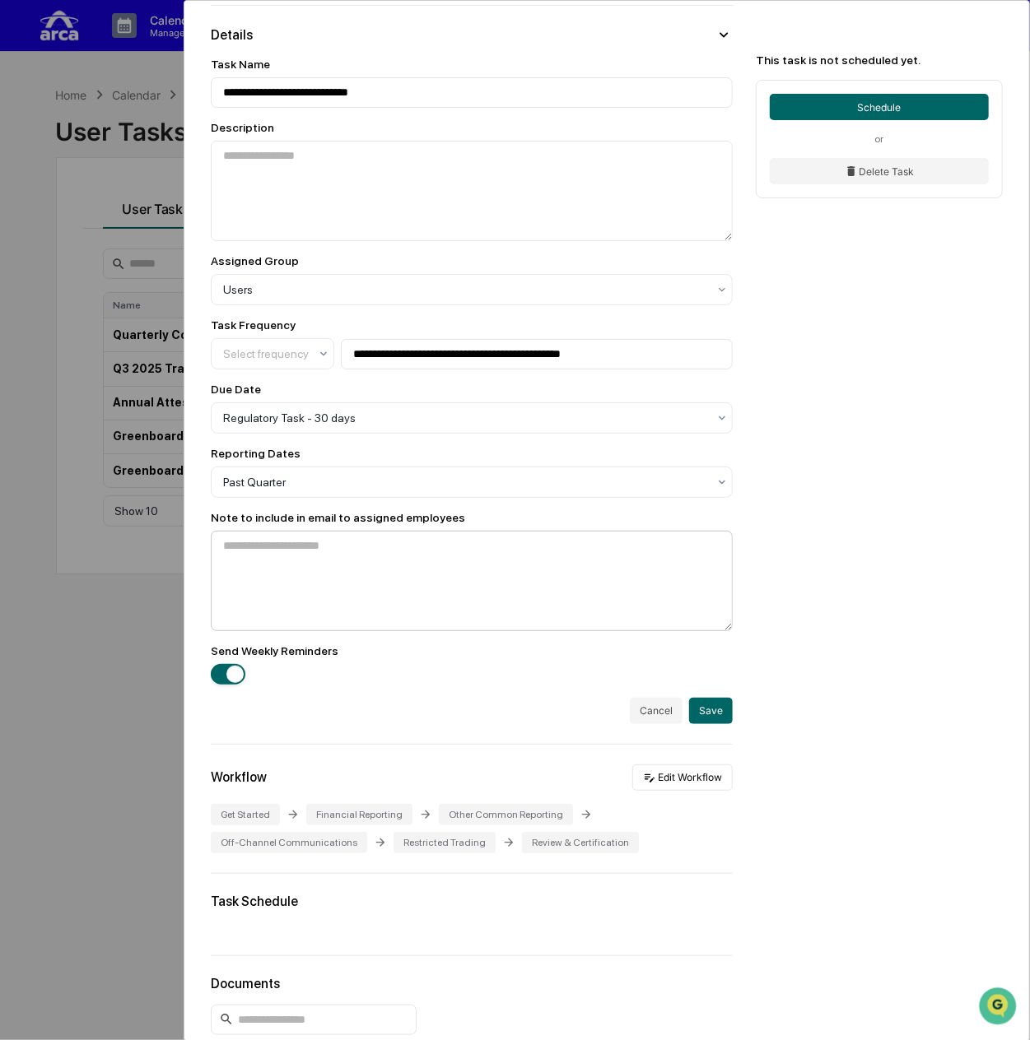
scroll to position [165, 0]
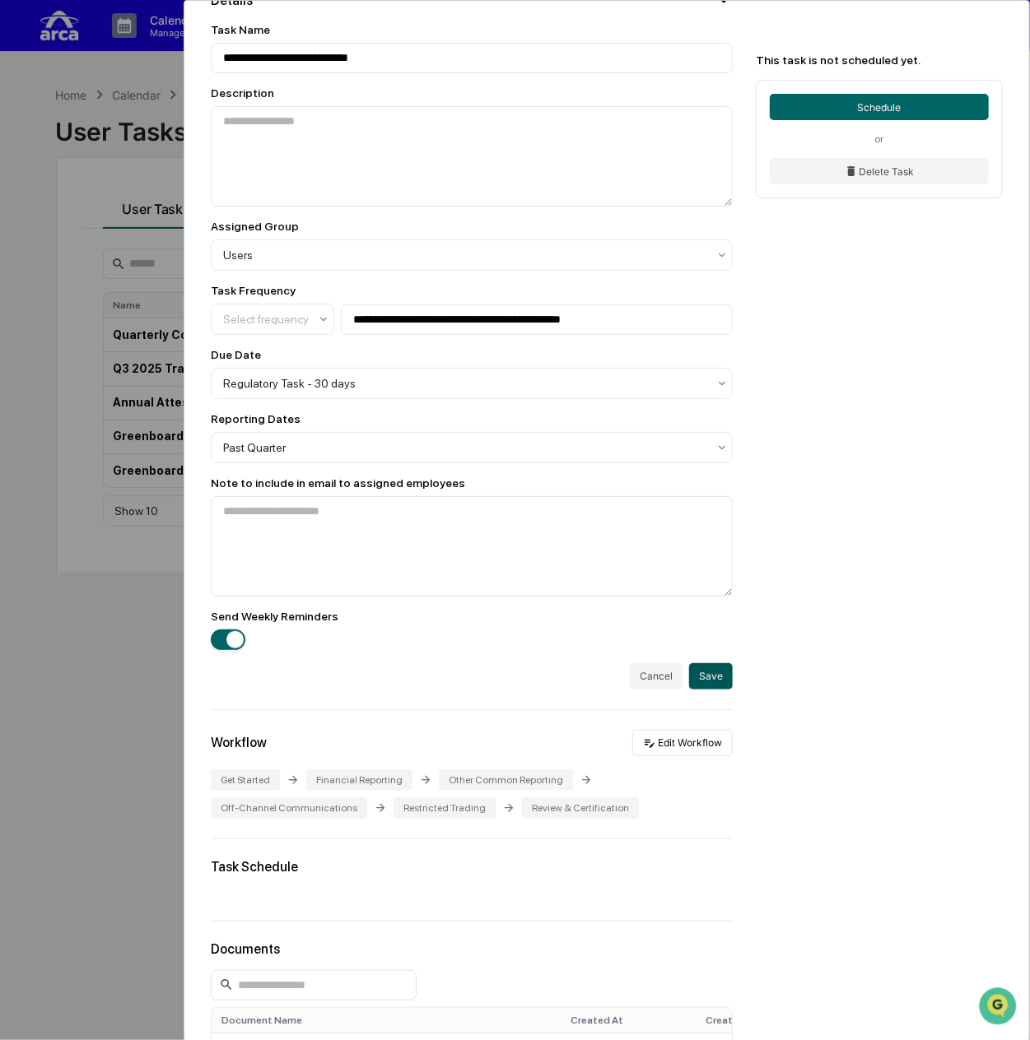
click at [701, 682] on button "Save" at bounding box center [711, 676] width 44 height 26
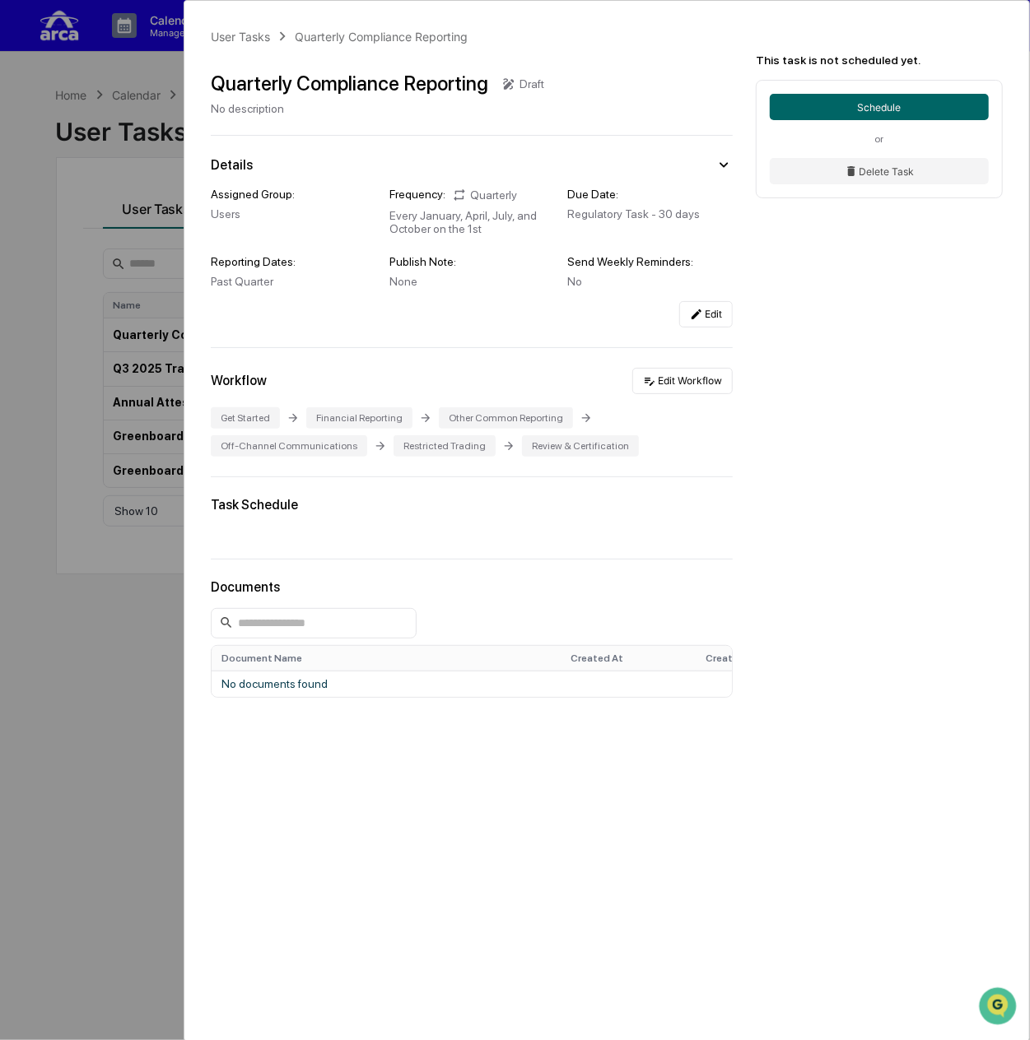
scroll to position [0, 0]
click at [231, 37] on div "User Tasks" at bounding box center [240, 37] width 59 height 14
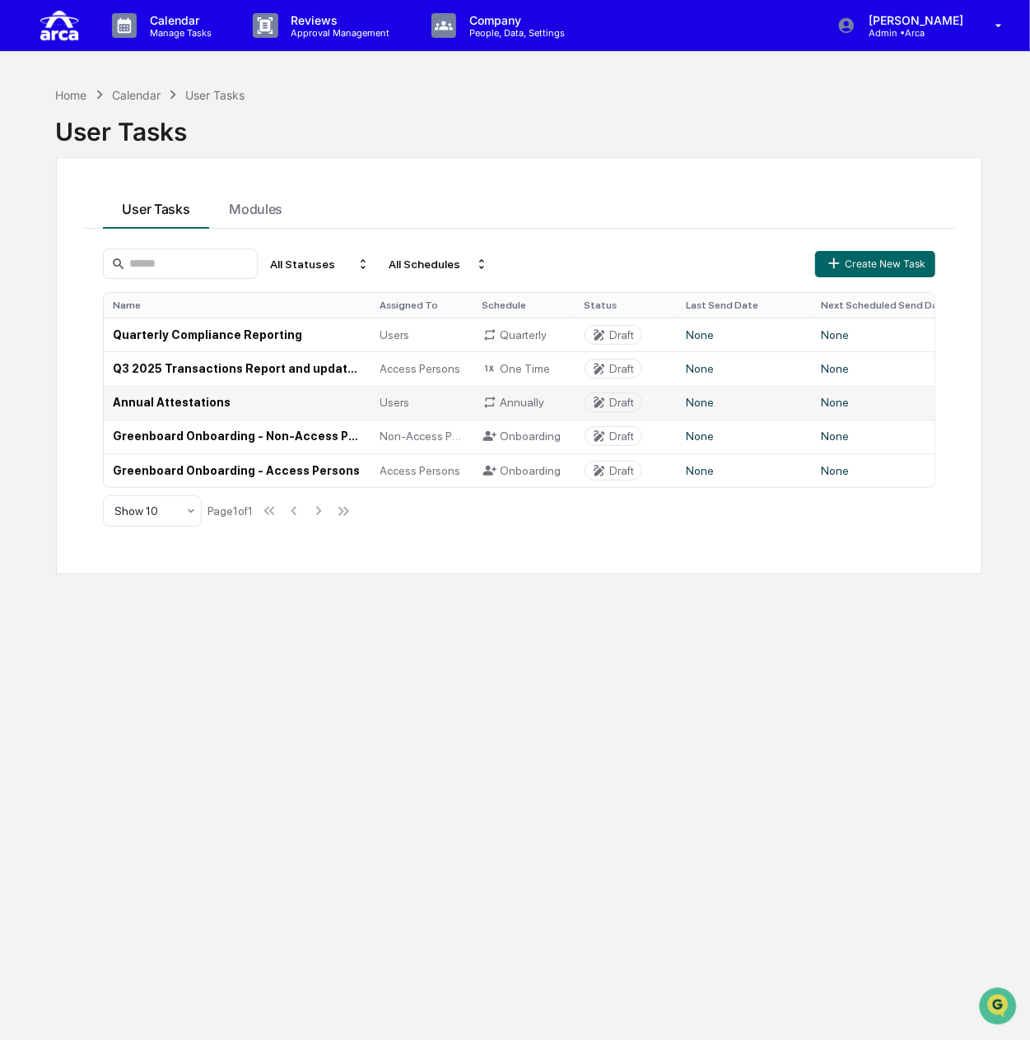
click at [176, 395] on td "Annual Attestations" at bounding box center [237, 403] width 267 height 34
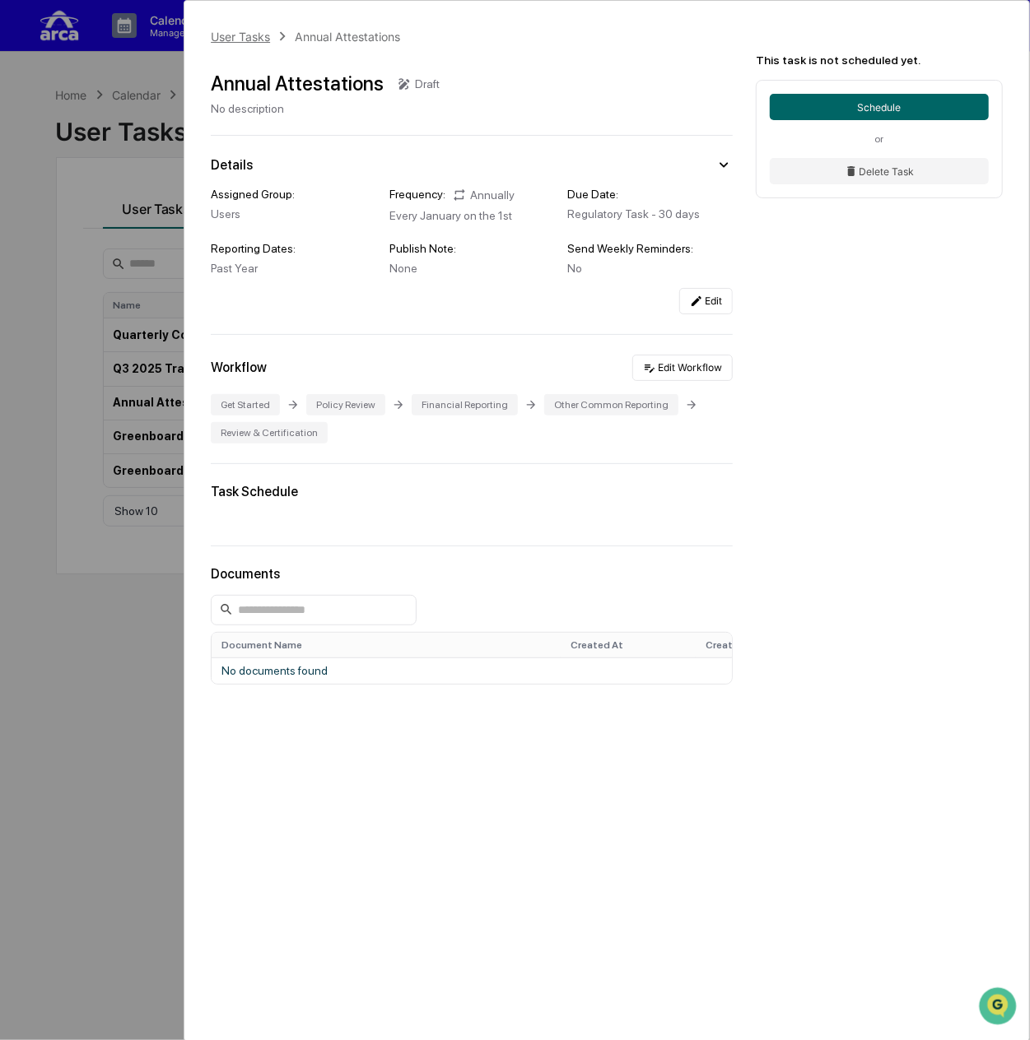
click at [248, 39] on div "User Tasks" at bounding box center [240, 37] width 59 height 14
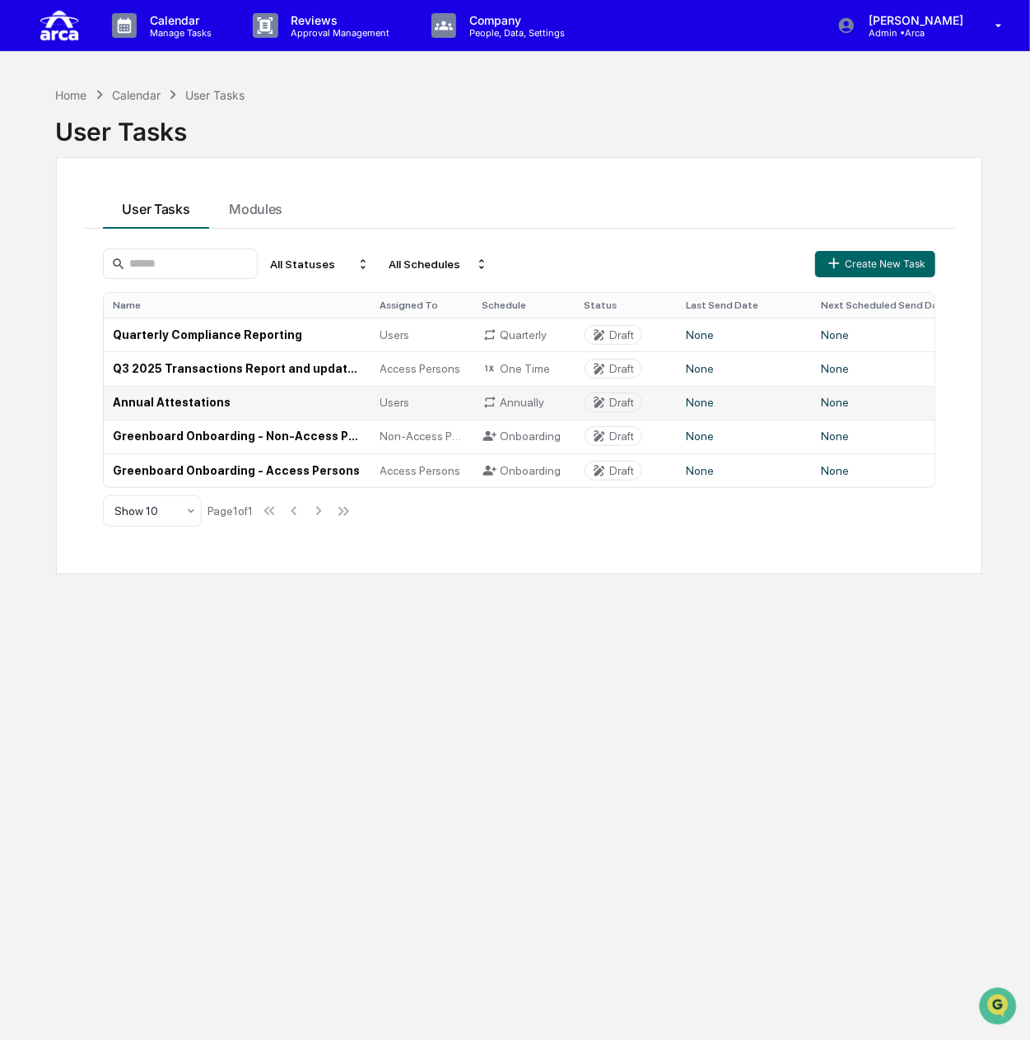
click at [189, 401] on td "Annual Attestations" at bounding box center [237, 403] width 267 height 34
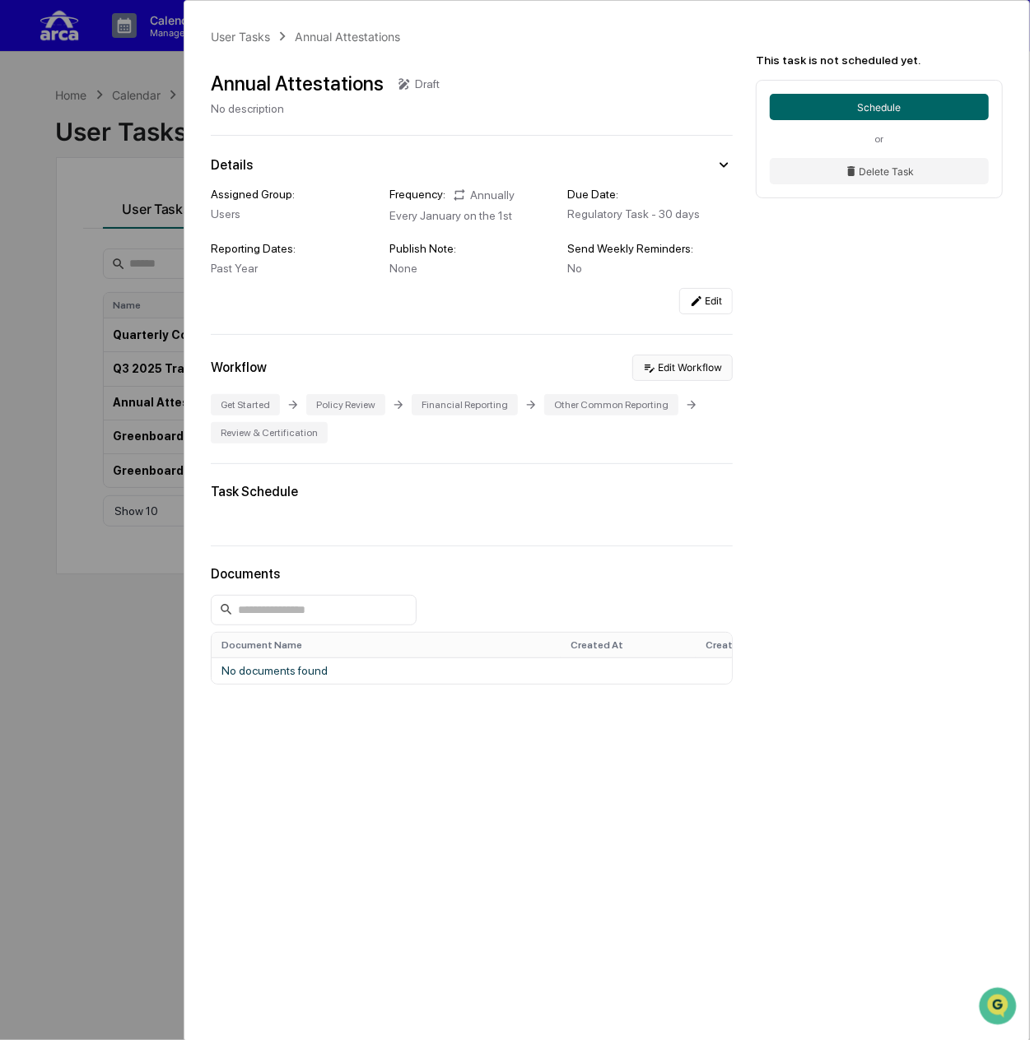
click at [685, 376] on button "Edit Workflow" at bounding box center [682, 368] width 100 height 26
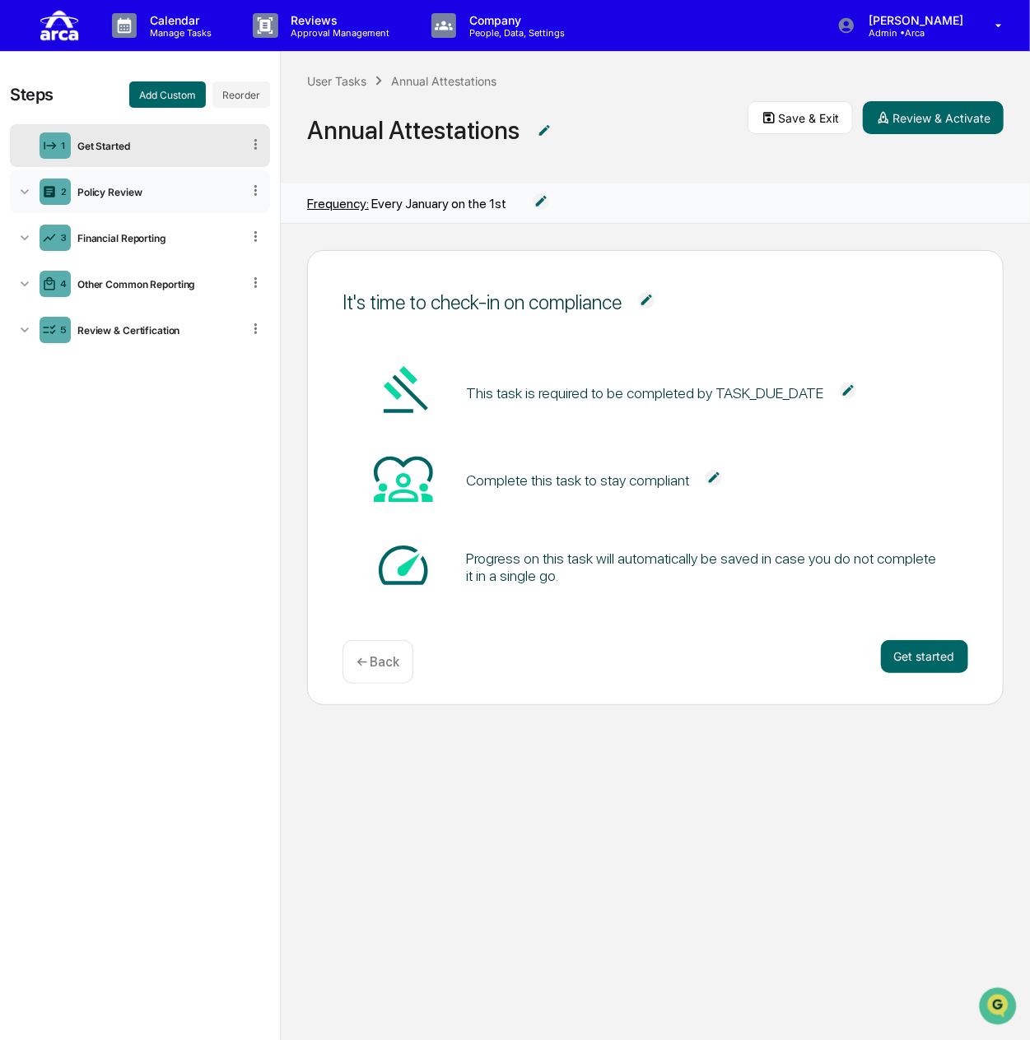
click at [220, 200] on div "2 Policy Review" at bounding box center [140, 191] width 260 height 43
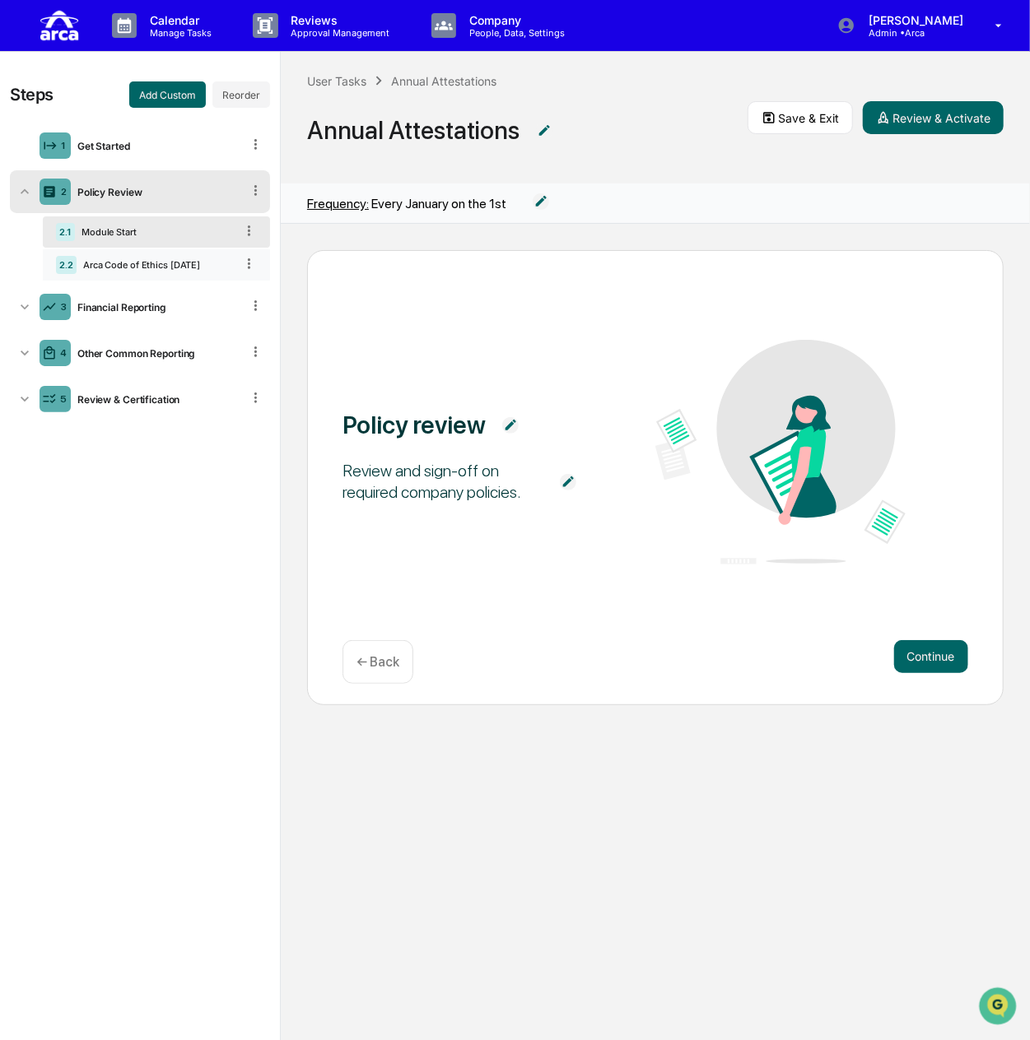
click at [173, 261] on div "Arca Code of Ethics [DATE]" at bounding box center [156, 265] width 158 height 12
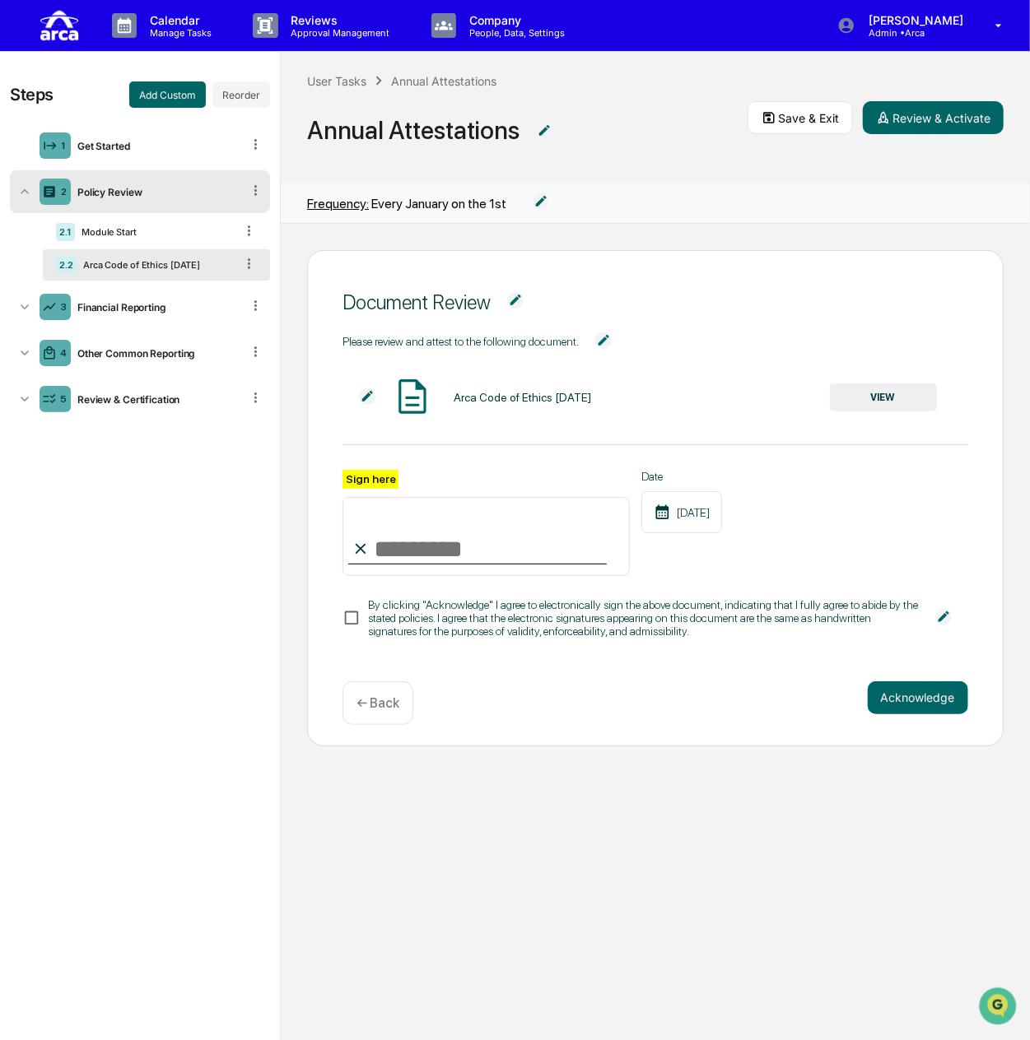
click at [247, 261] on icon at bounding box center [249, 264] width 16 height 16
click at [248, 308] on div "Duplicate" at bounding box center [221, 313] width 71 height 26
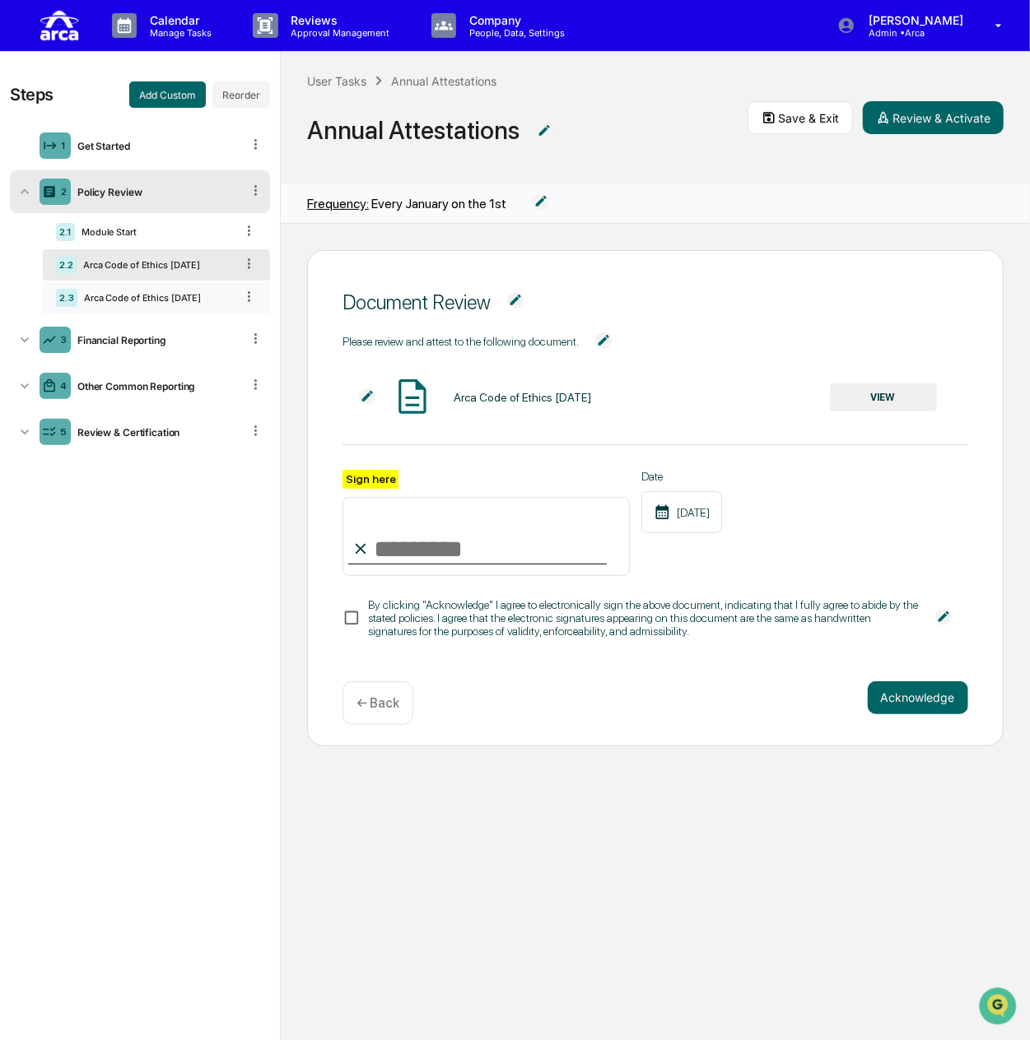
click at [216, 295] on div "Arca Code of Ethics [DATE]" at bounding box center [155, 298] width 157 height 12
click at [163, 292] on div "Arca Code of Ethics [DATE]" at bounding box center [155, 298] width 157 height 12
click at [251, 290] on icon at bounding box center [249, 297] width 16 height 16
click at [367, 396] on img at bounding box center [367, 396] width 16 height 16
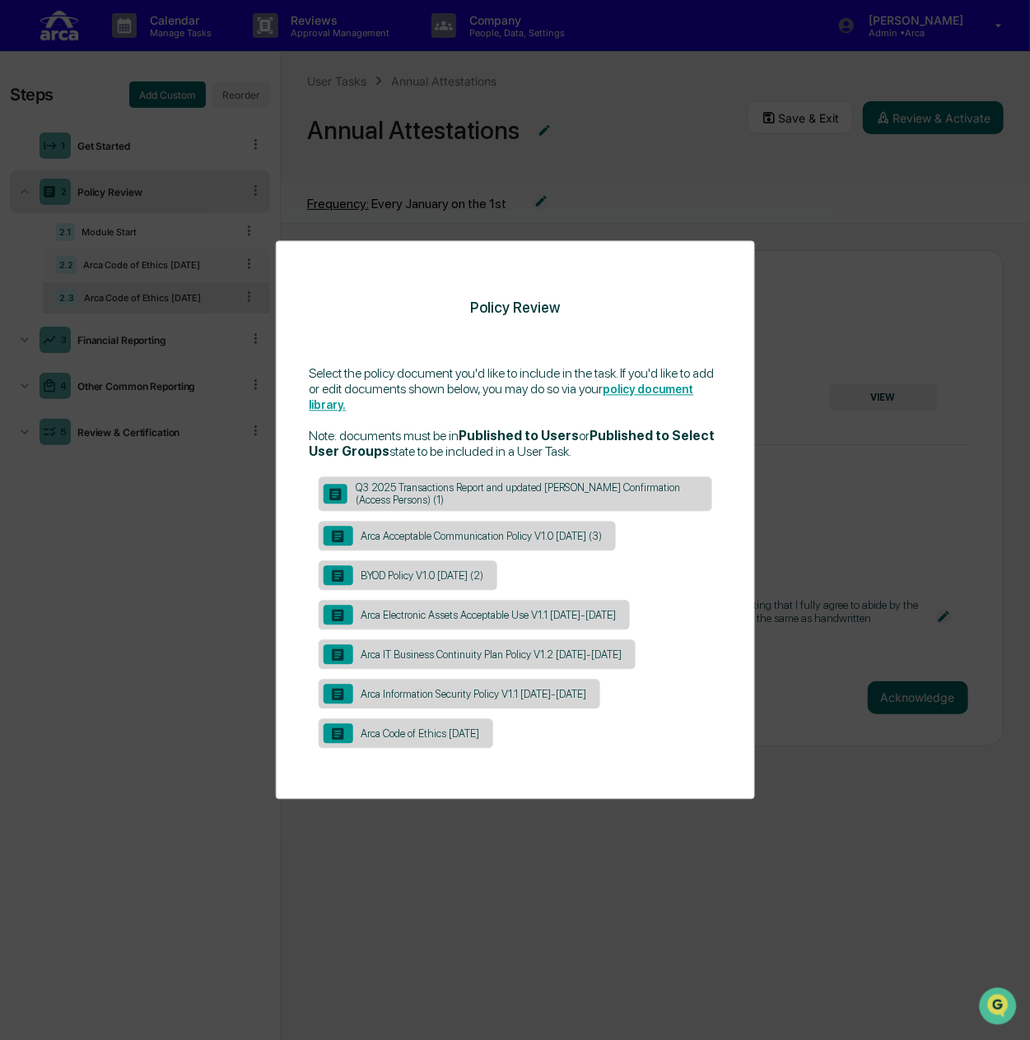
click at [835, 325] on div "Policy Review Select the policy document you'd like to include in the task. If …" at bounding box center [515, 520] width 1030 height 1040
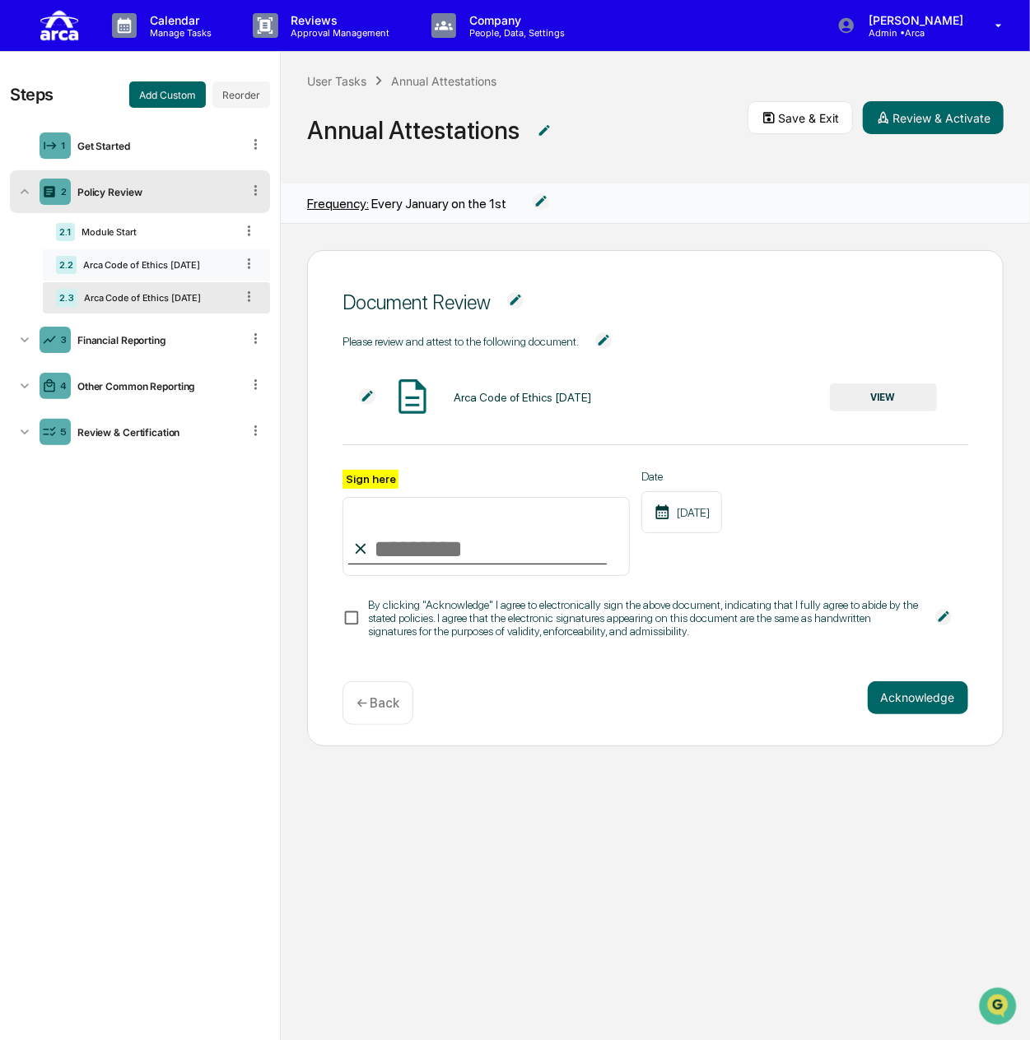
click at [249, 297] on icon at bounding box center [249, 297] width 16 height 16
click at [225, 318] on div "Delete" at bounding box center [221, 320] width 71 height 26
click at [225, 319] on div "3 Financial Reporting" at bounding box center [140, 340] width 260 height 43
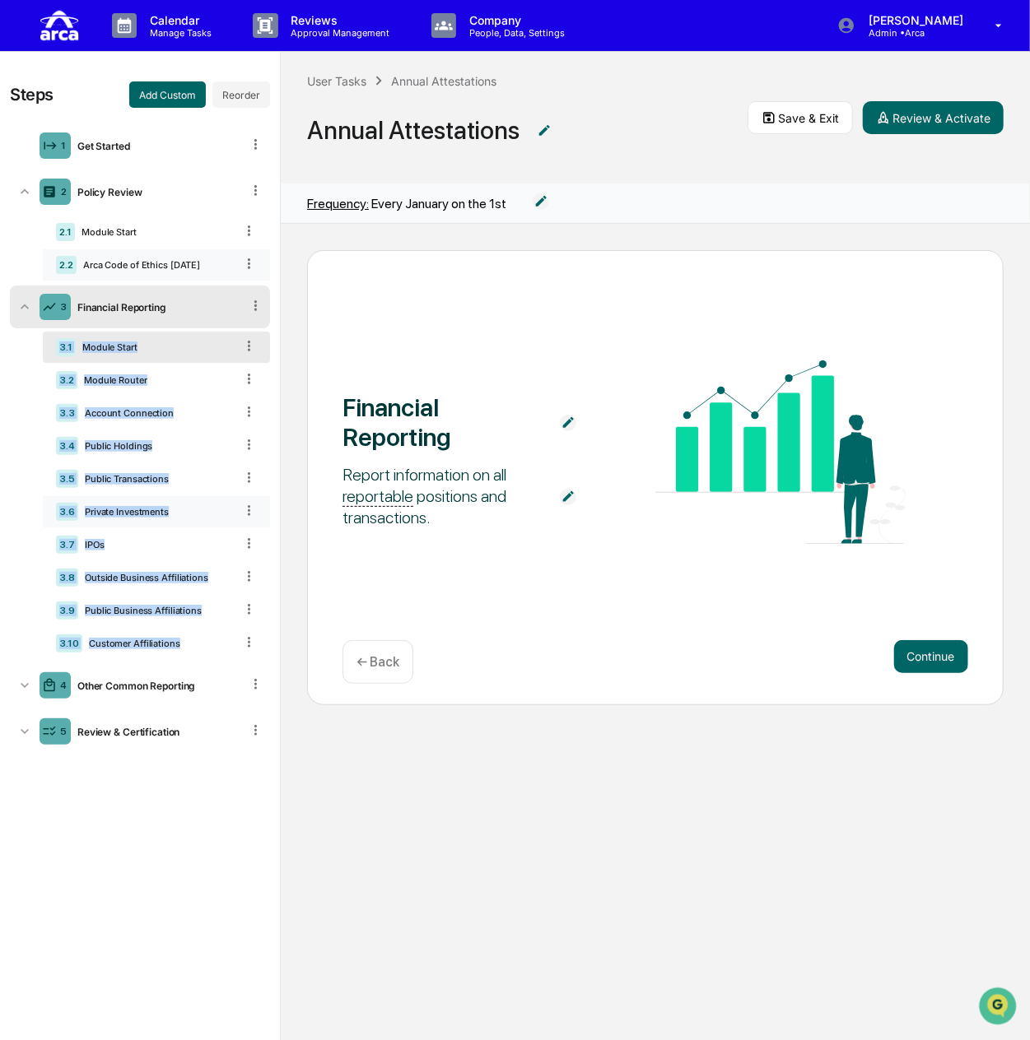
click at [195, 521] on div "3.6 Private Investments" at bounding box center [156, 511] width 227 height 31
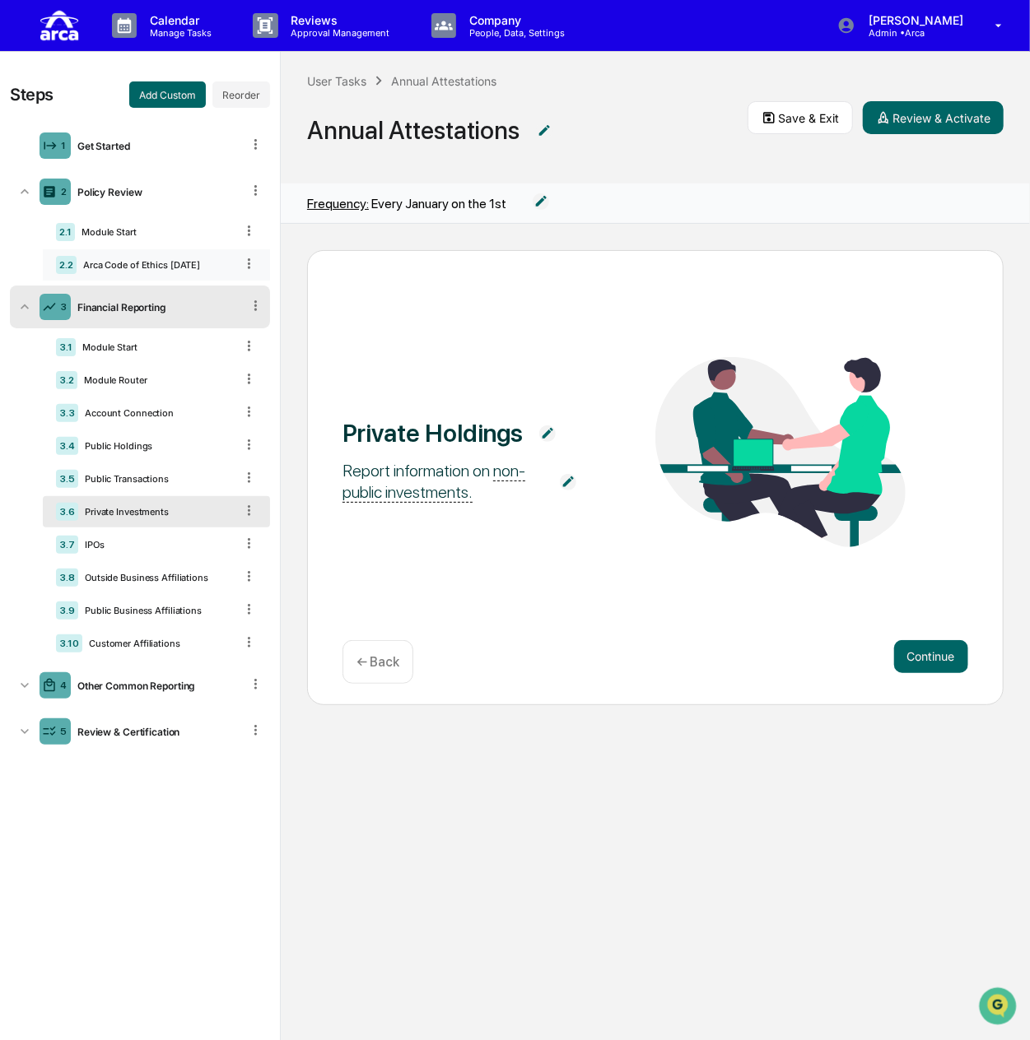
click at [179, 301] on div "Financial Reporting" at bounding box center [156, 307] width 170 height 12
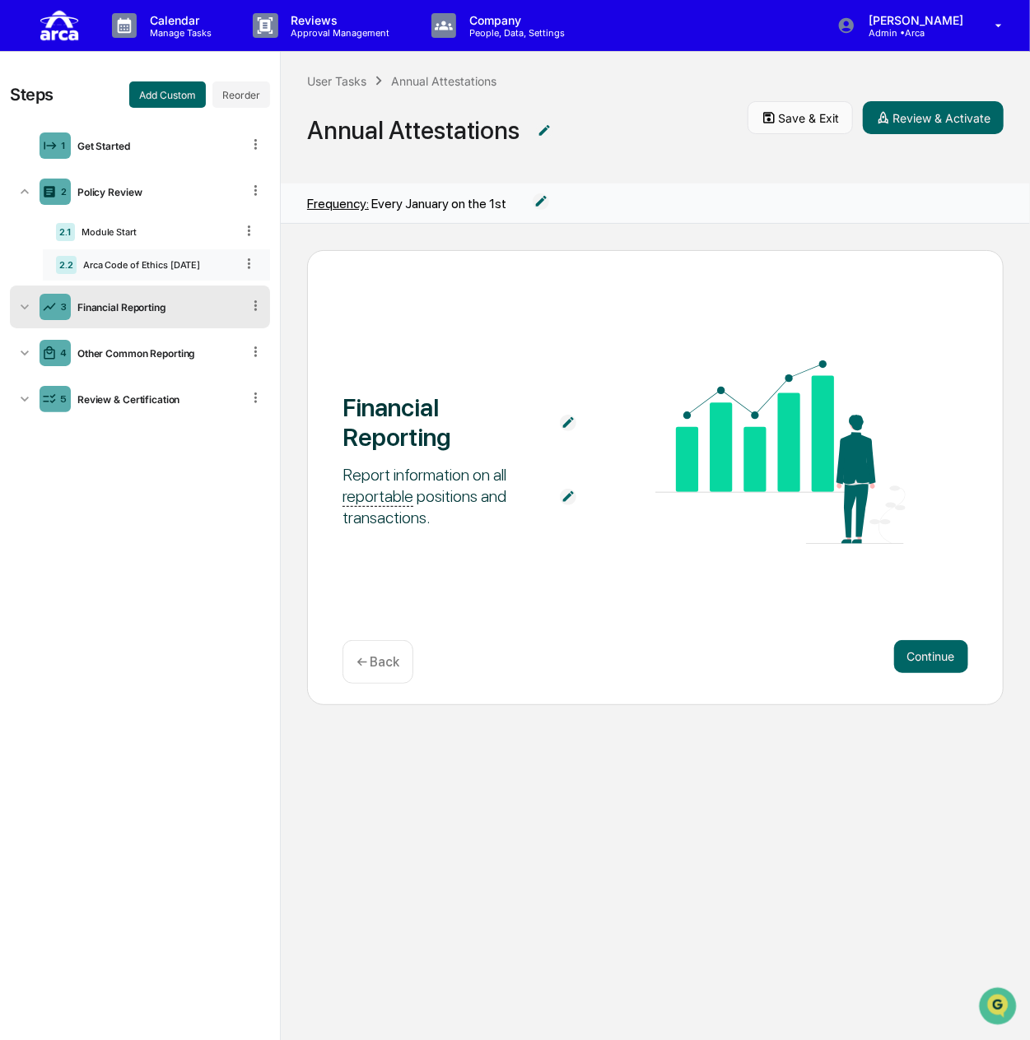
click at [784, 129] on button "Save & Exit" at bounding box center [799, 117] width 105 height 33
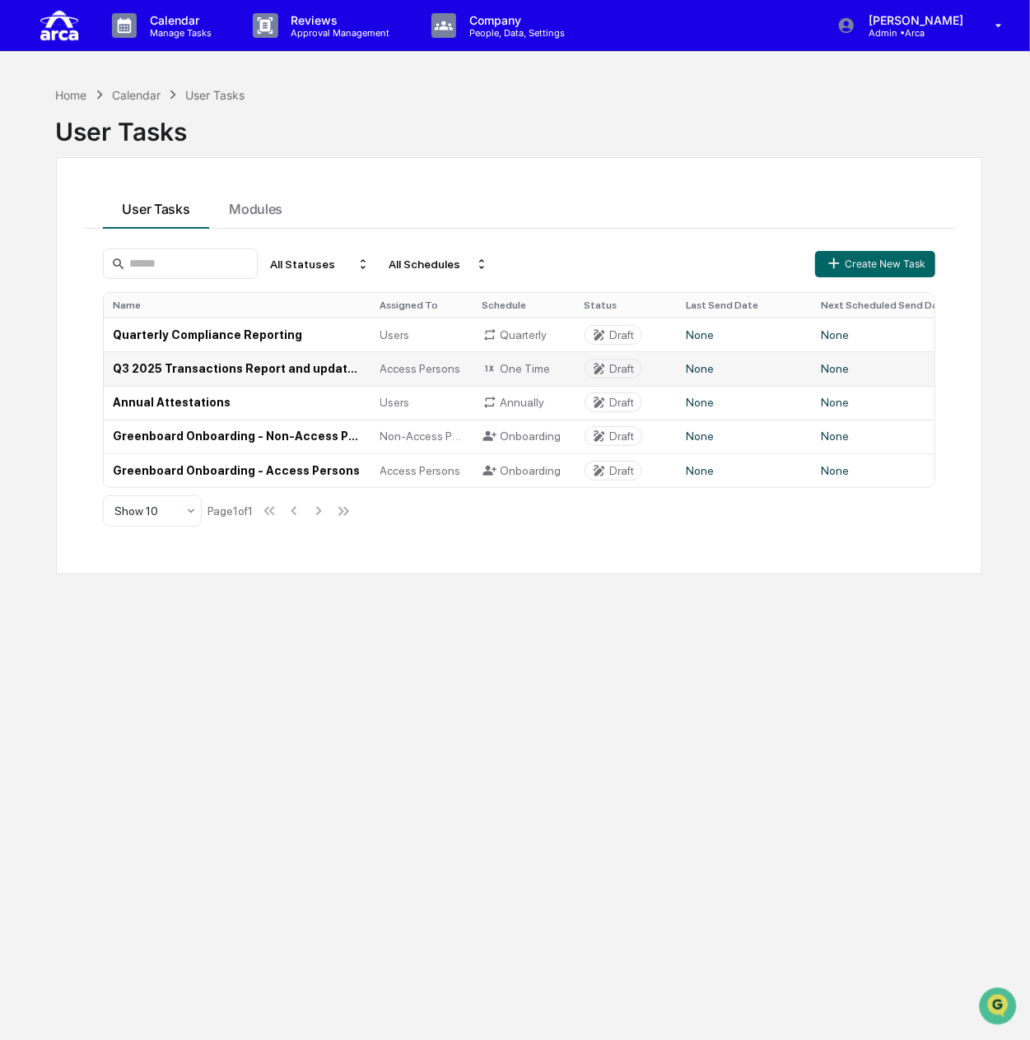
click at [257, 366] on td "Q3 2025 Transactions Report and updated [PERSON_NAME] Confirmation (Access Pers…" at bounding box center [237, 368] width 267 height 34
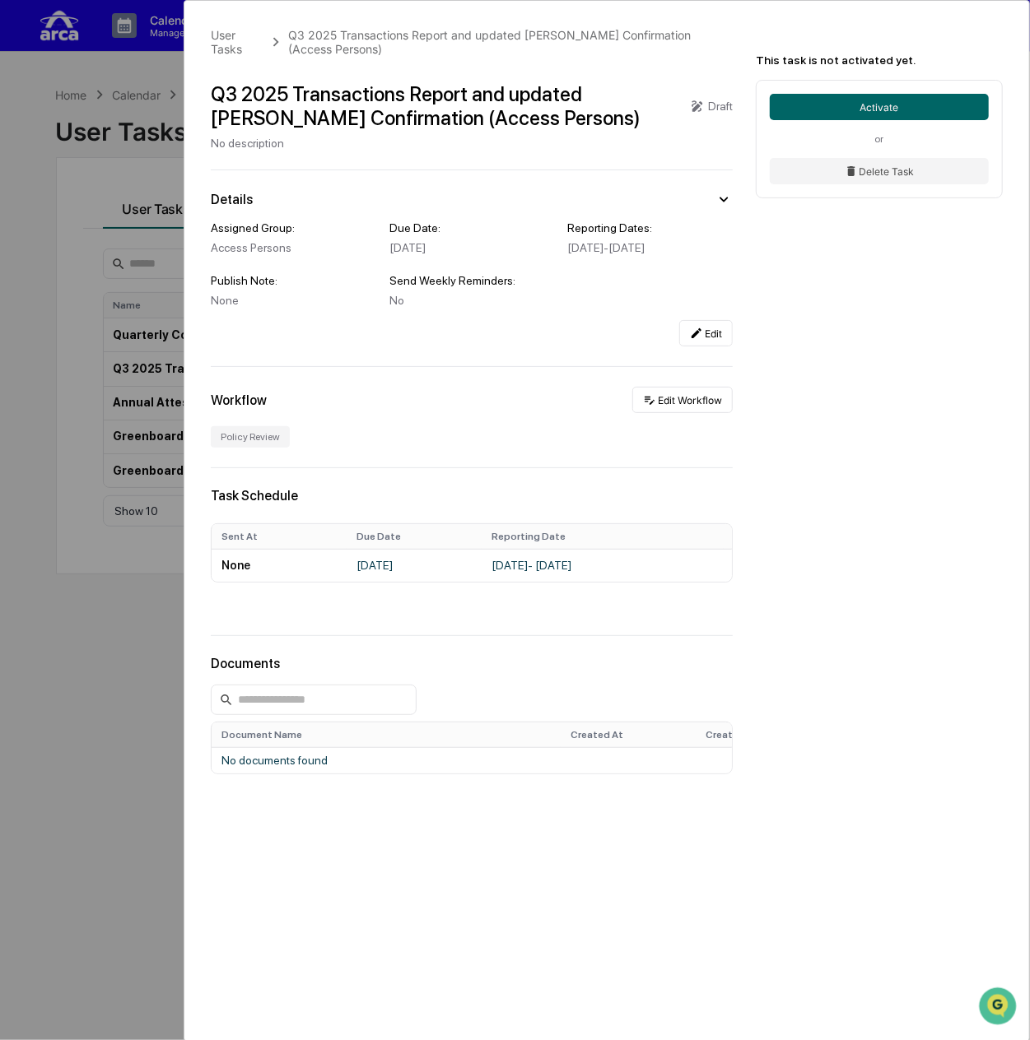
click at [30, 430] on div "User Tasks Q3 2025 Transactions Report and updated [PERSON_NAME] Confirmation (…" at bounding box center [515, 520] width 1030 height 1040
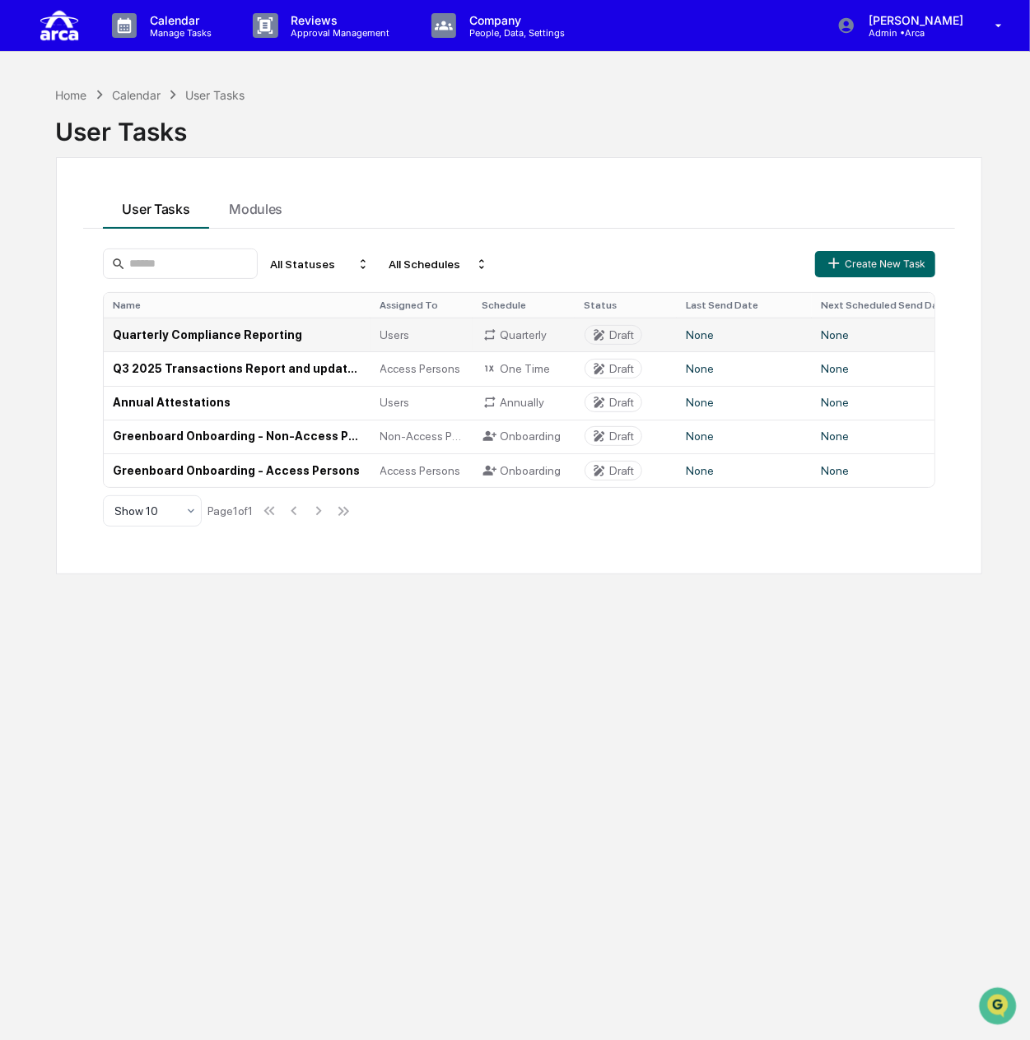
click at [140, 332] on td "Quarterly Compliance Reporting" at bounding box center [237, 335] width 267 height 34
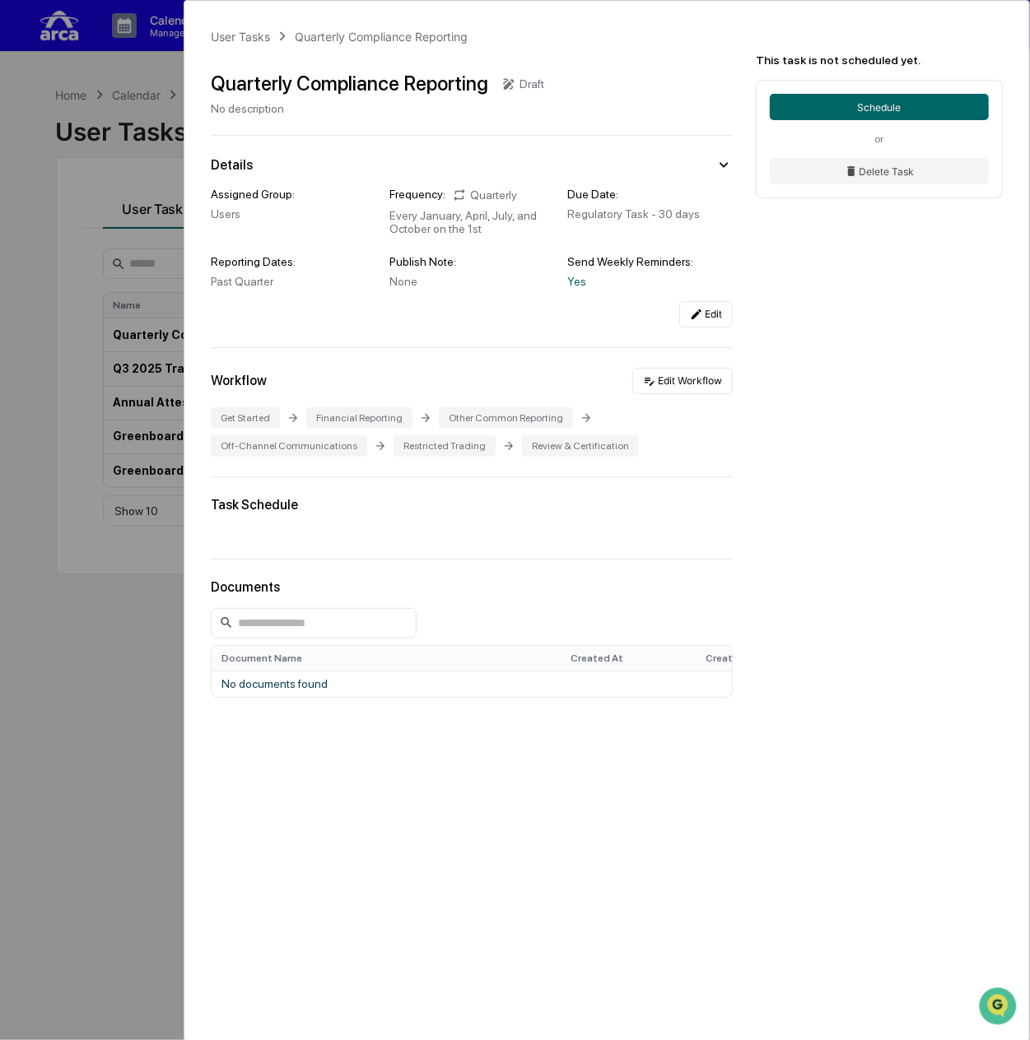
click at [128, 119] on div "User Tasks Quarterly Compliance Reporting Quarterly Compliance Reporting Draft …" at bounding box center [515, 520] width 1030 height 1040
